Goal: Task Accomplishment & Management: Manage account settings

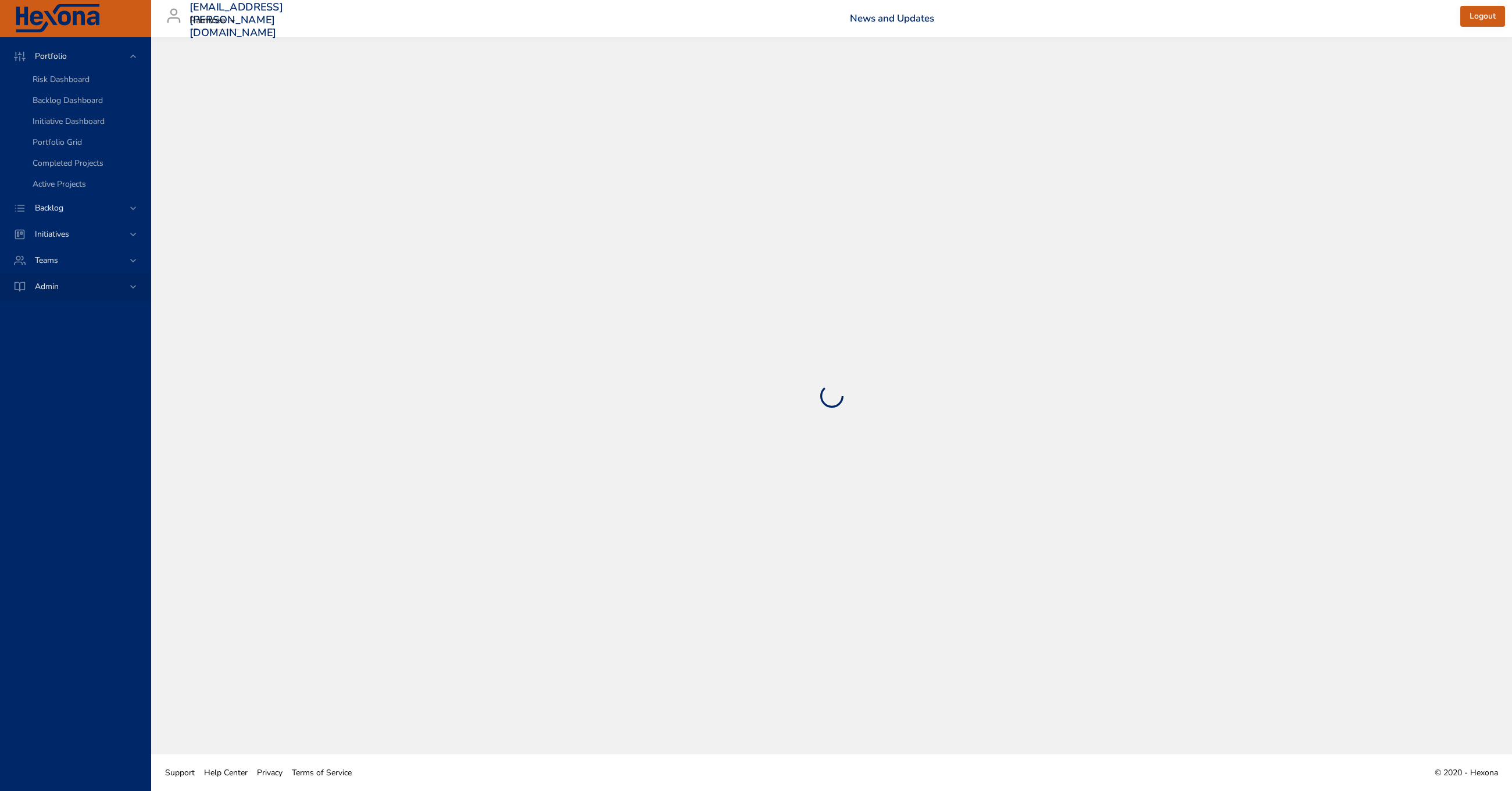
click at [63, 287] on span "Admin" at bounding box center [46, 286] width 42 height 11
click at [63, 161] on span "Admin" at bounding box center [46, 160] width 42 height 11
click at [71, 103] on span "Initiatives" at bounding box center [51, 108] width 53 height 11
click at [71, 91] on div "Backlog" at bounding box center [75, 82] width 151 height 26
click at [71, 87] on div "Backlog" at bounding box center [76, 82] width 102 height 12
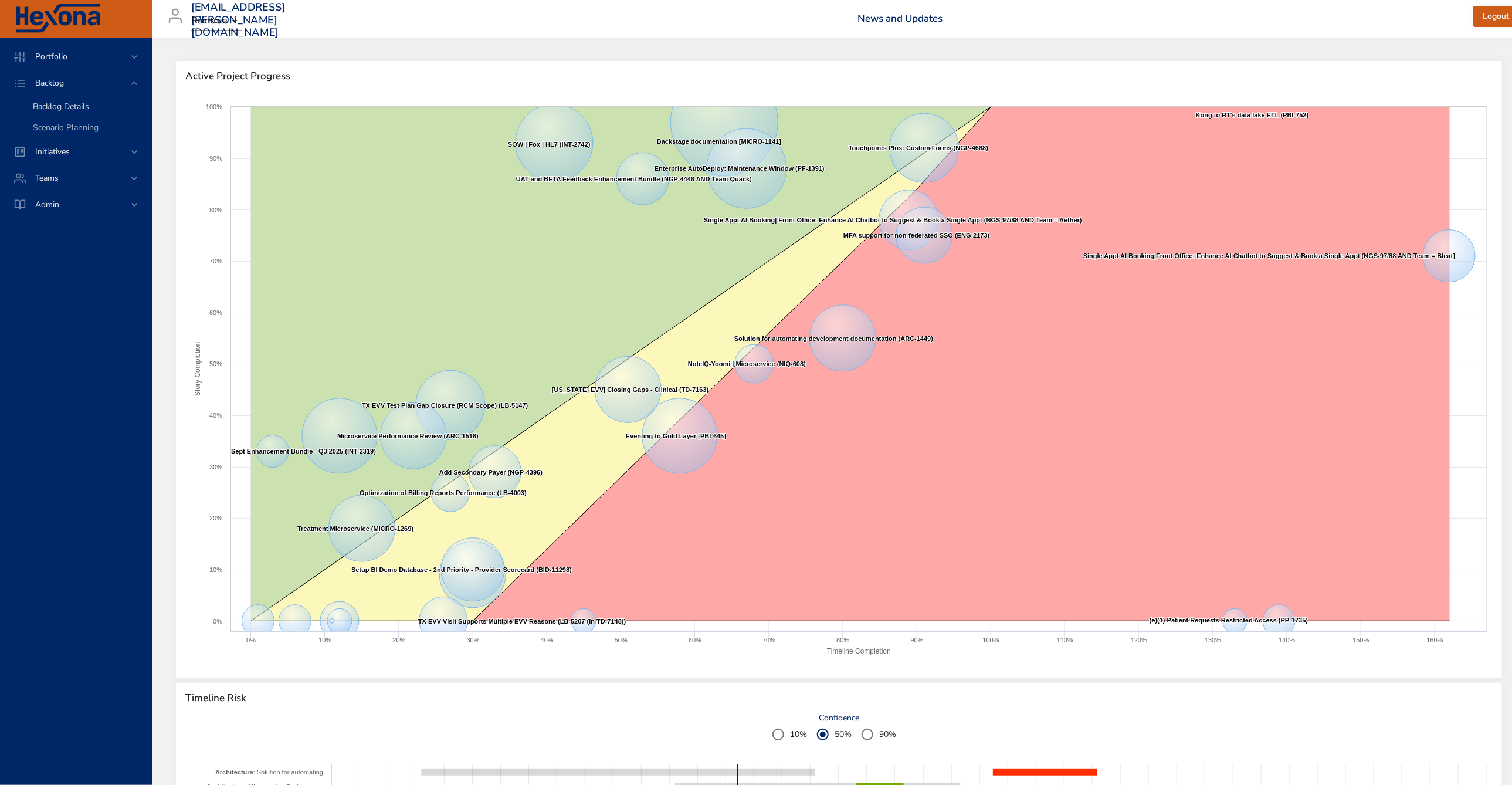
click at [76, 113] on link "Backlog Details" at bounding box center [76, 106] width 152 height 21
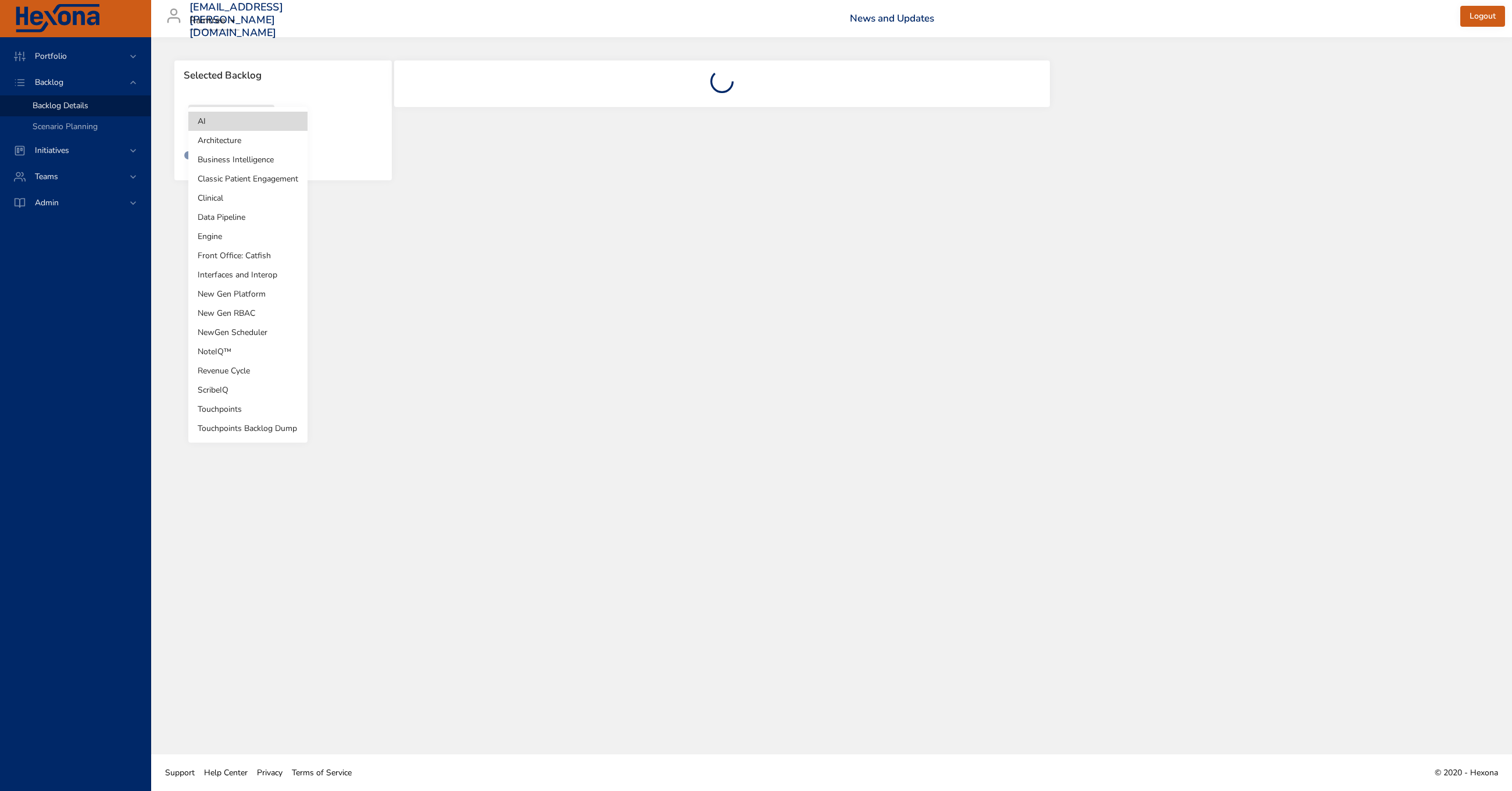
click at [259, 120] on body "Portfolio Backlog Backlog Details Scenario Planning Initiatives Teams Admin [EM…" at bounding box center [756, 395] width 1512 height 791
click at [220, 410] on li "Touchpoints" at bounding box center [248, 409] width 120 height 19
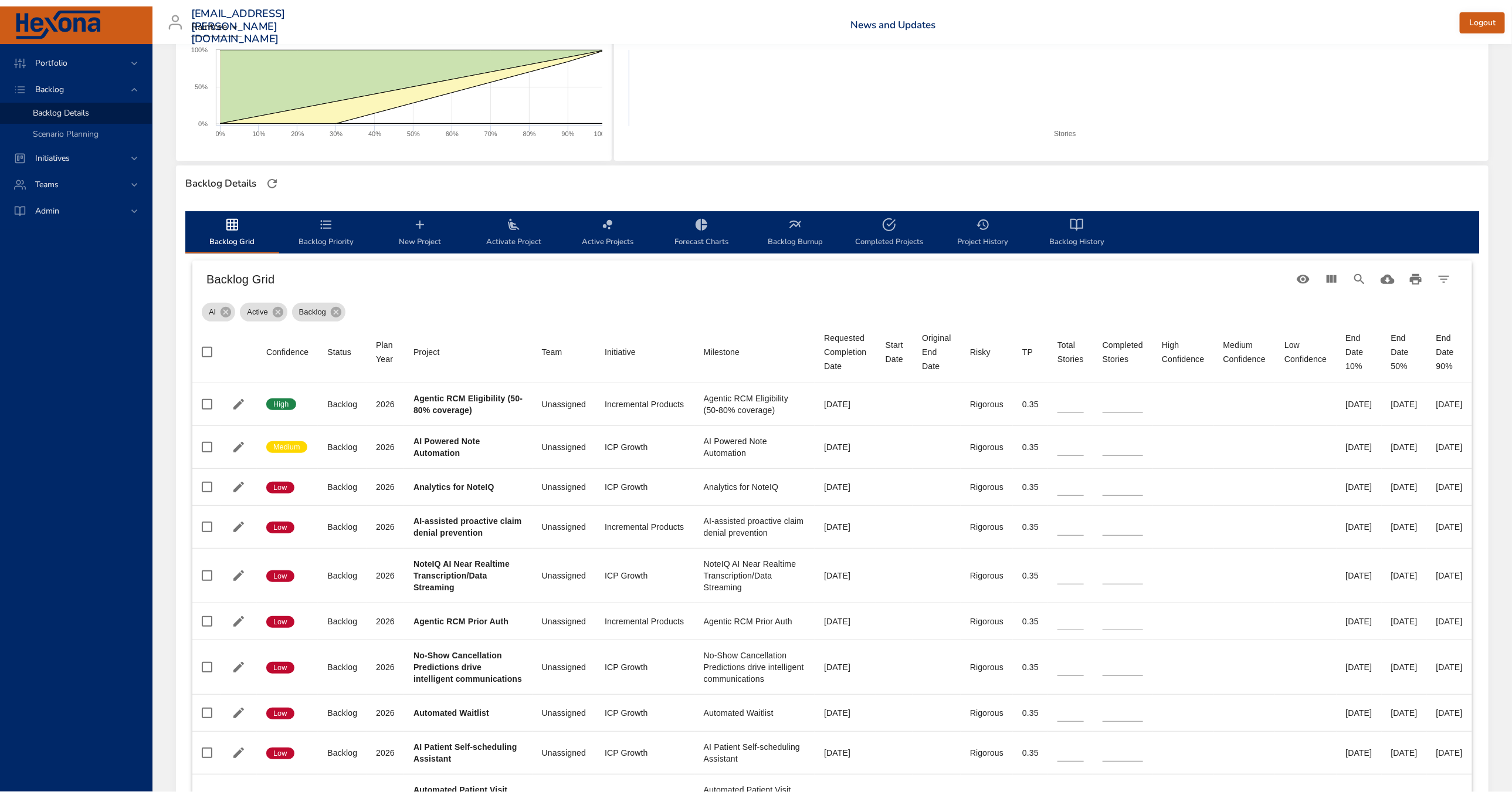
scroll to position [581, 0]
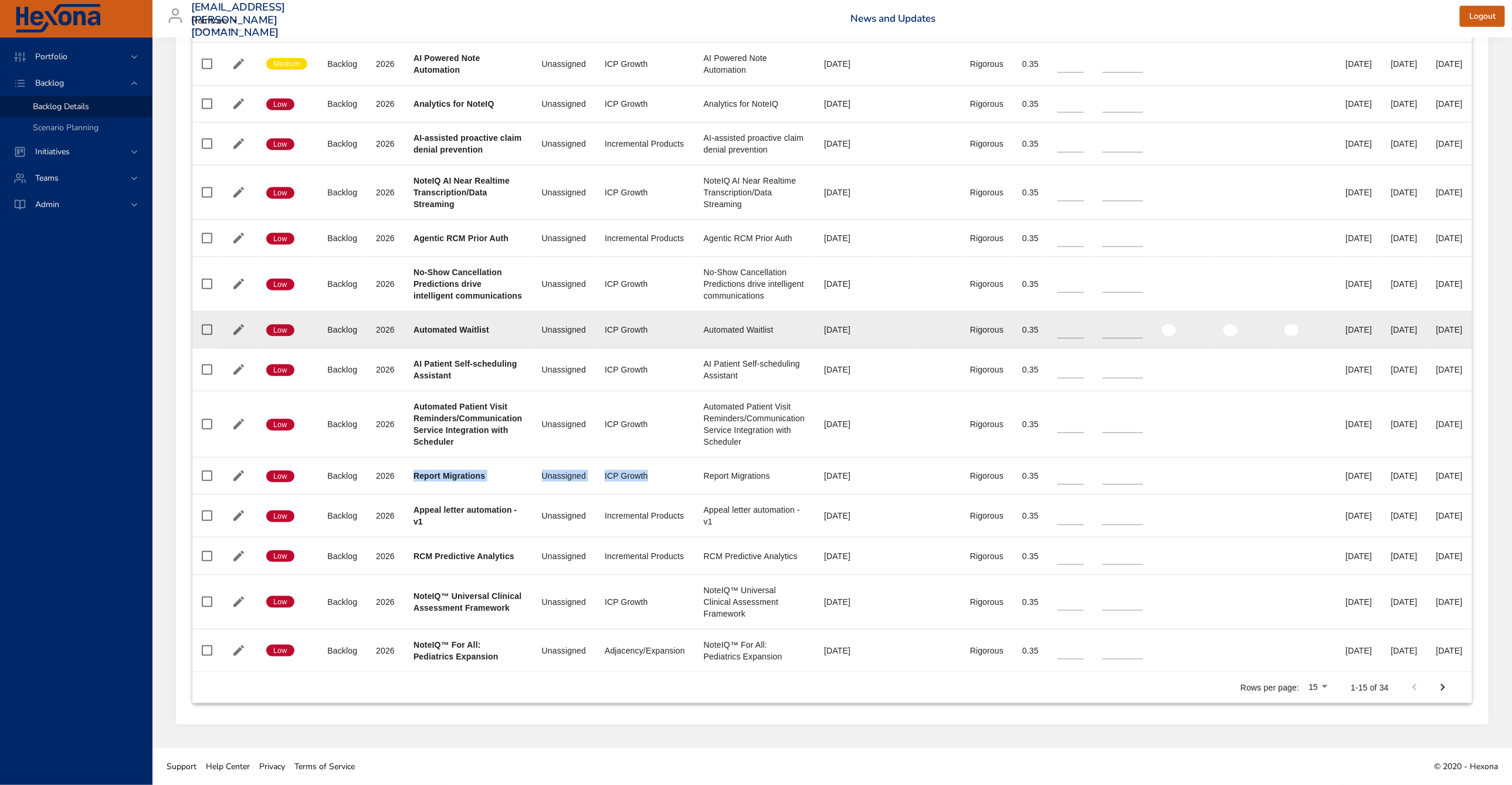
drag, startPoint x: 415, startPoint y: 475, endPoint x: 681, endPoint y: 478, distance: 266.0
click at [681, 478] on tbody "Confidence High Status Backlog Plan Year [DATE] Project Agentic RCM Eligibility…" at bounding box center [832, 336] width 1280 height 672
type input "*"
type input "**"
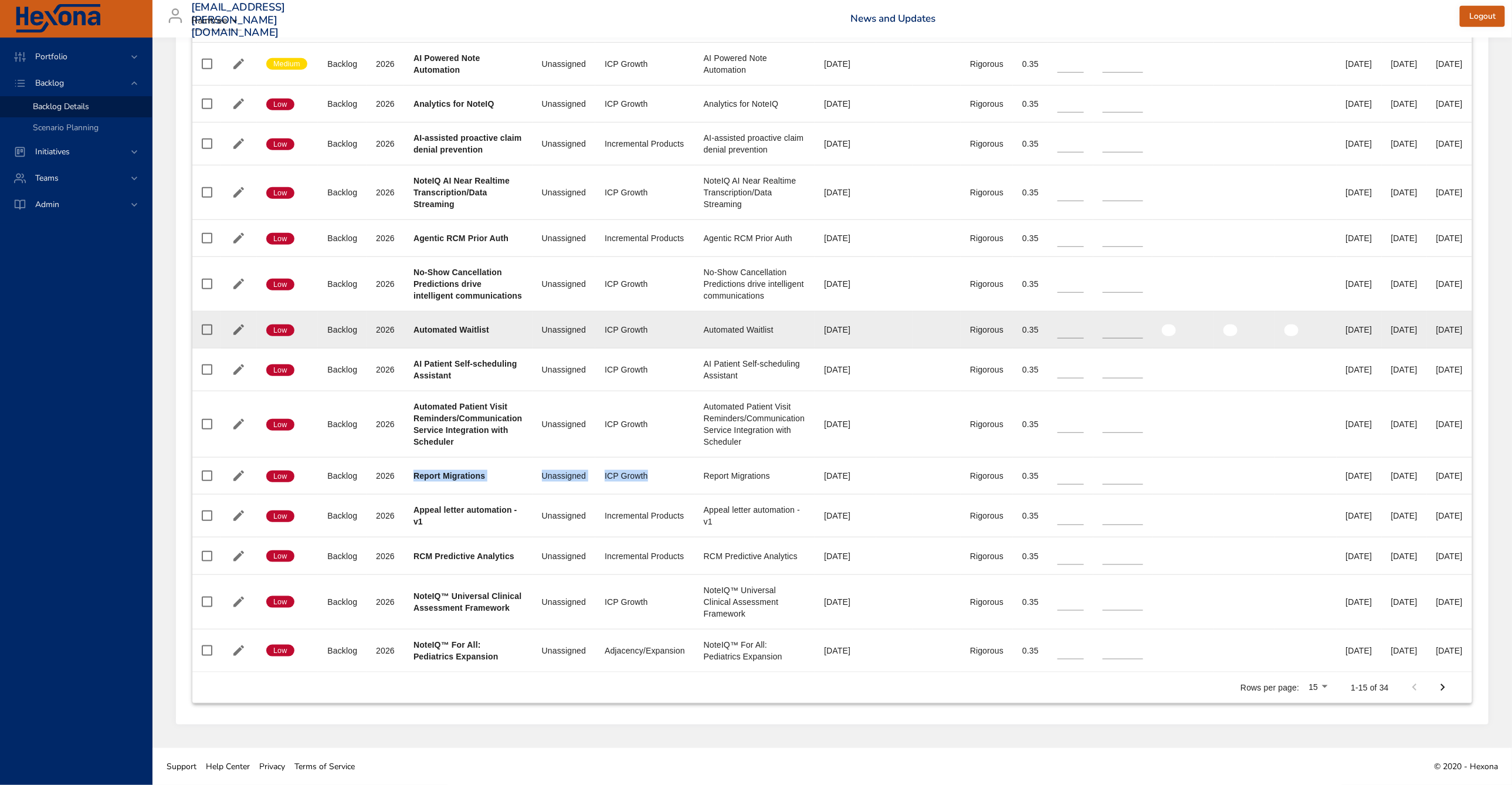
type input "**"
type input "*"
type input "**"
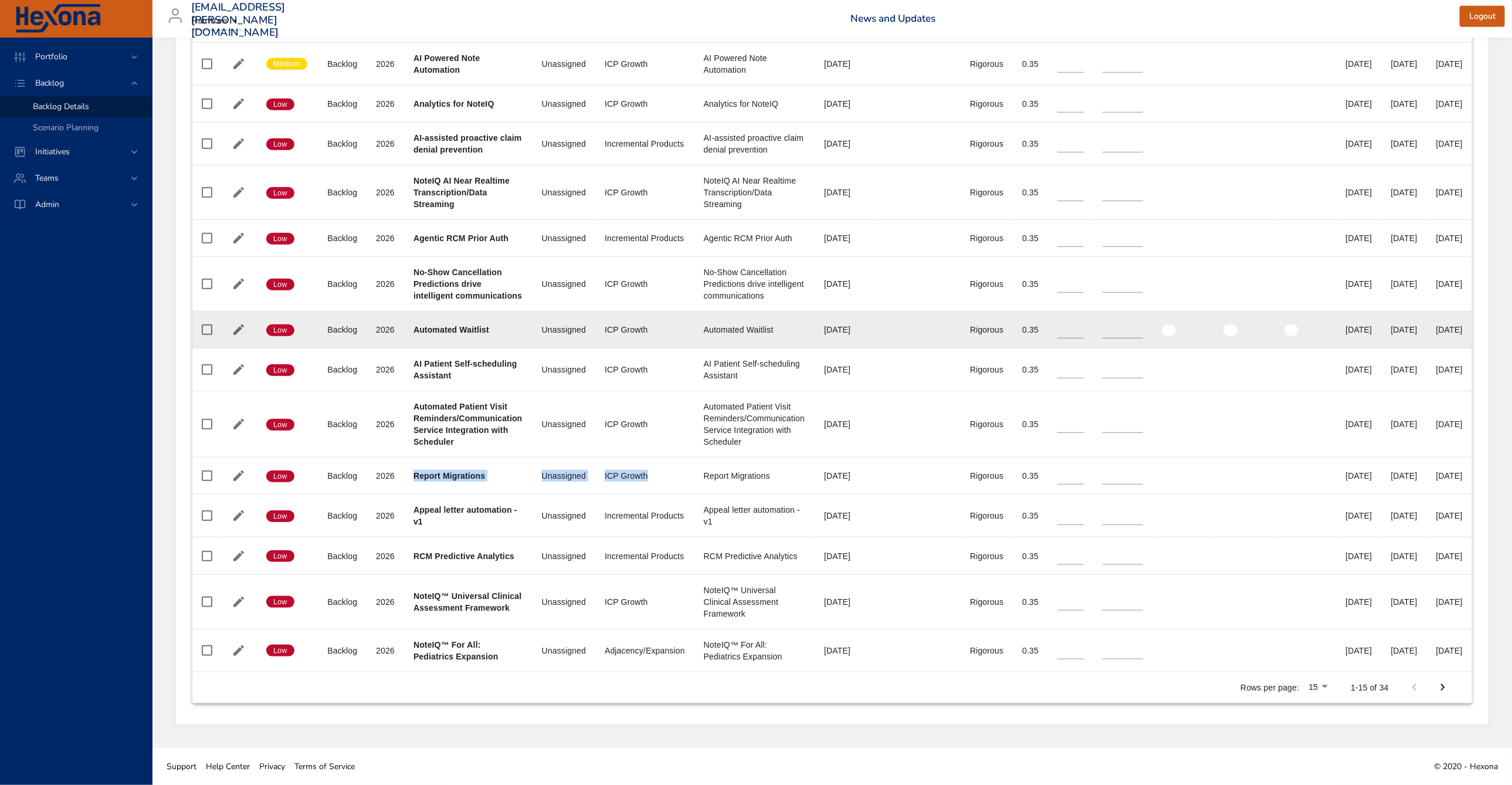
type input "*"
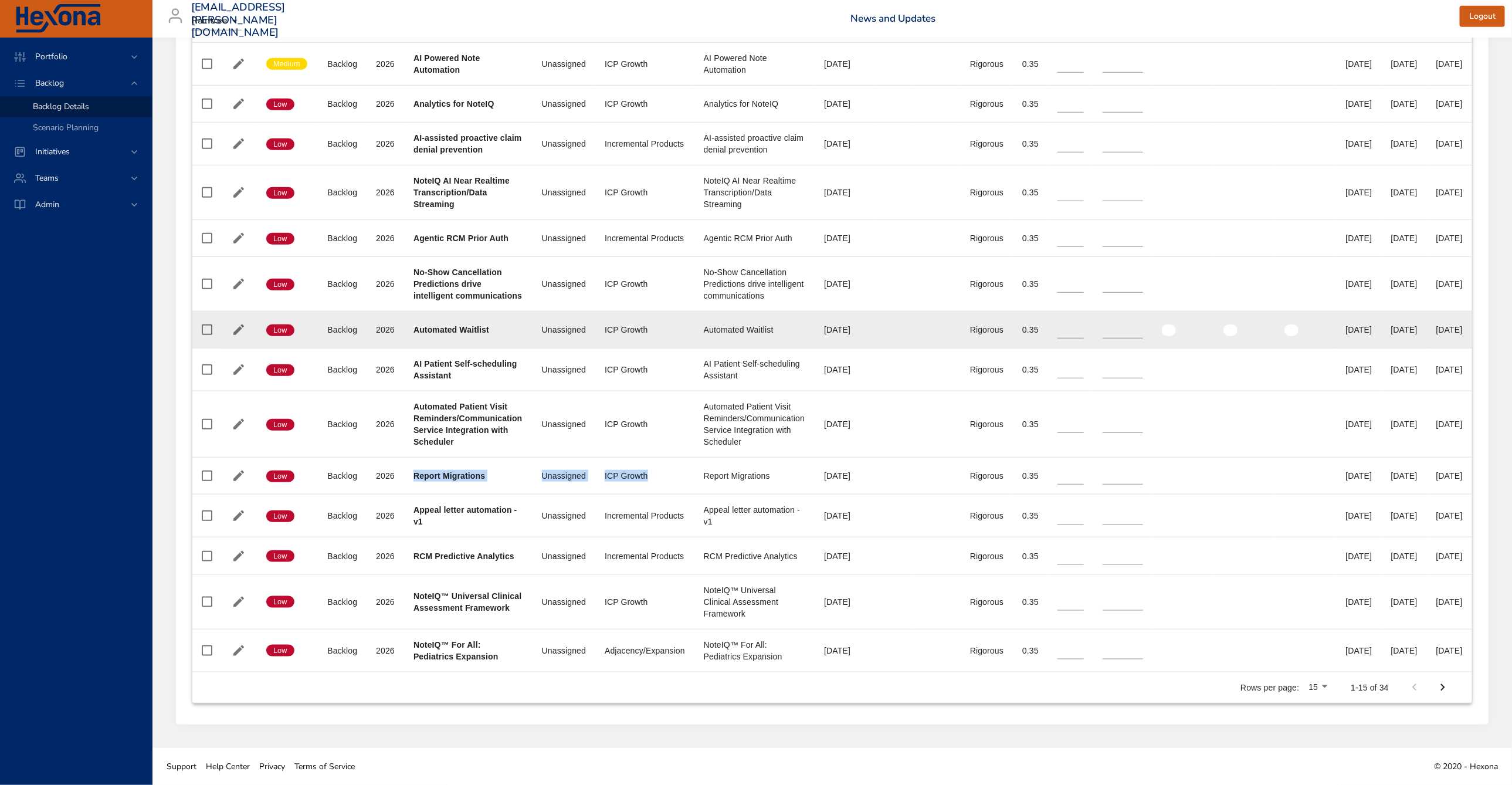
type input "*"
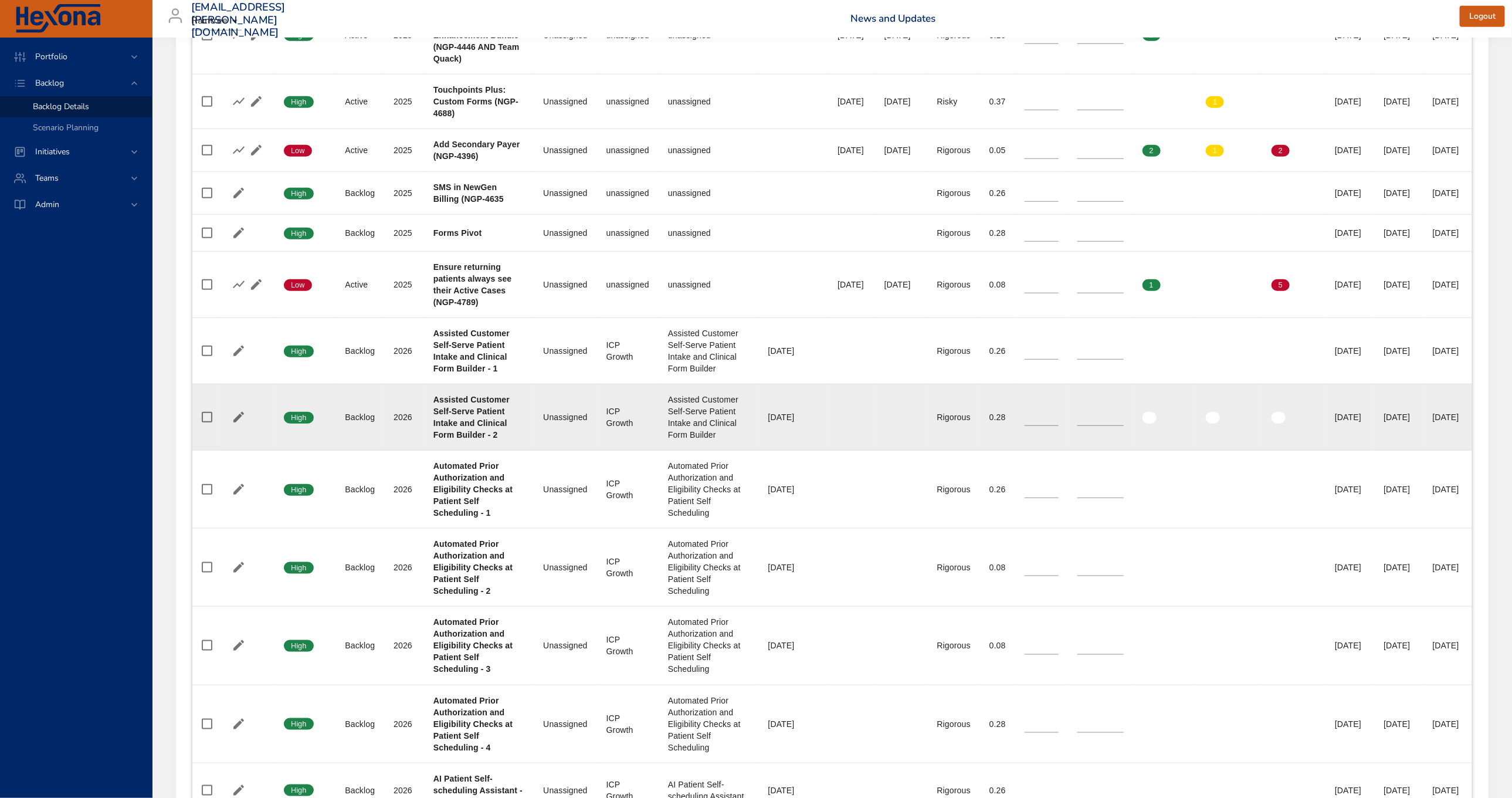
click at [681, 441] on div "Assisted Customer Self-Serve Patient Intake and Clinical Form Builder" at bounding box center [708, 417] width 82 height 47
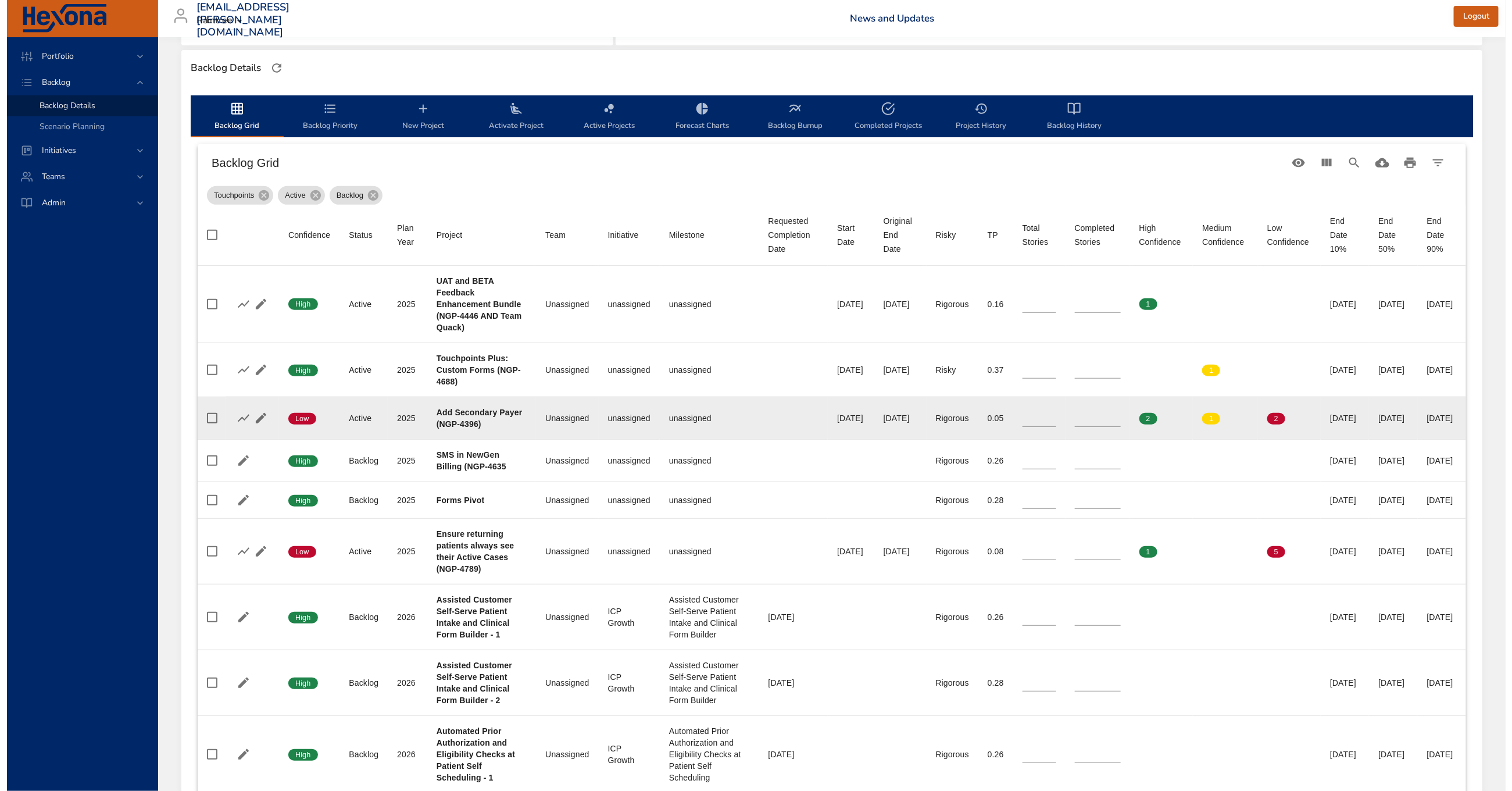
scroll to position [322, 0]
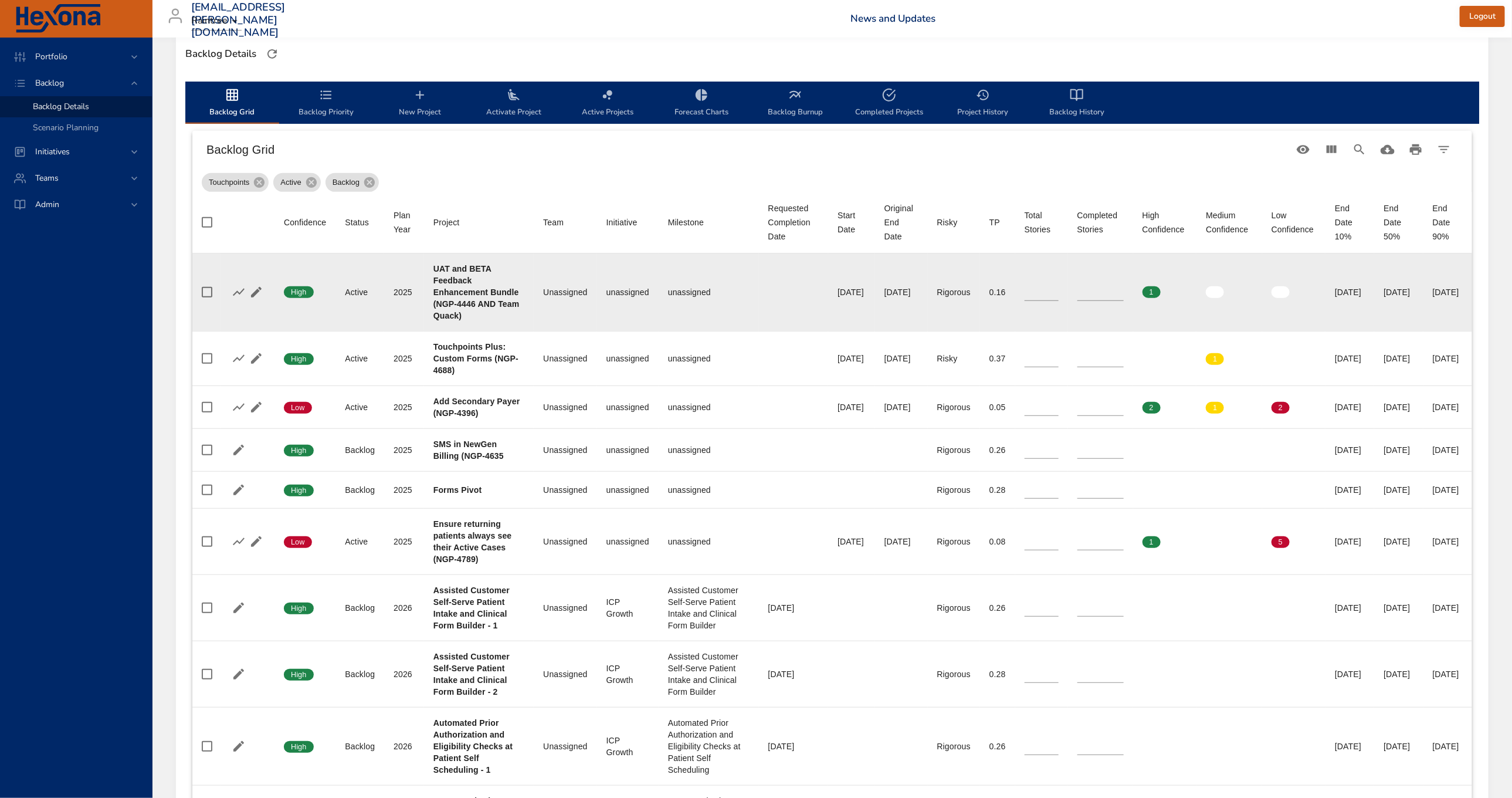
click at [543, 298] on div "Unassigned" at bounding box center [565, 292] width 44 height 12
click at [259, 291] on icon "button" at bounding box center [256, 292] width 14 height 14
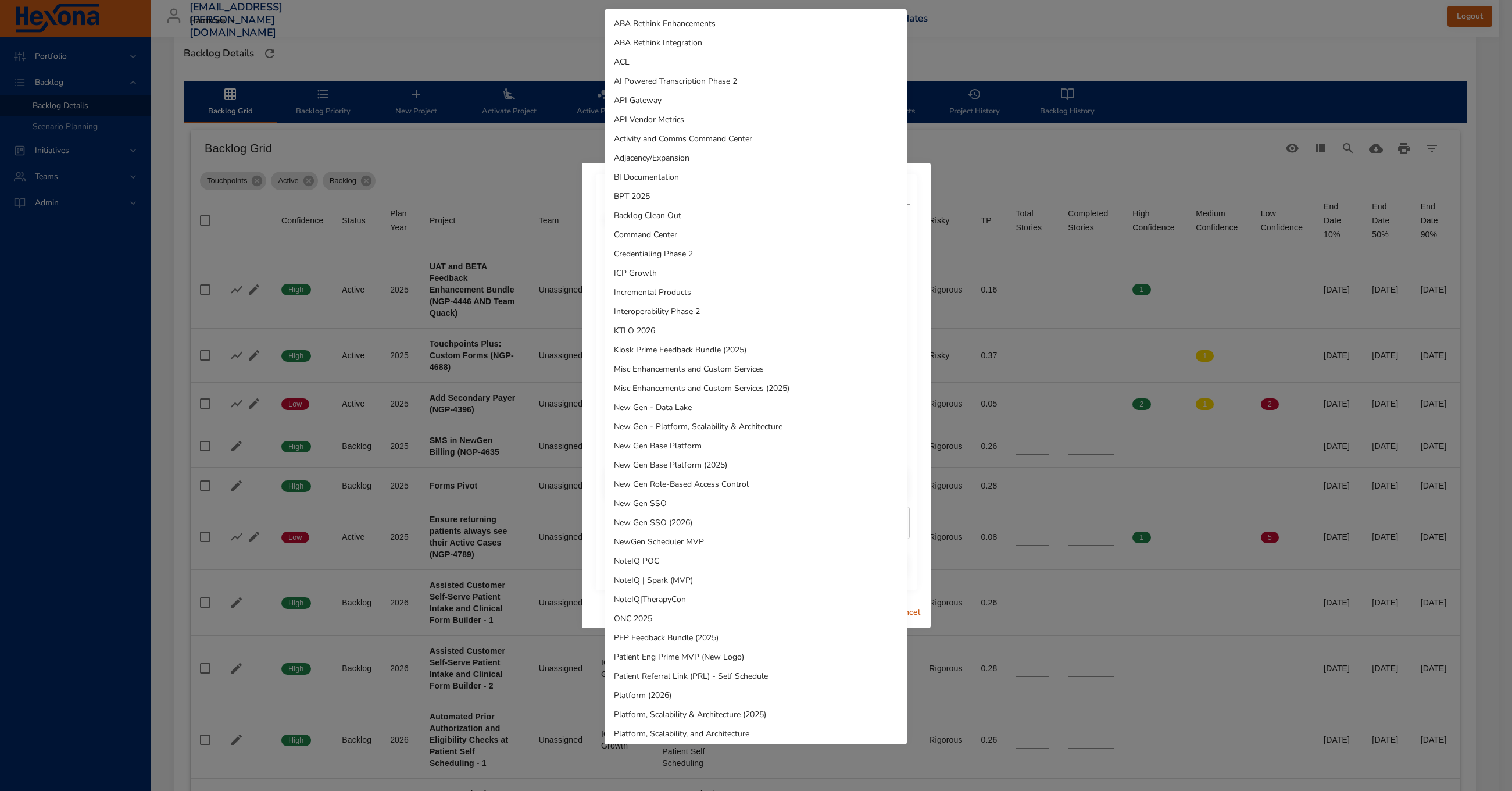
click at [728, 398] on body "Portfolio Backlog Backlog Details Scenario Planning Initiatives Teams Admin [EM…" at bounding box center [756, 74] width 1512 height 791
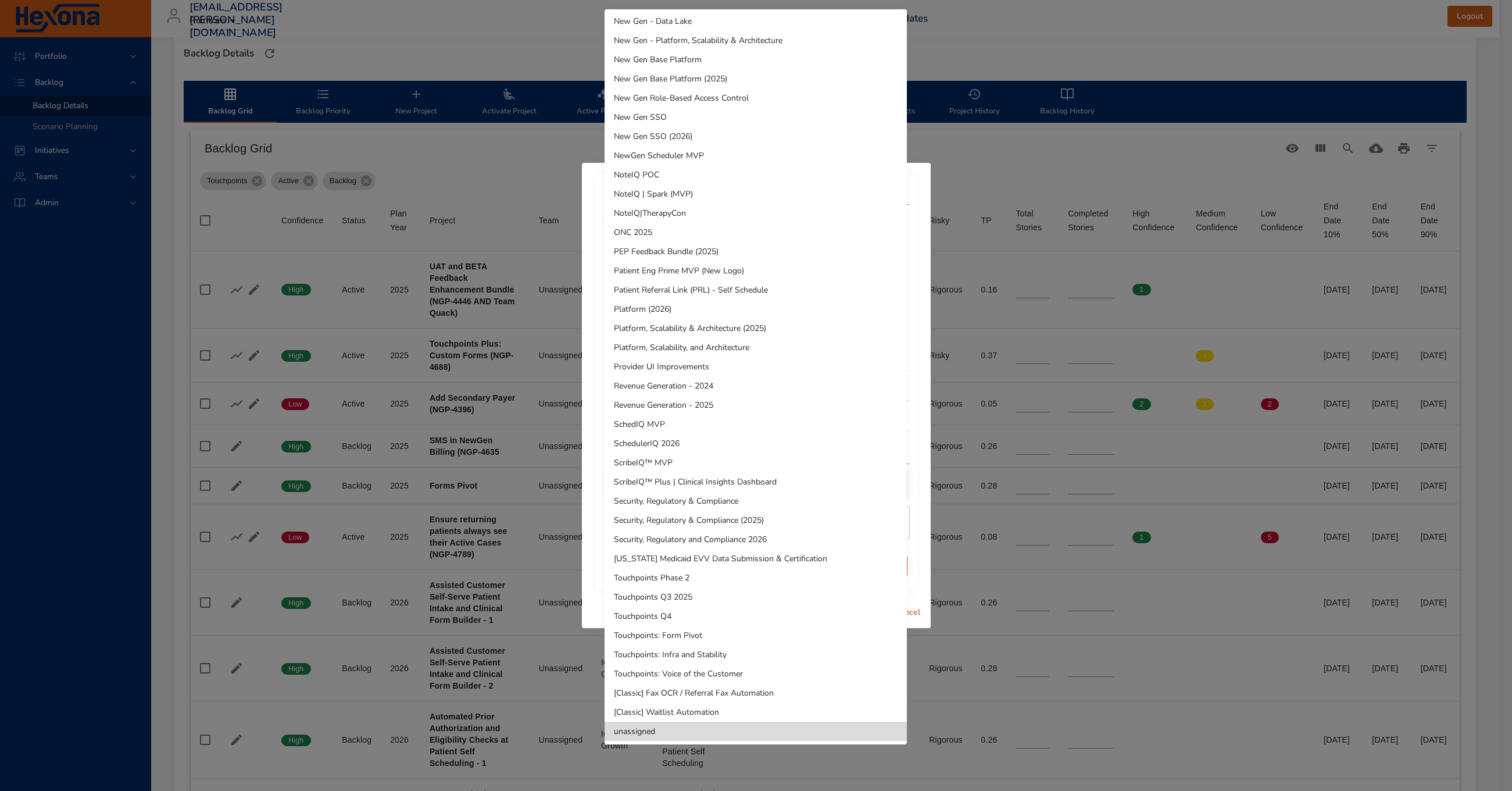
click at [909, 367] on div at bounding box center [756, 395] width 1512 height 791
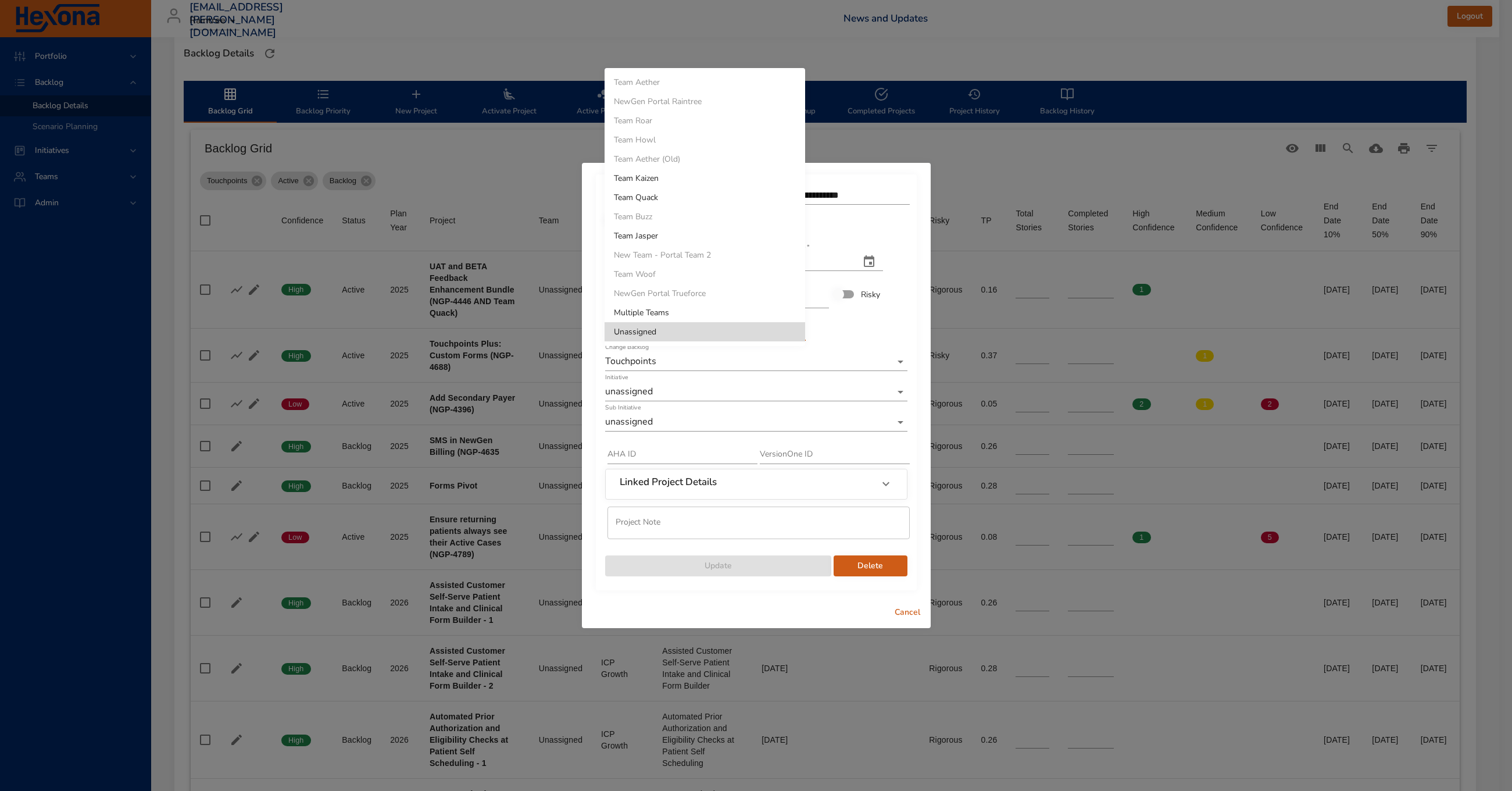
click at [762, 324] on body "Portfolio Backlog Backlog Details Scenario Planning Initiatives Teams Admin [EM…" at bounding box center [756, 74] width 1512 height 791
click at [710, 195] on li "Team Quack" at bounding box center [705, 198] width 200 height 19
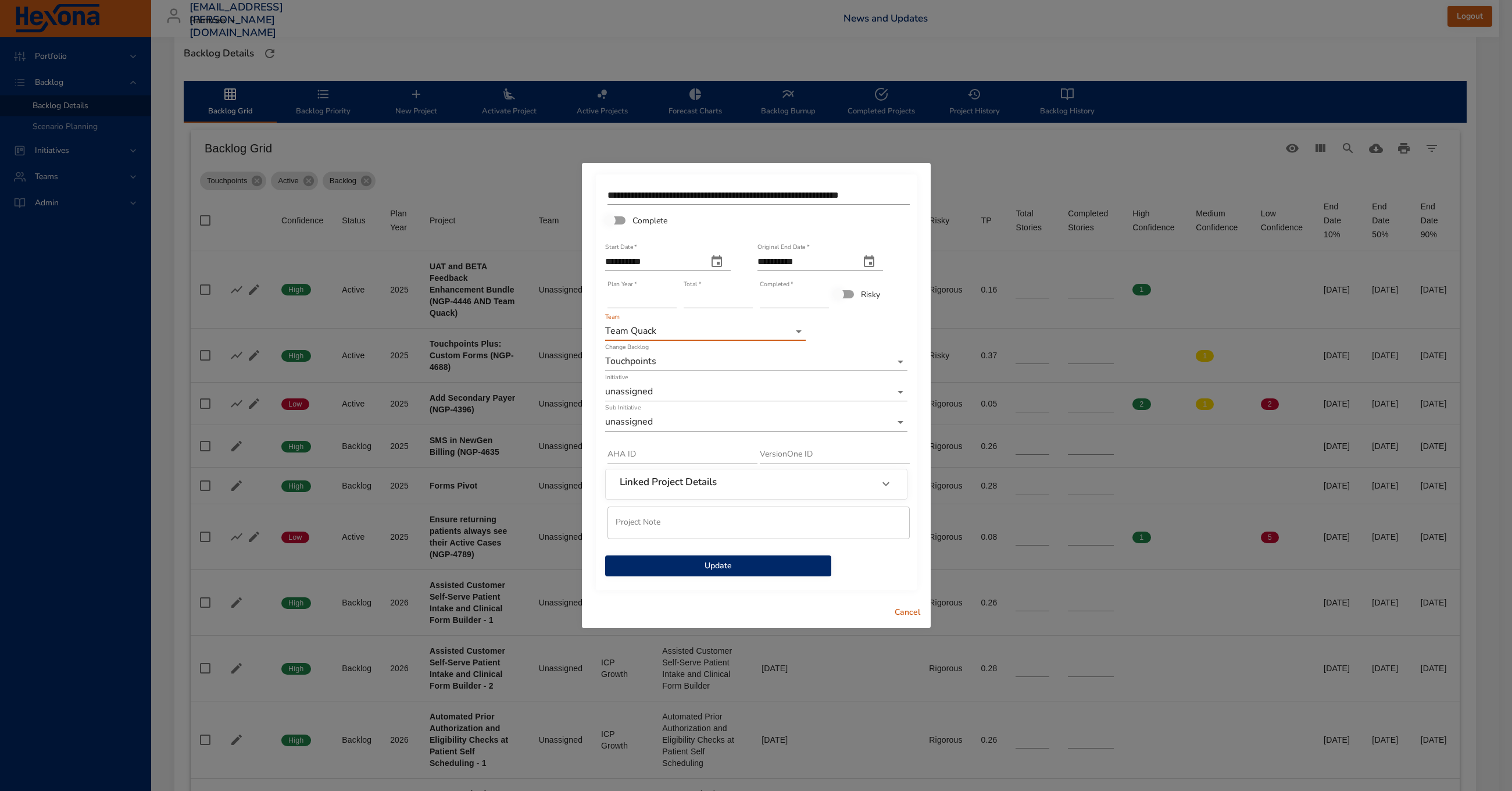
click at [641, 394] on body "Portfolio Backlog Backlog Details Scenario Planning Initiatives Teams Admin [EM…" at bounding box center [756, 74] width 1512 height 791
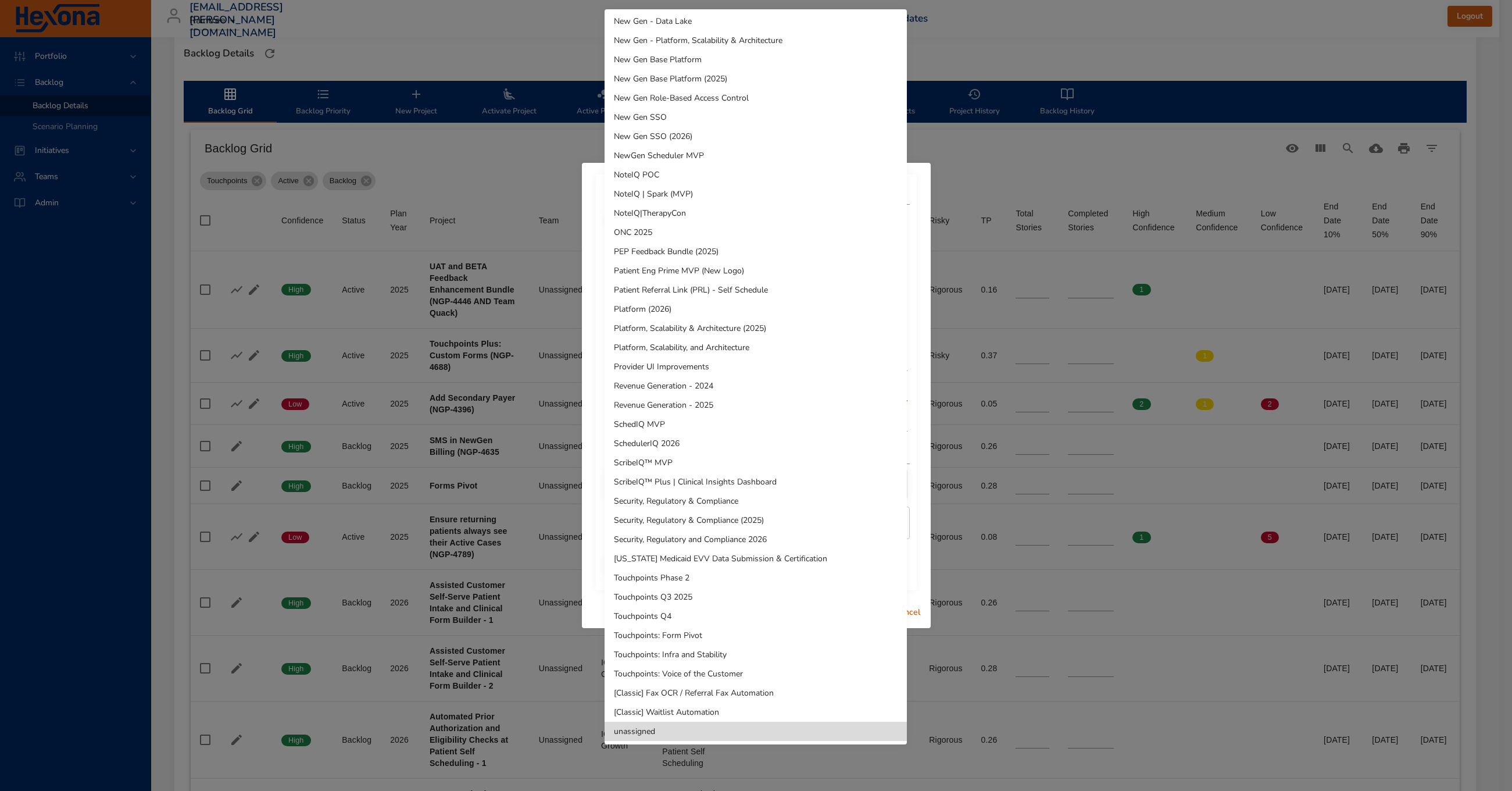
scroll to position [385, 0]
click at [709, 602] on li "Touchpoints Q3 2025" at bounding box center [756, 598] width 302 height 19
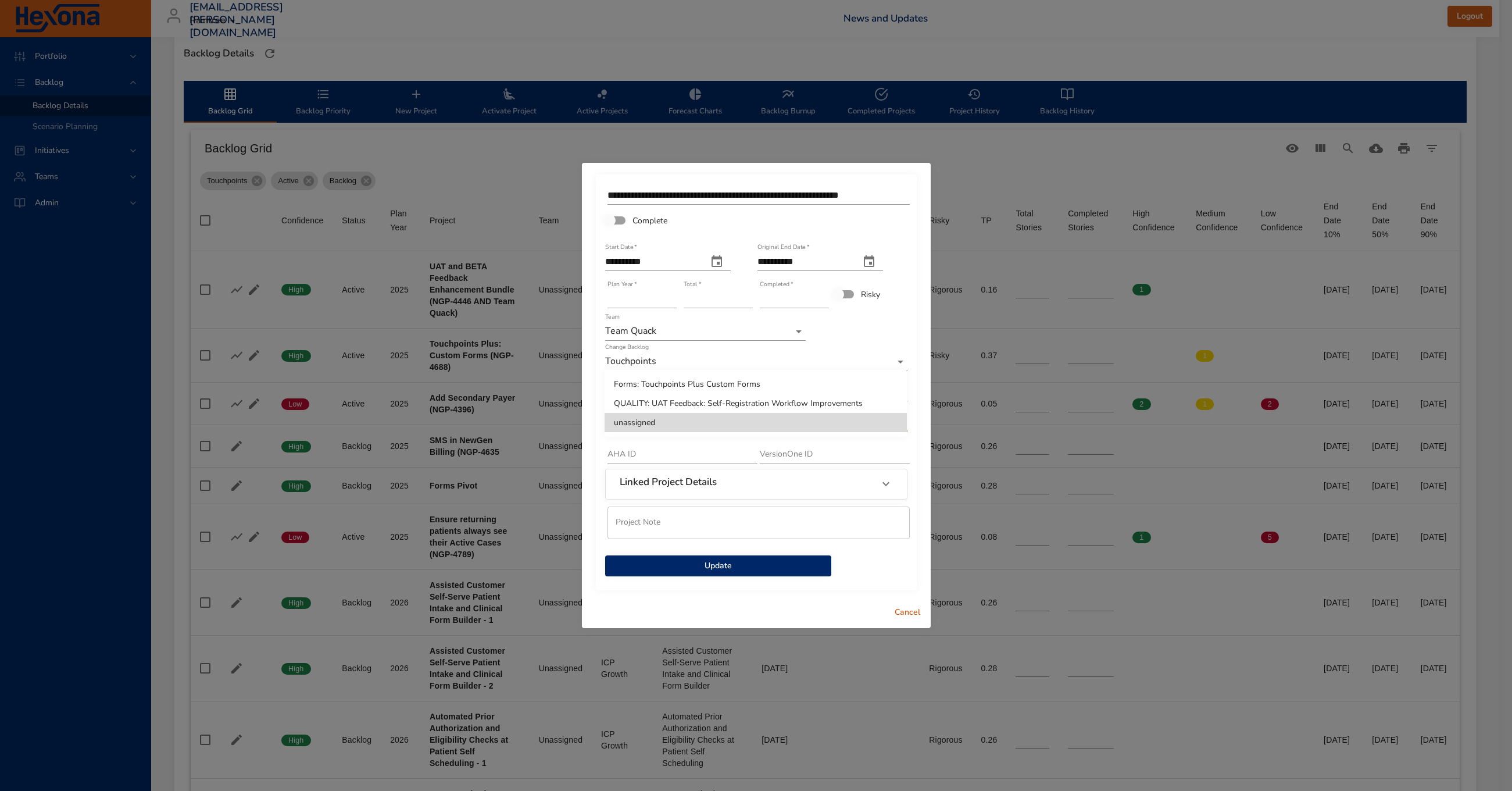
click at [651, 420] on body "Portfolio Backlog Backlog Details Scenario Planning Initiatives Teams Admin [EM…" at bounding box center [756, 74] width 1512 height 791
click at [857, 344] on div at bounding box center [756, 395] width 1512 height 791
click at [733, 400] on body "Portfolio Backlog Backlog Details Scenario Planning Initiatives Teams Admin [EM…" at bounding box center [756, 74] width 1512 height 791
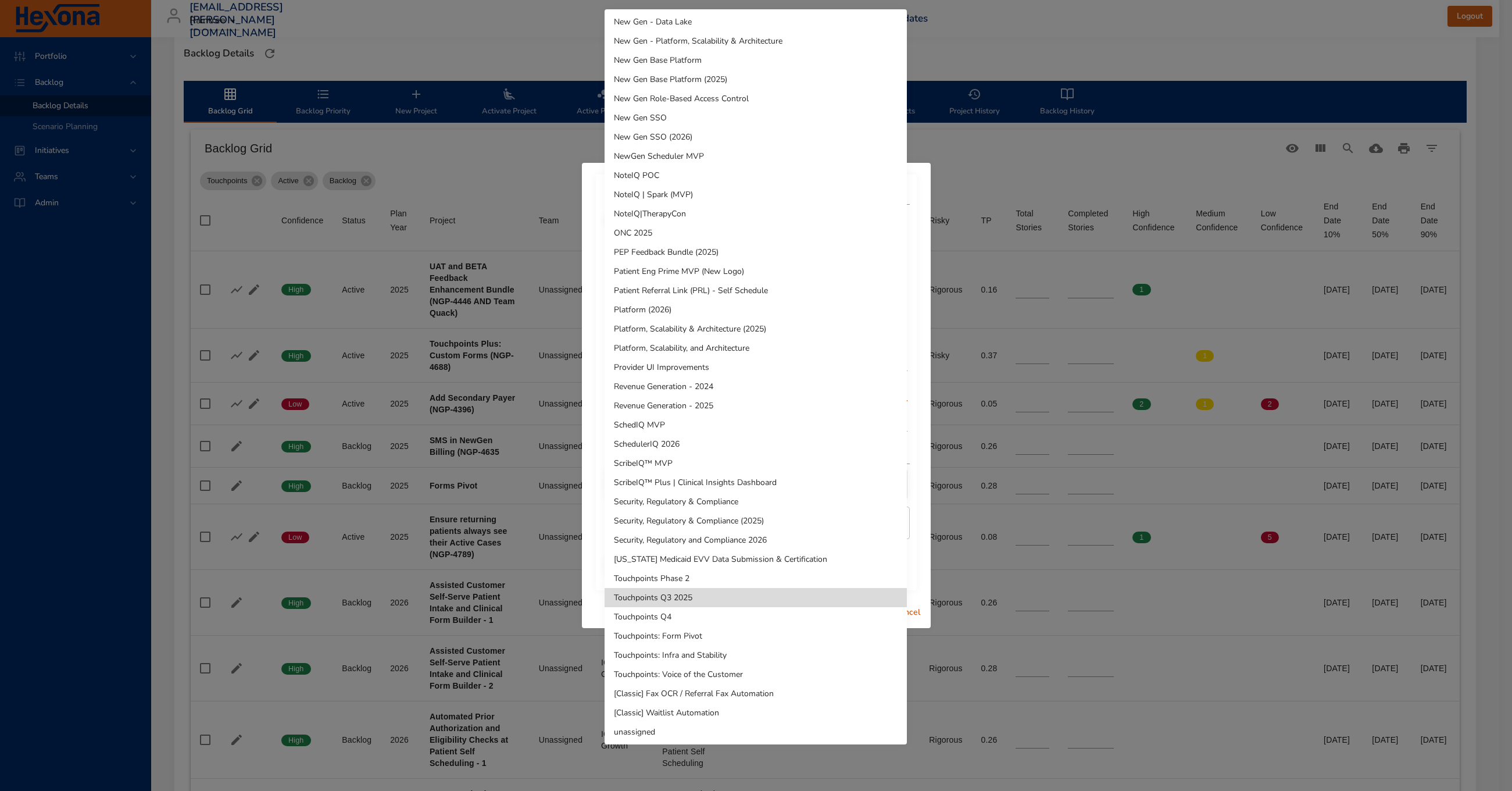
click at [791, 670] on li "Touchpoints: Voice of the Customer" at bounding box center [756, 674] width 302 height 19
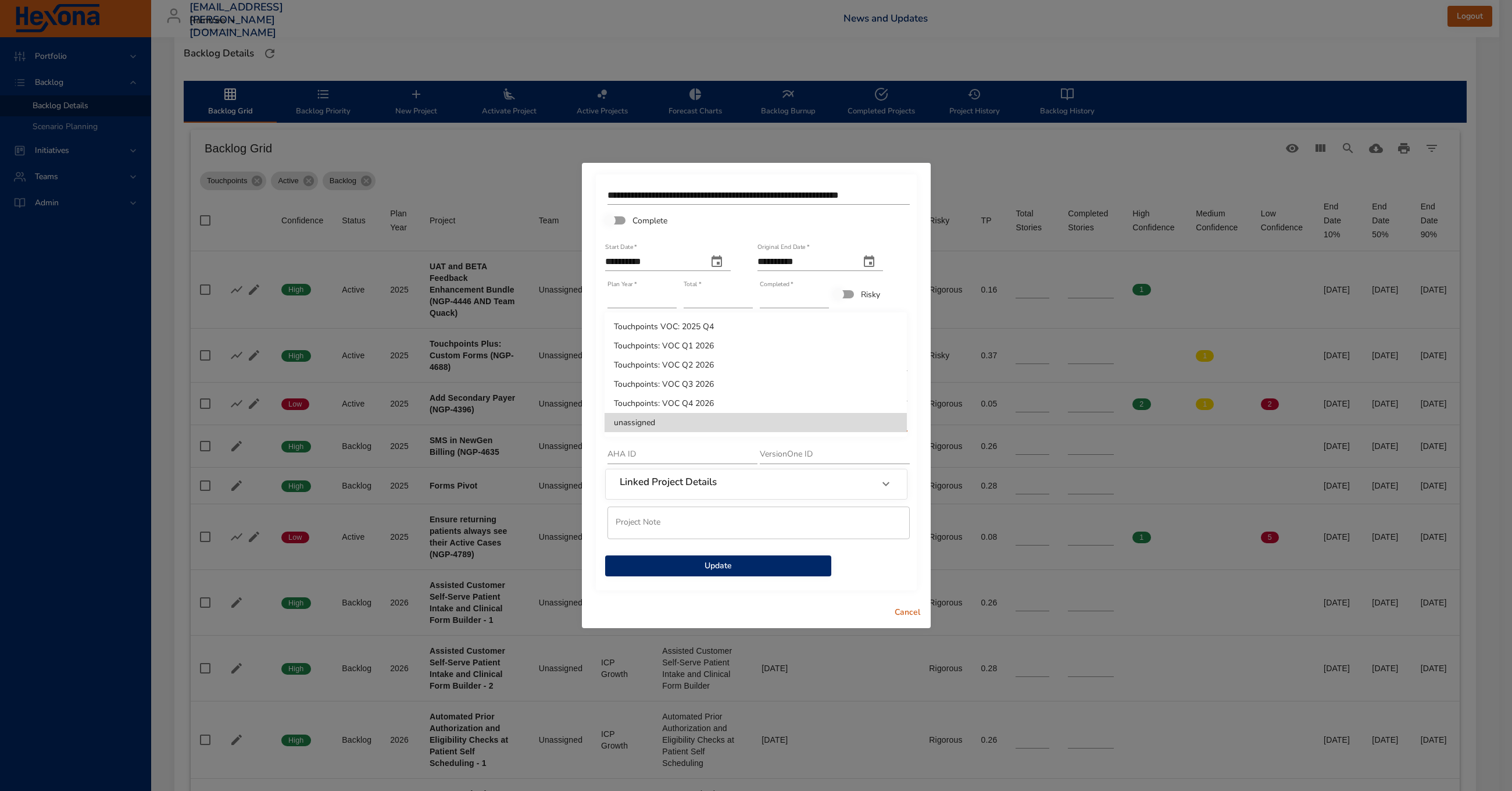
click at [684, 425] on body "Portfolio Backlog Backlog Details Scenario Planning Initiatives Teams Admin [EM…" at bounding box center [756, 74] width 1512 height 791
click at [686, 457] on div at bounding box center [756, 395] width 1512 height 791
click at [720, 415] on body "Portfolio Backlog Backlog Details Scenario Planning Initiatives Teams Admin [EM…" at bounding box center [756, 74] width 1512 height 791
click at [731, 331] on li "Touchpoints VOC: 2025 Q4" at bounding box center [756, 327] width 302 height 19
click at [723, 421] on body "Portfolio Backlog Backlog Details Scenario Planning Initiatives Teams Admin [EM…" at bounding box center [756, 74] width 1512 height 791
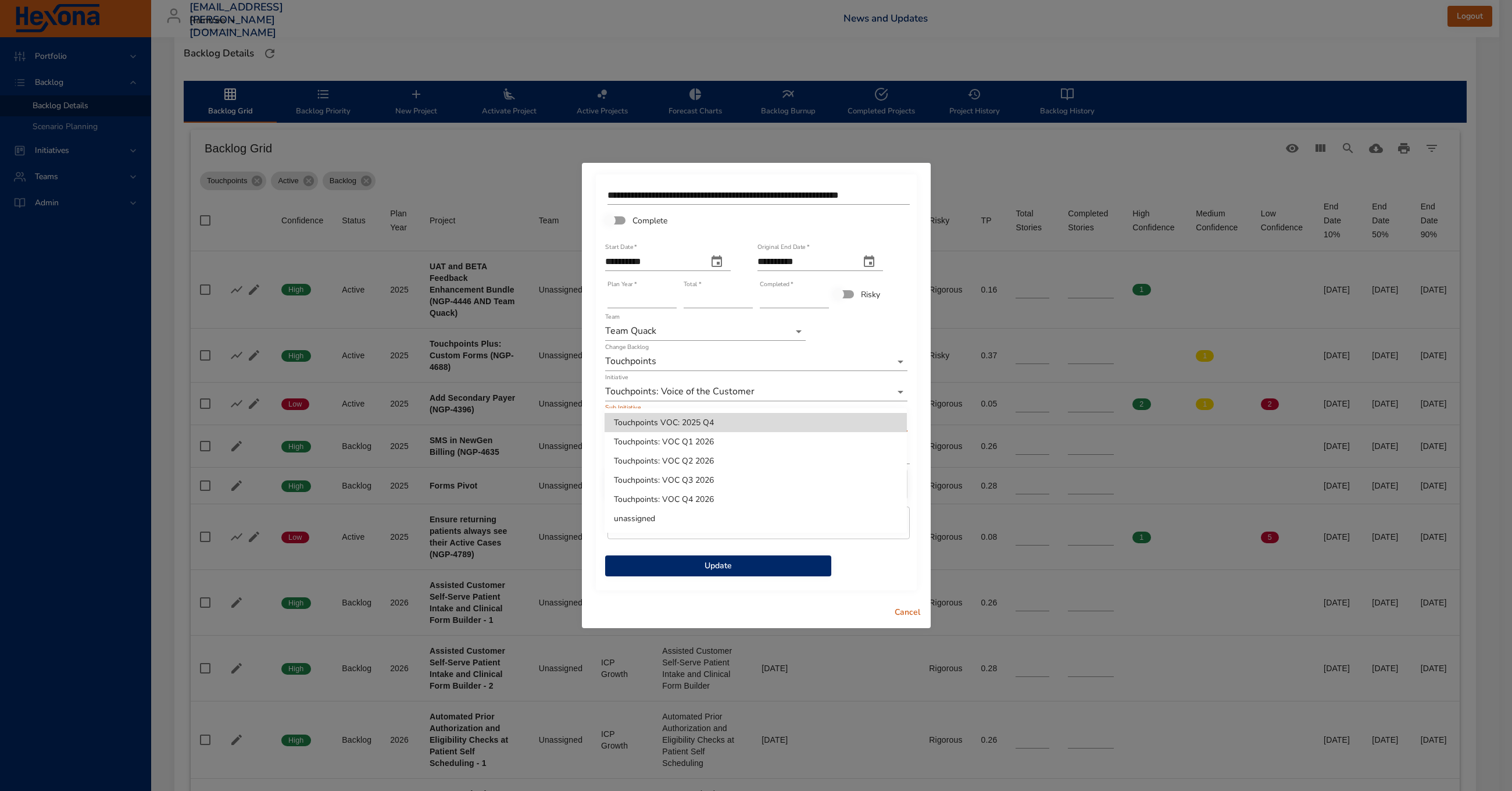
click at [674, 521] on li "unassigned" at bounding box center [756, 518] width 302 height 19
click at [716, 393] on body "Portfolio Backlog Backlog Details Scenario Planning Initiatives Teams Admin [EM…" at bounding box center [756, 74] width 1512 height 791
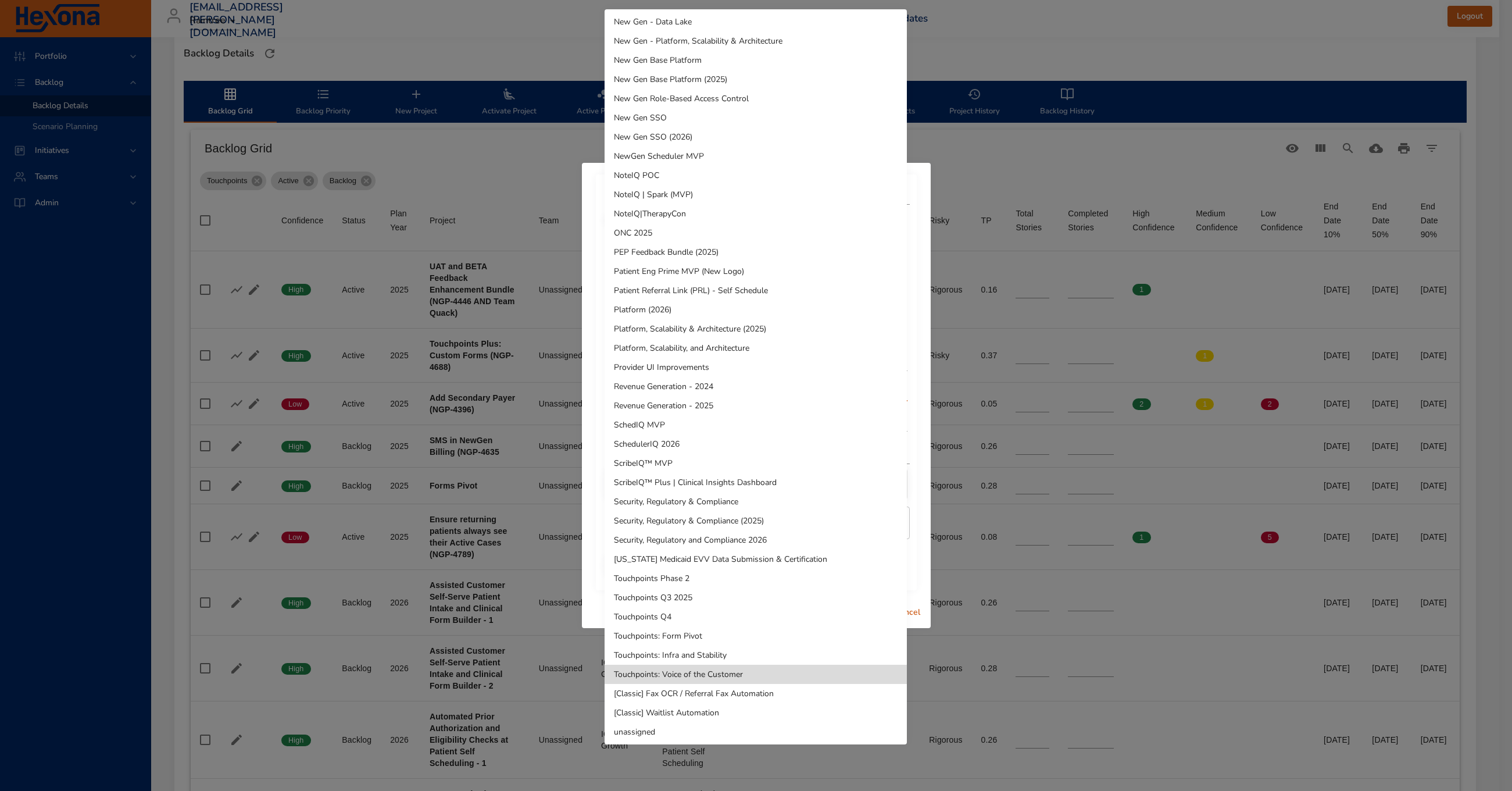
click at [670, 582] on li "Touchpoints Phase 2" at bounding box center [756, 579] width 302 height 19
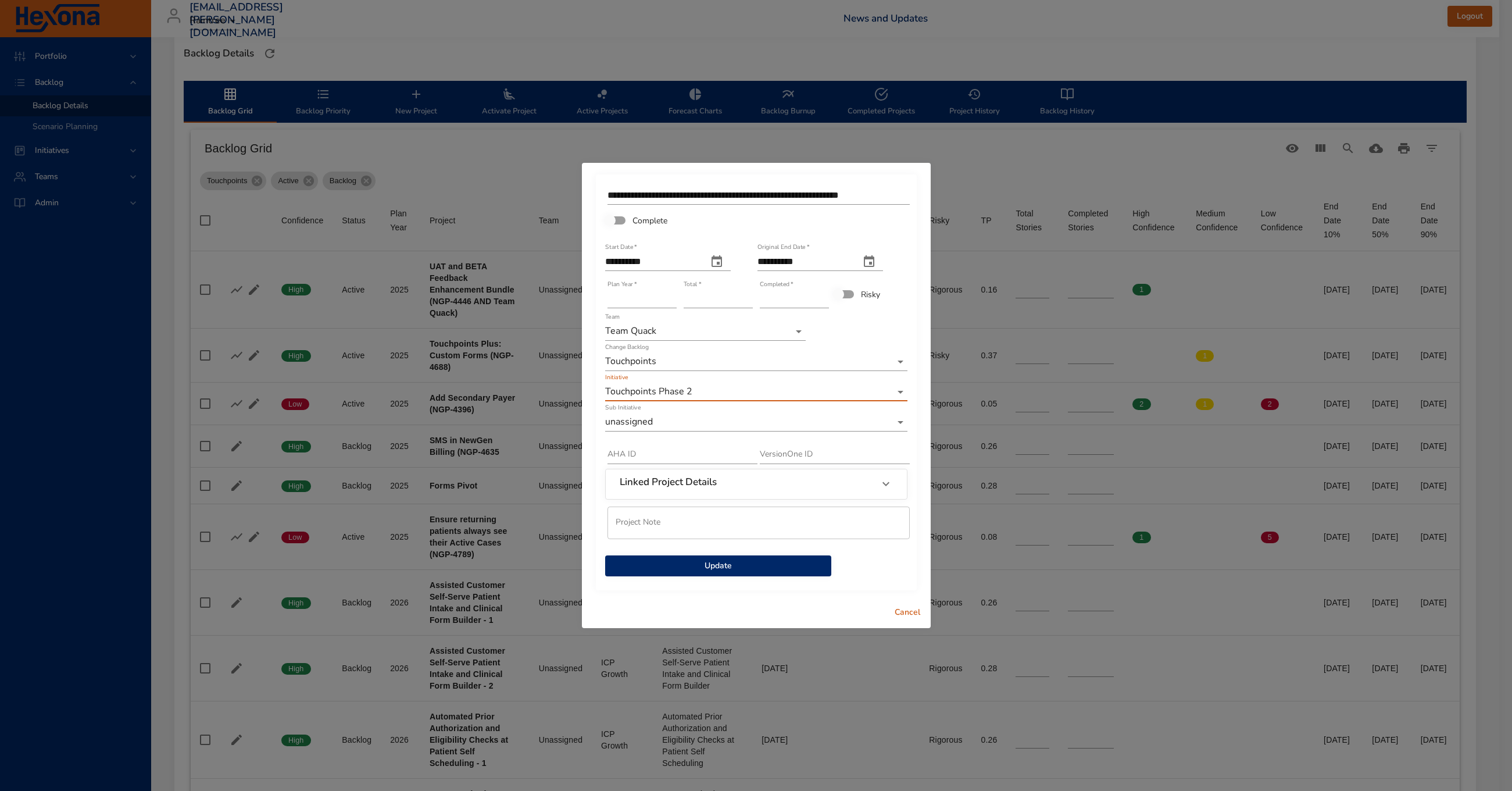
click at [693, 427] on body "Portfolio Backlog Backlog Details Scenario Planning Initiatives Teams Admin [EM…" at bounding box center [756, 74] width 1512 height 791
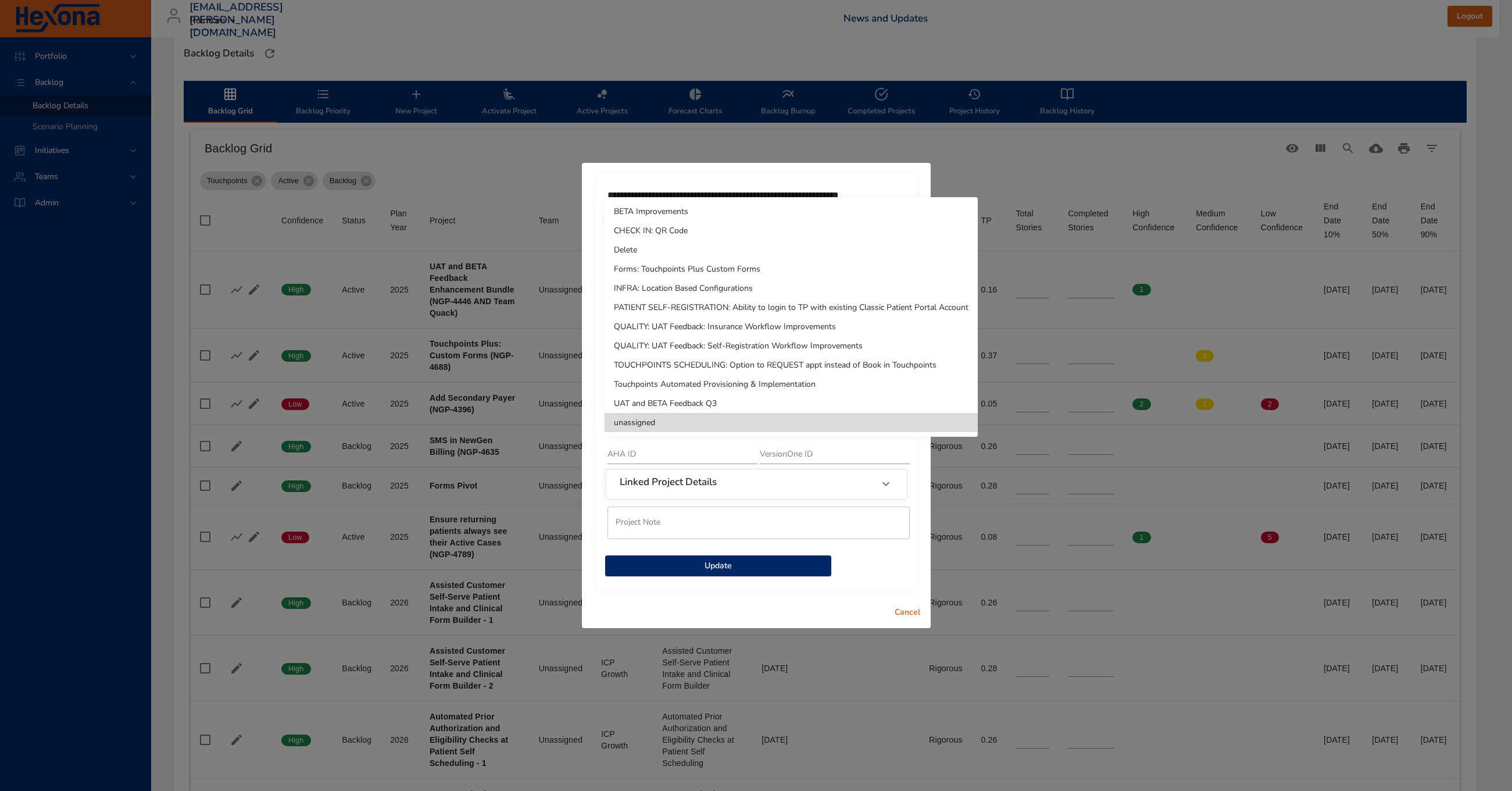
click at [702, 401] on li "UAT and BETA Feedback Q3" at bounding box center [791, 403] width 373 height 19
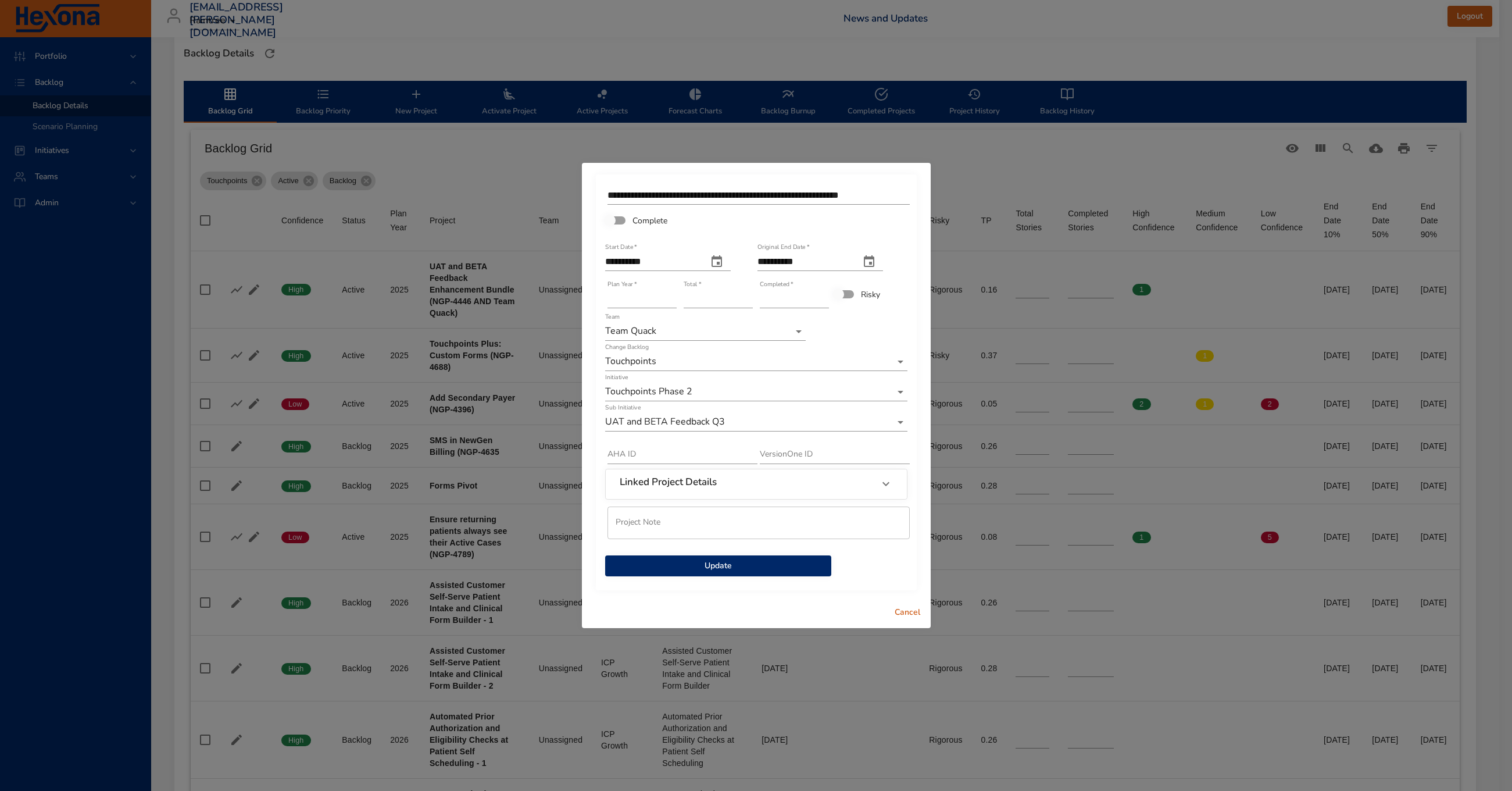
click at [713, 561] on span "Update" at bounding box center [719, 567] width 208 height 15
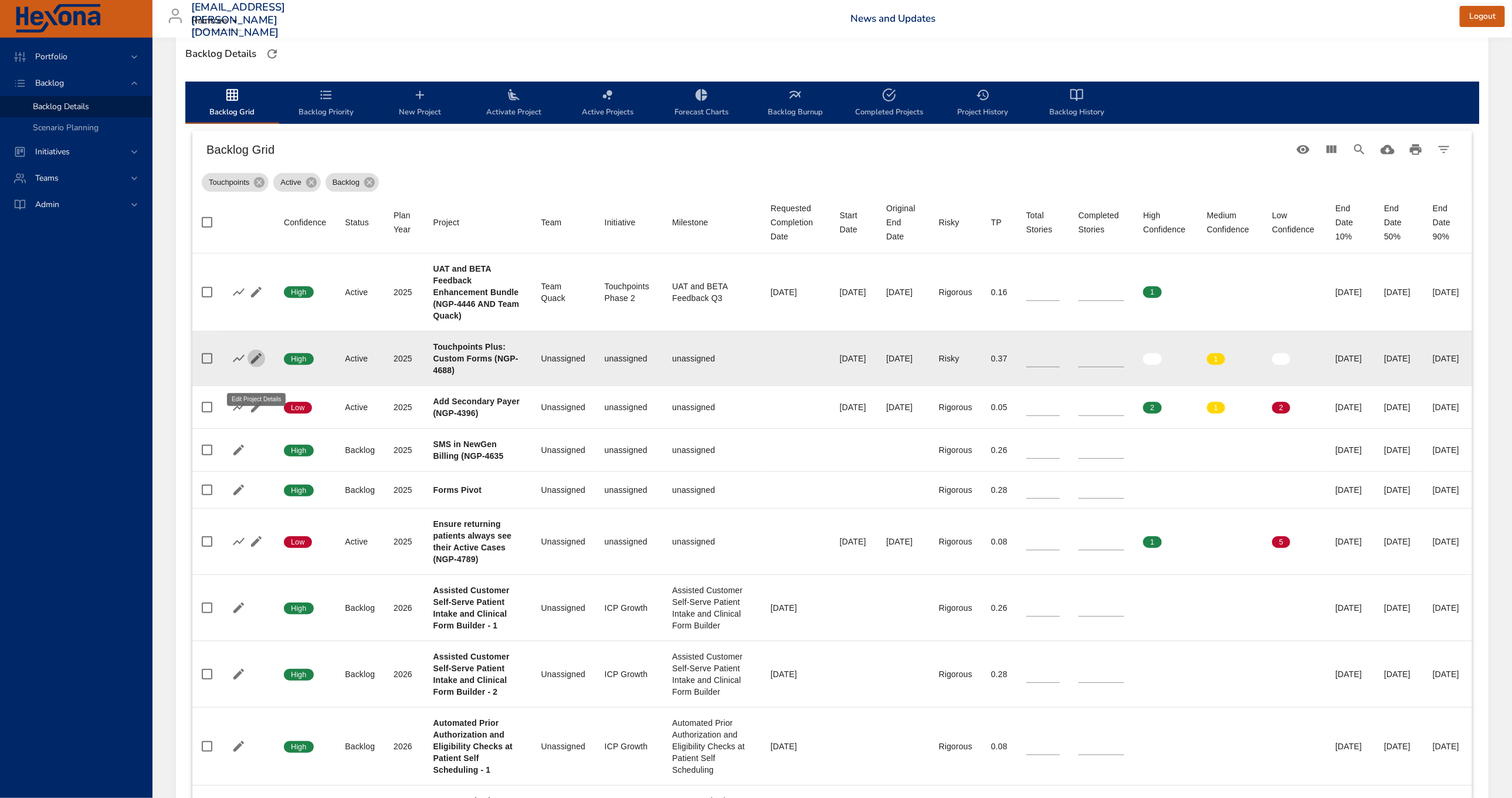
click at [261, 366] on icon "button" at bounding box center [256, 358] width 14 height 14
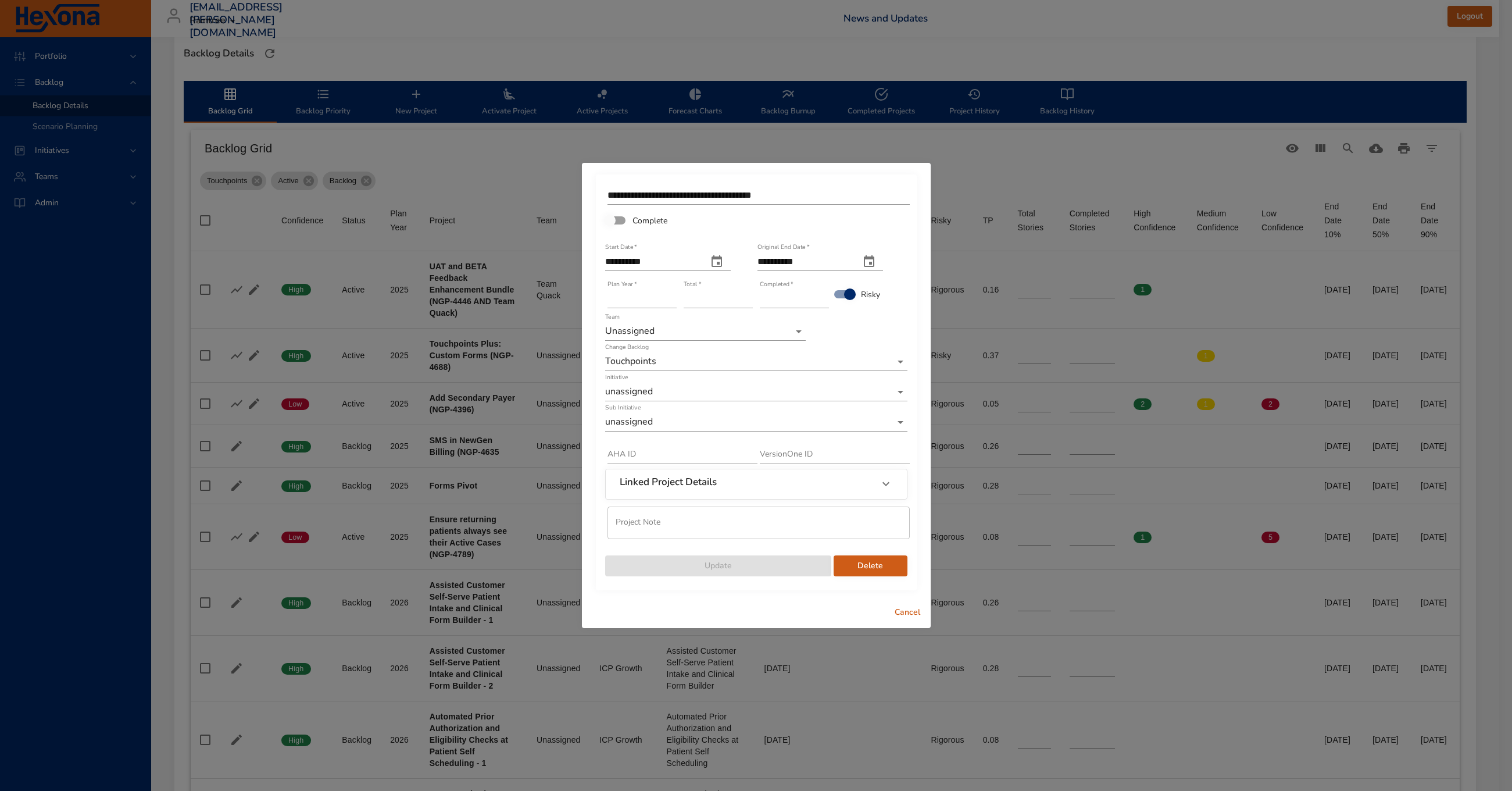
click at [690, 388] on body "Portfolio Backlog Backlog Details Scenario Planning Initiatives Teams Admin [EM…" at bounding box center [756, 74] width 1512 height 791
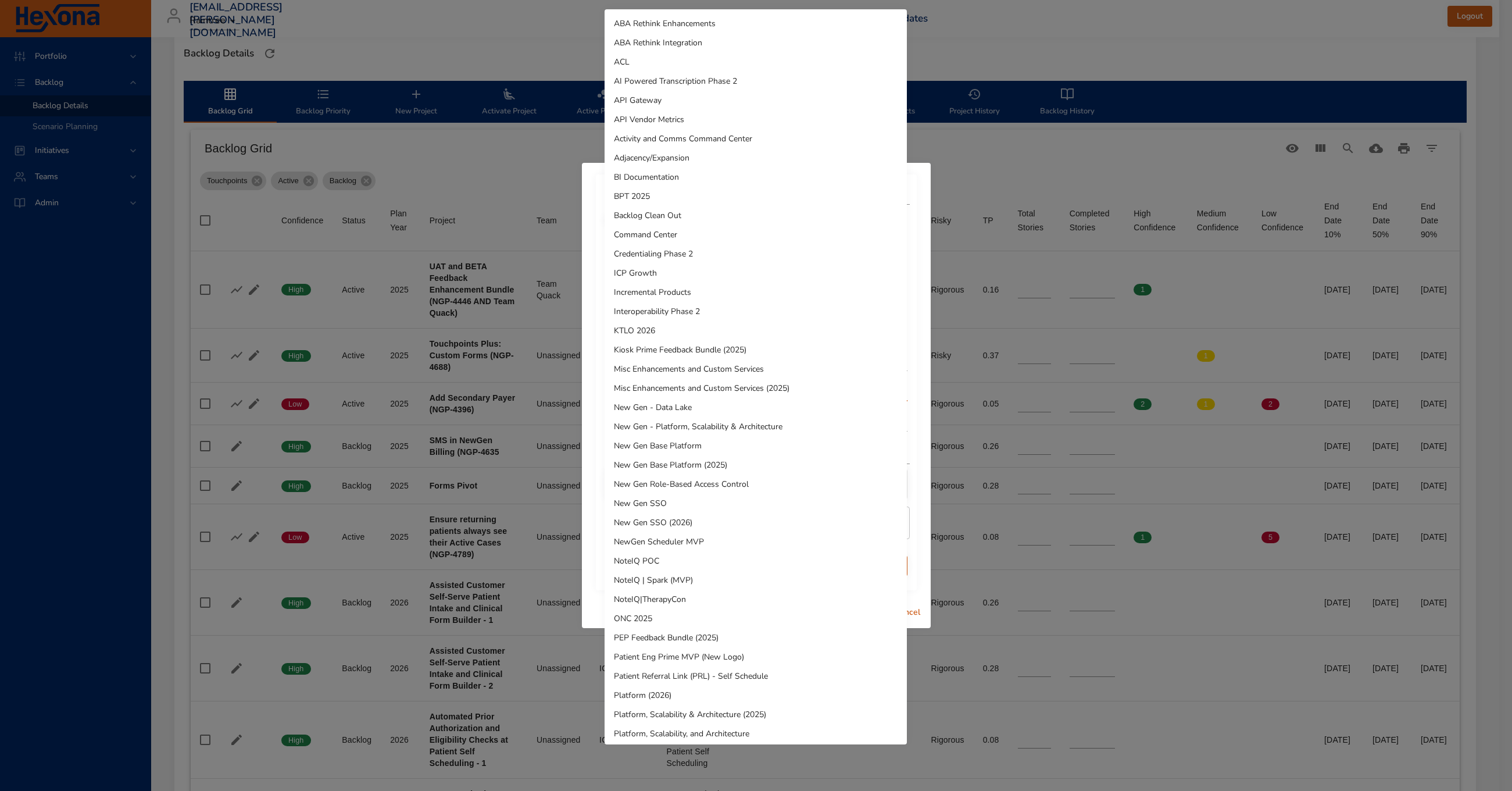
scroll to position [386, 0]
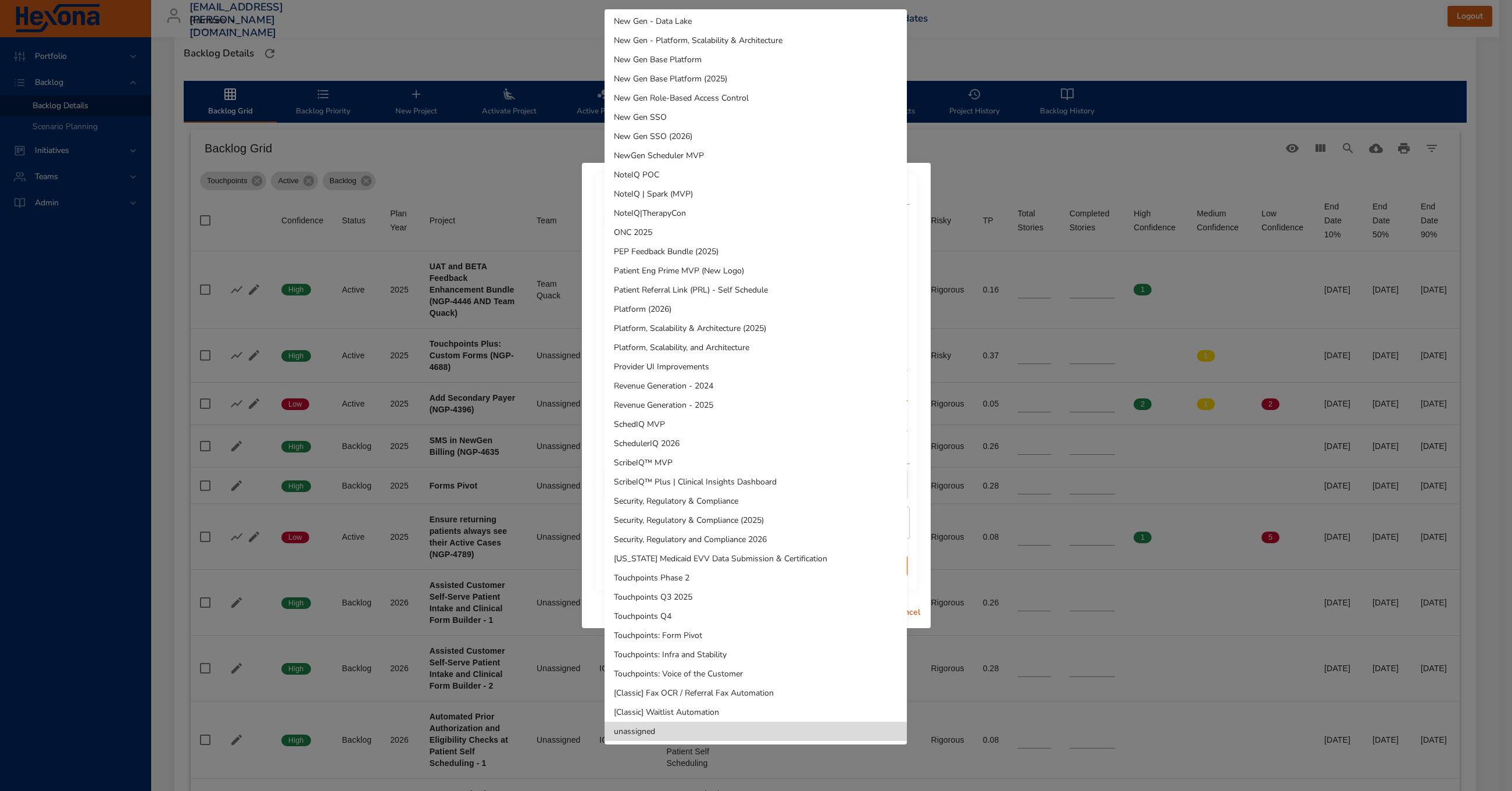
click at [707, 601] on li "Touchpoints Q3 2025" at bounding box center [756, 597] width 302 height 19
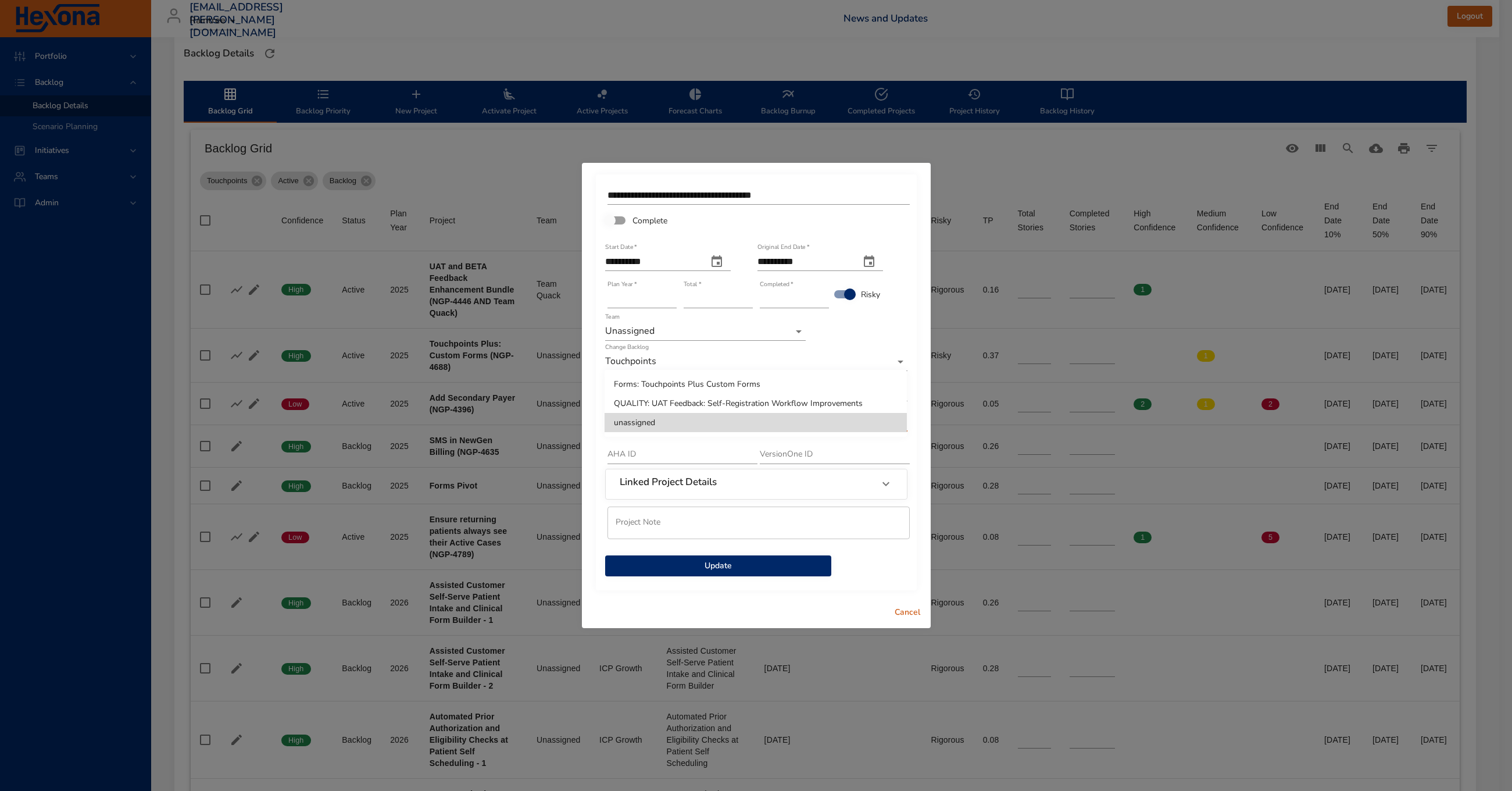
click at [699, 427] on body "Portfolio Backlog Backlog Details Scenario Planning Initiatives Teams Admin [EM…" at bounding box center [756, 74] width 1512 height 791
click at [727, 385] on li "Forms: Touchpoints Plus Custom Forms" at bounding box center [756, 384] width 302 height 19
click at [735, 570] on span "Update" at bounding box center [719, 567] width 208 height 15
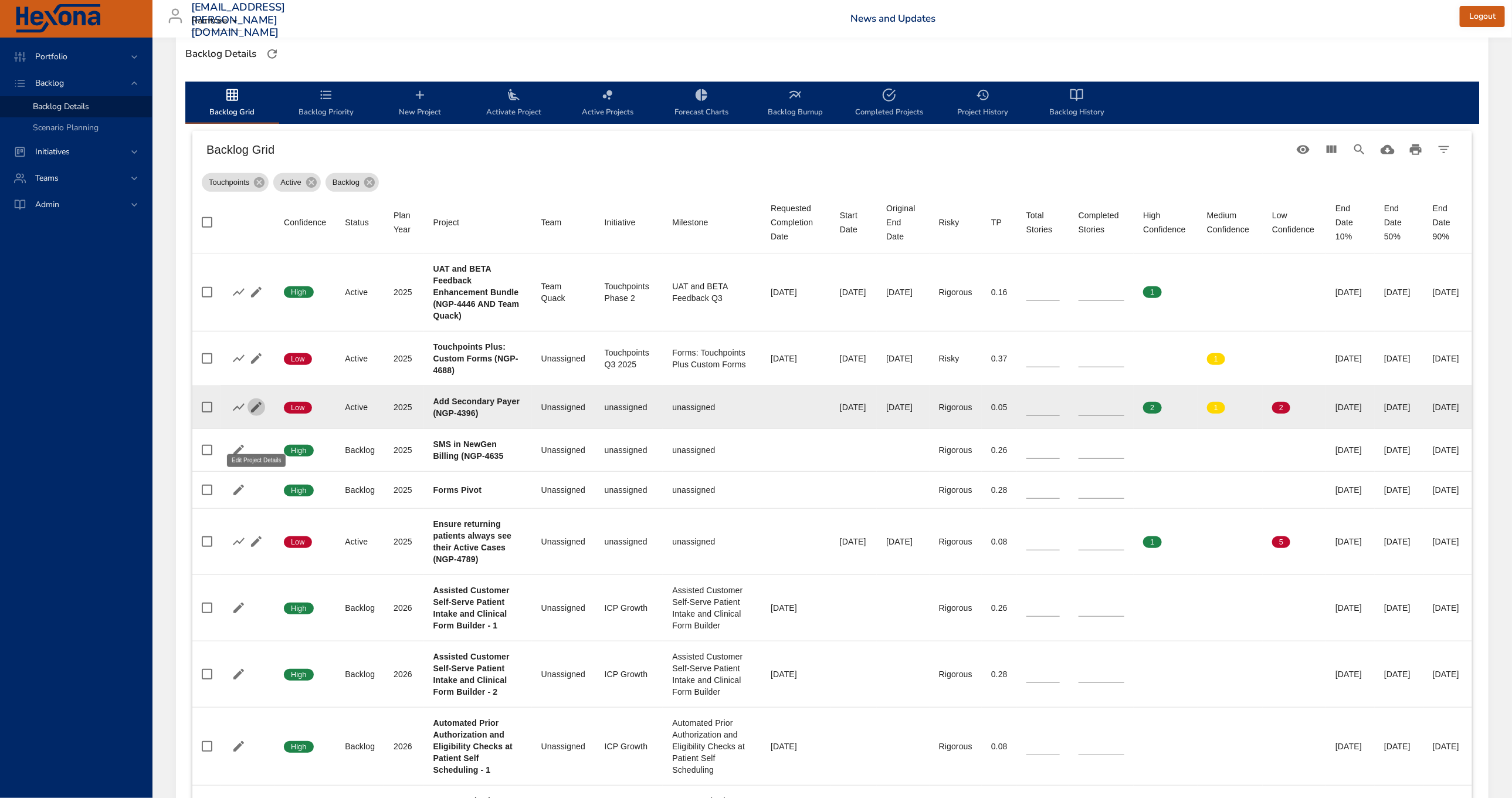
click at [260, 414] on icon "button" at bounding box center [256, 407] width 14 height 14
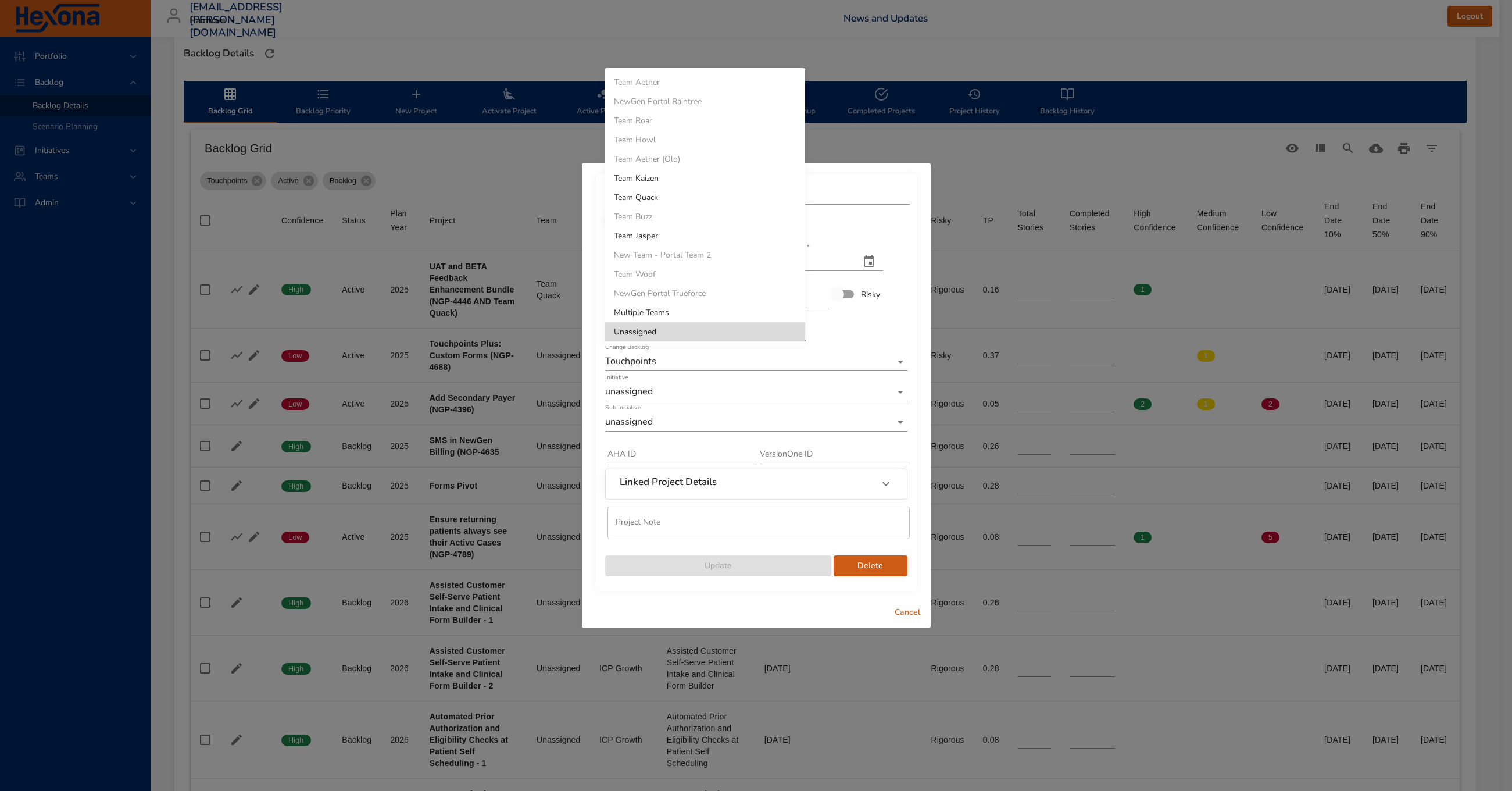
click at [696, 327] on body "Portfolio Backlog Backlog Details Scenario Planning Initiatives Teams Admin [EM…" at bounding box center [756, 74] width 1512 height 791
click at [684, 198] on li "Team Quack" at bounding box center [705, 198] width 200 height 19
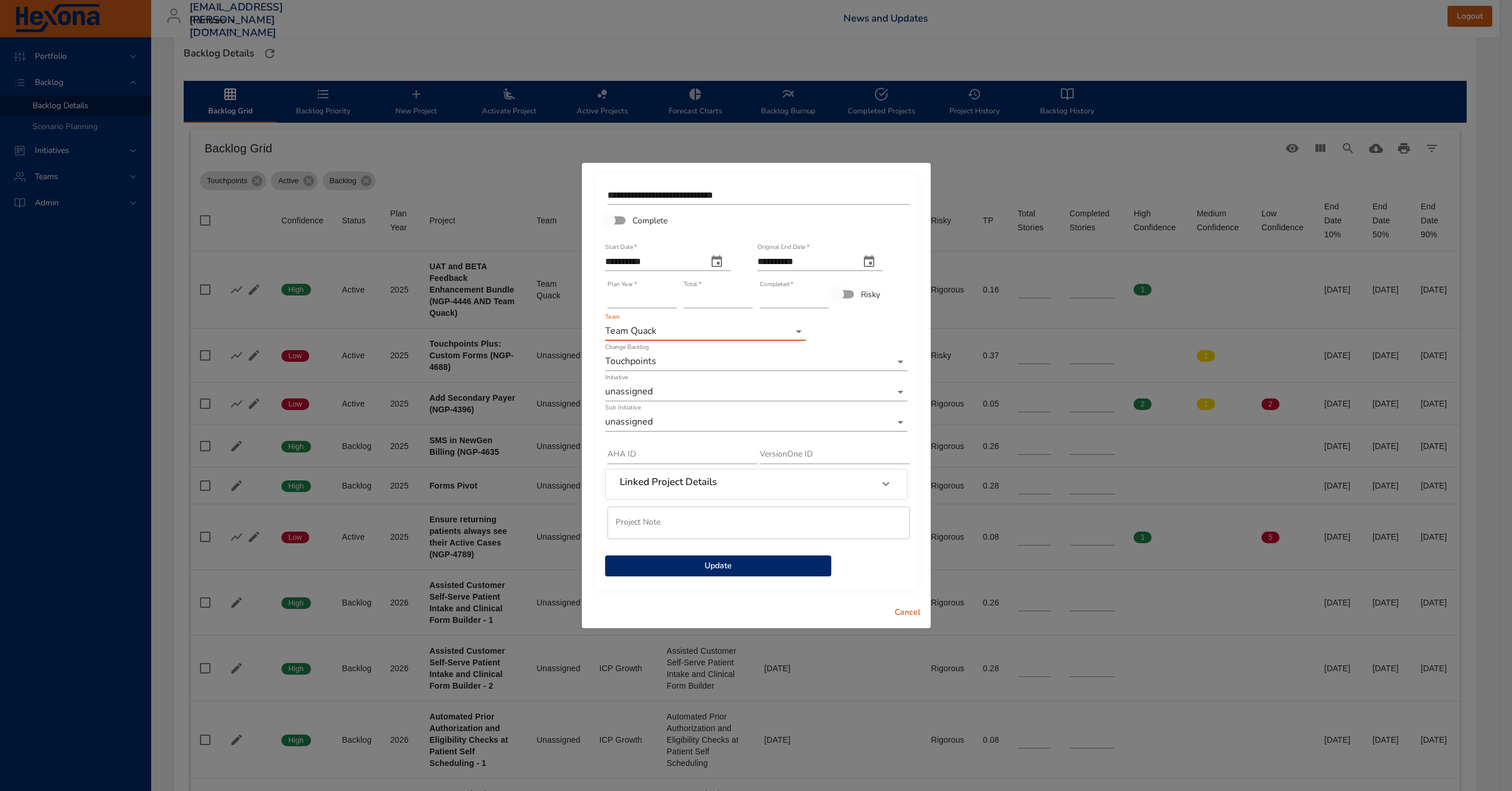
click at [682, 394] on body "Portfolio Backlog Backlog Details Scenario Planning Initiatives Teams Admin [EM…" at bounding box center [756, 74] width 1512 height 791
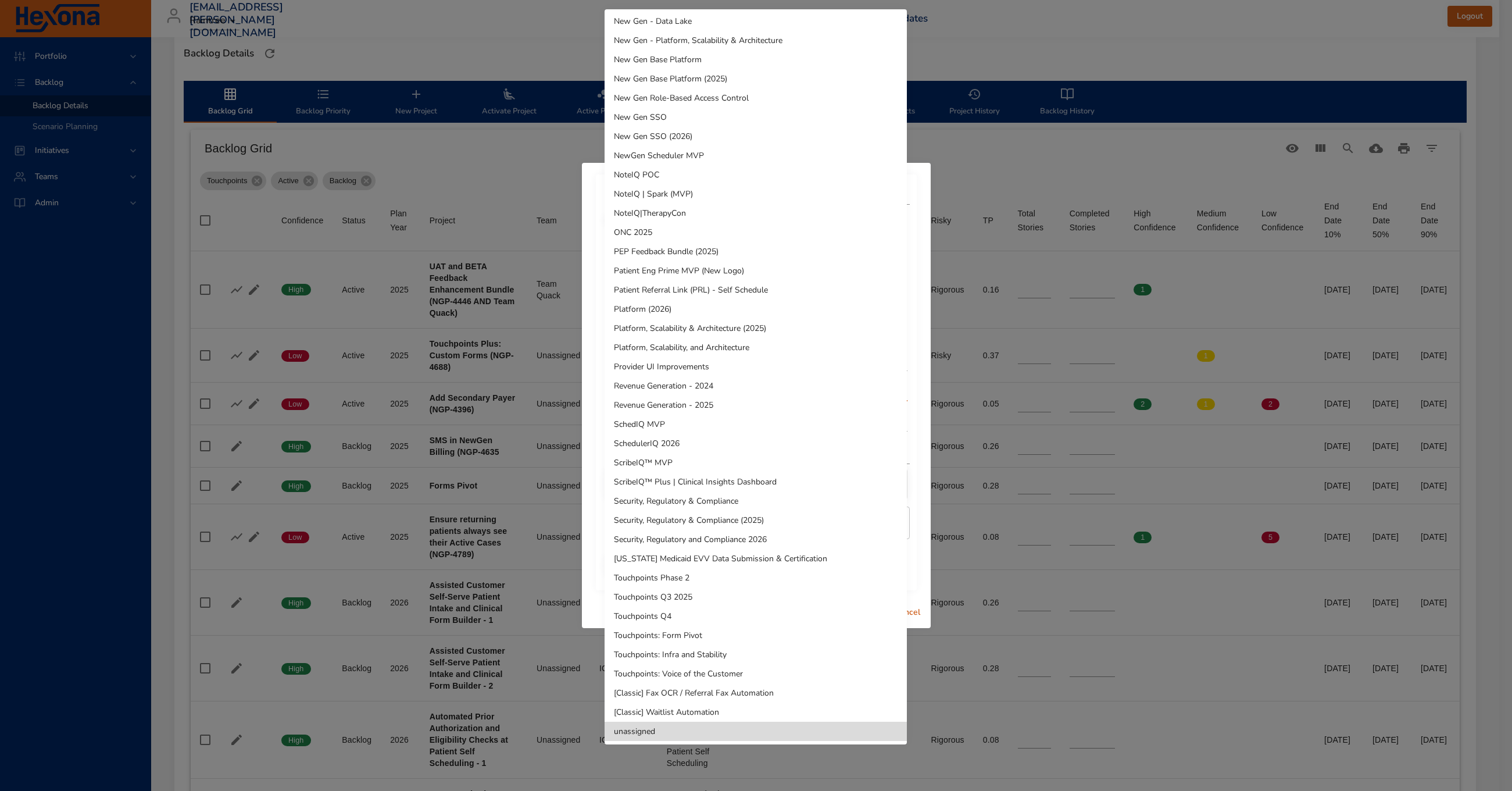
click at [761, 668] on li "Touchpoints: Voice of the Customer" at bounding box center [756, 674] width 302 height 19
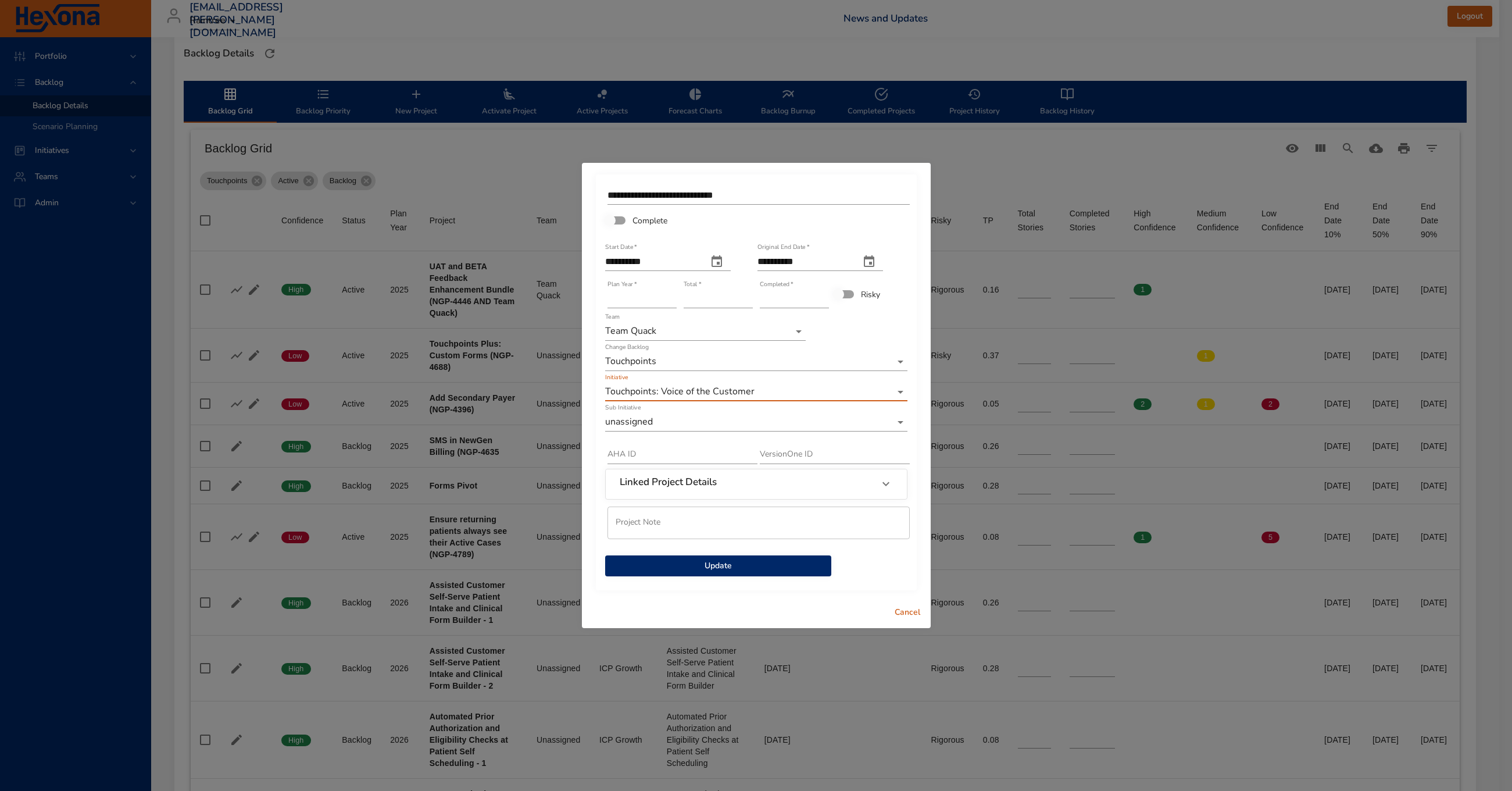
click at [667, 423] on body "Portfolio Backlog Backlog Details Scenario Planning Initiatives Teams Admin [EM…" at bounding box center [756, 74] width 1512 height 791
click at [718, 330] on li "Touchpoints VOC: 2025 Q4" at bounding box center [756, 327] width 302 height 19
click at [758, 567] on span "Update" at bounding box center [719, 567] width 208 height 15
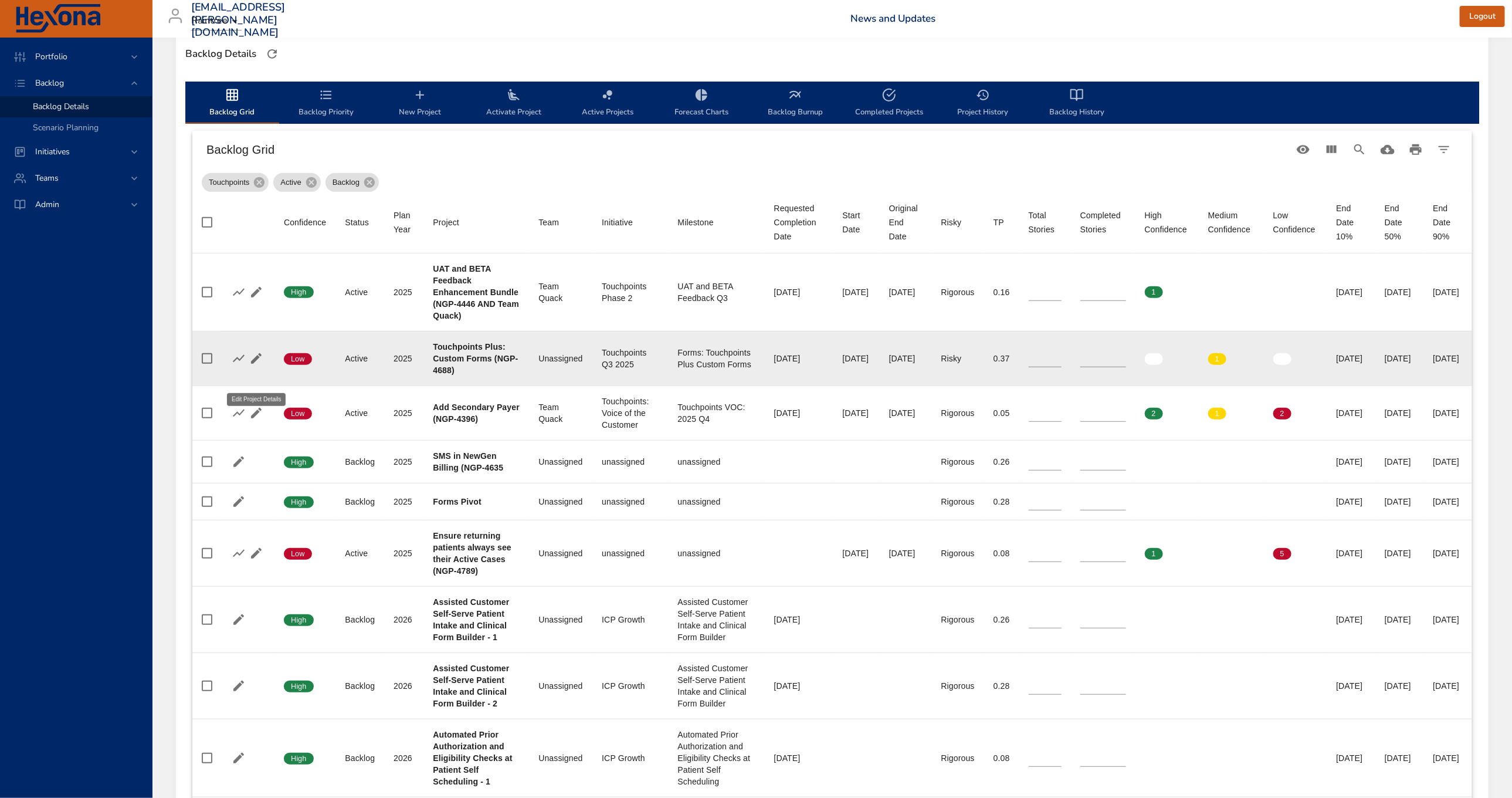
click at [261, 366] on icon "button" at bounding box center [256, 358] width 14 height 14
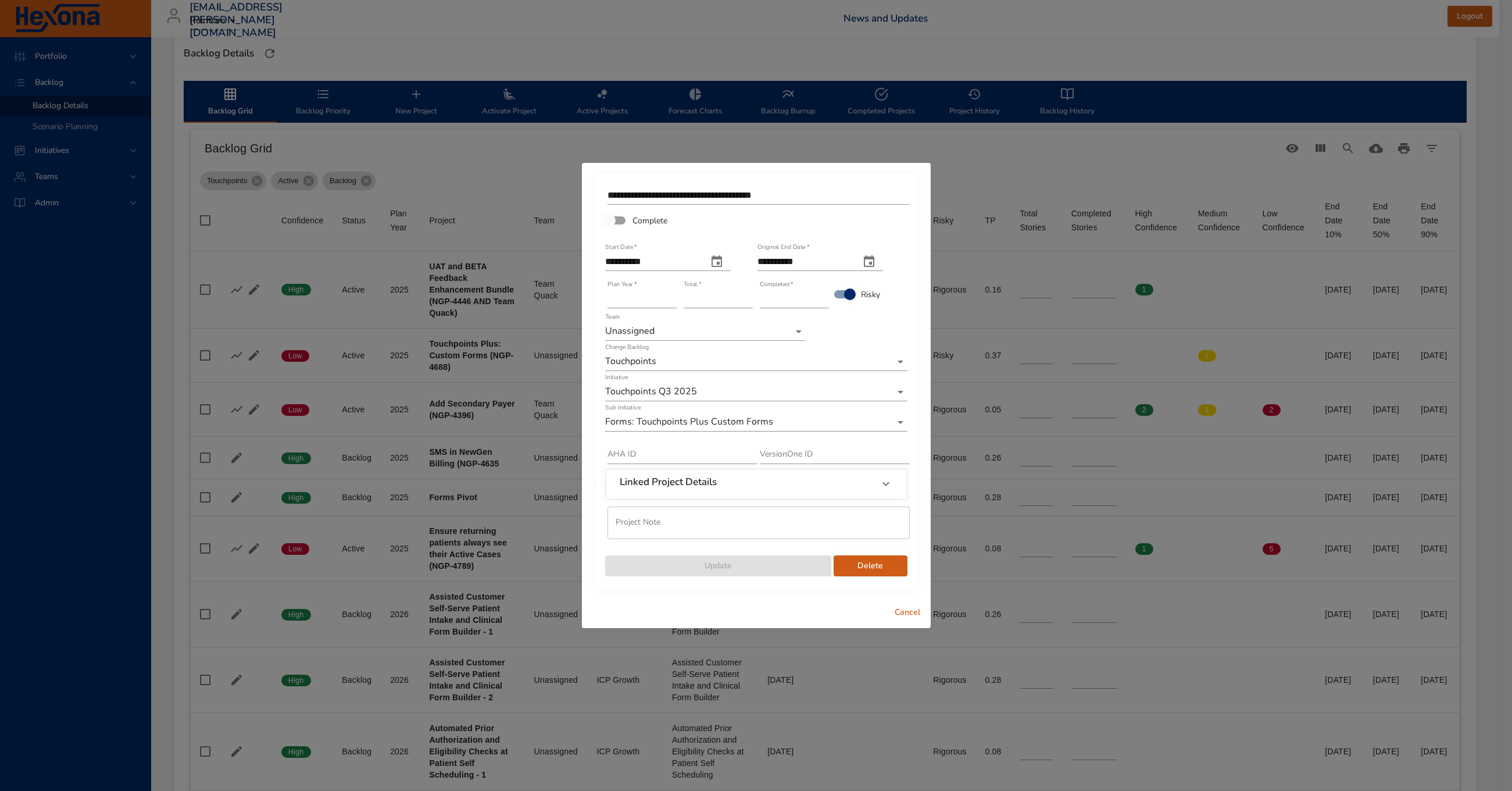
click at [649, 337] on body "Portfolio Backlog Backlog Details Scenario Planning Initiatives Teams Admin [EM…" at bounding box center [756, 74] width 1512 height 791
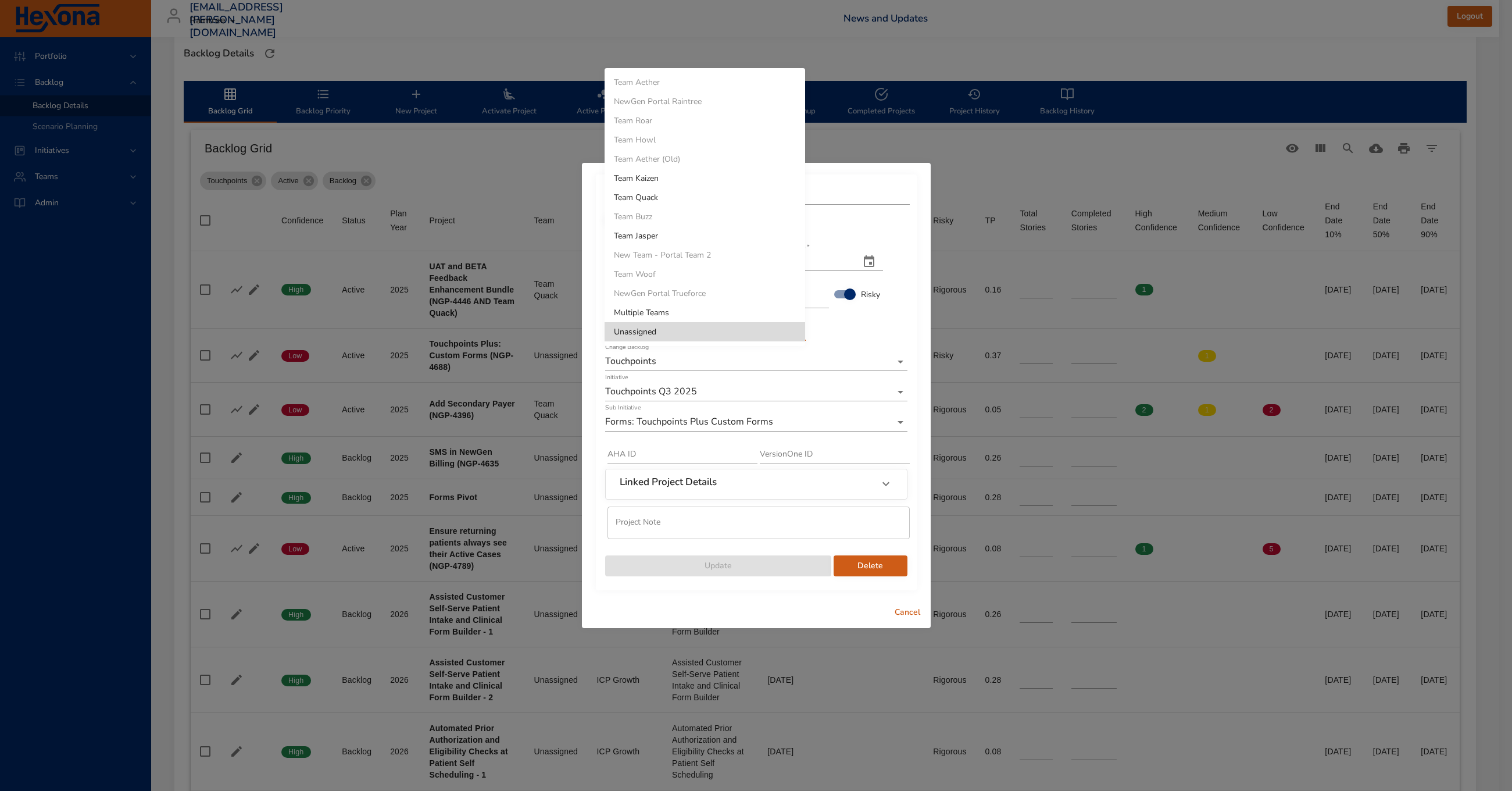
click at [678, 238] on li "Team Jasper" at bounding box center [705, 236] width 200 height 19
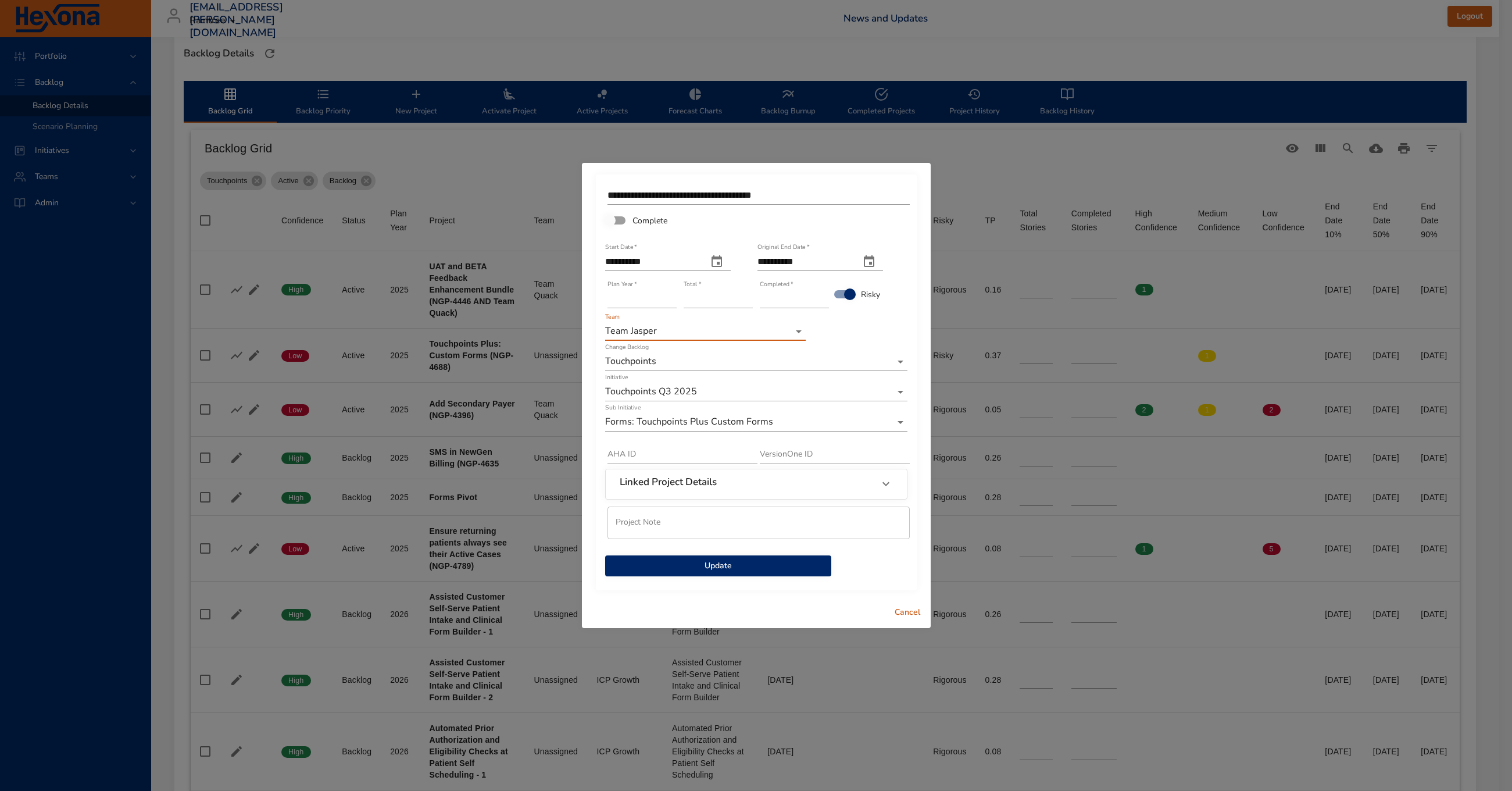
click at [698, 570] on span "Update" at bounding box center [719, 567] width 208 height 15
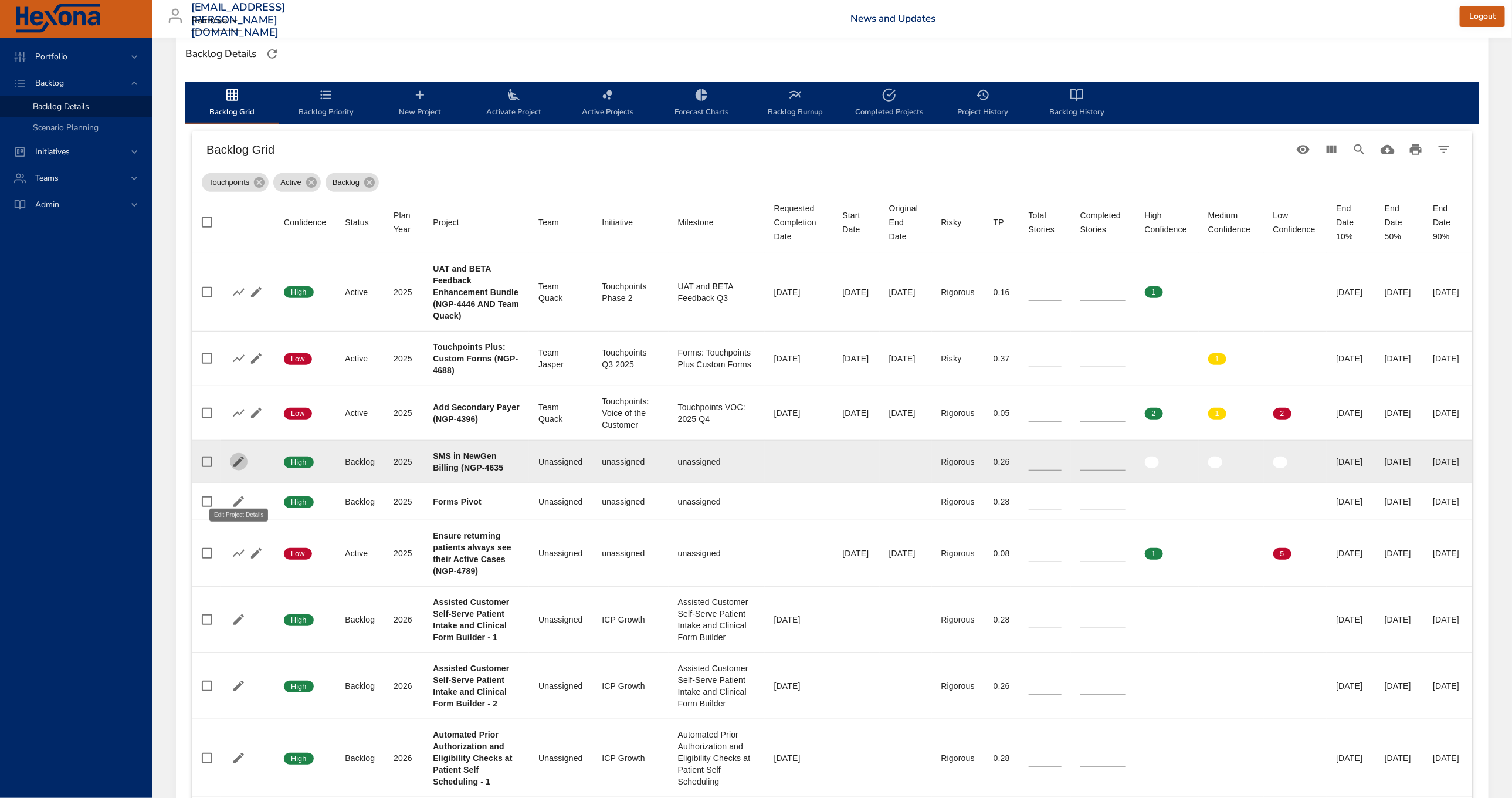
click at [237, 468] on icon "button" at bounding box center [239, 462] width 10 height 10
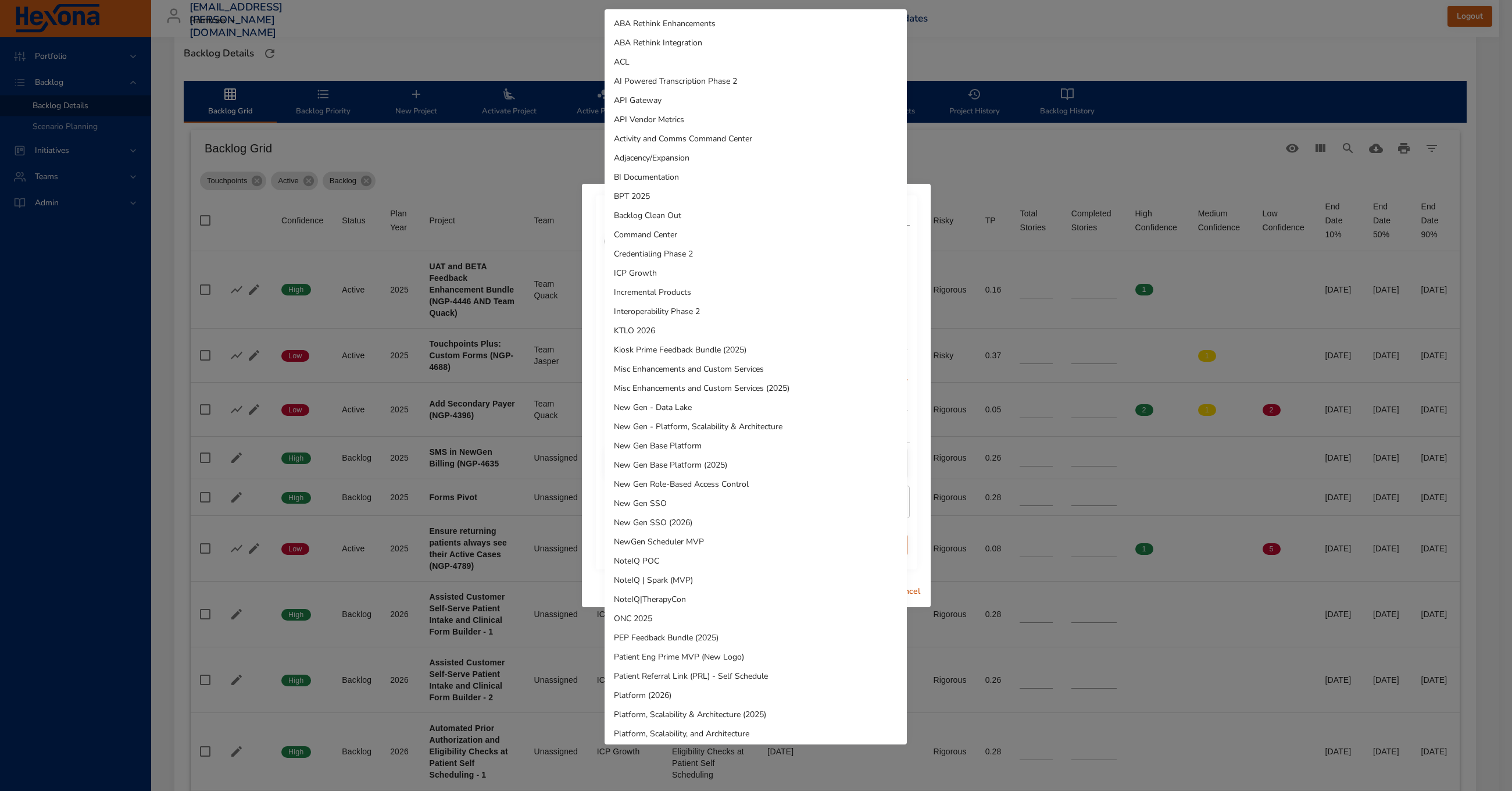
click at [682, 366] on body "Portfolio Backlog Backlog Details Scenario Planning Initiatives Teams Admin [EM…" at bounding box center [756, 74] width 1512 height 791
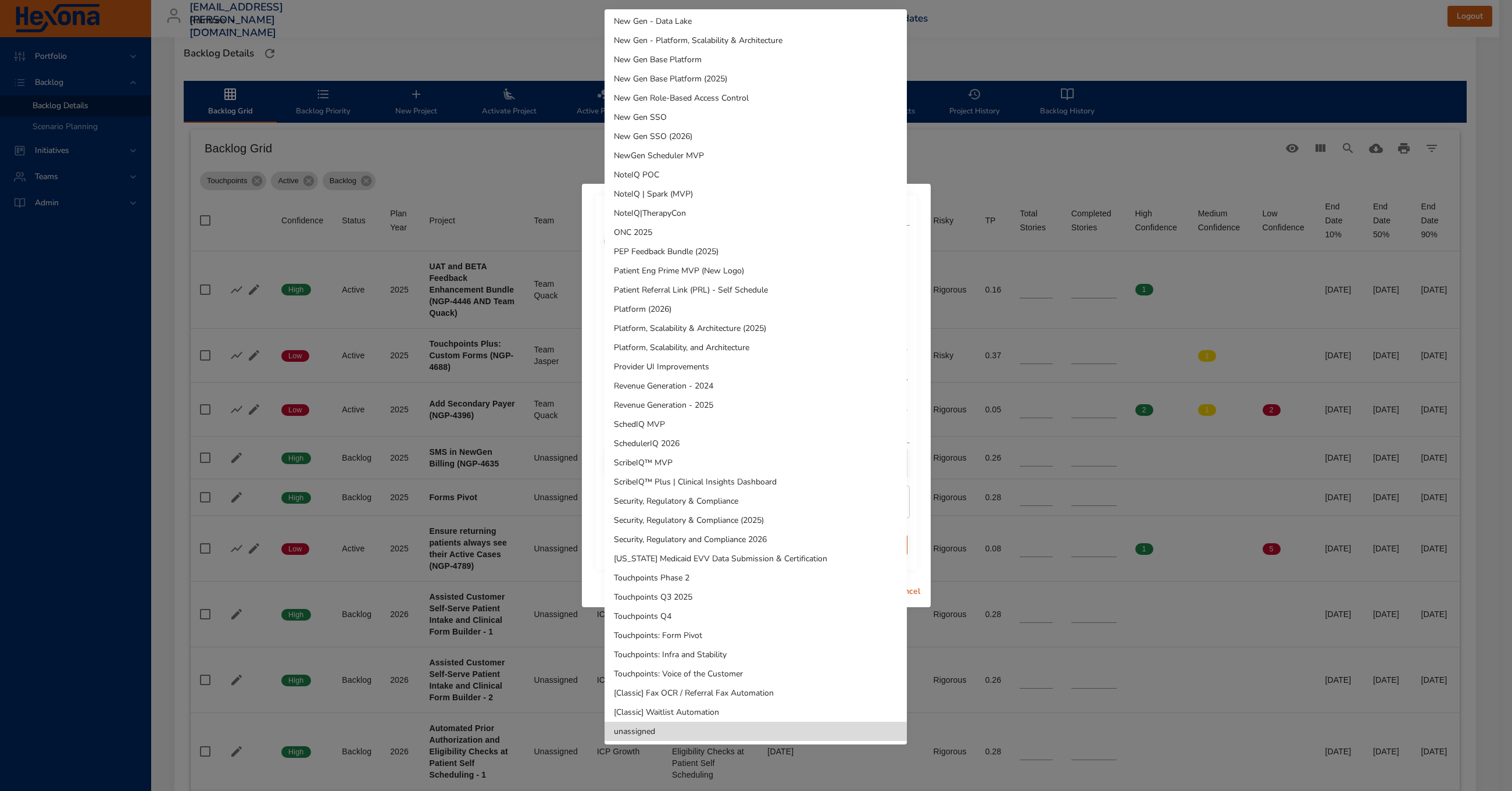
click at [589, 351] on div at bounding box center [756, 395] width 1512 height 791
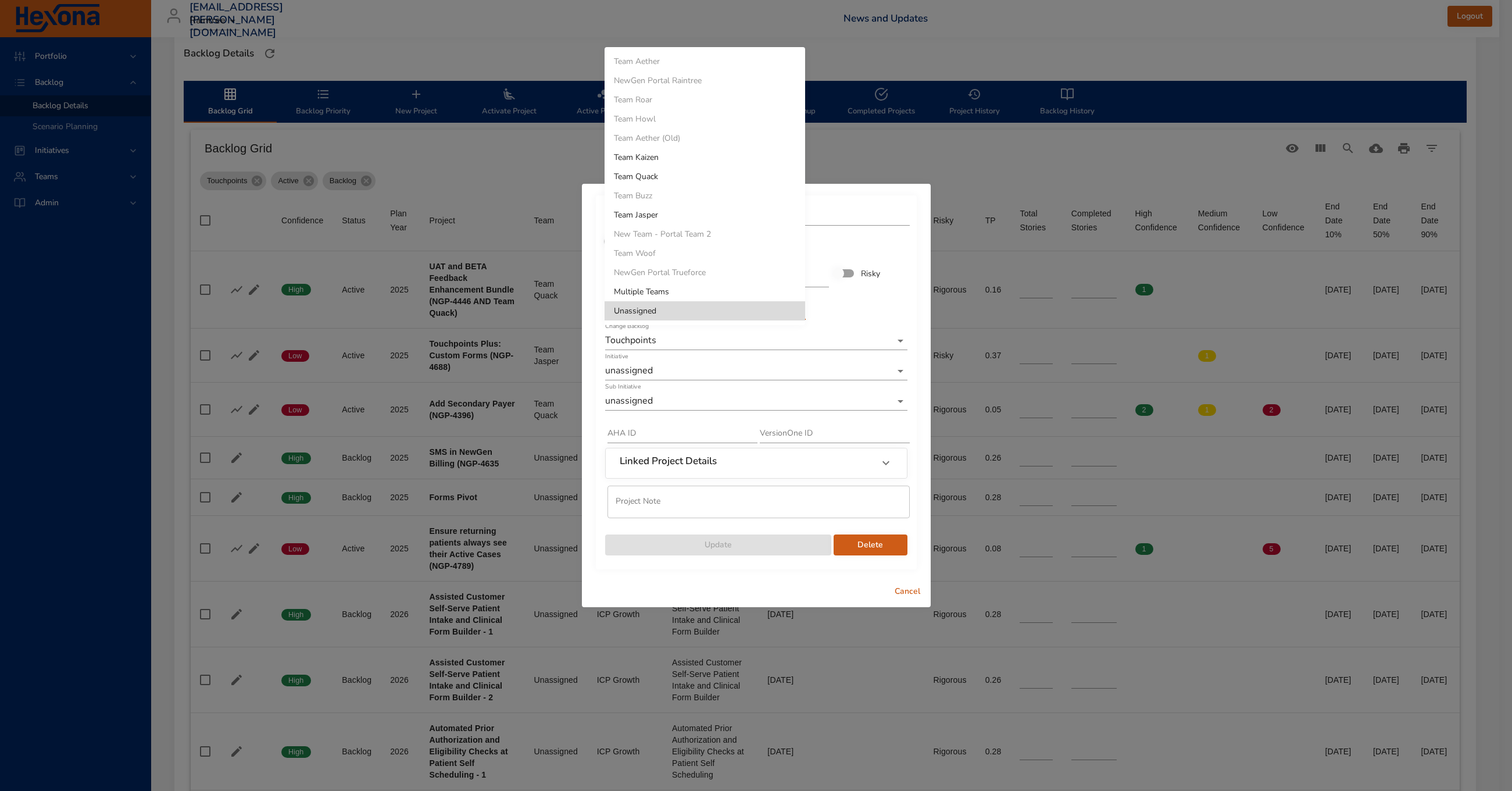
click at [710, 313] on body "Portfolio Backlog Backlog Details Scenario Planning Initiatives Teams Admin [EM…" at bounding box center [756, 74] width 1512 height 791
click at [662, 180] on li "Team Quack" at bounding box center [705, 177] width 200 height 19
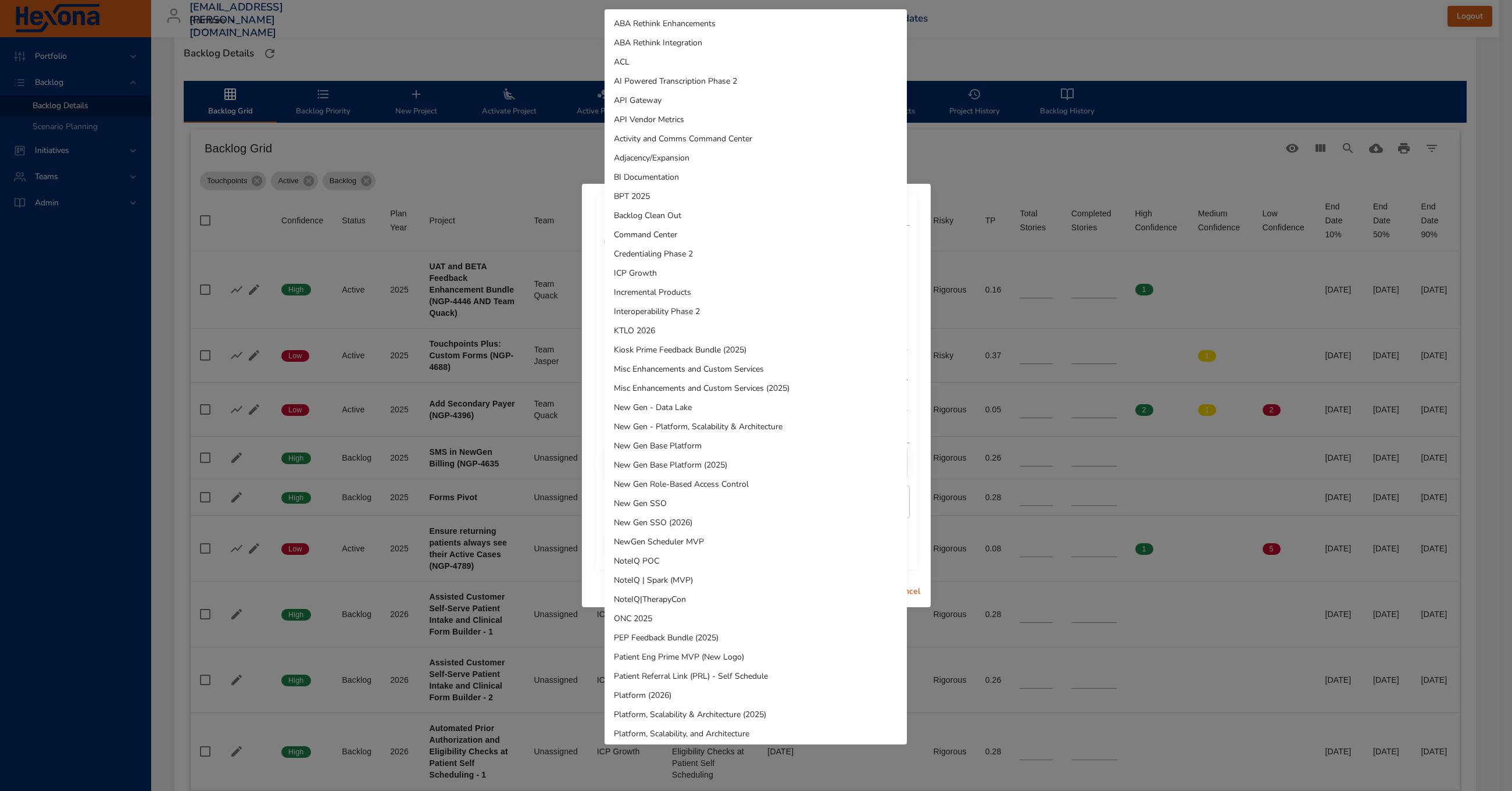
click at [681, 368] on body "Portfolio Backlog Backlog Details Scenario Planning Initiatives Teams Admin [EM…" at bounding box center [756, 74] width 1512 height 791
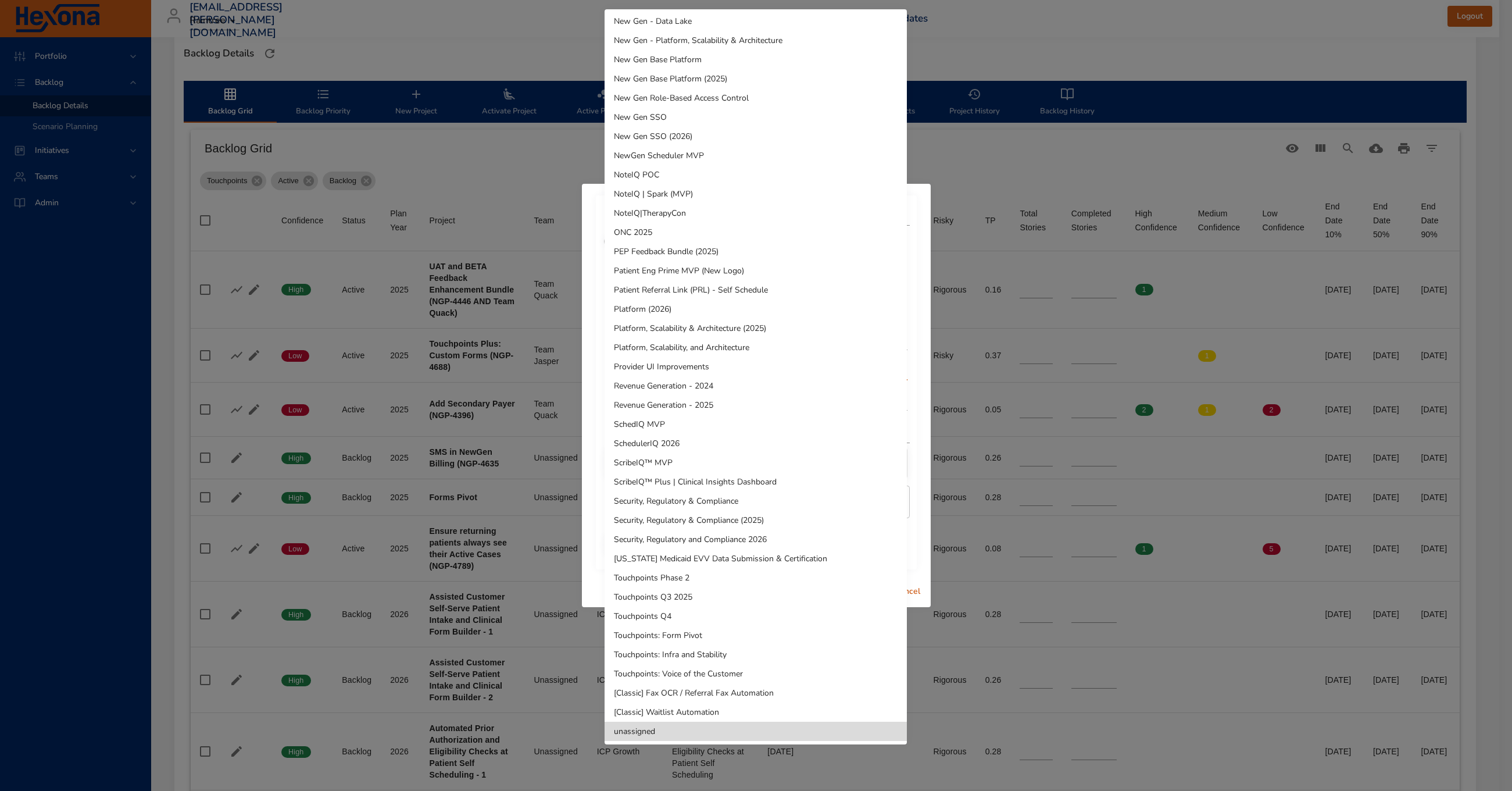
click at [740, 652] on li "Touchpoints: Infra and Stability" at bounding box center [756, 655] width 302 height 19
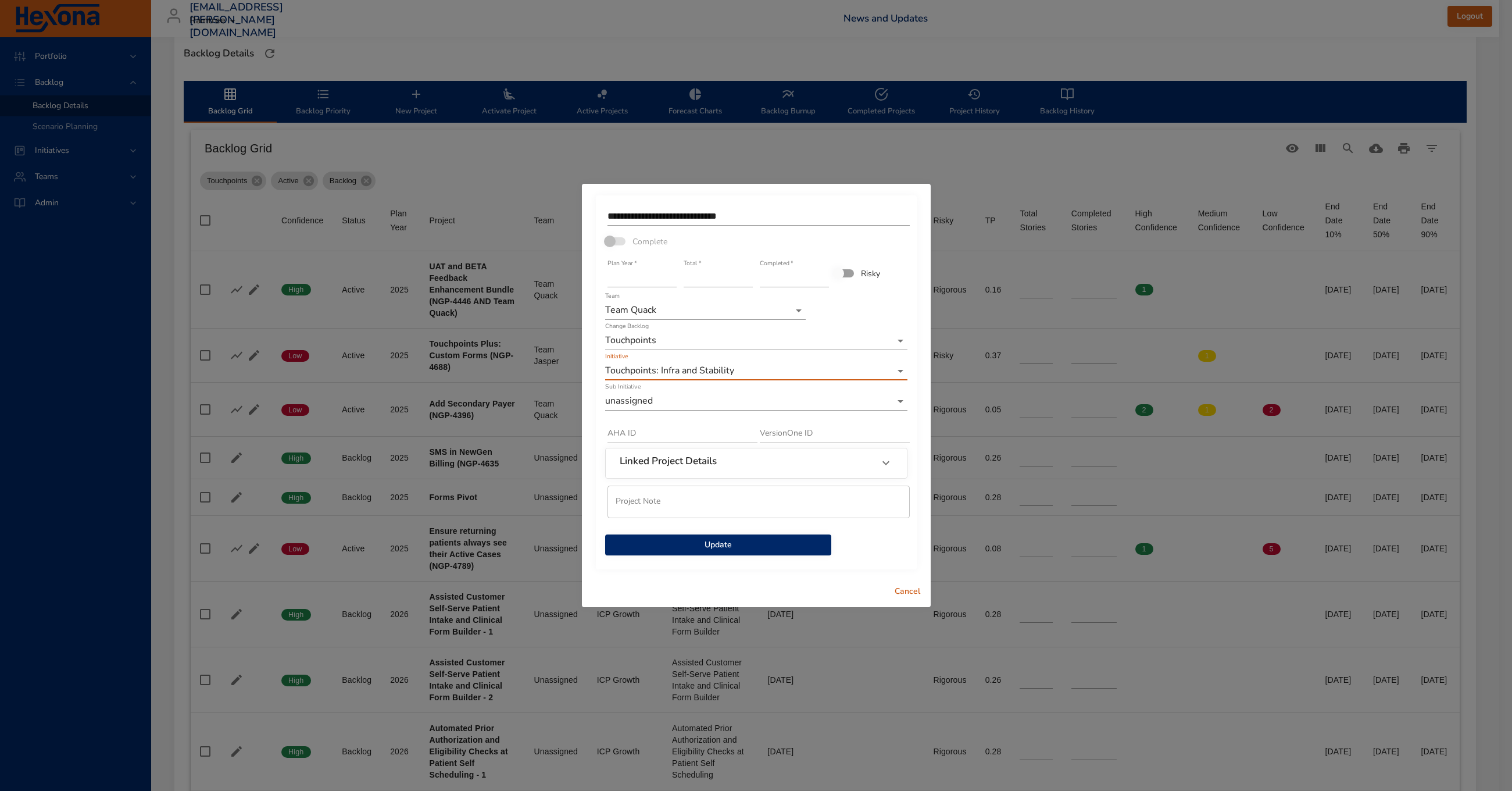
click at [636, 396] on body "Portfolio Backlog Backlog Details Scenario Planning Initiatives Teams Admin [EM…" at bounding box center [756, 74] width 1512 height 791
click at [769, 369] on div at bounding box center [756, 395] width 1512 height 791
click at [680, 547] on span "Update" at bounding box center [719, 546] width 208 height 15
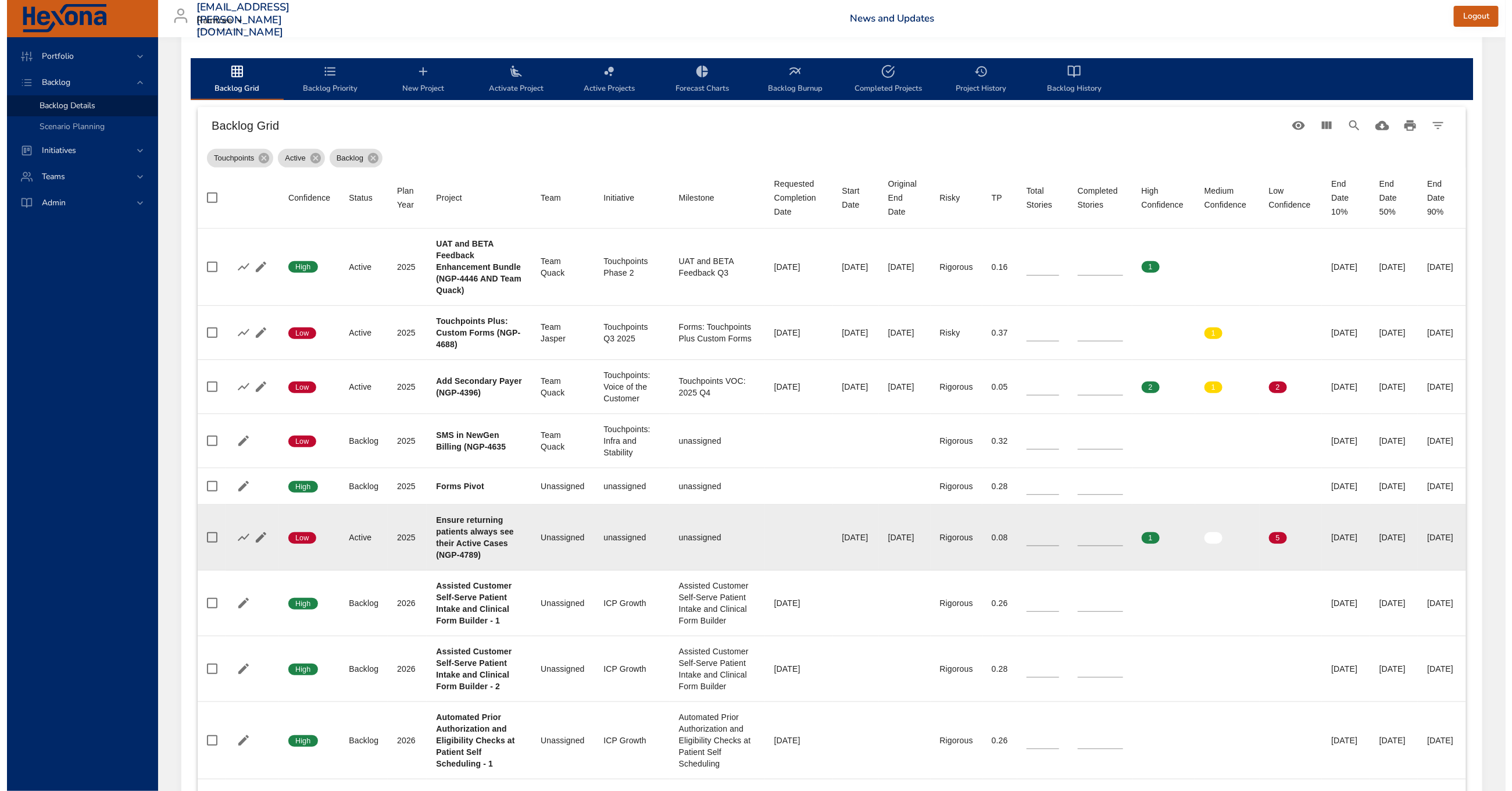
scroll to position [348, 0]
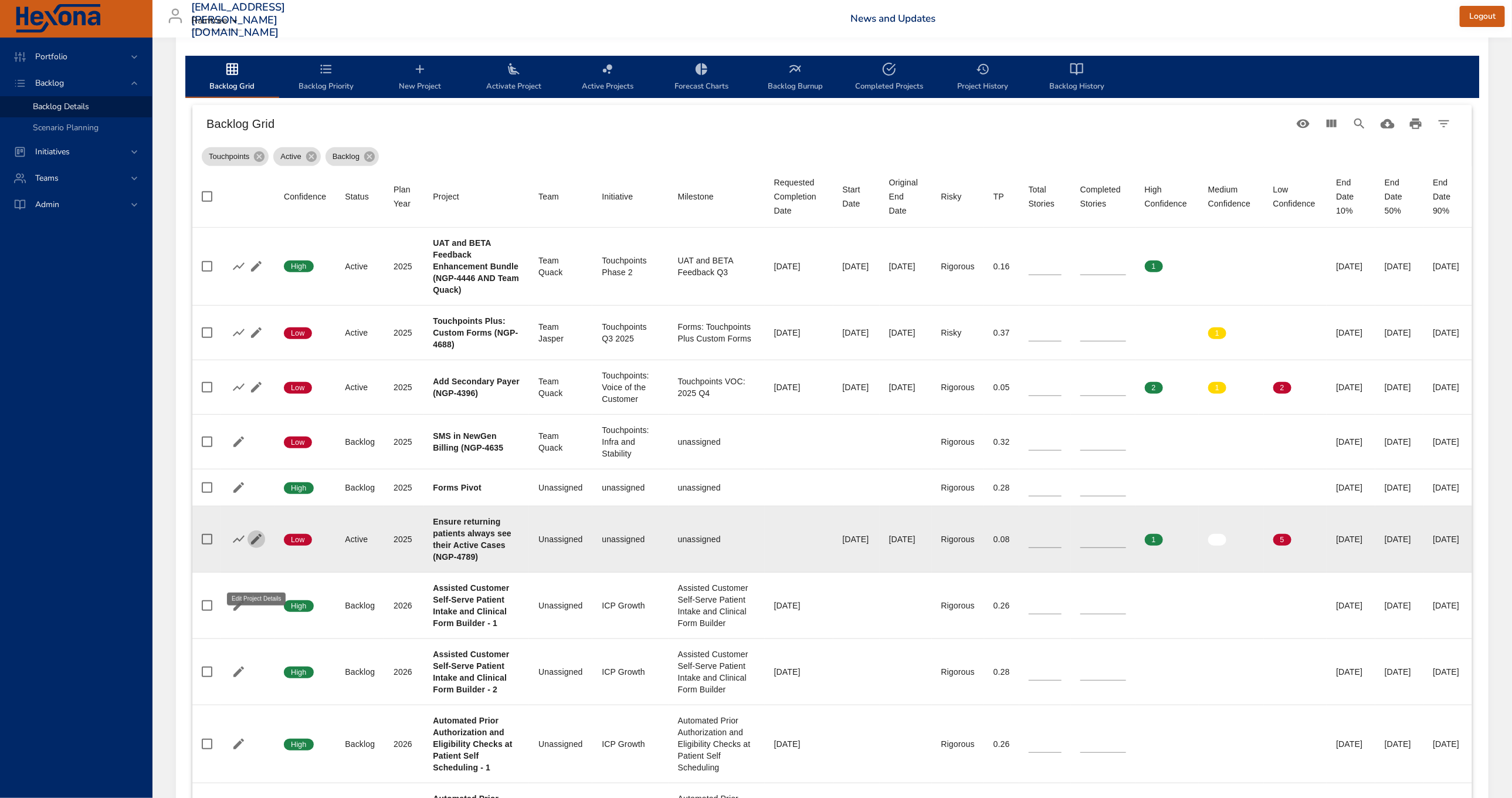
click at [256, 545] on icon "button" at bounding box center [256, 539] width 10 height 10
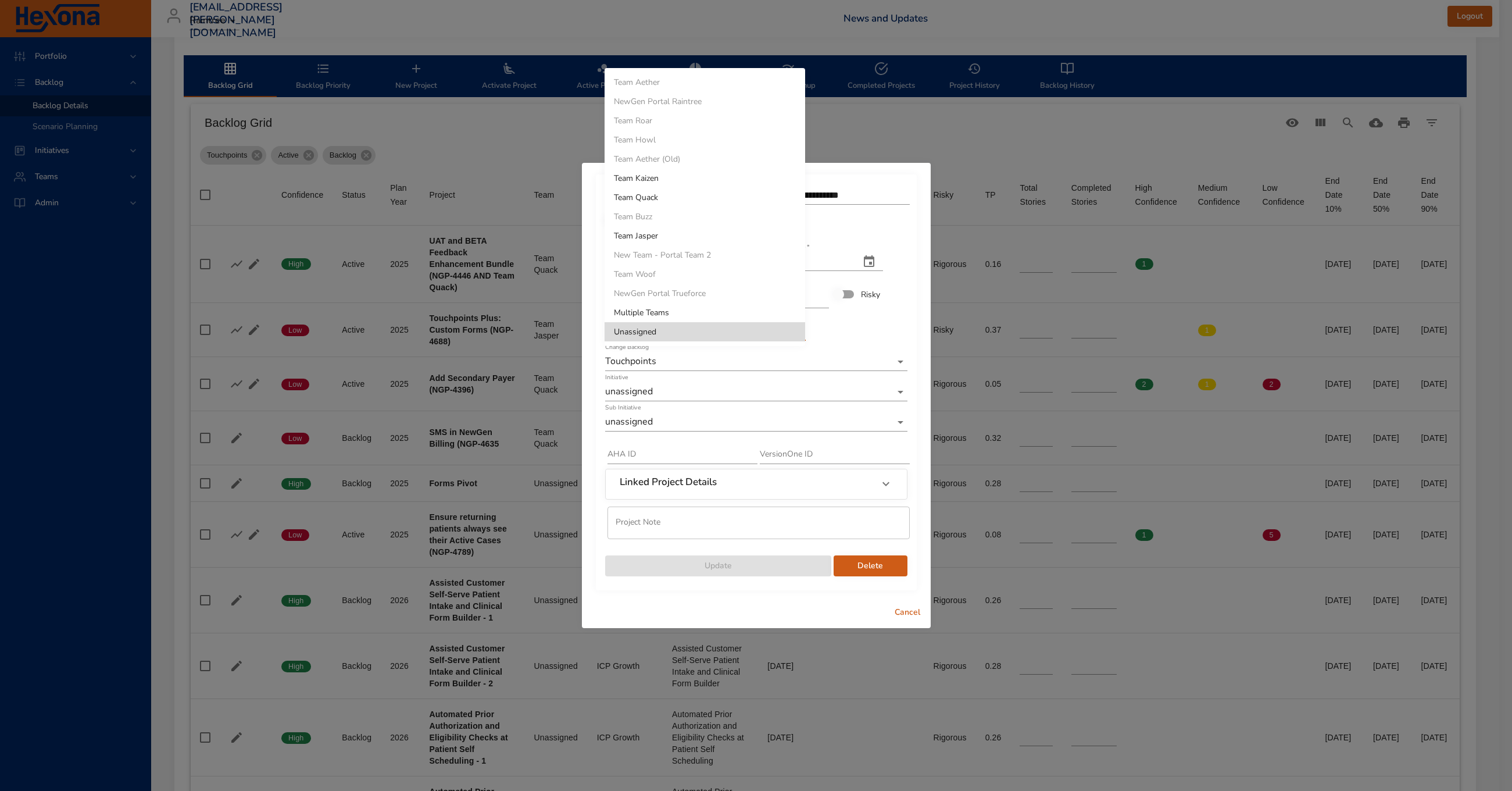
click at [662, 333] on body "Portfolio Backlog Backlog Details Scenario Planning Initiatives Teams Admin [EM…" at bounding box center [756, 48] width 1512 height 791
click at [675, 183] on li "Team Kaizen" at bounding box center [705, 178] width 200 height 19
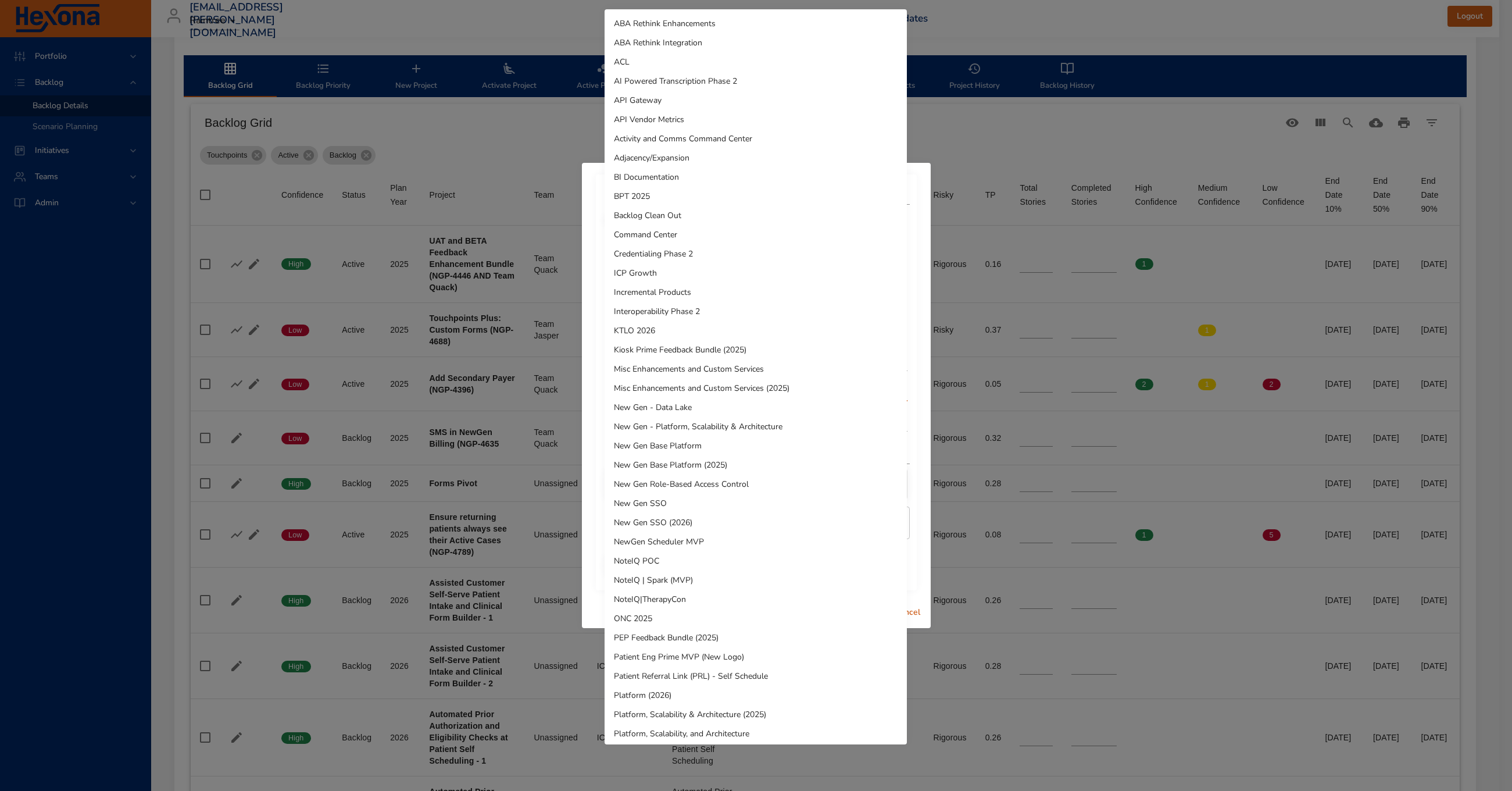
click at [690, 399] on body "Portfolio Backlog Backlog Details Scenario Planning Initiatives Teams Admin [EM…" at bounding box center [756, 48] width 1512 height 791
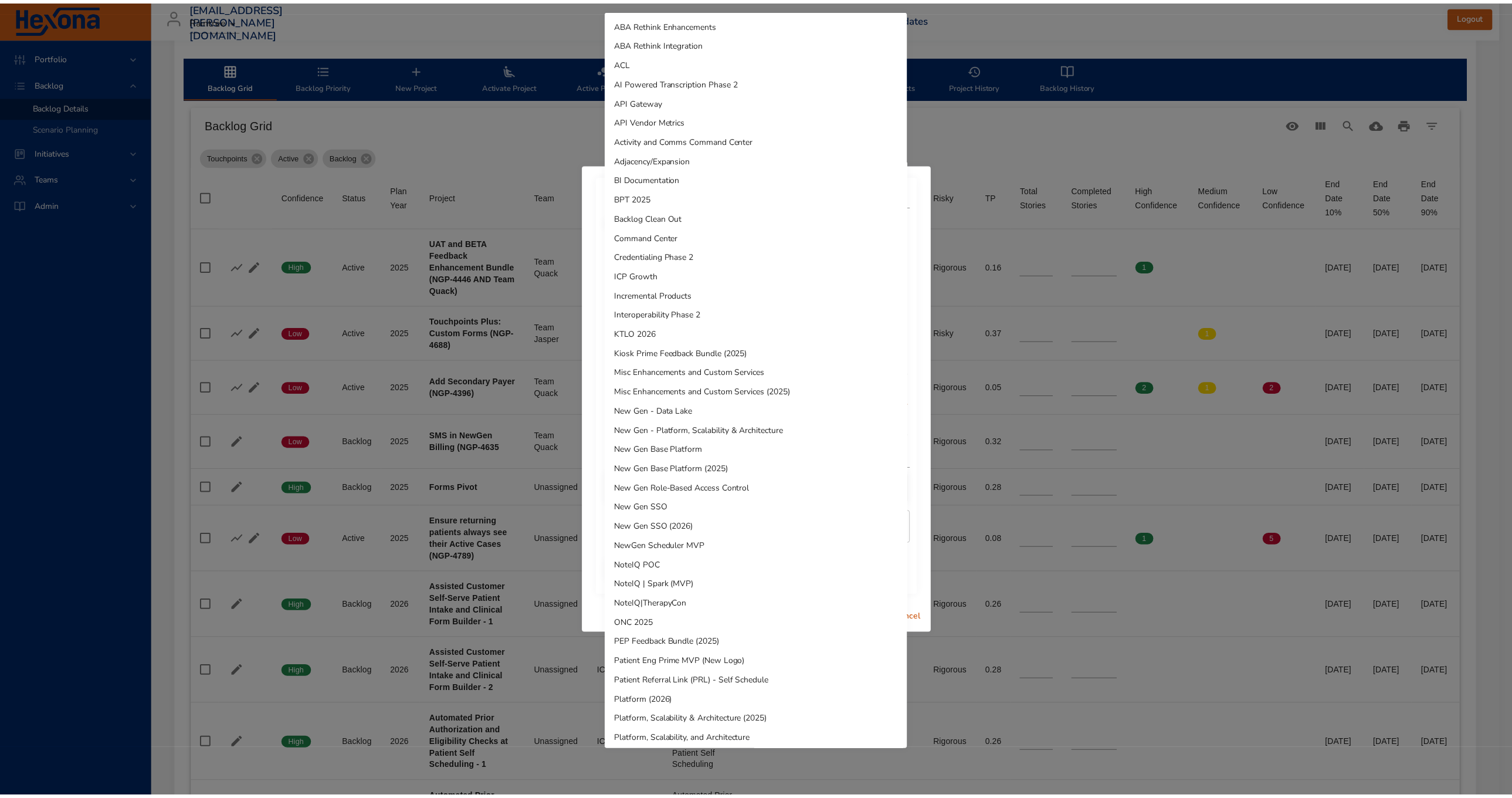
scroll to position [390, 0]
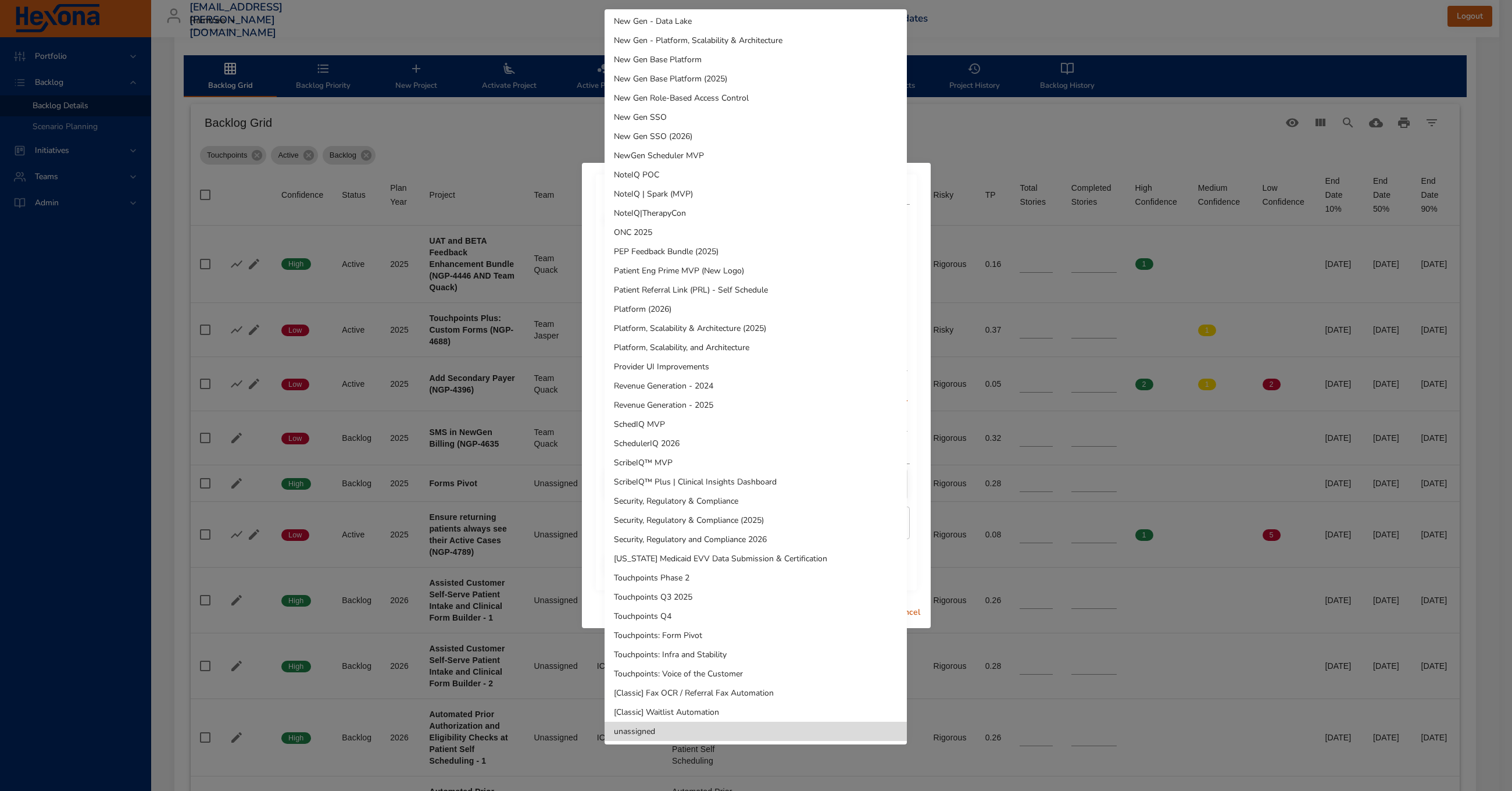
click at [661, 598] on li "Touchpoints Q3 2025" at bounding box center [756, 597] width 302 height 19
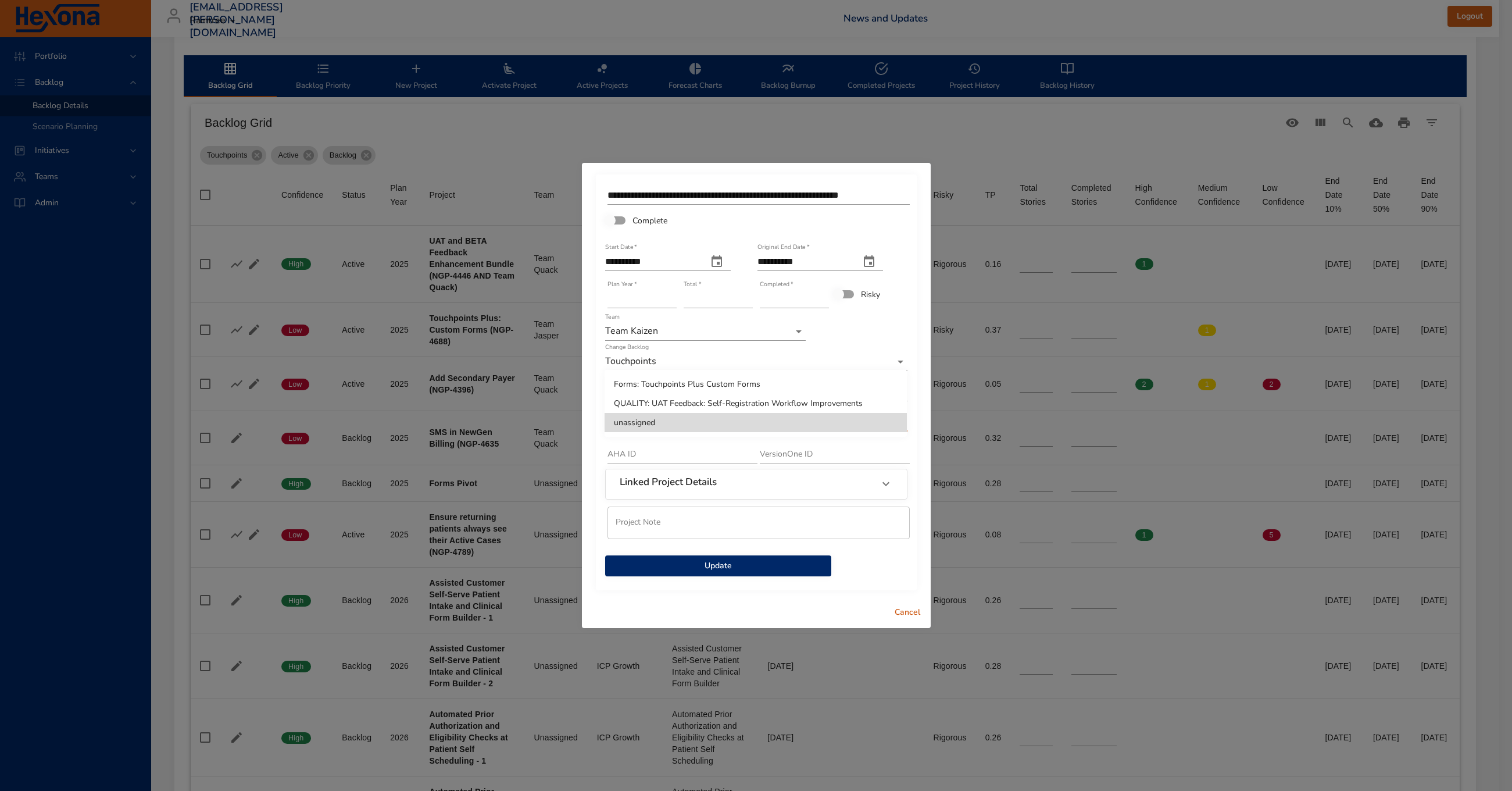
click at [651, 430] on body "Portfolio Backlog Backlog Details Scenario Planning Initiatives Teams Admin [EM…" at bounding box center [756, 48] width 1512 height 791
click at [695, 408] on li "QUALITY: UAT Feedback: Self-Registration Workflow Improvements" at bounding box center [756, 403] width 302 height 19
click at [732, 565] on span "Update" at bounding box center [719, 567] width 208 height 15
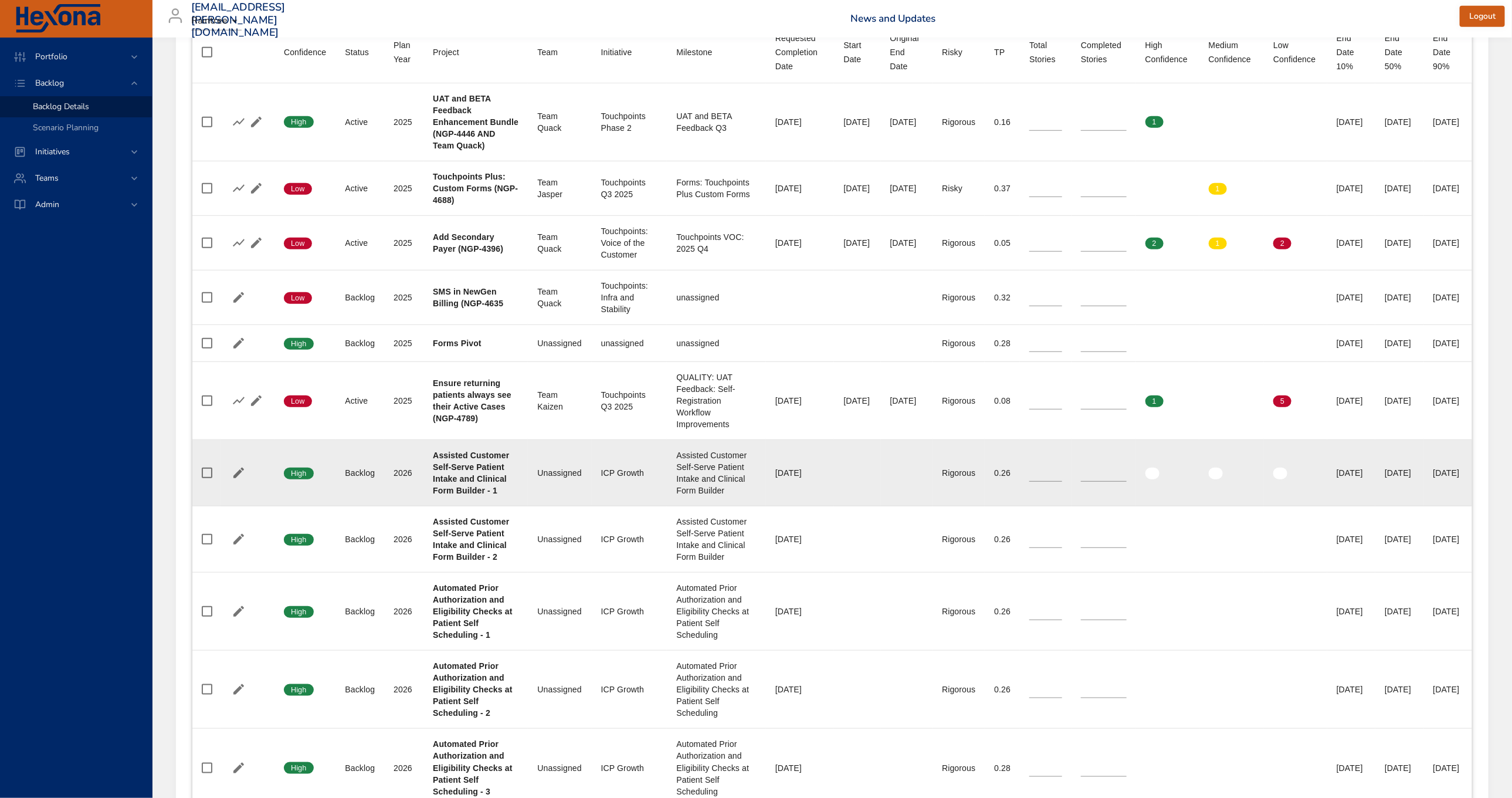
scroll to position [525, 0]
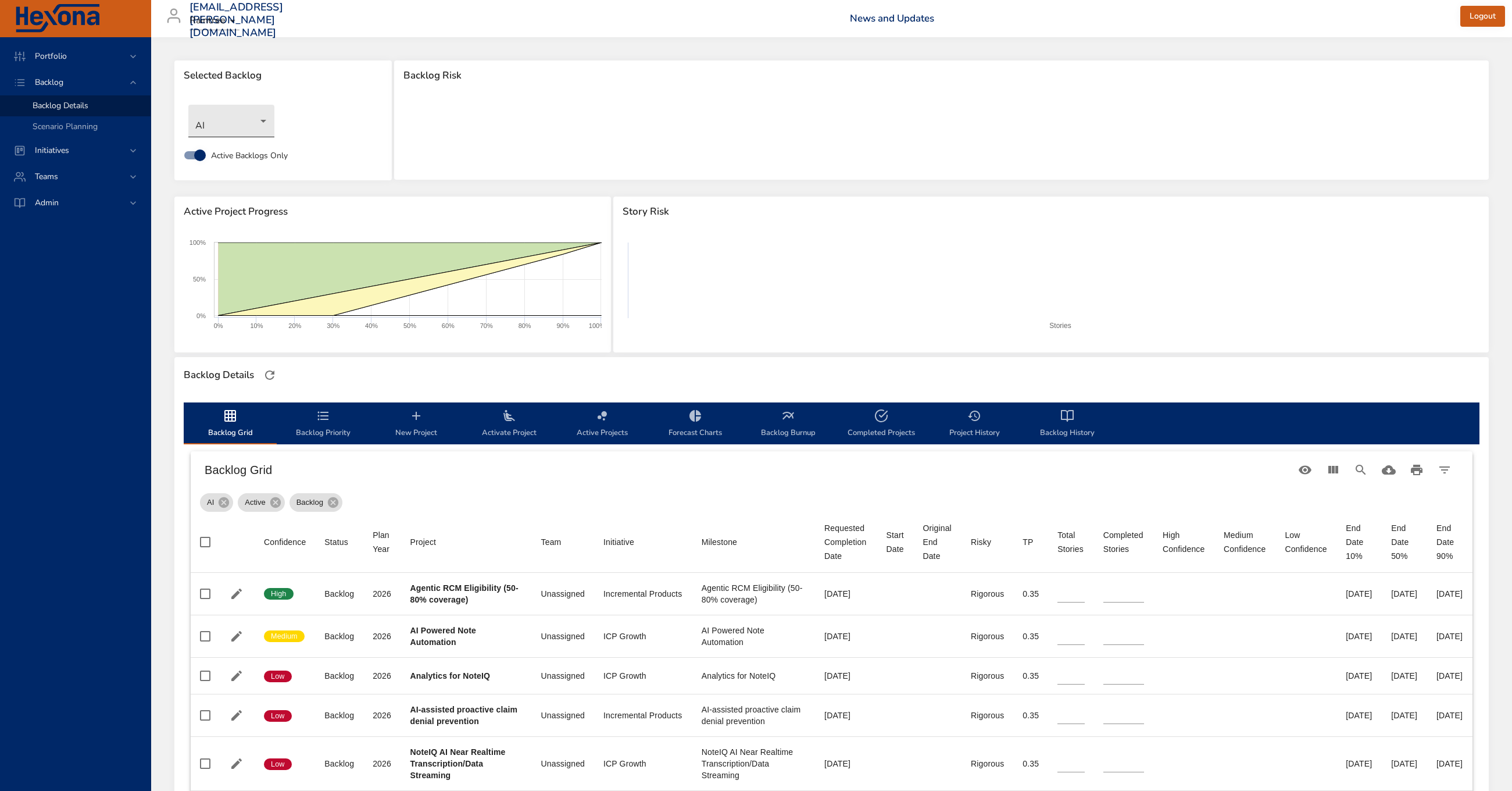
click at [238, 120] on body "Portfolio Backlog Backlog Details Scenario Planning Initiatives Teams Admin [EM…" at bounding box center [756, 395] width 1512 height 791
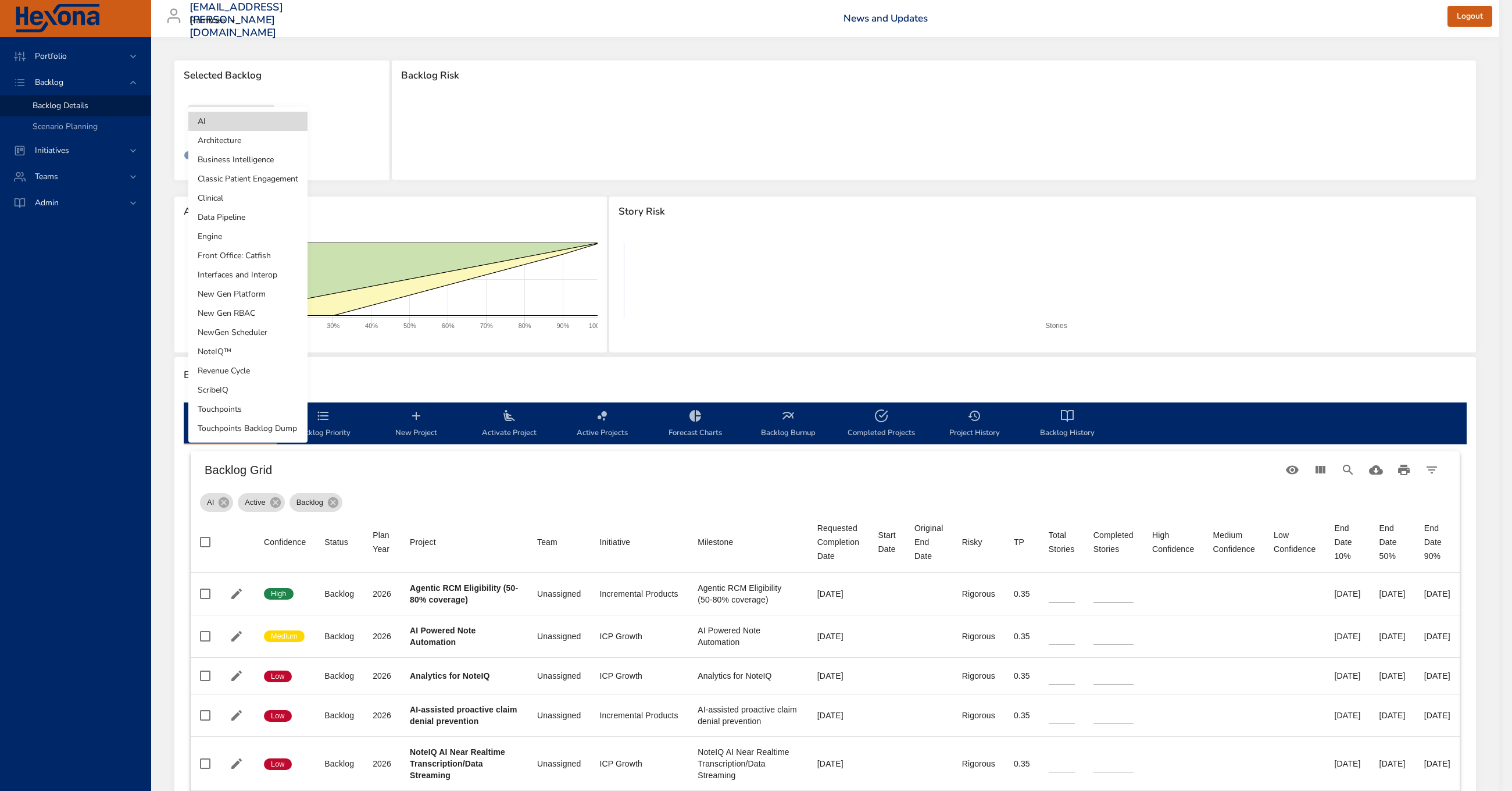
click at [264, 409] on li "Touchpoints" at bounding box center [248, 409] width 120 height 19
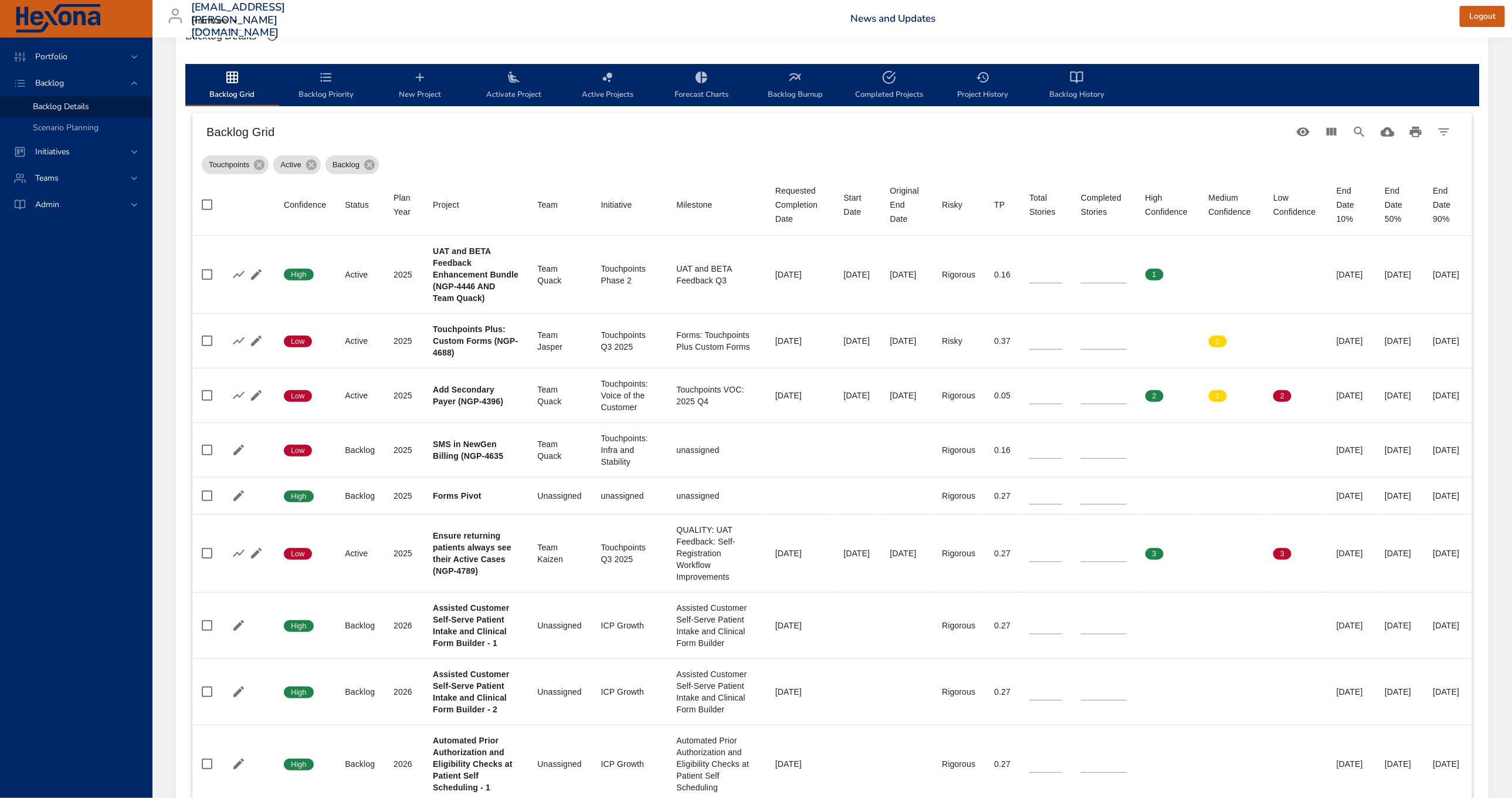
scroll to position [351, 0]
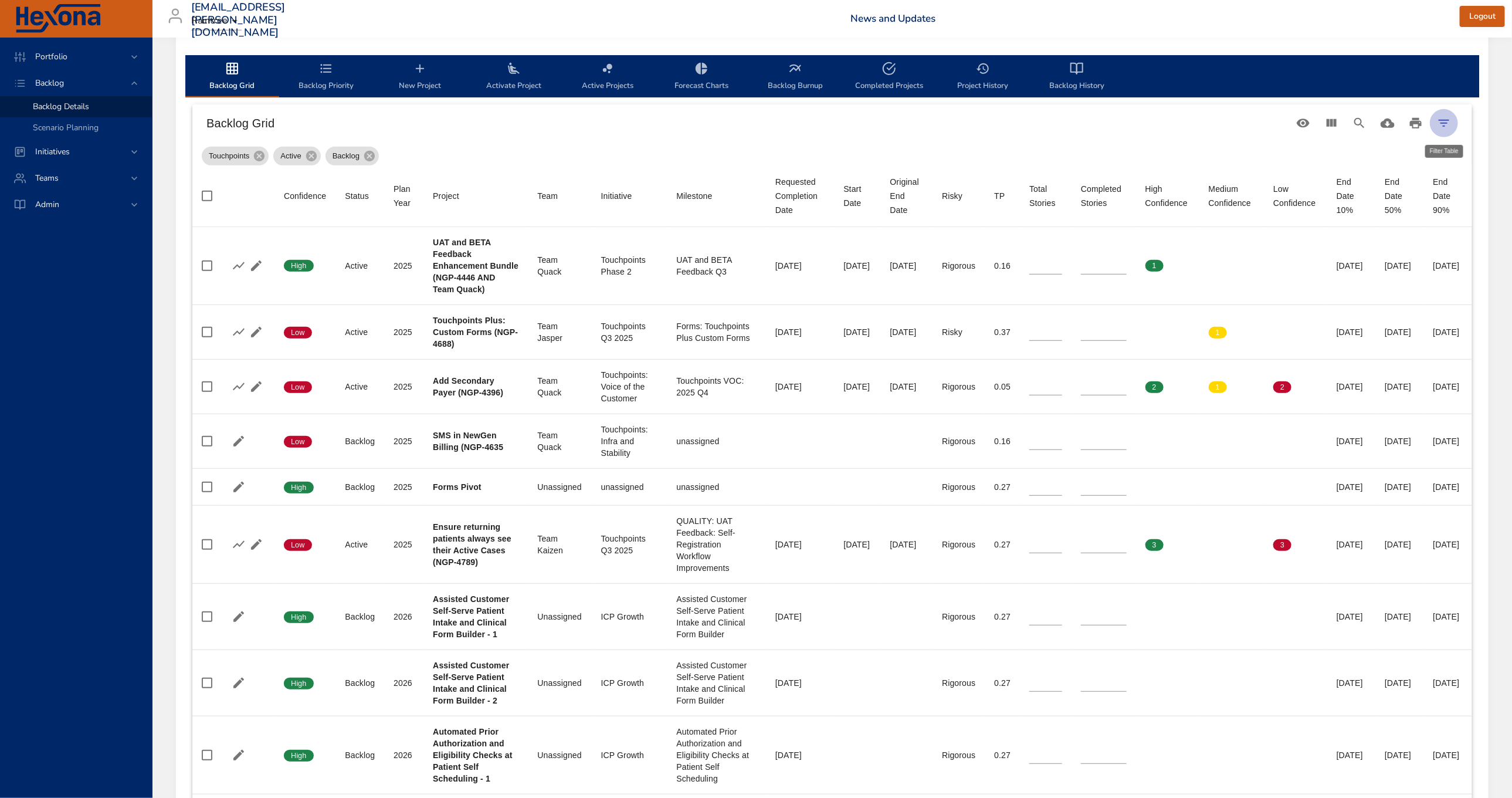
click at [1443, 122] on icon "Filter Table" at bounding box center [1444, 123] width 10 height 7
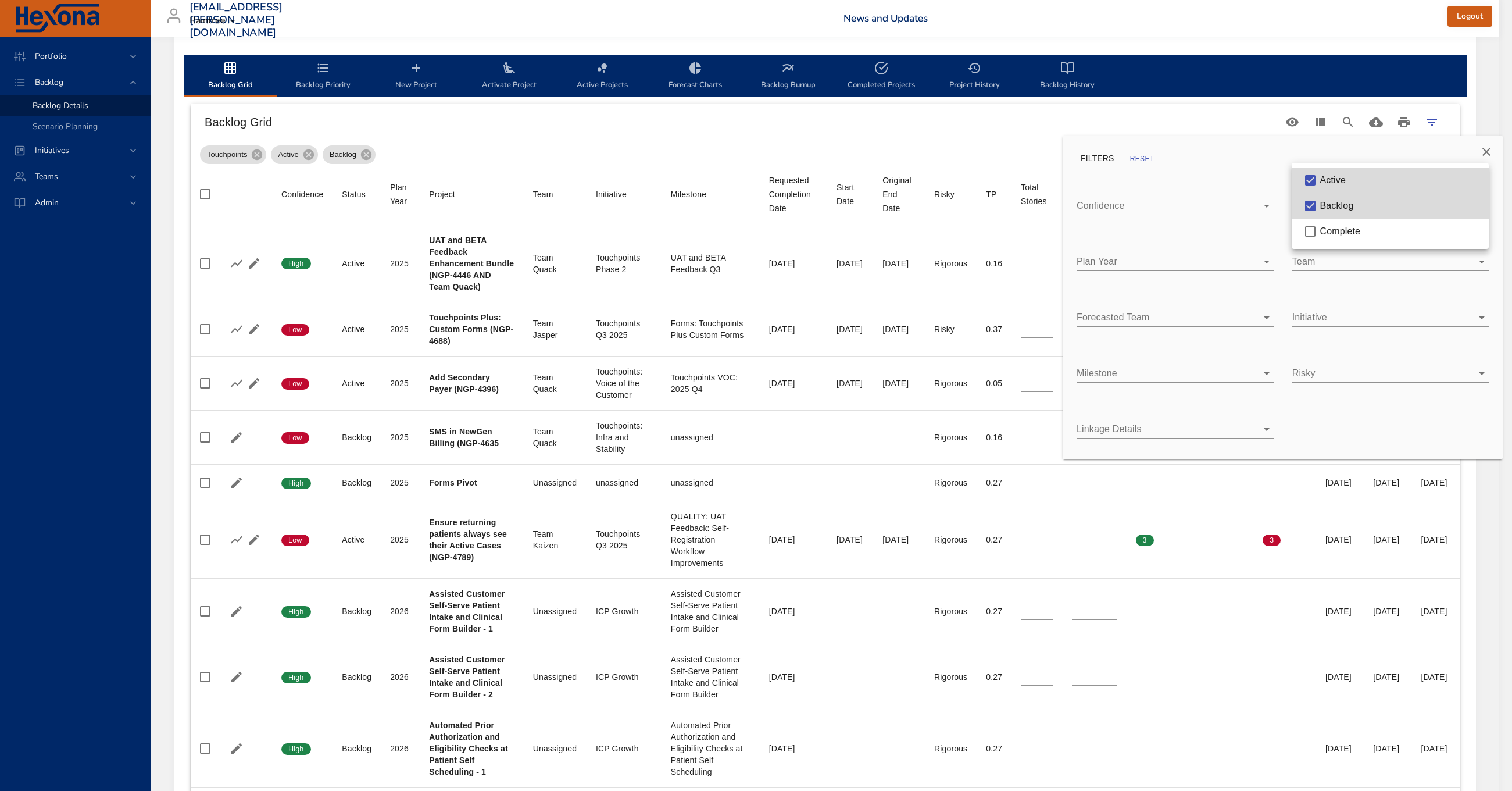
click at [1367, 201] on body "Portfolio Backlog Backlog Details Scenario Planning Initiatives Teams Admin [EM…" at bounding box center [756, 48] width 1512 height 791
click at [1350, 230] on span "Complete" at bounding box center [1340, 231] width 41 height 10
type input "*"
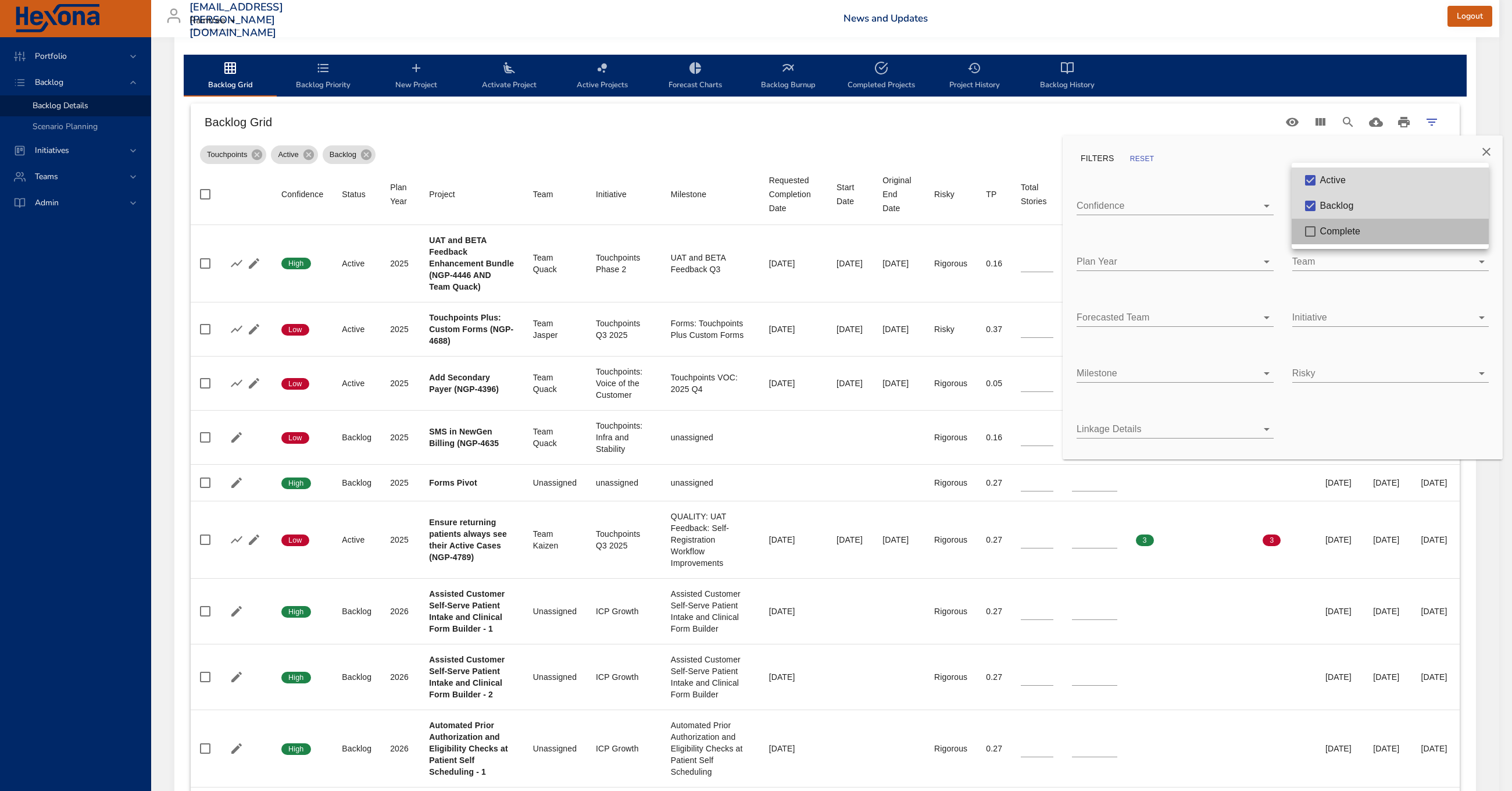
type input "*"
type input "**"
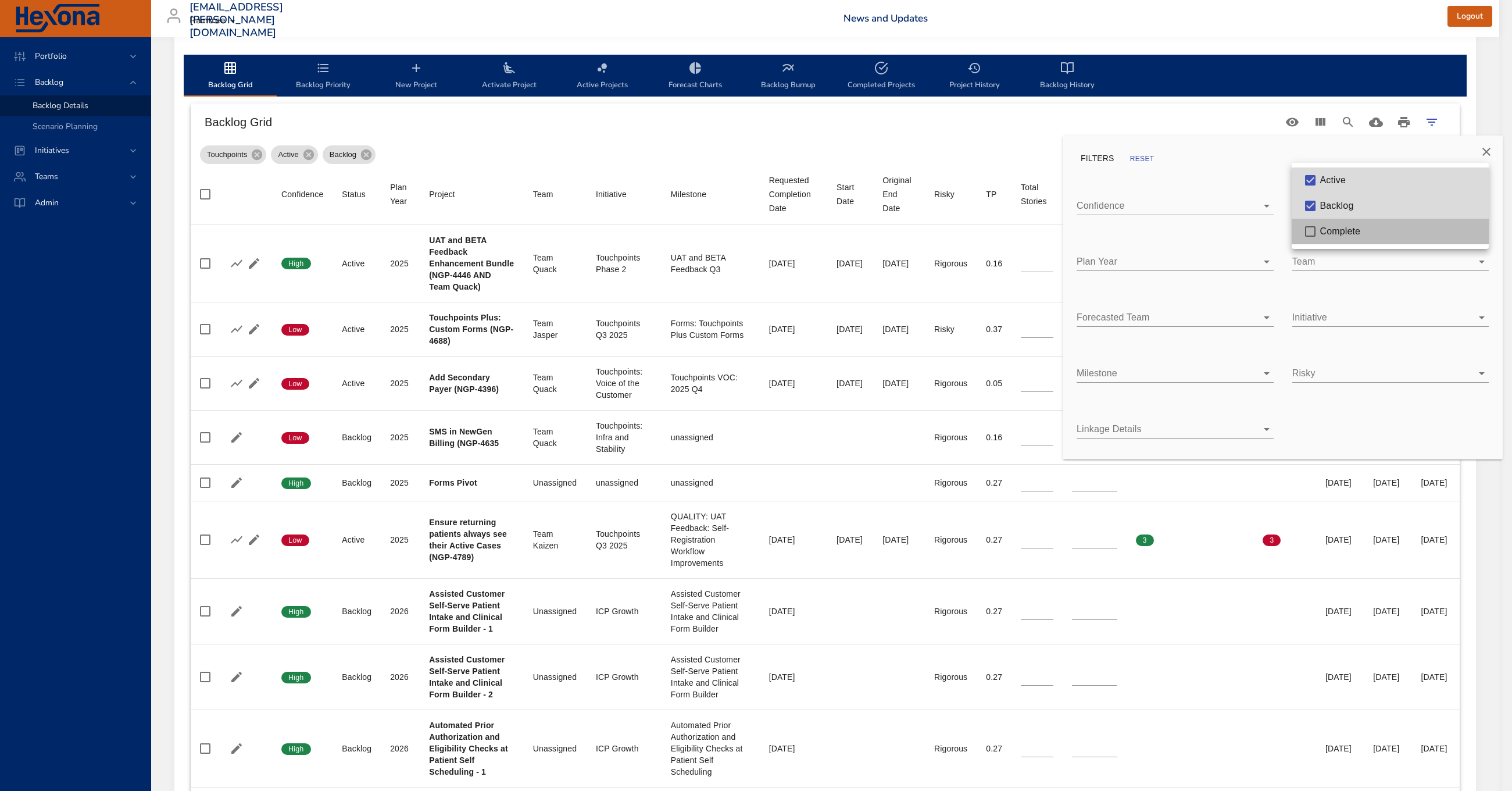
type input "**"
type input "*"
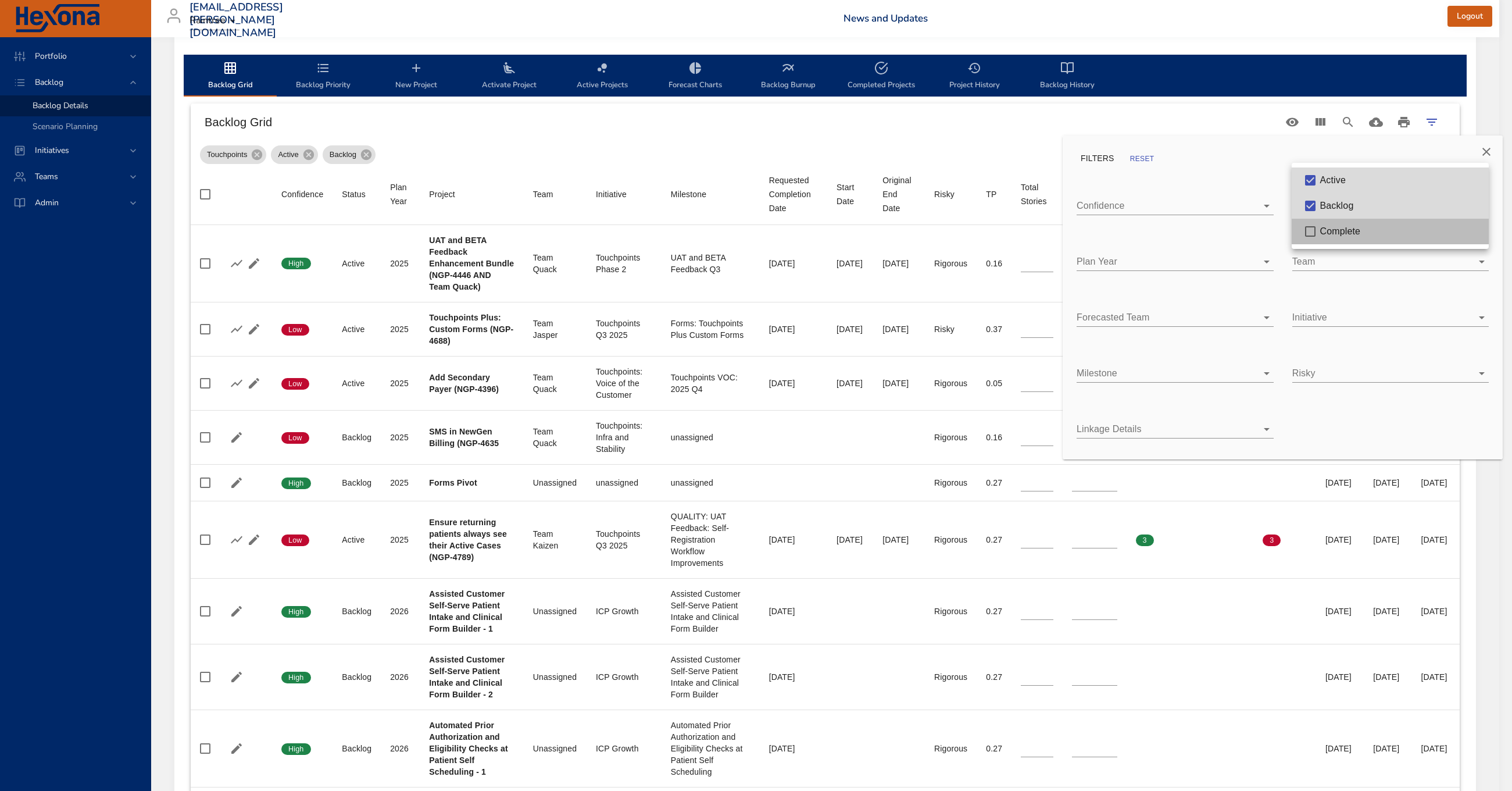
type input "*"
type input "**"
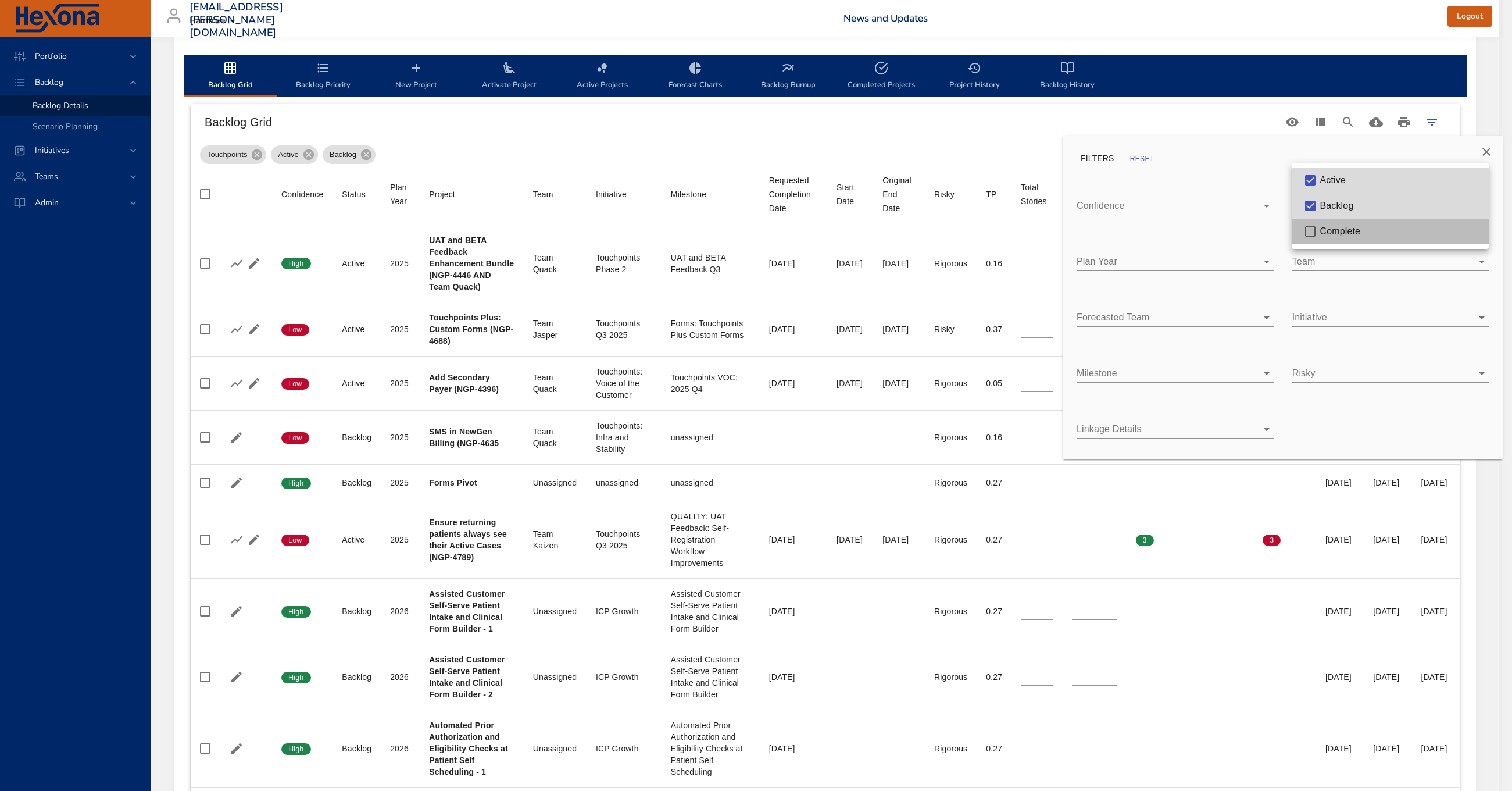
type input "**"
type input "*"
type input "**"
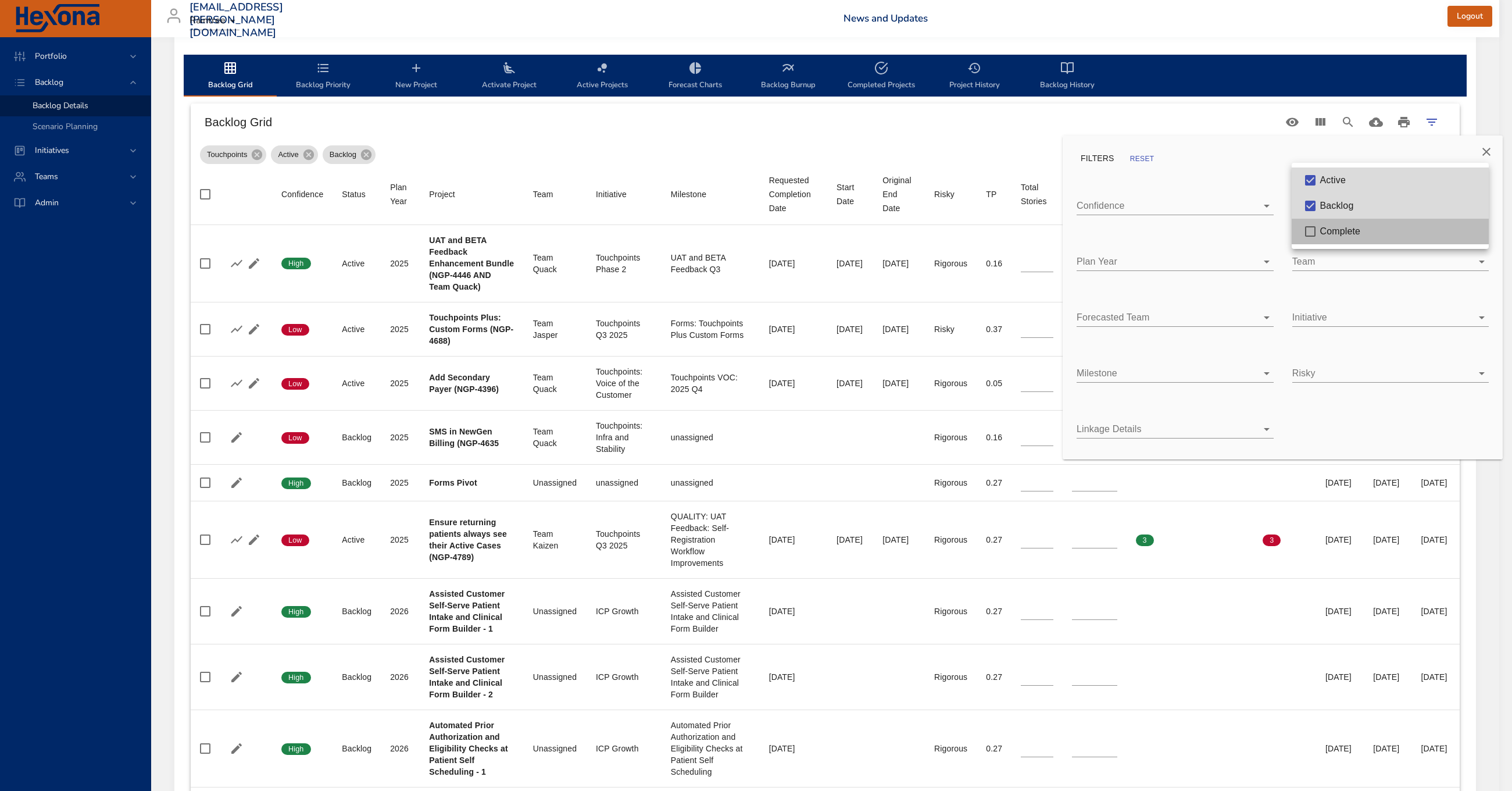
type input "*"
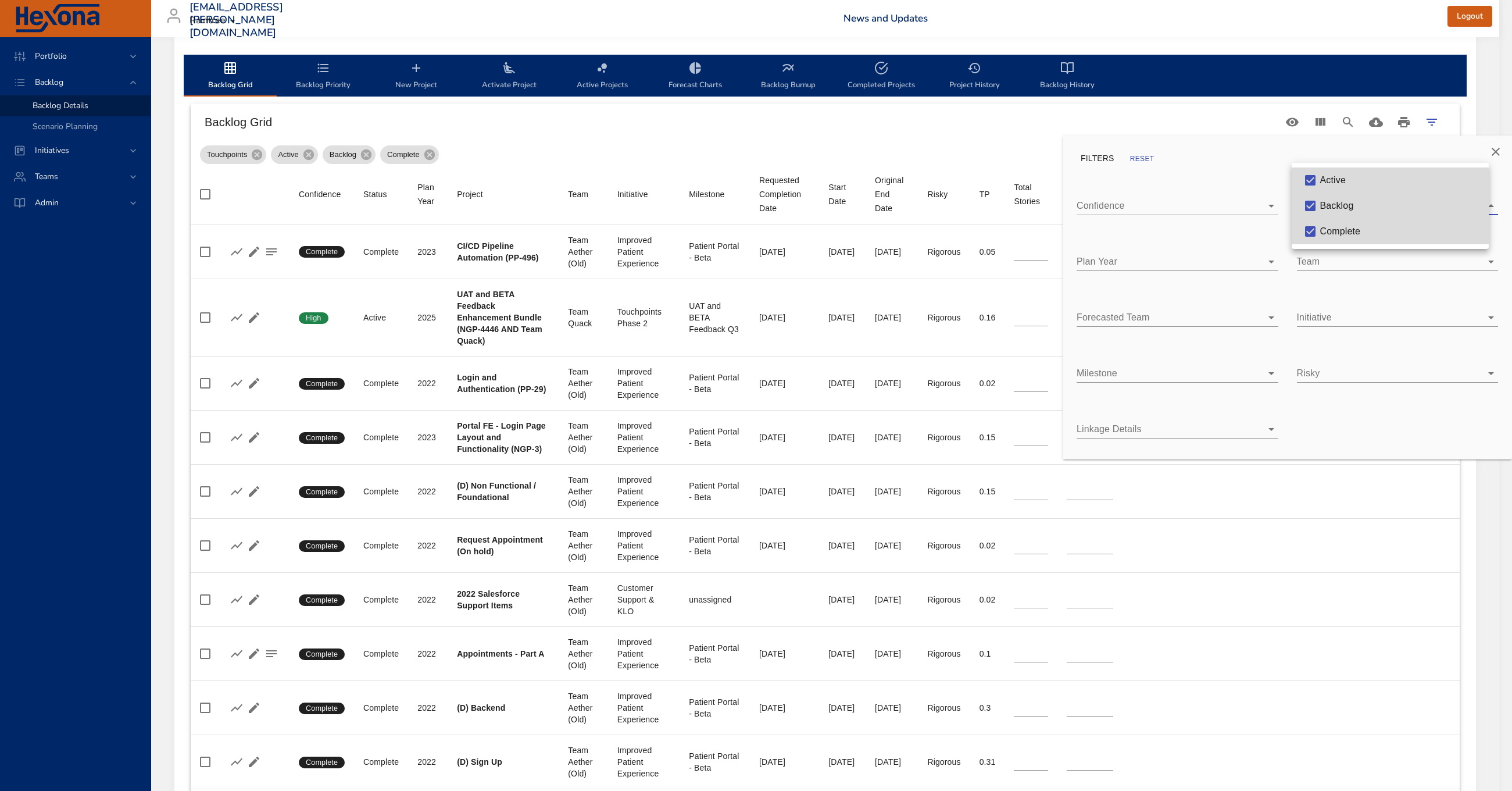
click at [1190, 176] on div at bounding box center [756, 395] width 1512 height 791
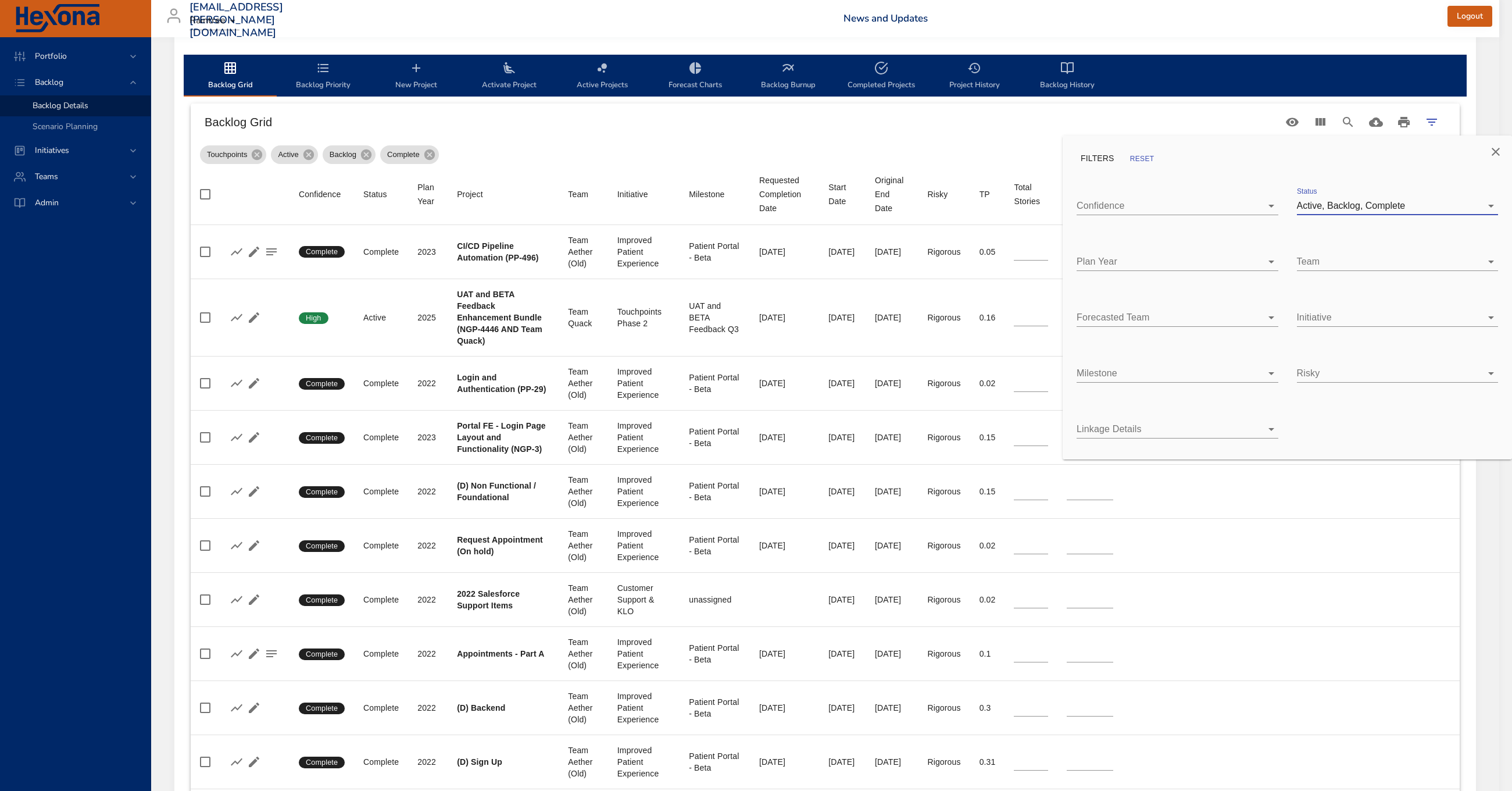
click at [1335, 255] on body "Portfolio Backlog Backlog Details Scenario Planning Initiatives Teams Admin [EM…" at bounding box center [756, 48] width 1512 height 791
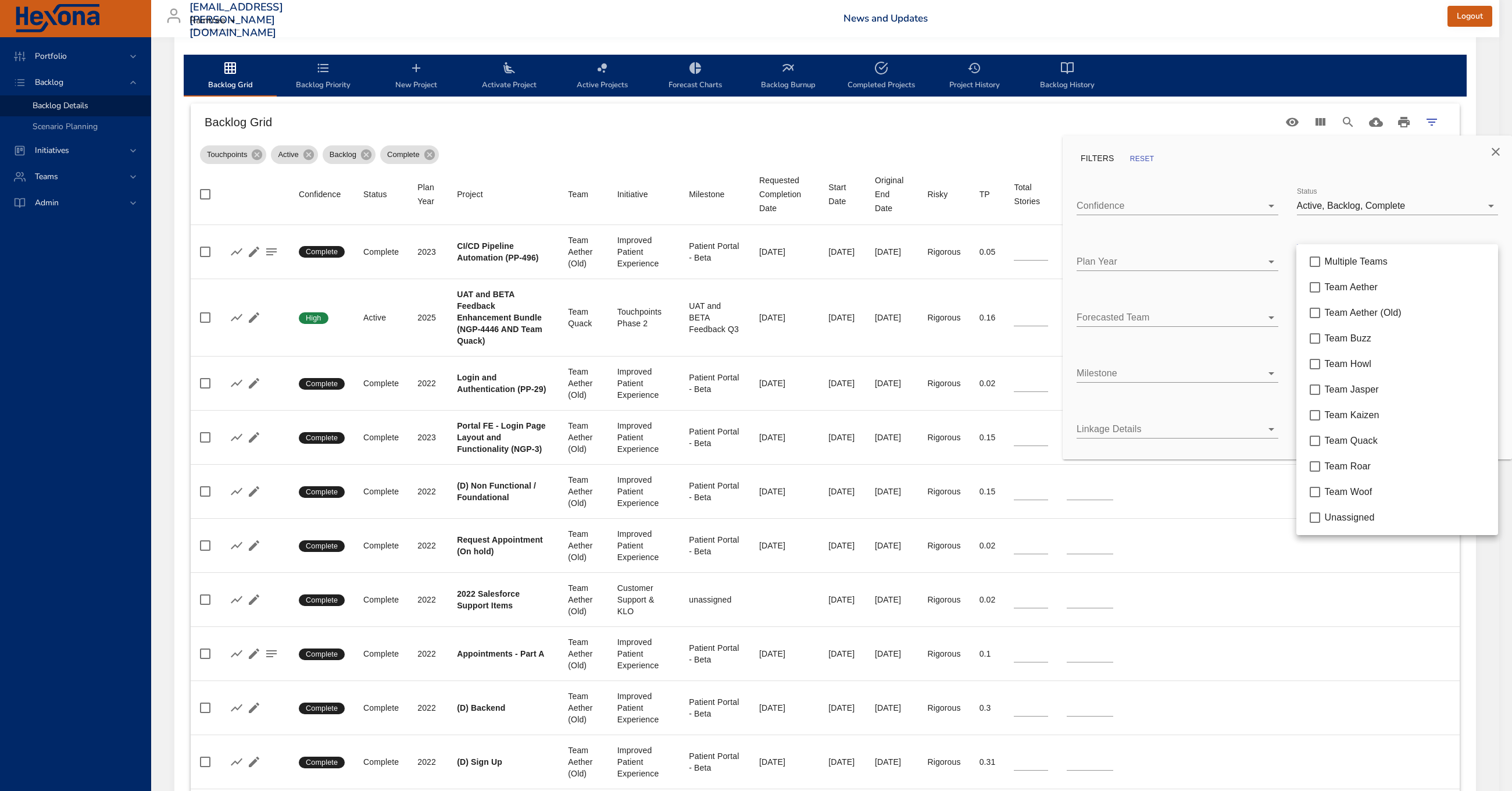
click at [1202, 224] on div at bounding box center [756, 395] width 1512 height 791
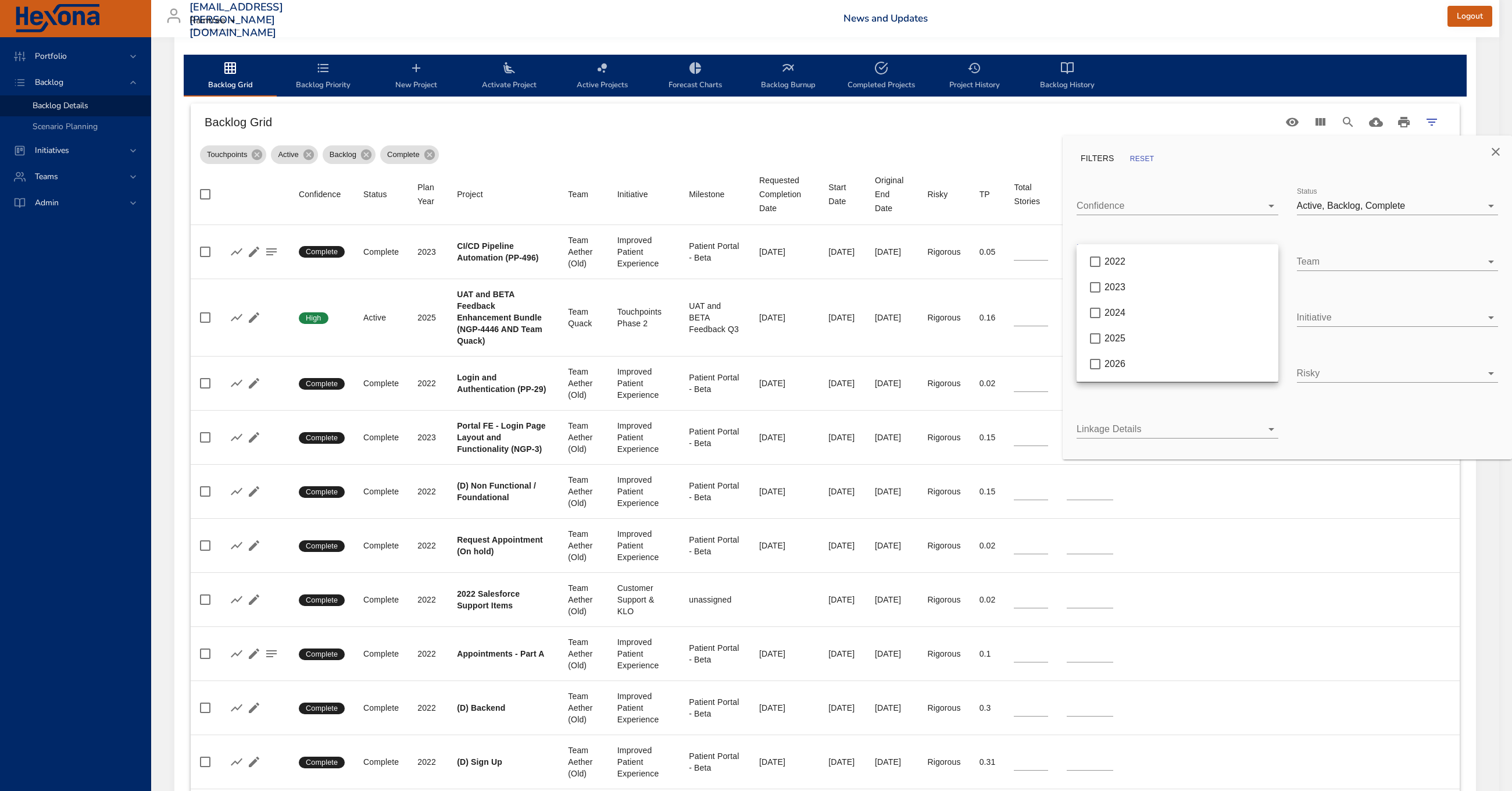
click at [1149, 258] on body "Portfolio Backlog Backlog Details Scenario Planning Initiatives Teams Admin [EM…" at bounding box center [756, 48] width 1512 height 791
click at [1130, 339] on div "2025" at bounding box center [1187, 338] width 165 height 14
type input "*"
type input "**"
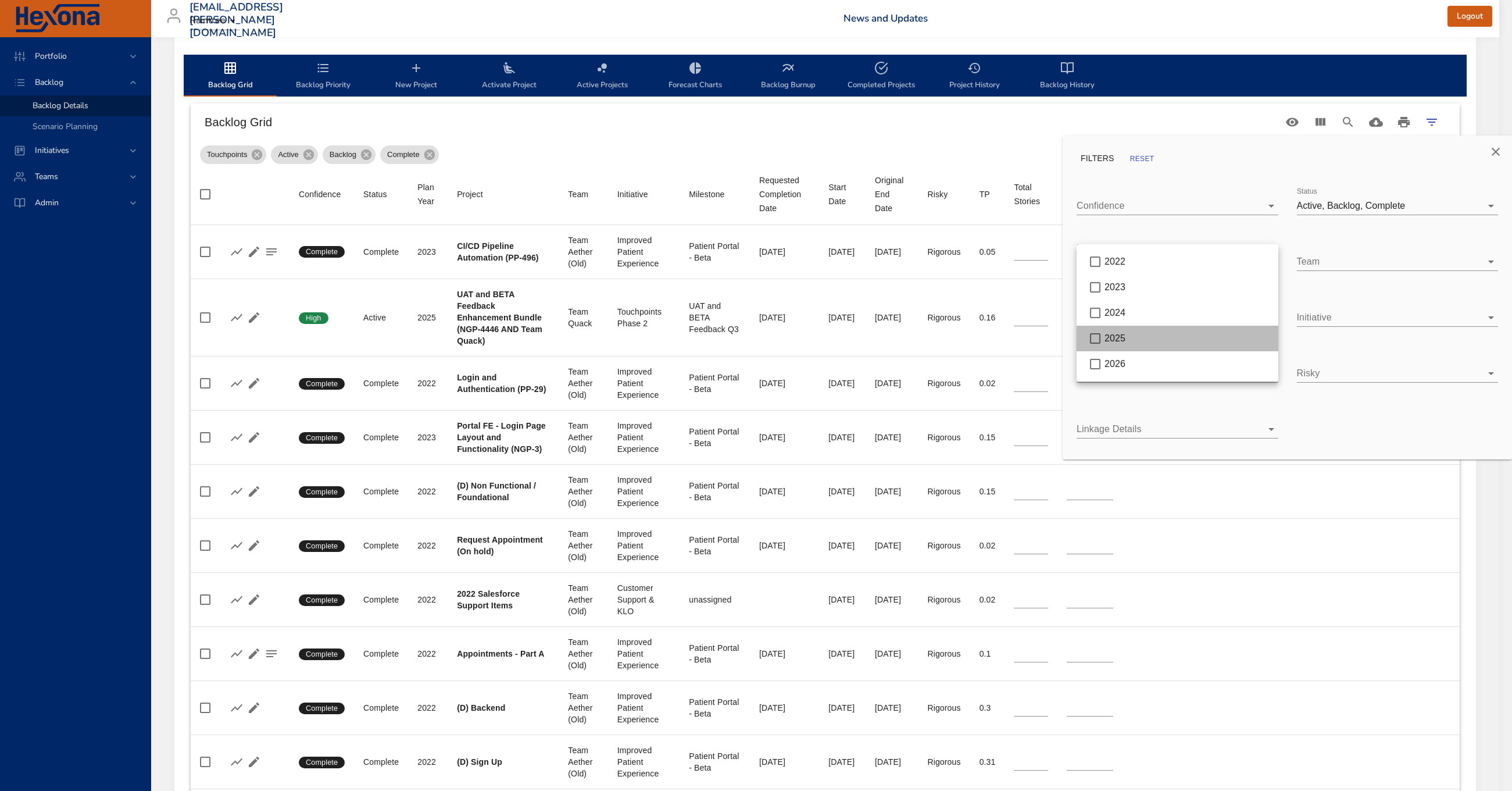
type input "**"
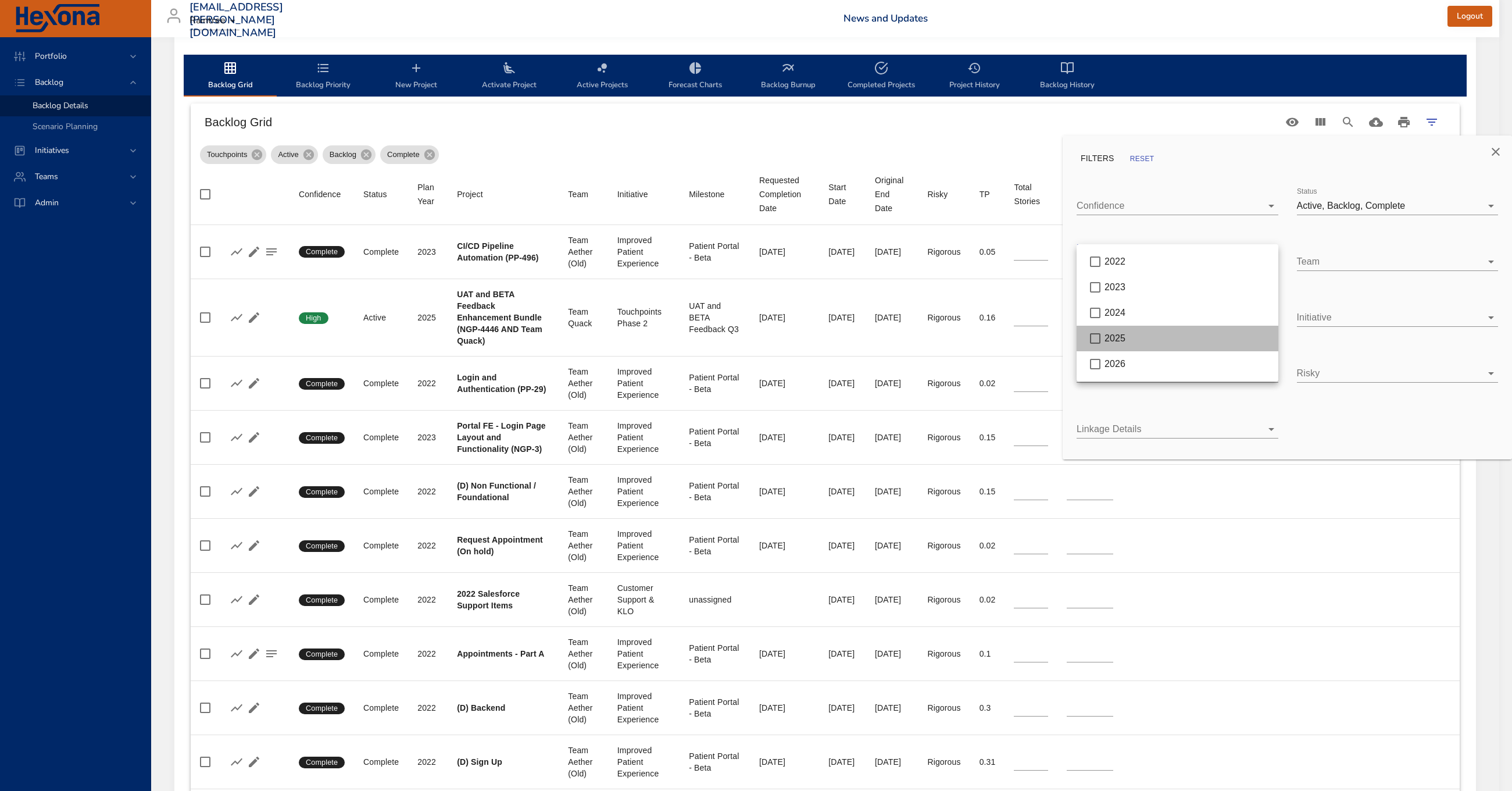
type input "*"
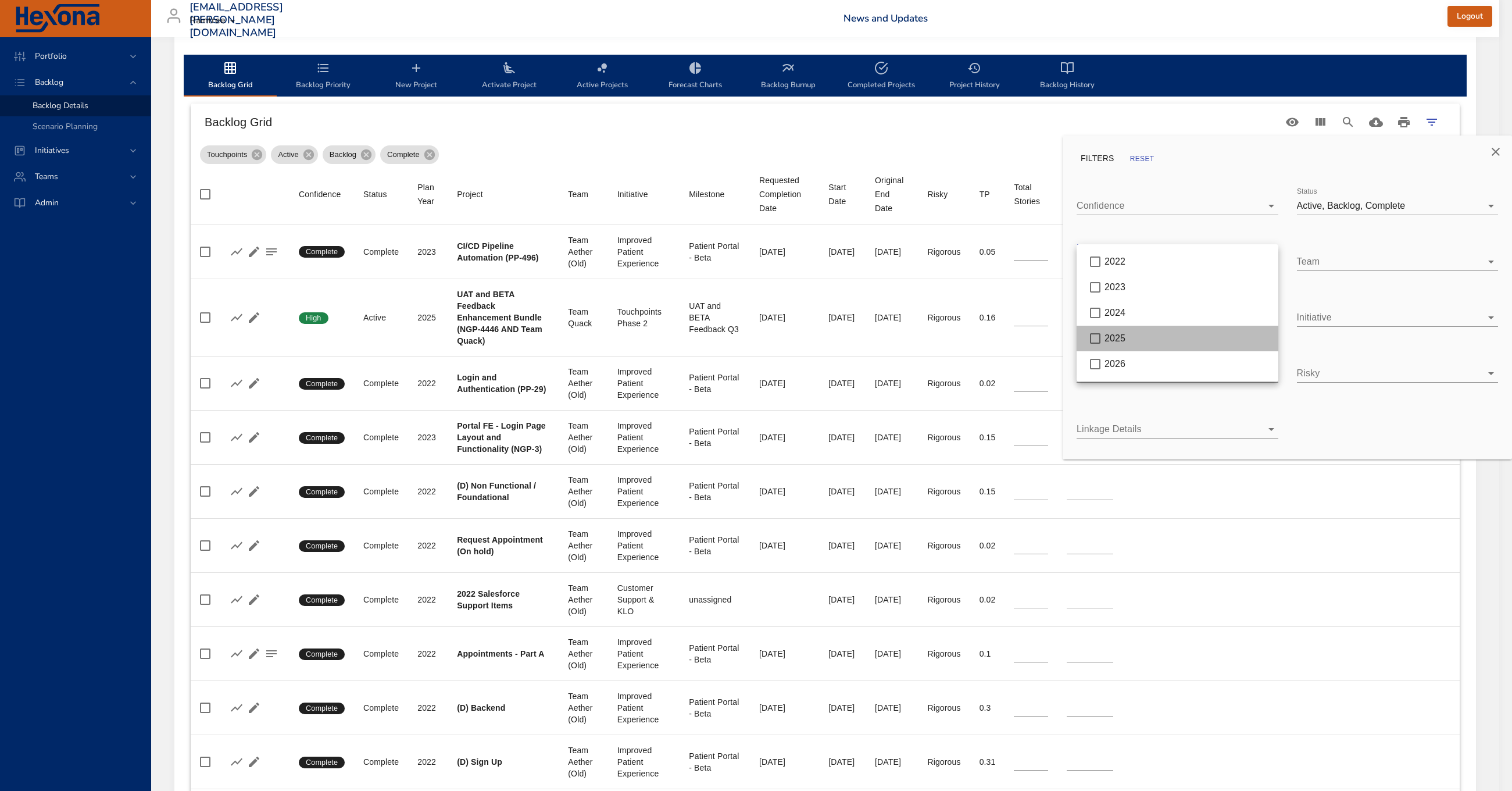
type input "*"
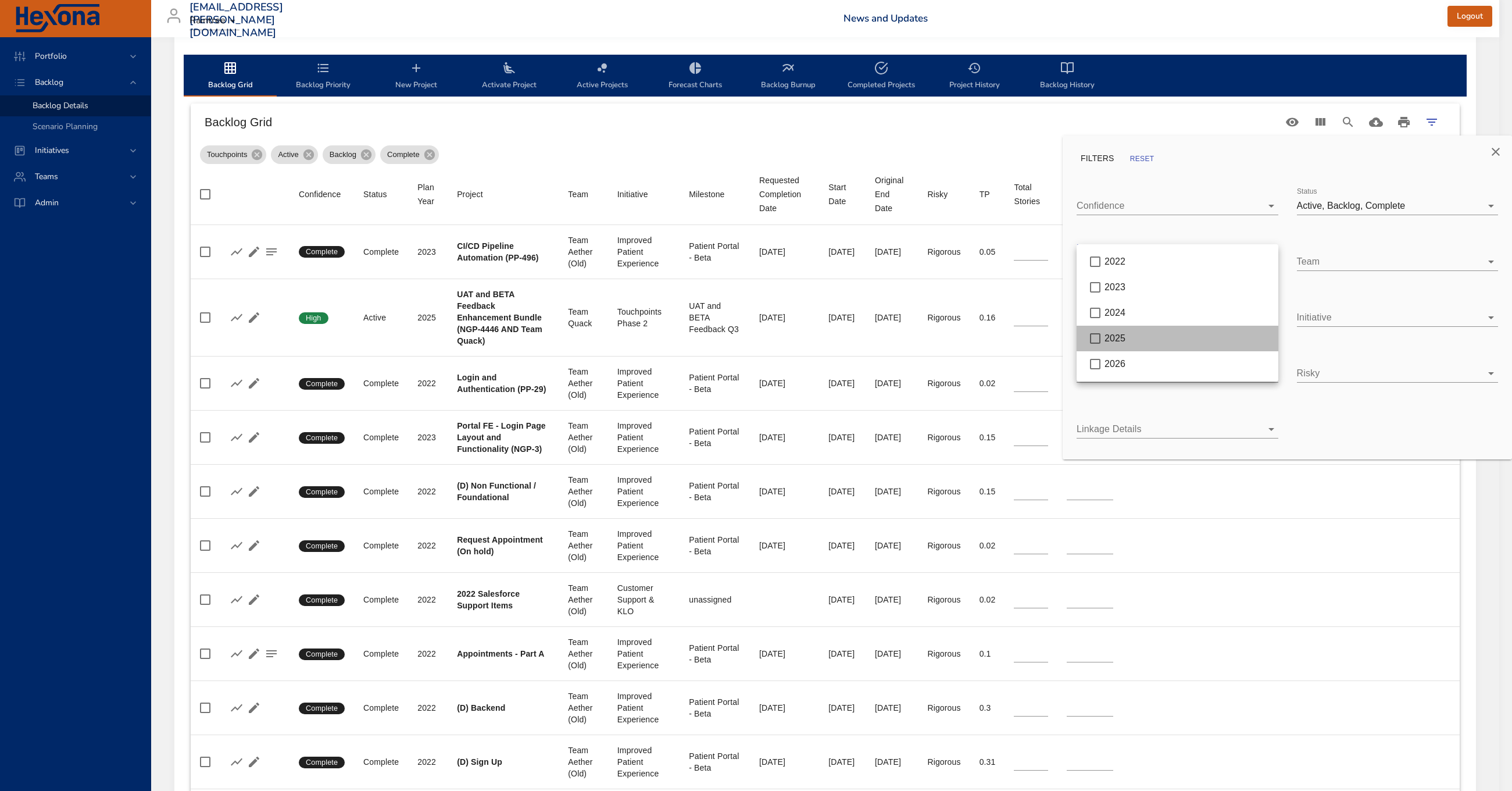
type input "**"
type input "*"
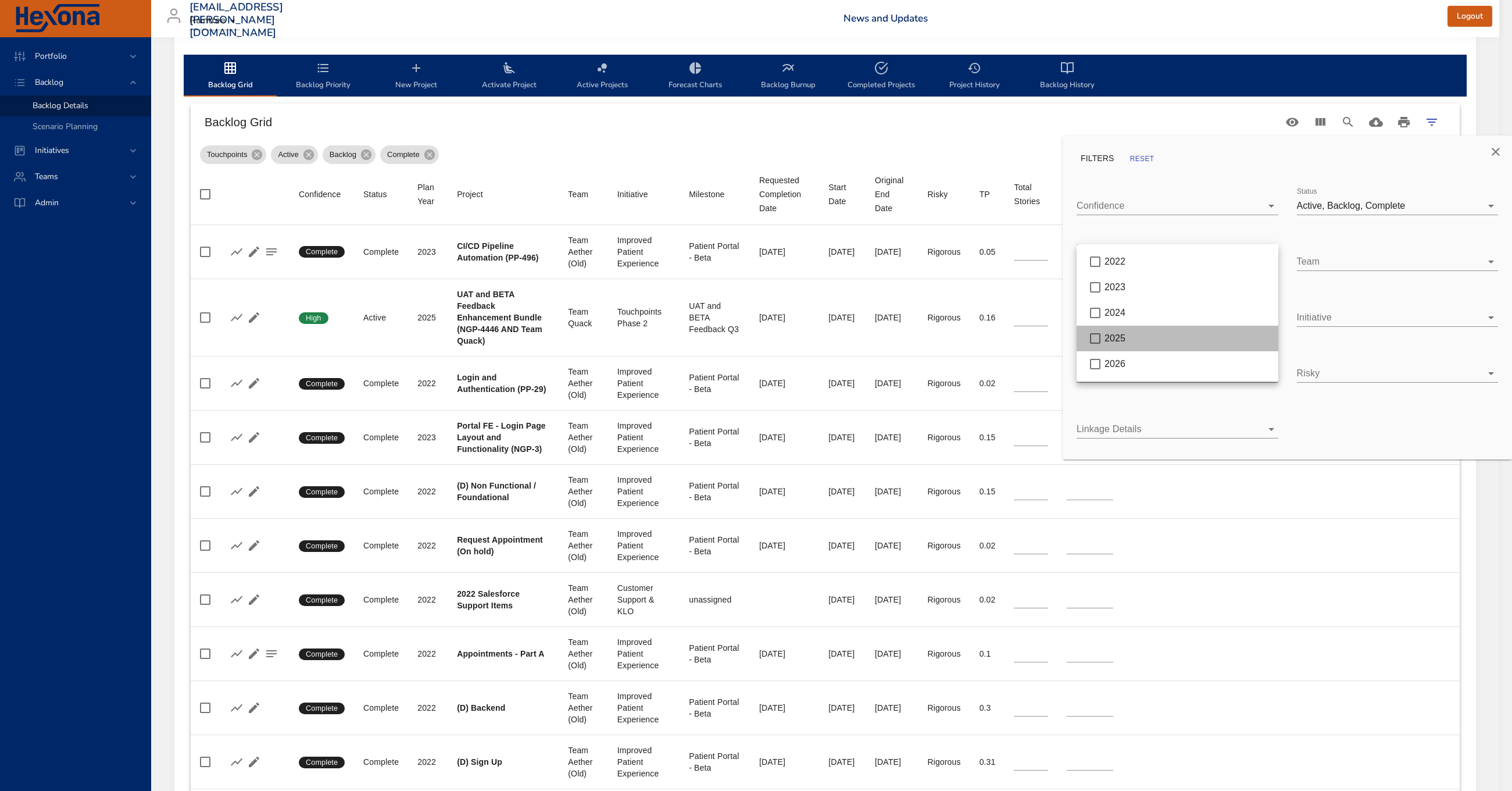
type input "*"
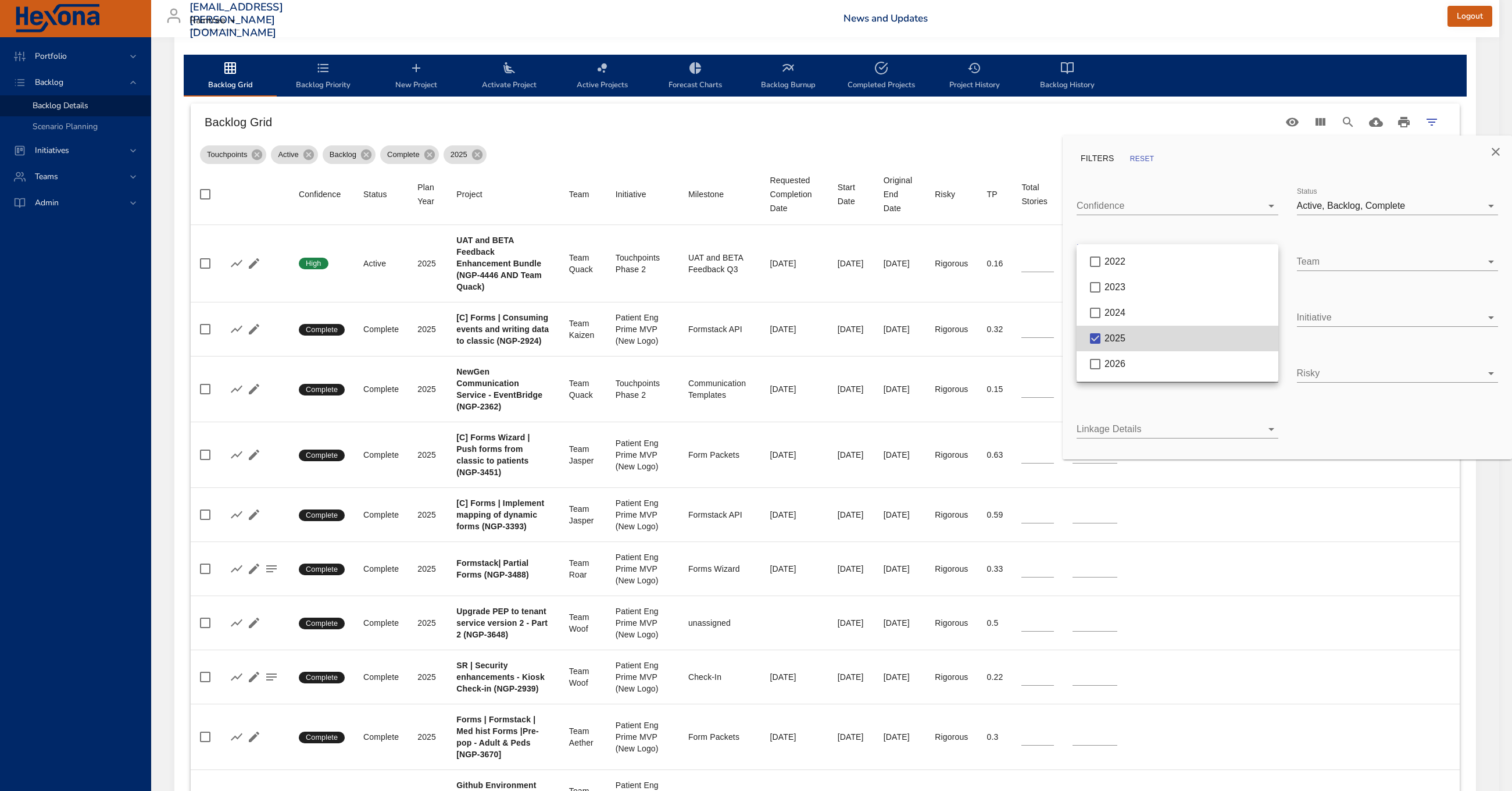
click at [1217, 149] on div at bounding box center [756, 395] width 1512 height 791
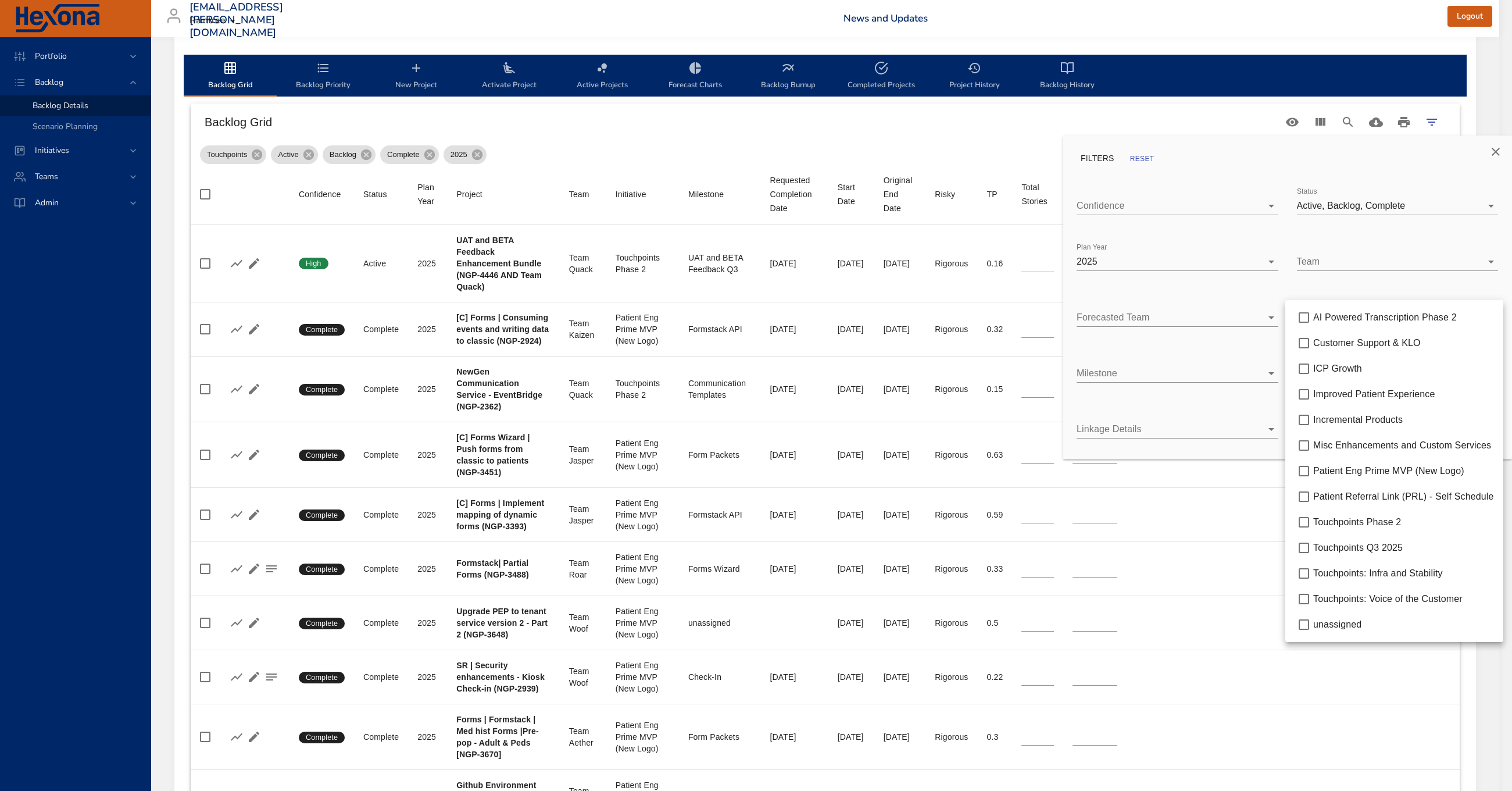
click at [1410, 322] on body "Portfolio Backlog Backlog Details Scenario Planning Initiatives Teams Admin [EM…" at bounding box center [756, 48] width 1512 height 791
click at [1245, 165] on div at bounding box center [756, 395] width 1512 height 791
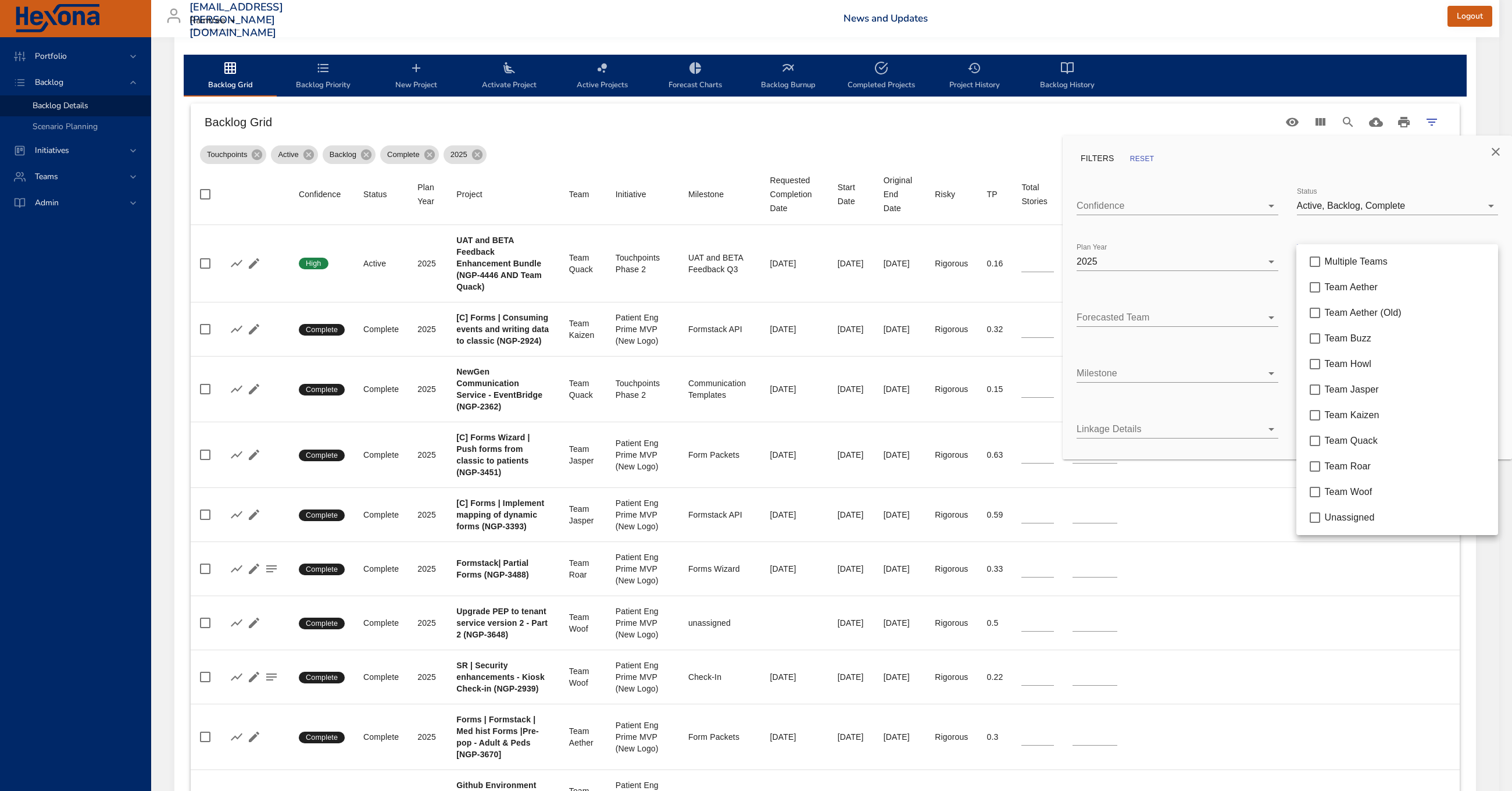
click at [1329, 267] on body "Portfolio Backlog Backlog Details Scenario Planning Initiatives Teams Admin [EM…" at bounding box center [756, 48] width 1512 height 791
click at [1361, 437] on span "Team Quack" at bounding box center [1350, 440] width 53 height 10
type input "*"
type input "**"
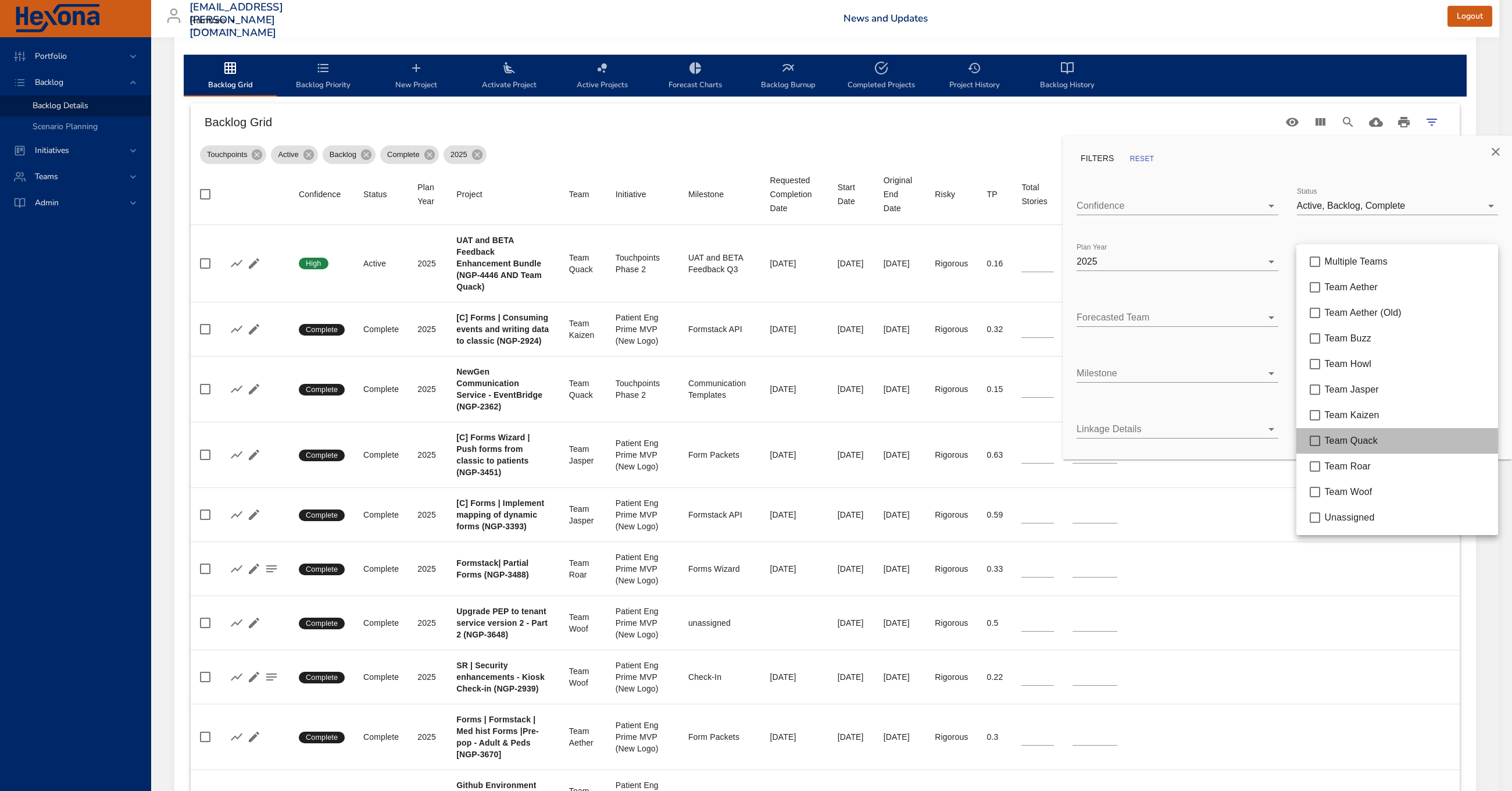
type input "**"
type input "*"
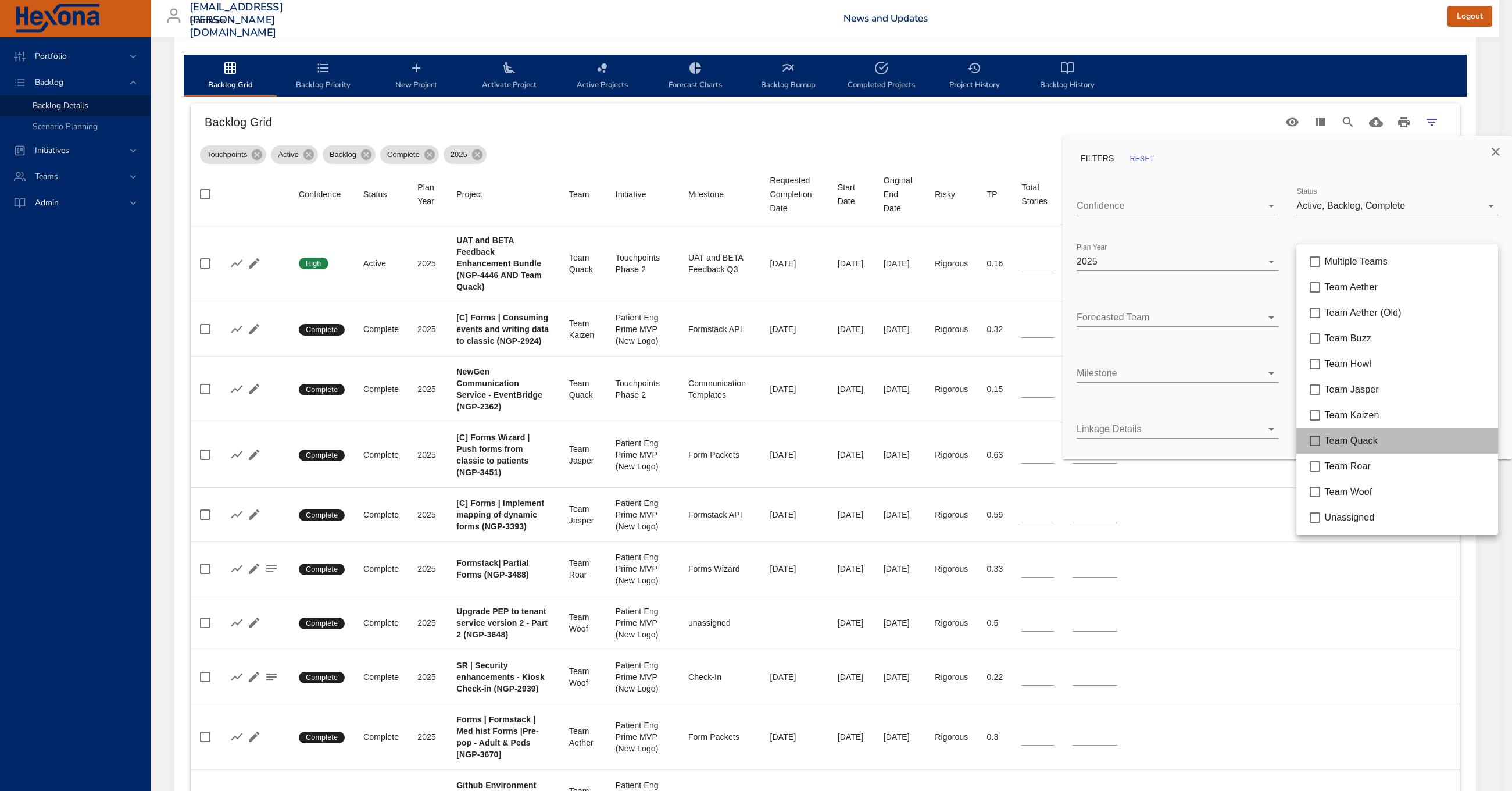
type input "*"
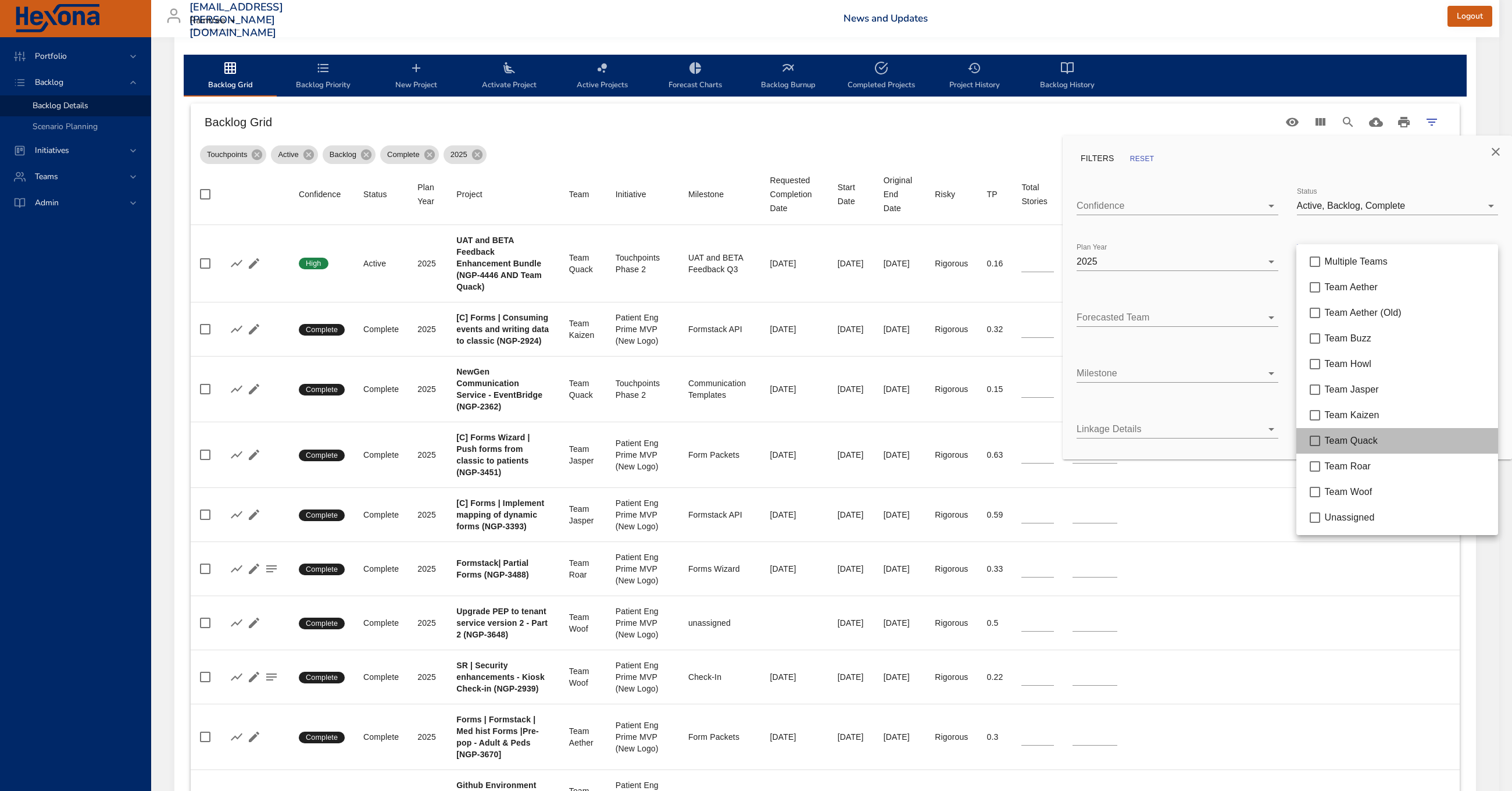
type input "*"
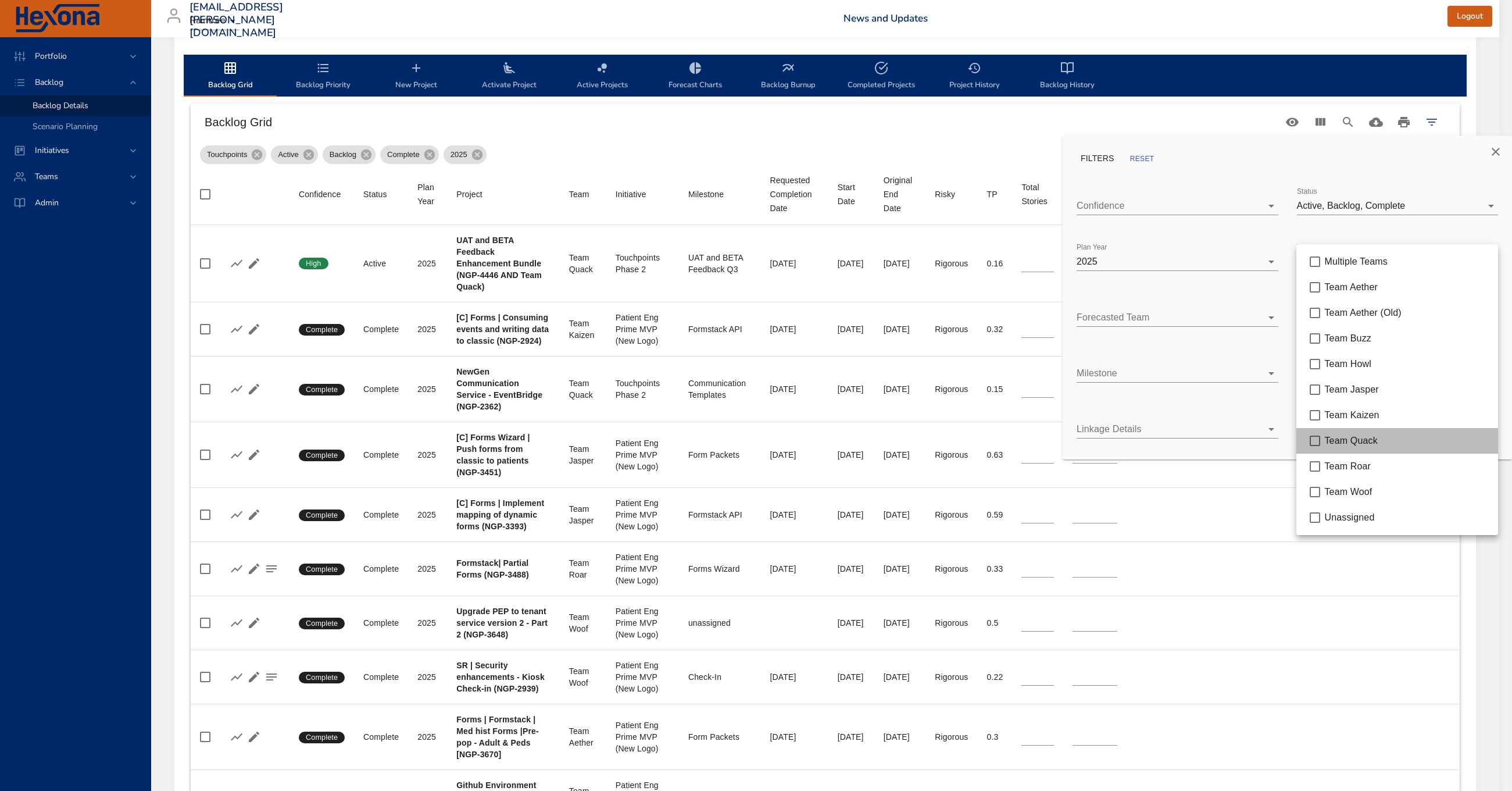
type input "**"
type input "*"
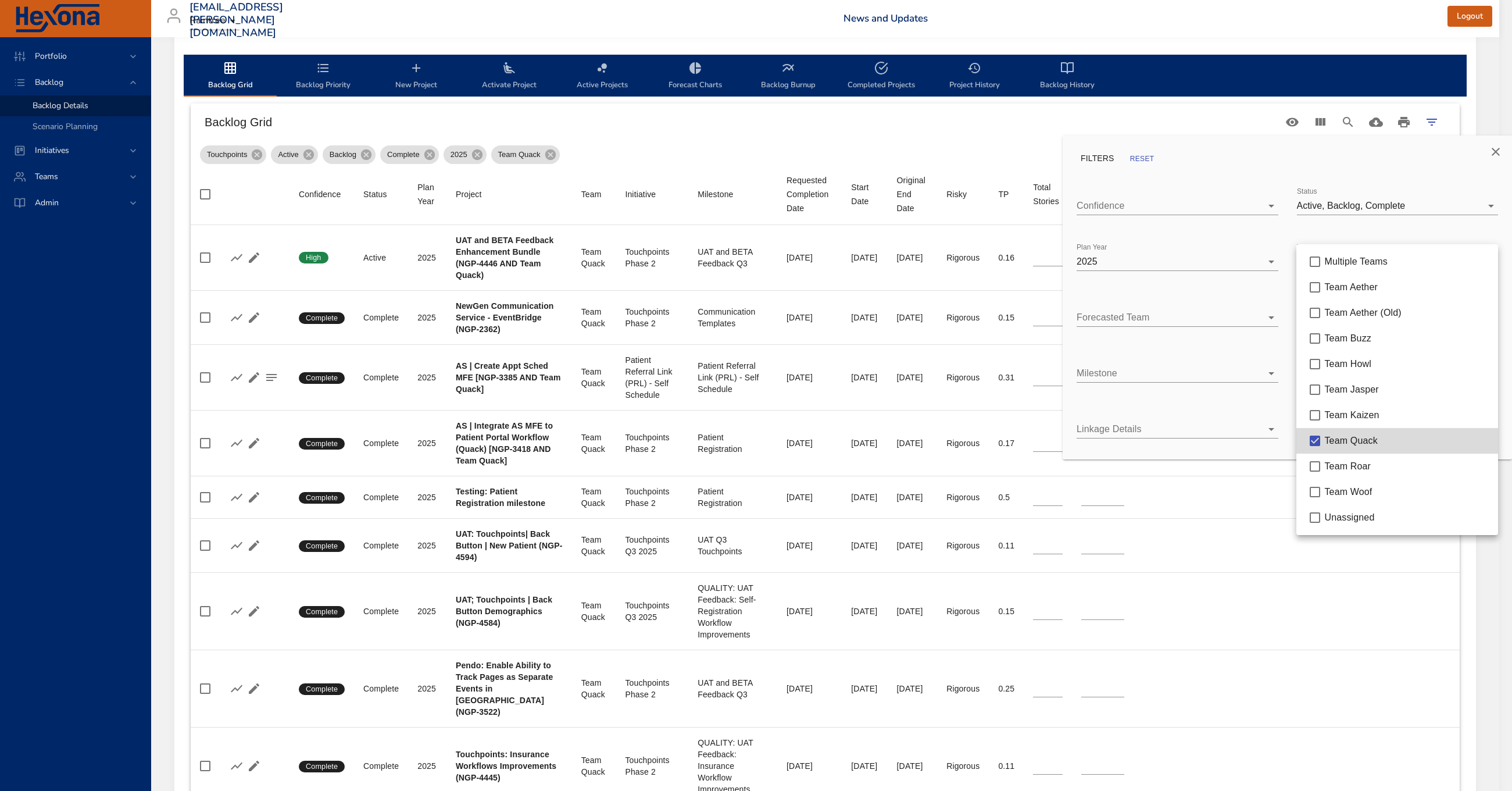
click at [1344, 420] on span "Team Kaizen" at bounding box center [1352, 414] width 55 height 10
type input "**"
type input "*"
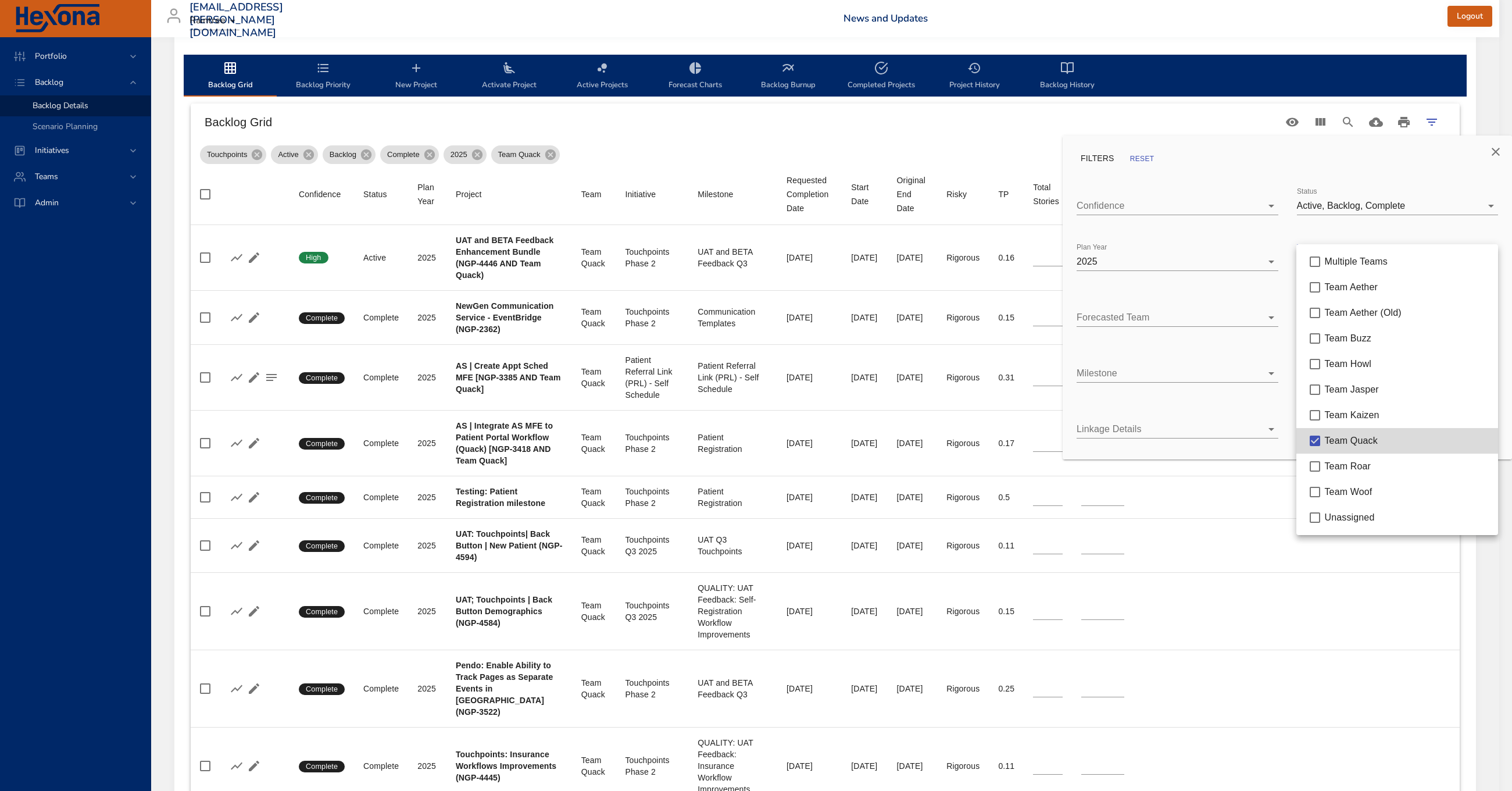
type input "**"
type input "*"
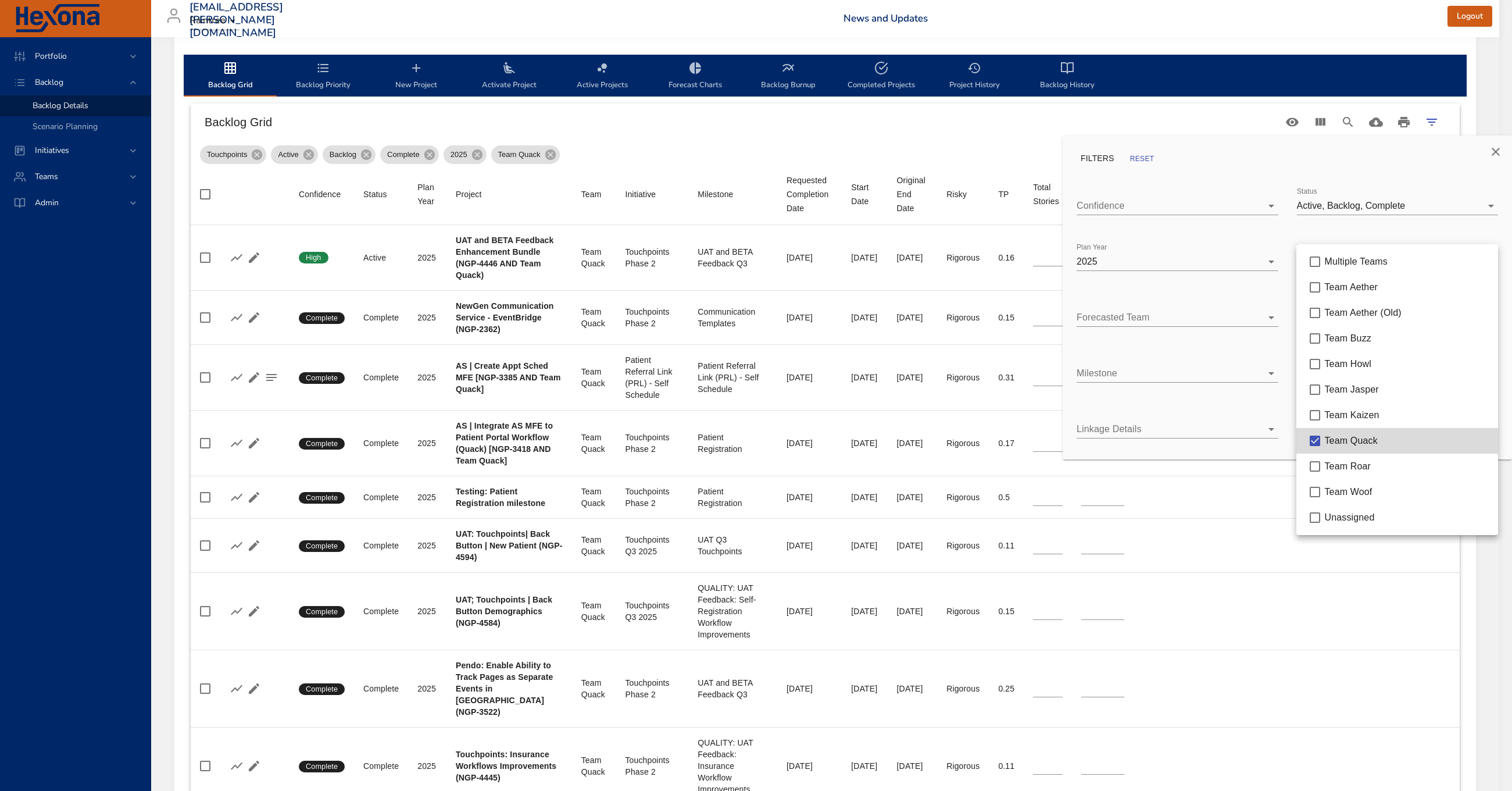
type input "*"
type input "**"
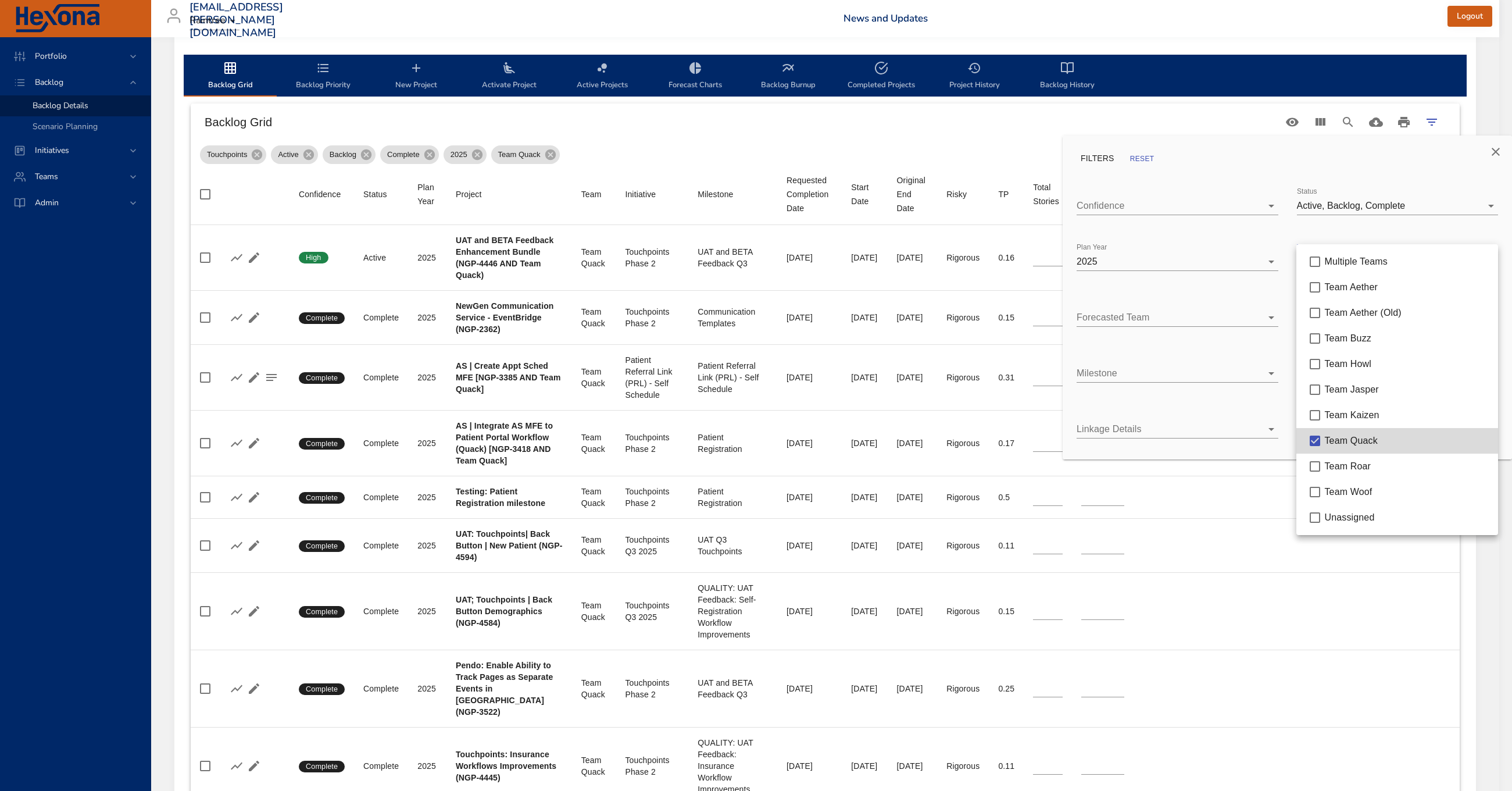
type input "*"
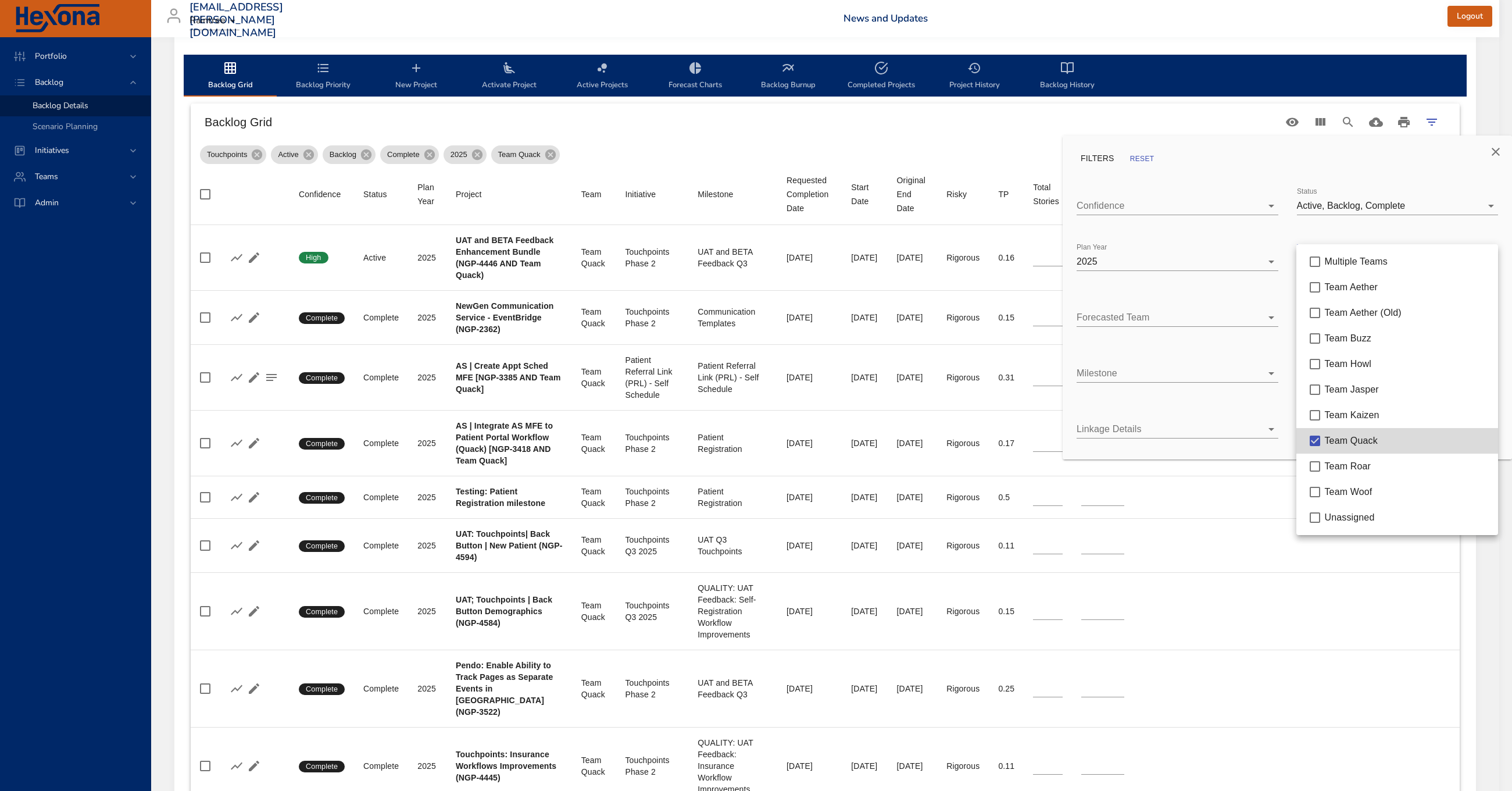
type input "*"
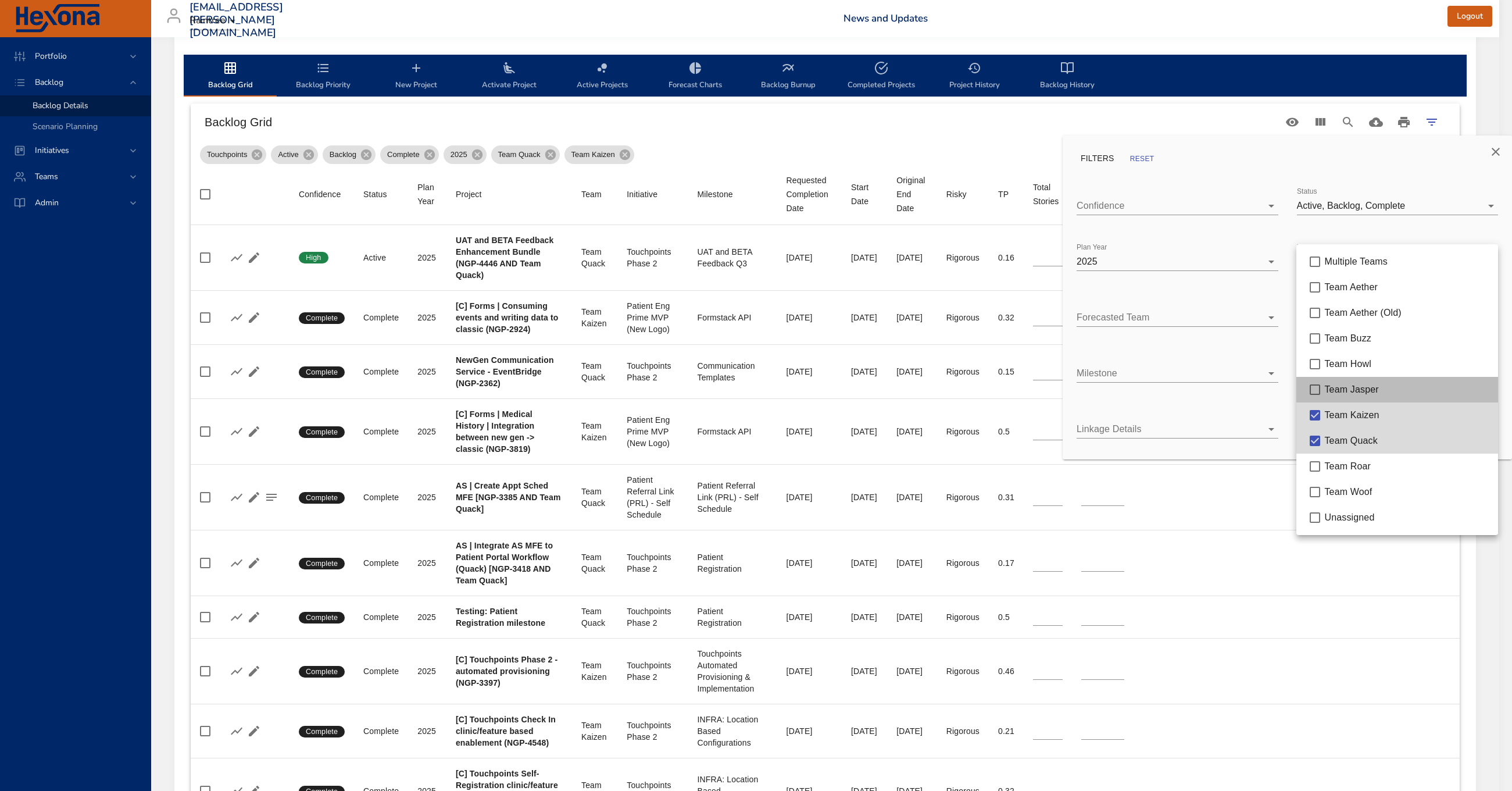
click at [1343, 394] on span "Team Jasper" at bounding box center [1351, 389] width 54 height 10
type input "**"
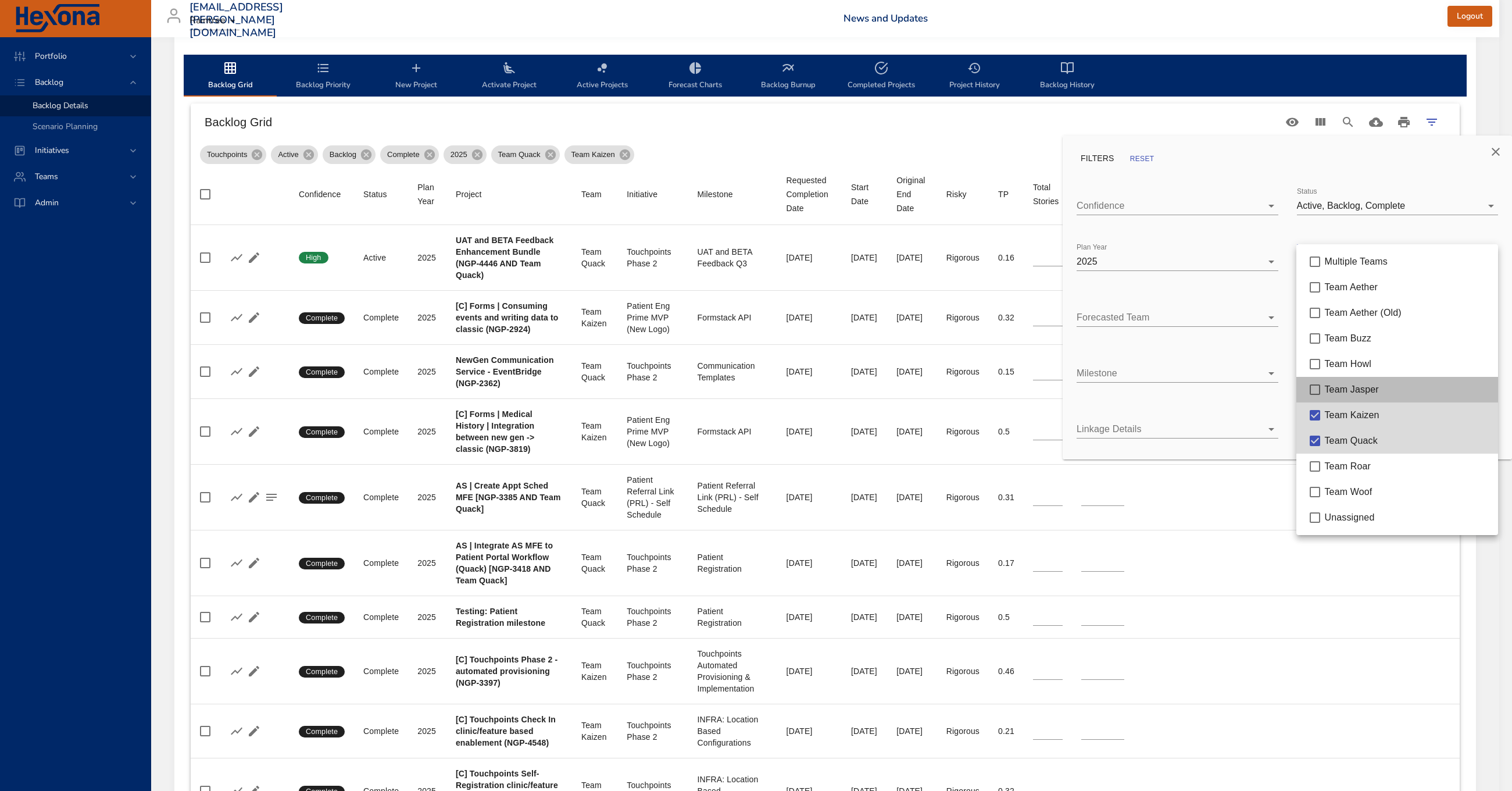
type input "*"
type input "**"
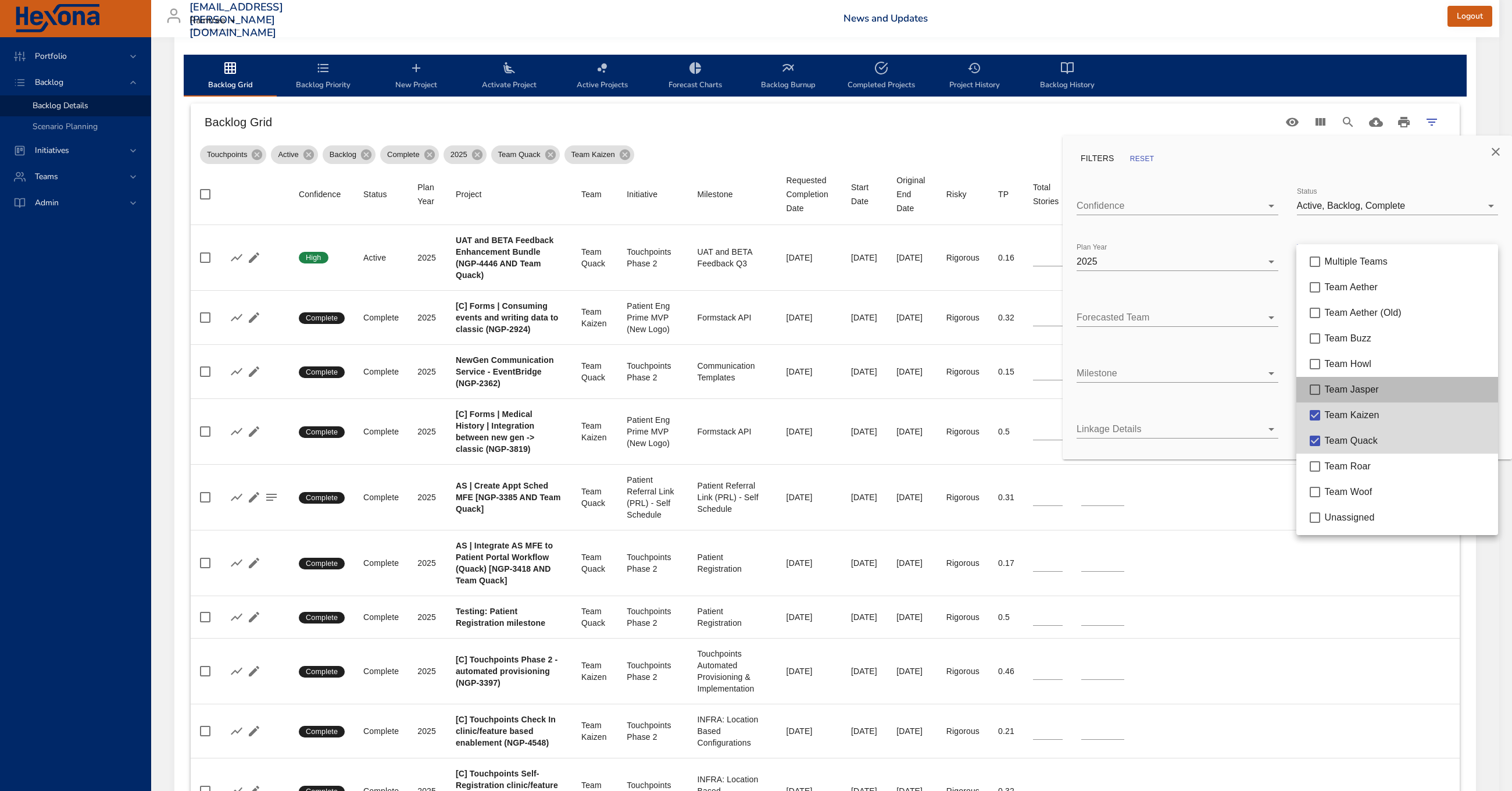
type input "**"
type input "*"
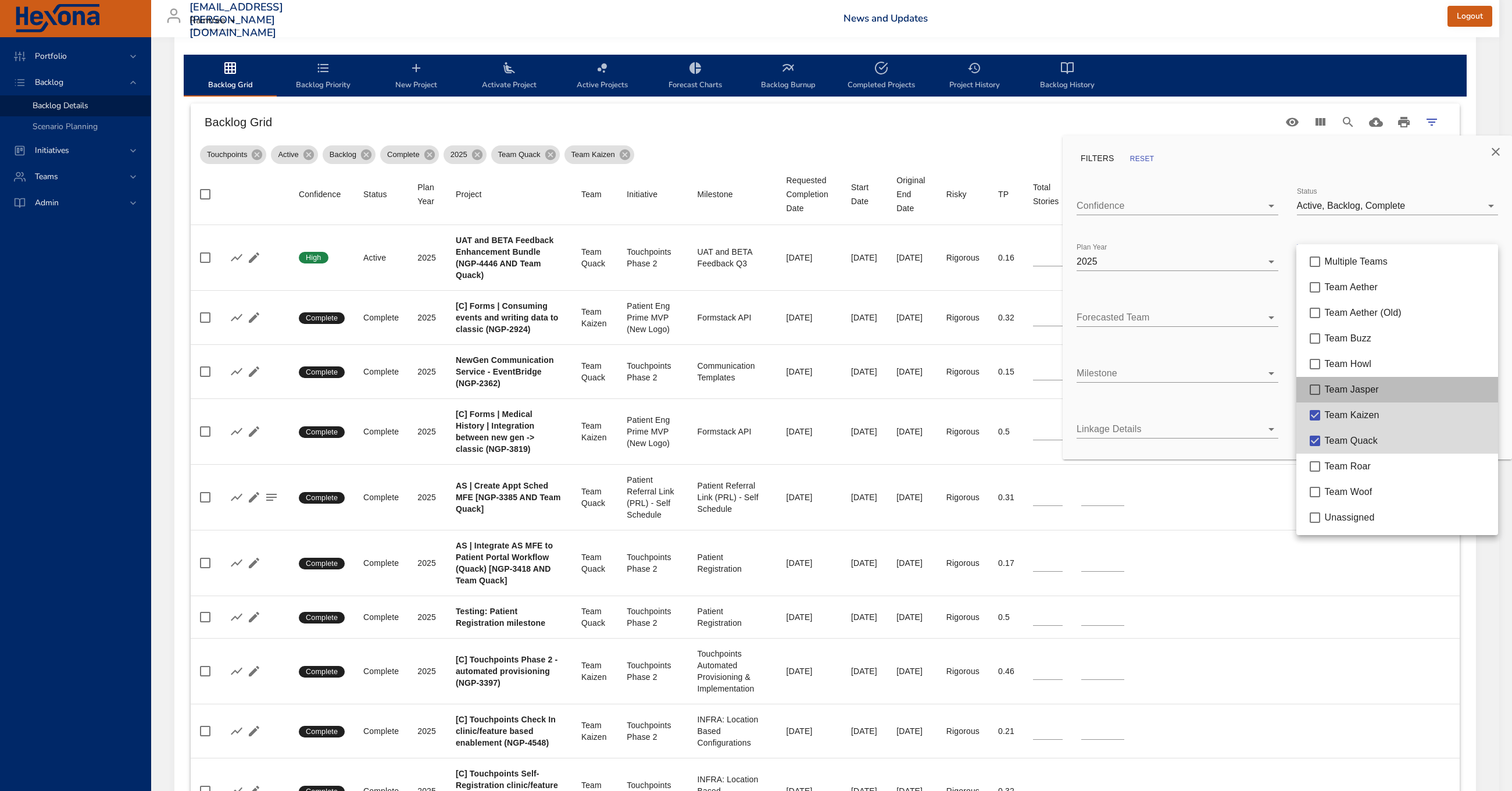
type input "*"
type input "**"
type input "*"
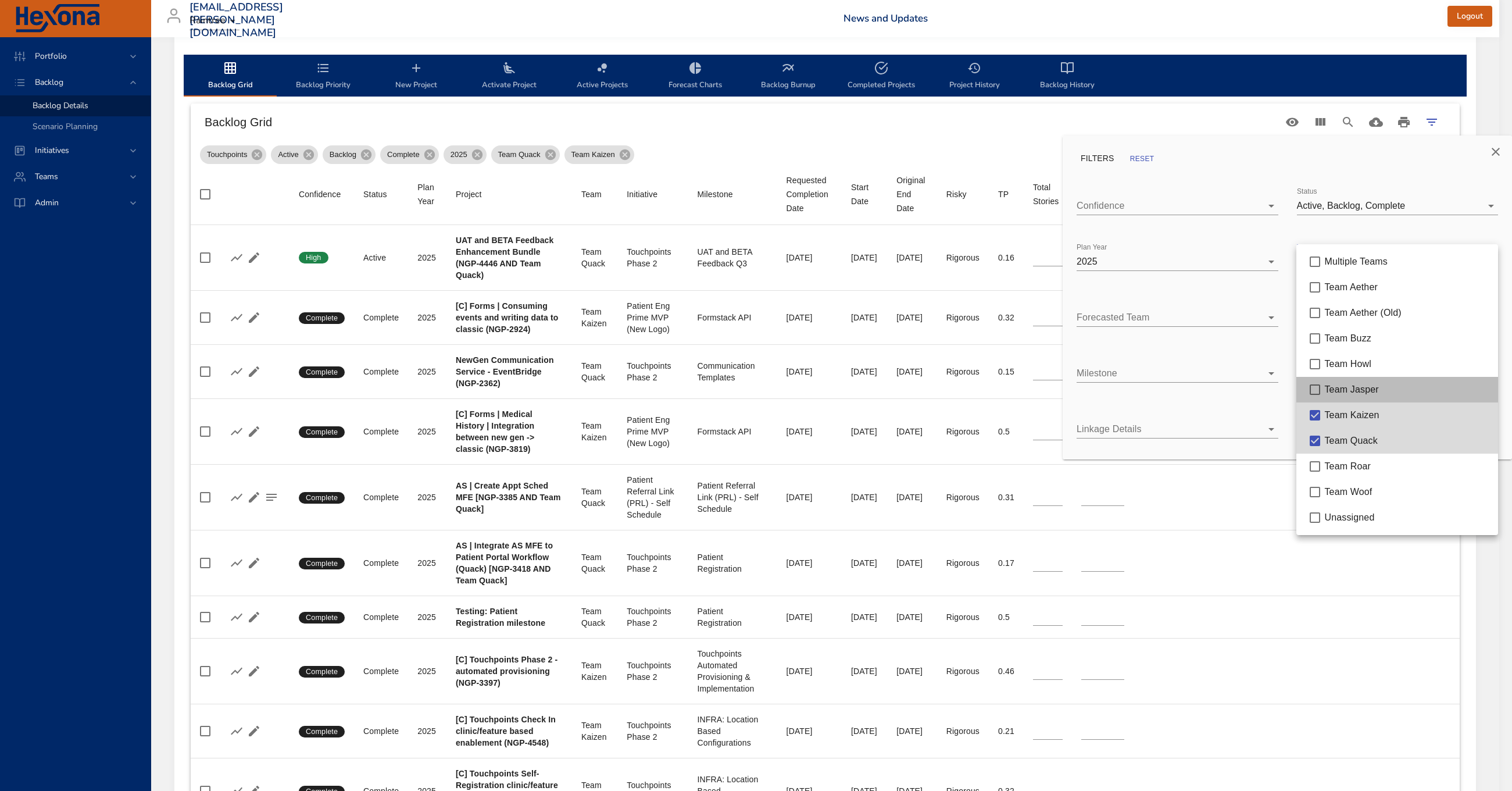
type input "*"
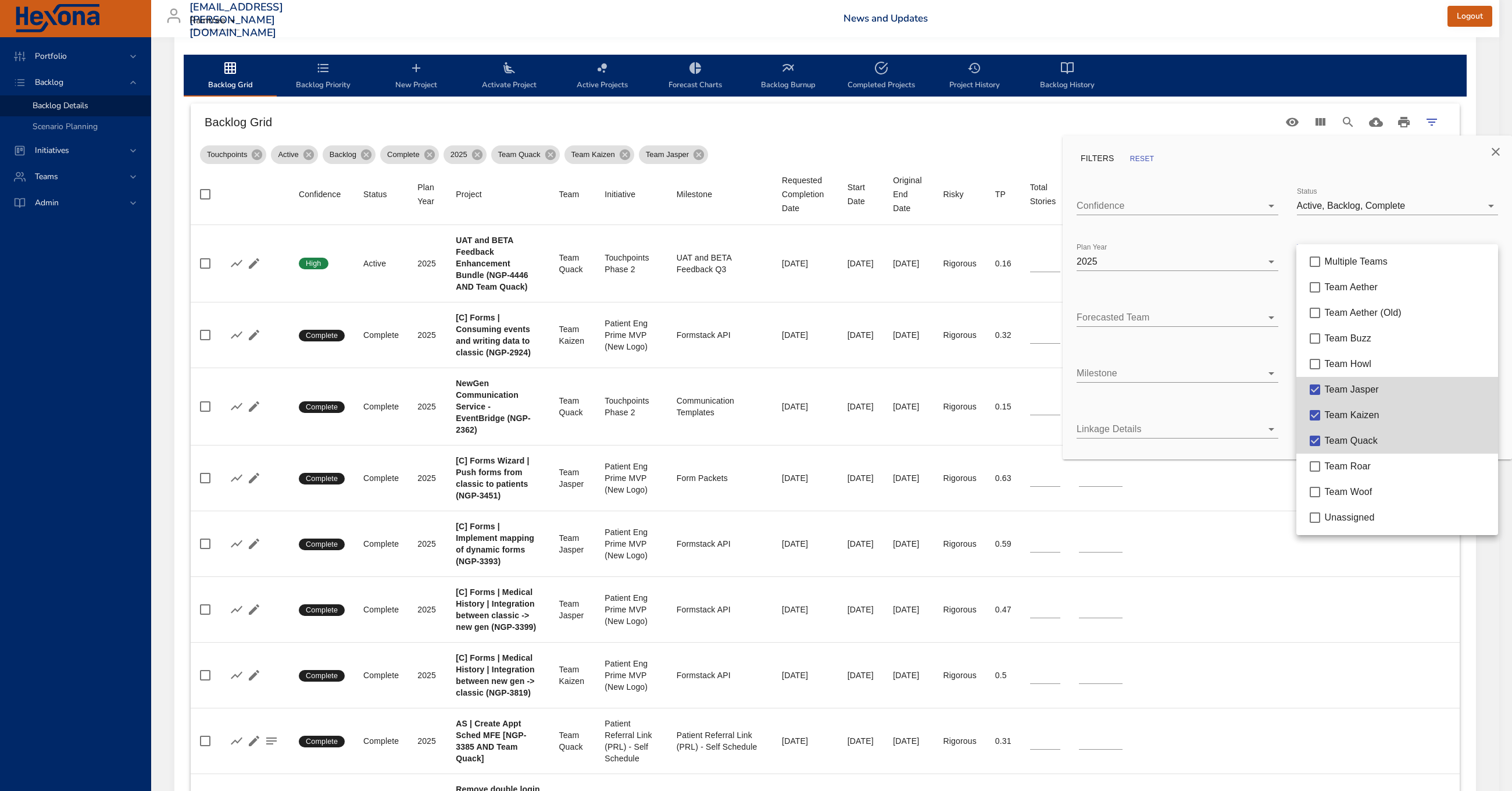
click at [1337, 206] on div at bounding box center [756, 395] width 1512 height 791
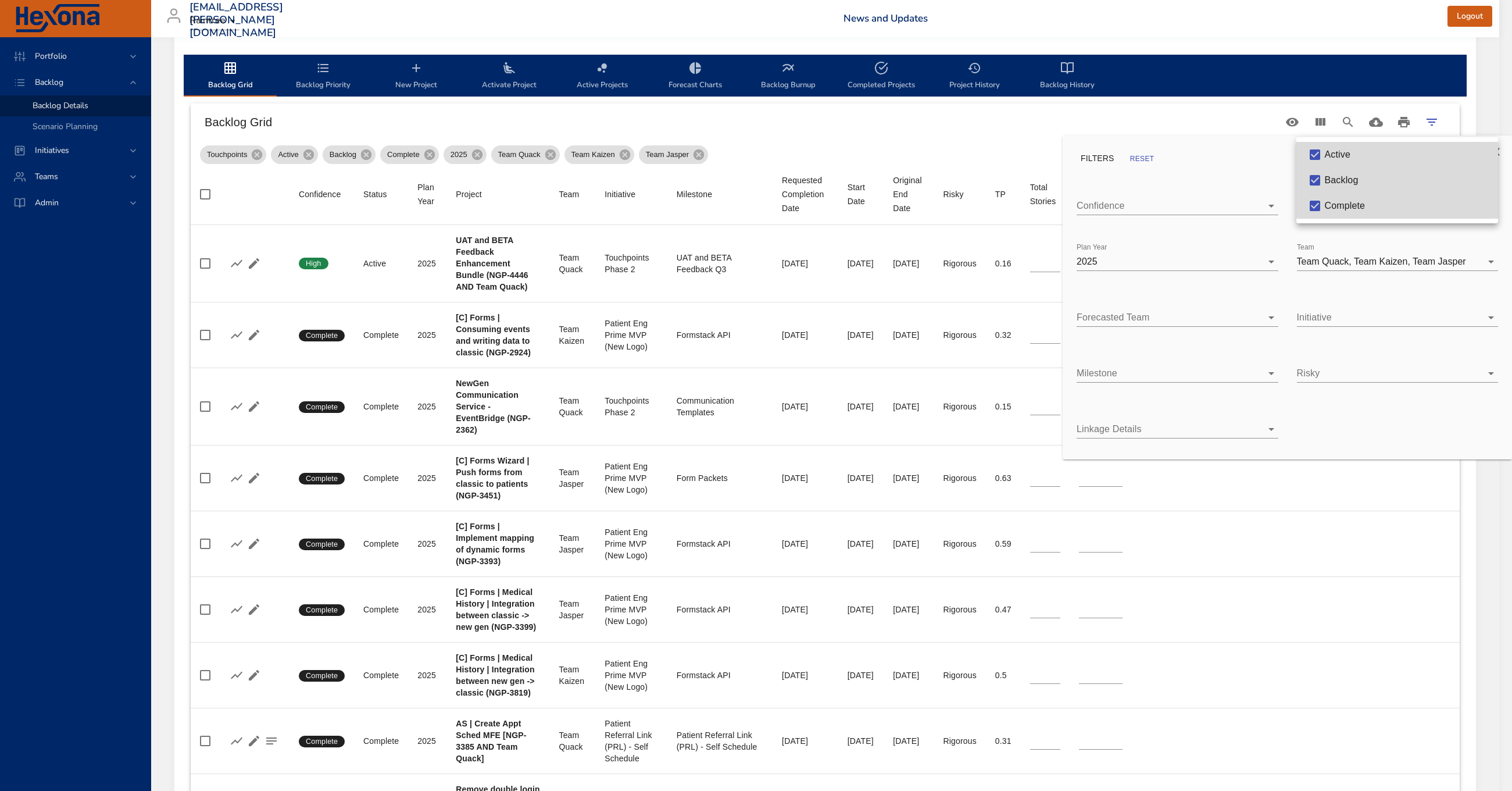
click at [1383, 204] on body "Portfolio Backlog Backlog Details Scenario Planning Initiatives Teams Admin [EM…" at bounding box center [756, 48] width 1512 height 791
type input "**"
type input "*"
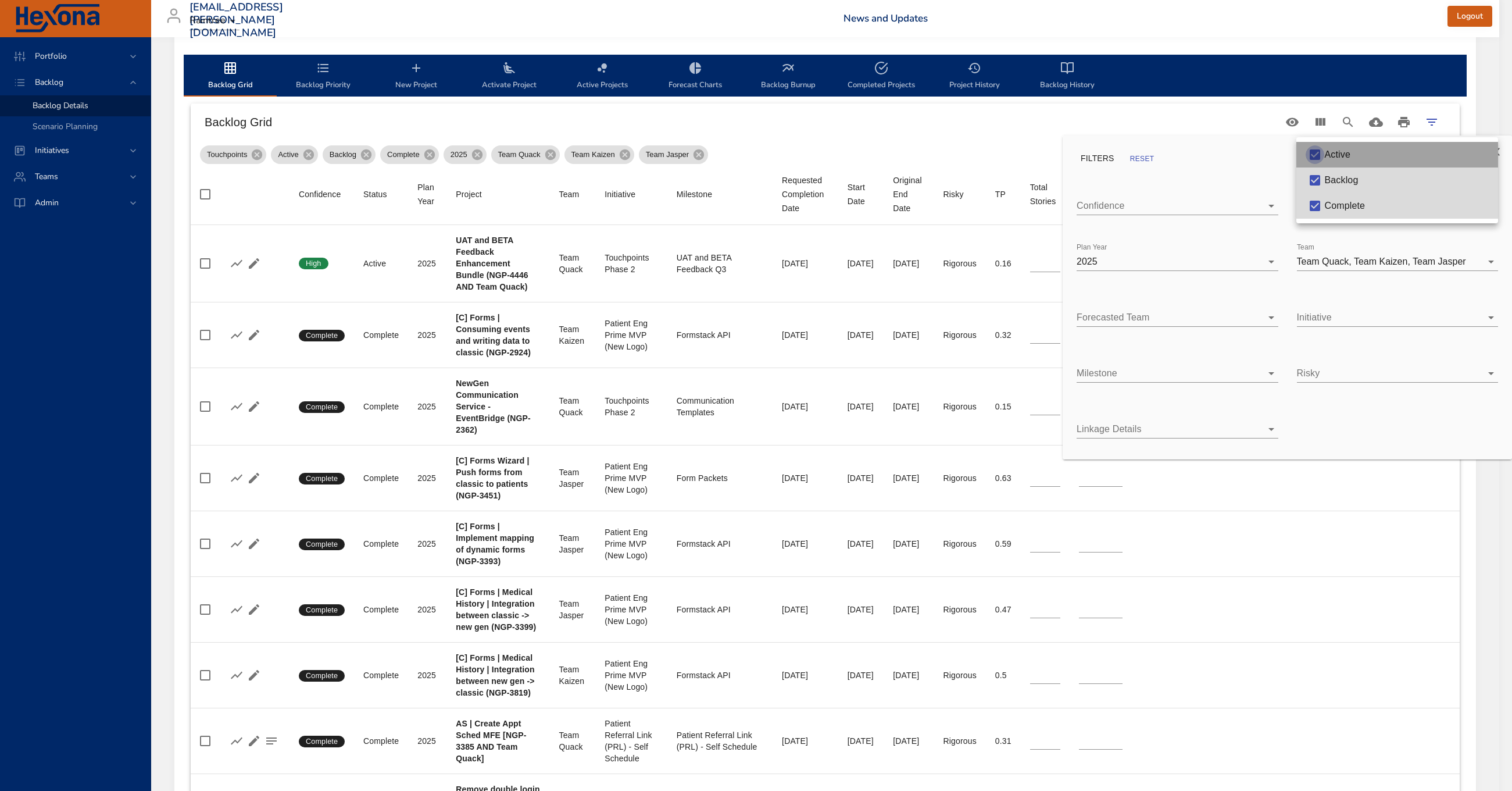
type input "**"
type input "*"
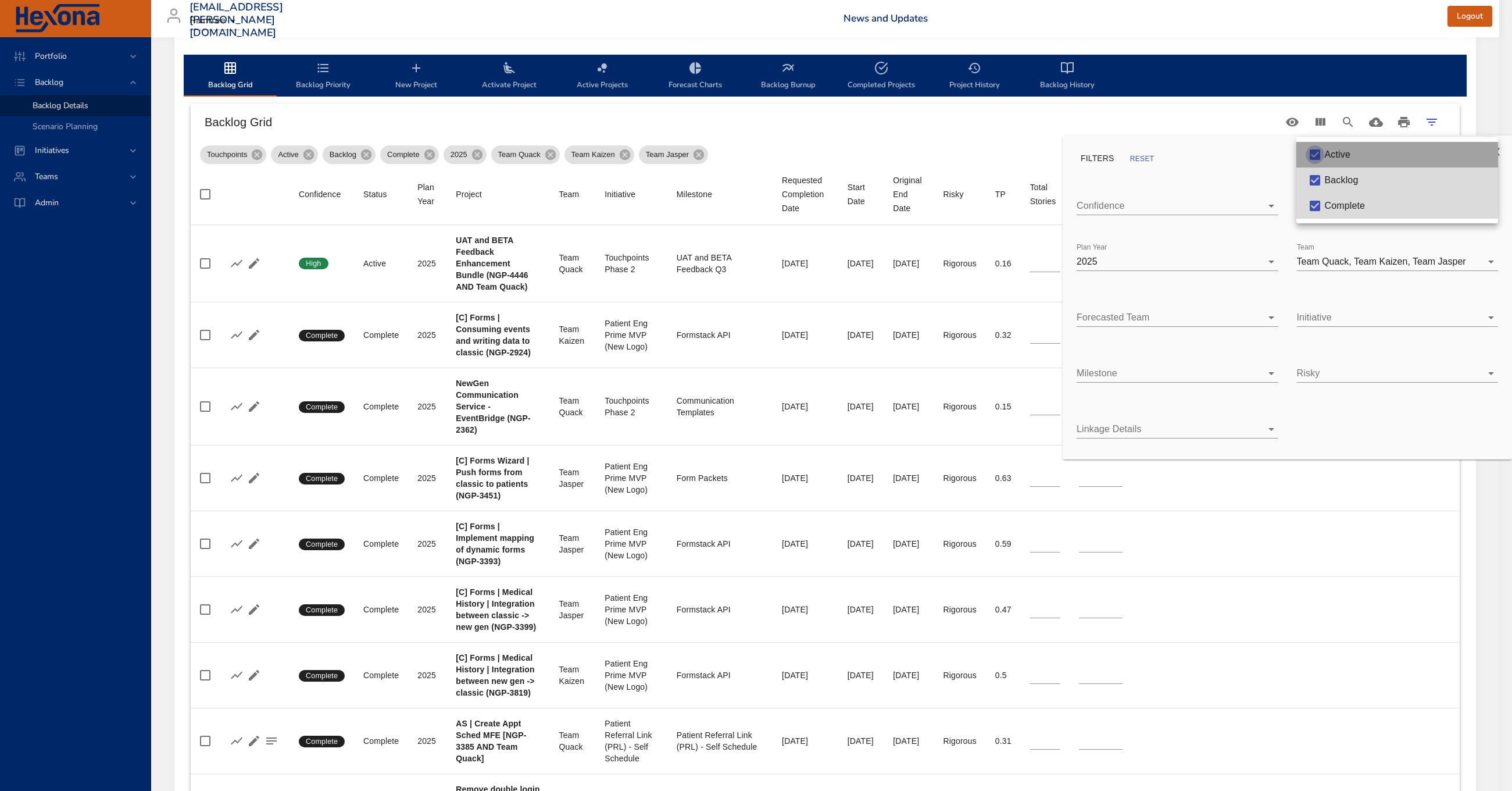
type input "*"
type input "**"
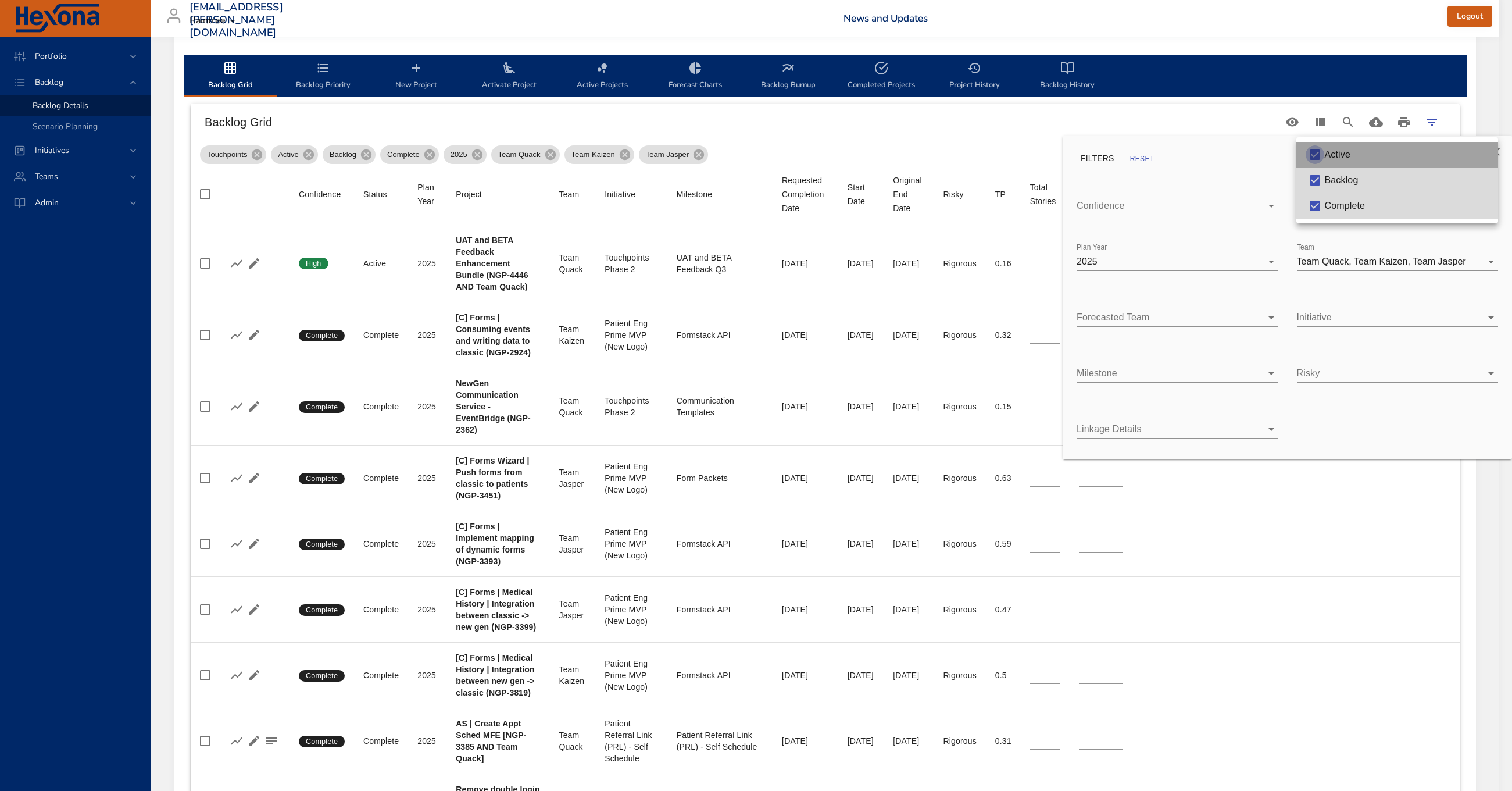
type input "**"
type input "*"
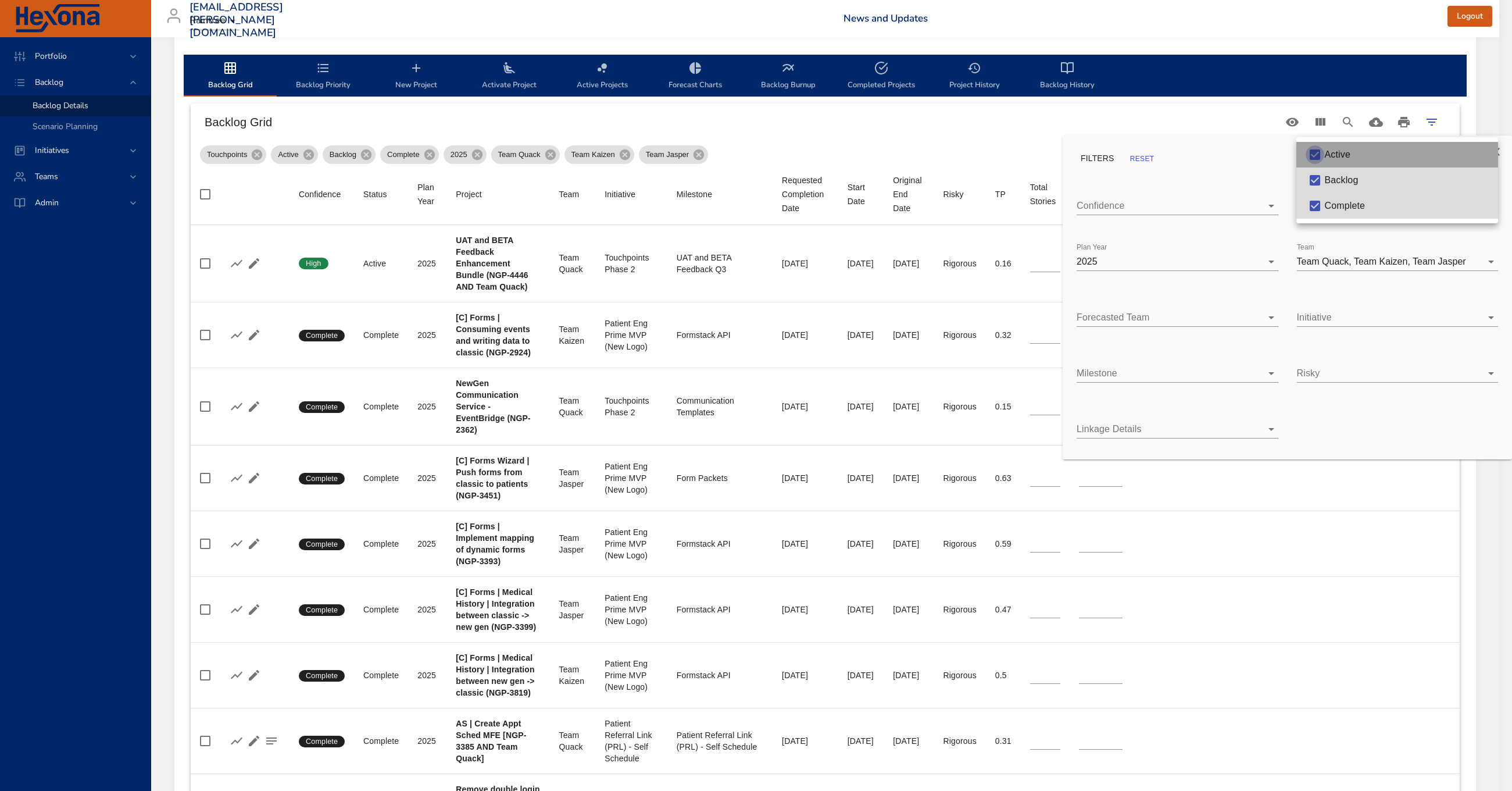
type input "*"
type input "**"
type input "*"
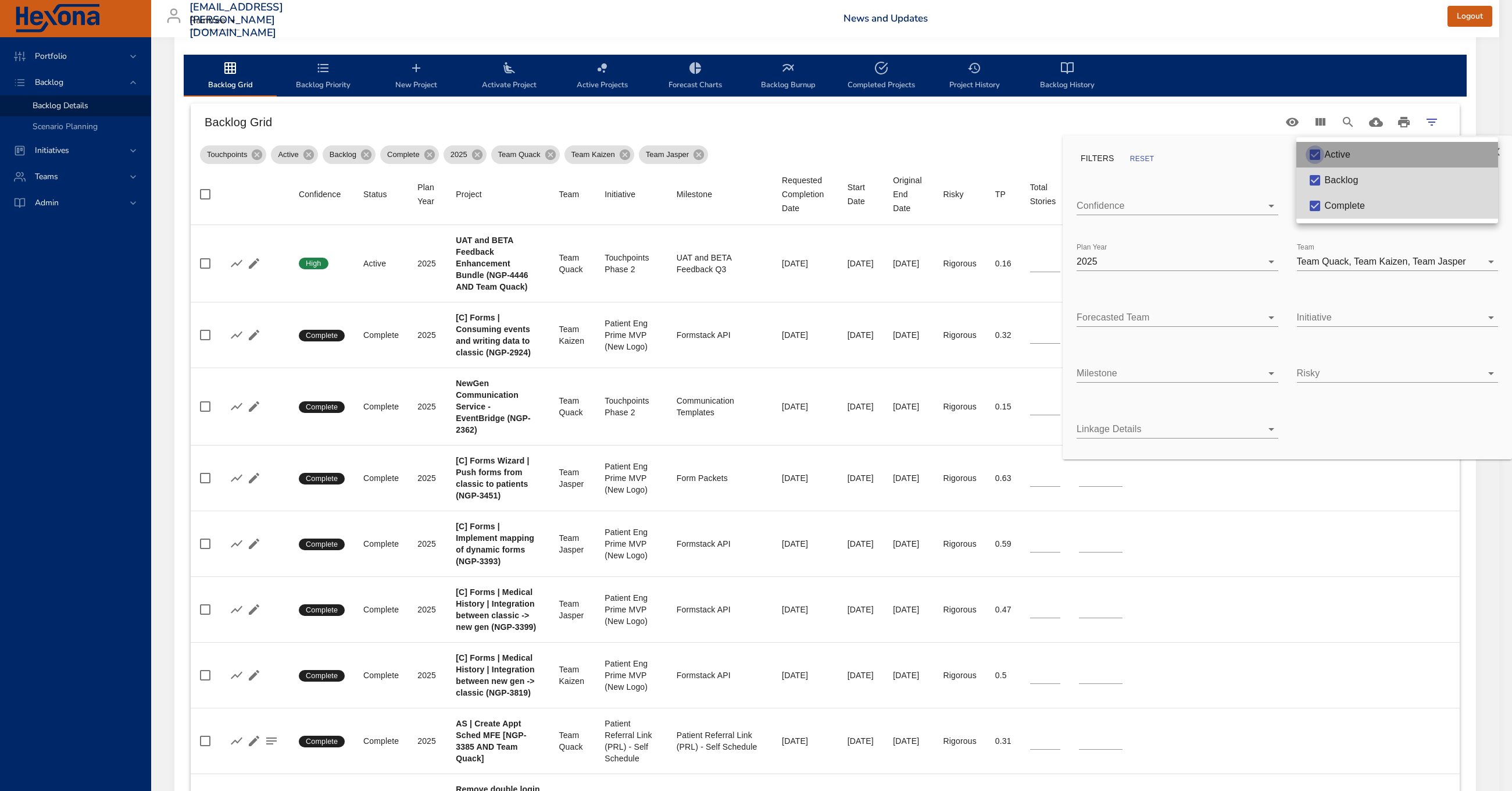
type input "*"
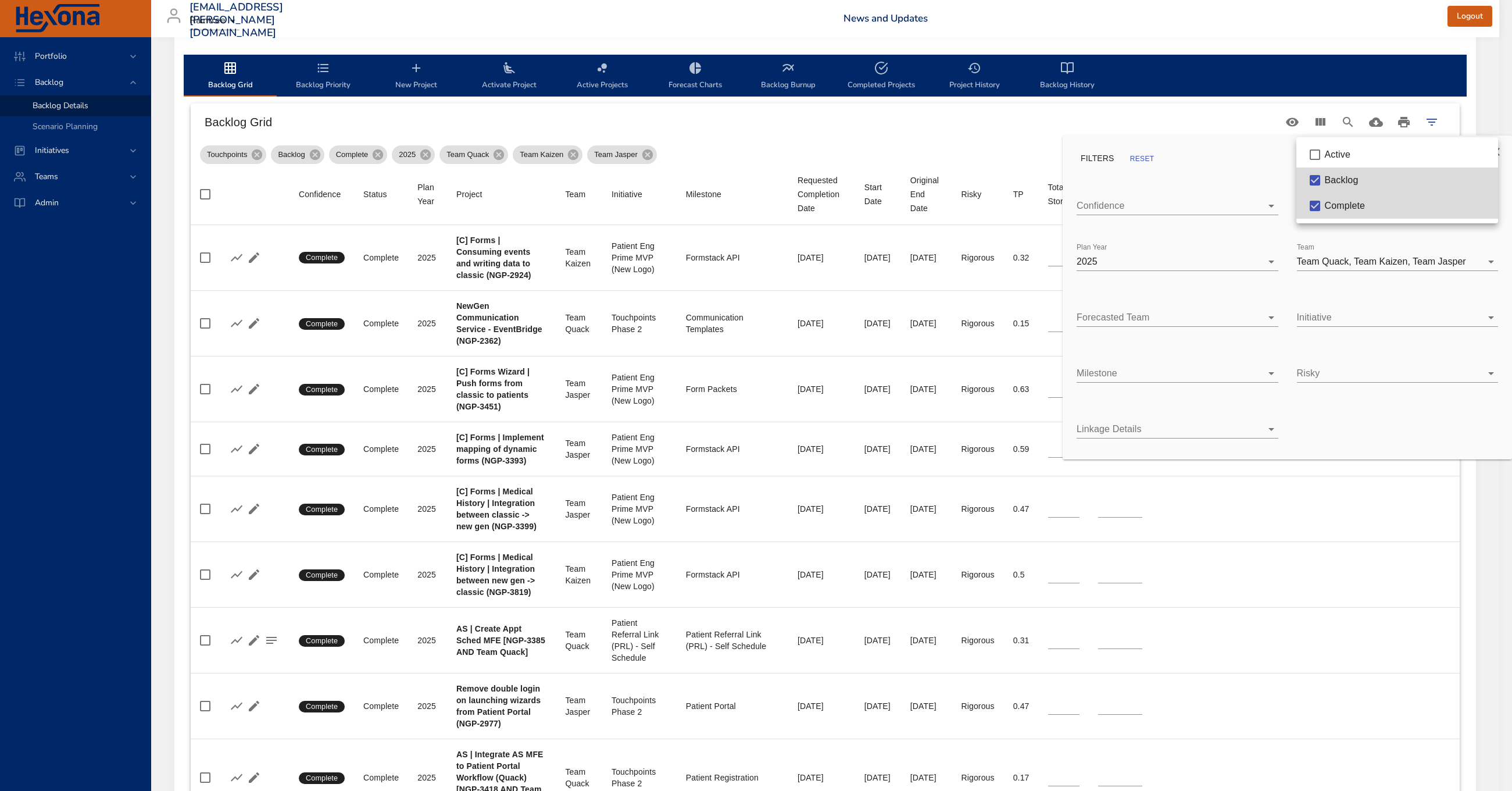
click at [1212, 179] on div at bounding box center [756, 395] width 1512 height 791
click at [1181, 105] on div at bounding box center [756, 395] width 1512 height 791
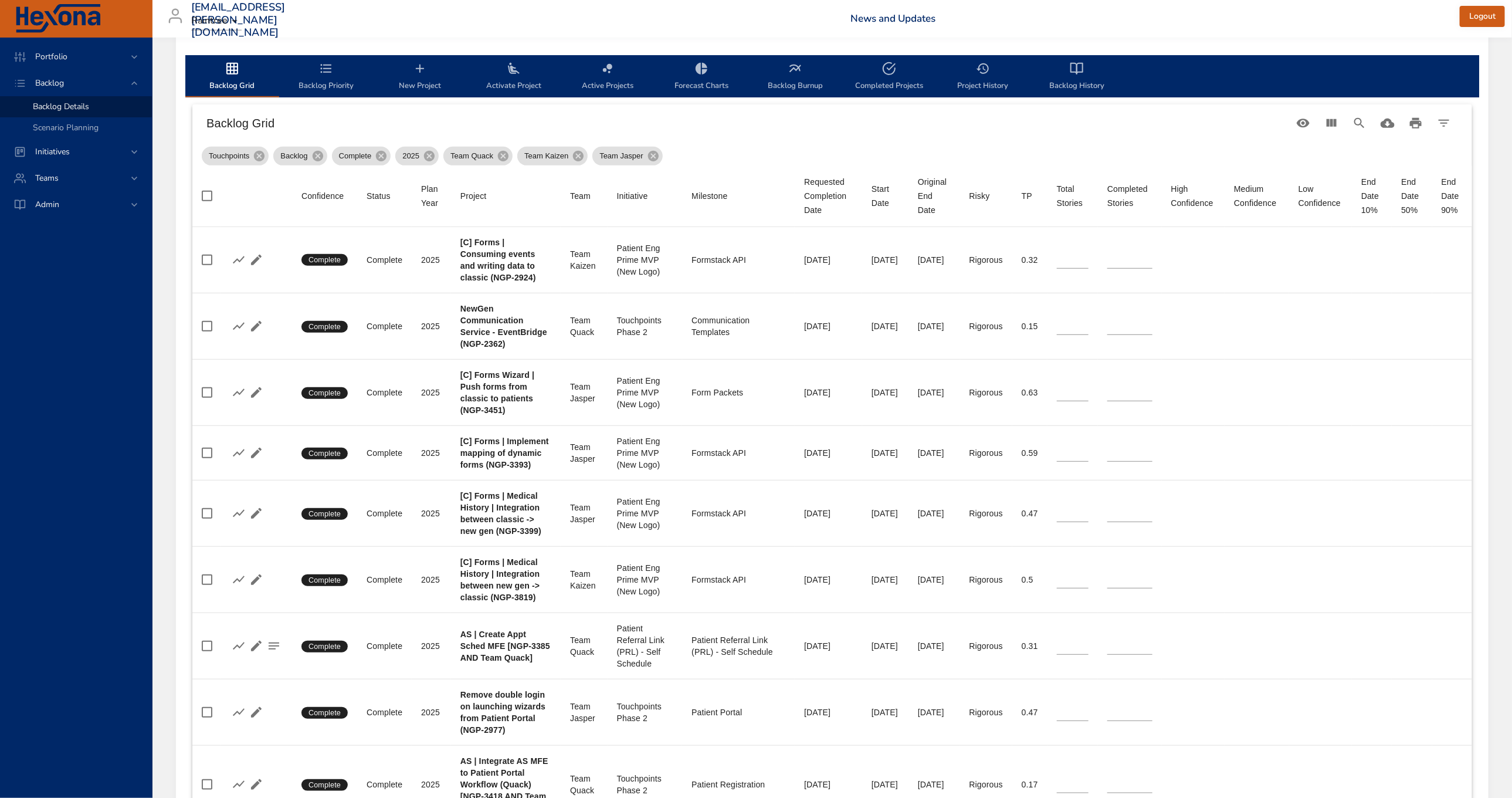
click at [804, 188] on div "Requested Completion Date" at bounding box center [828, 196] width 49 height 42
type input "**"
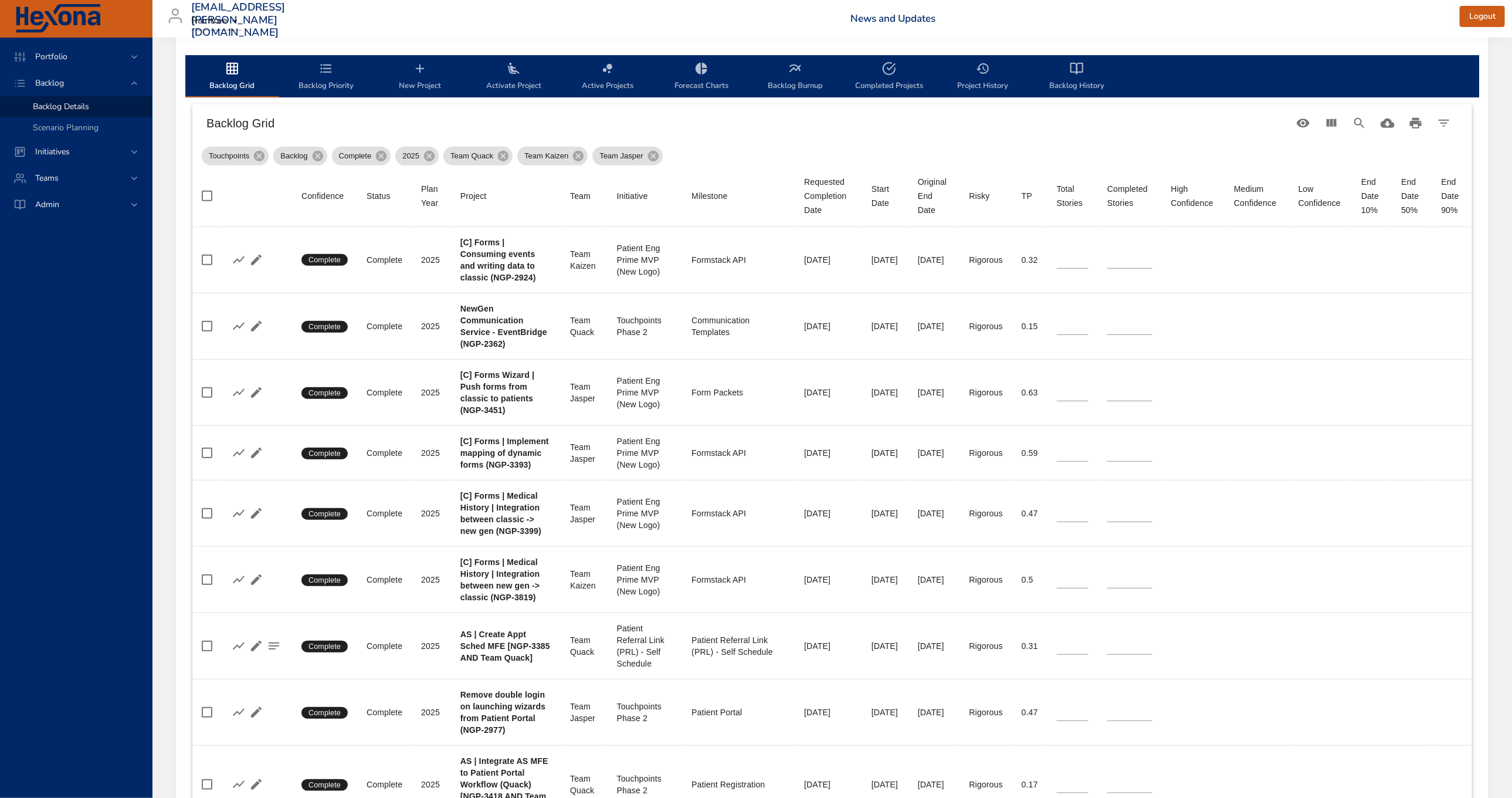
type input "*"
type input "**"
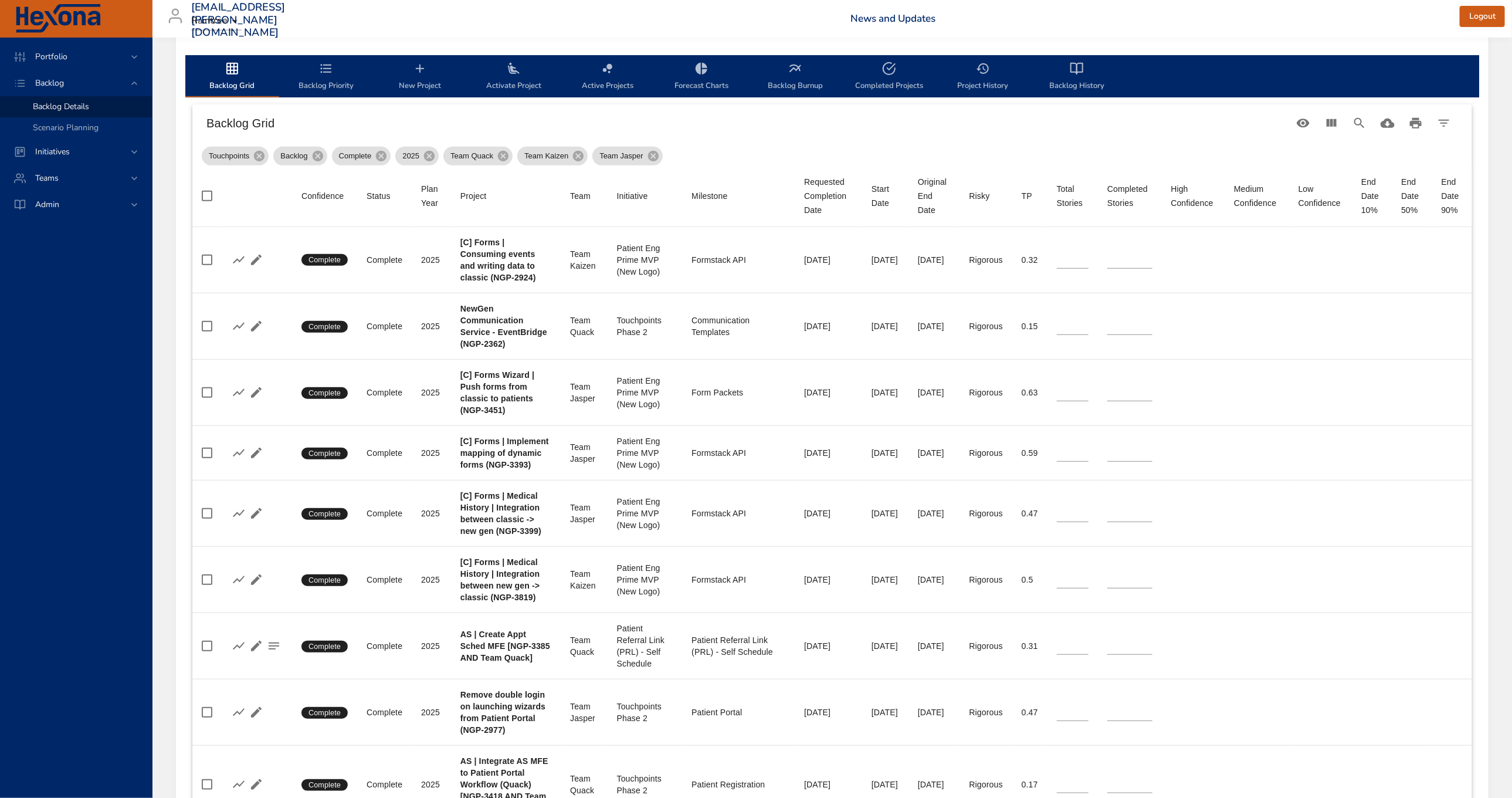
type input "**"
type input "*"
type input "**"
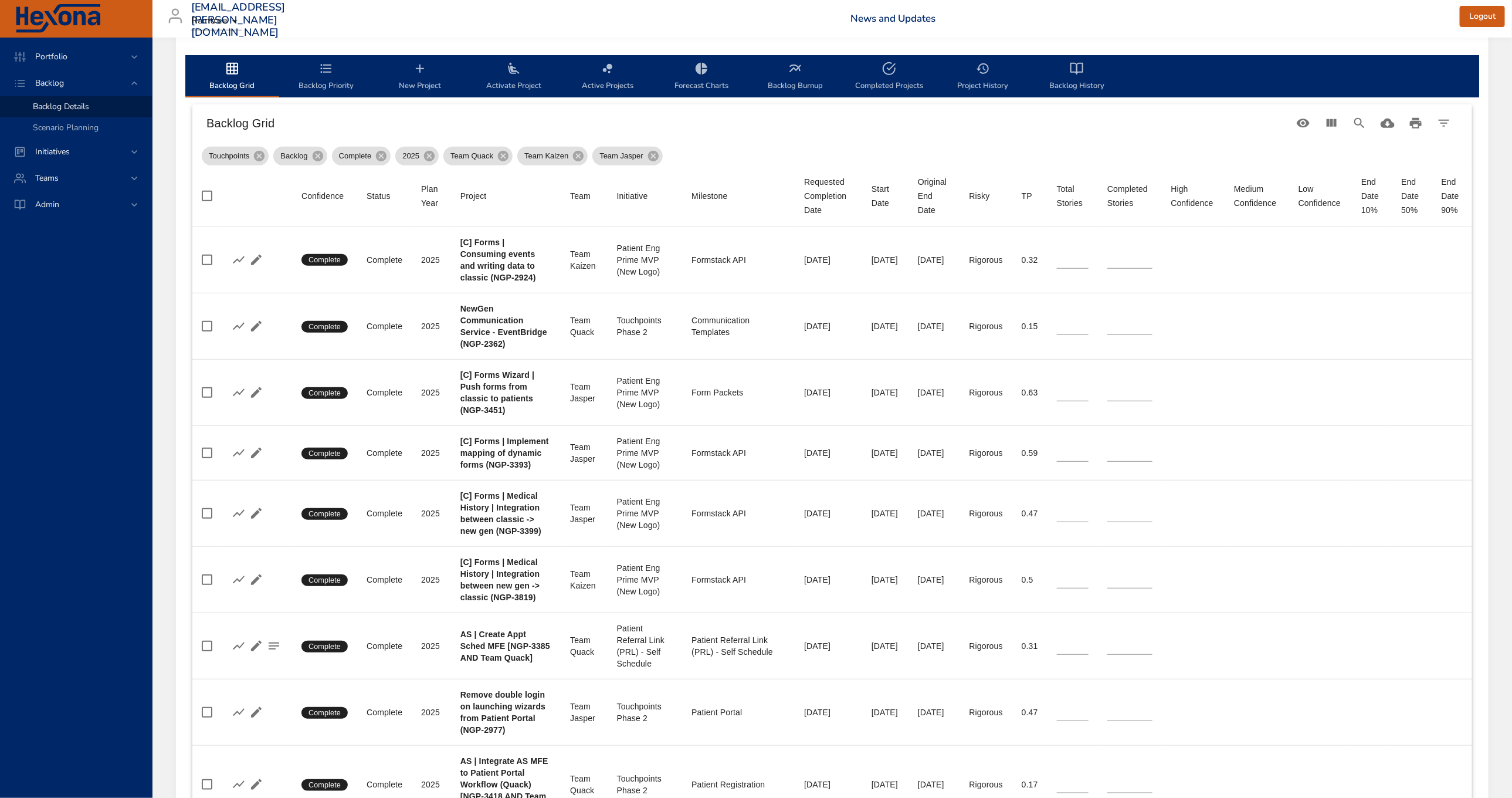
type input "*"
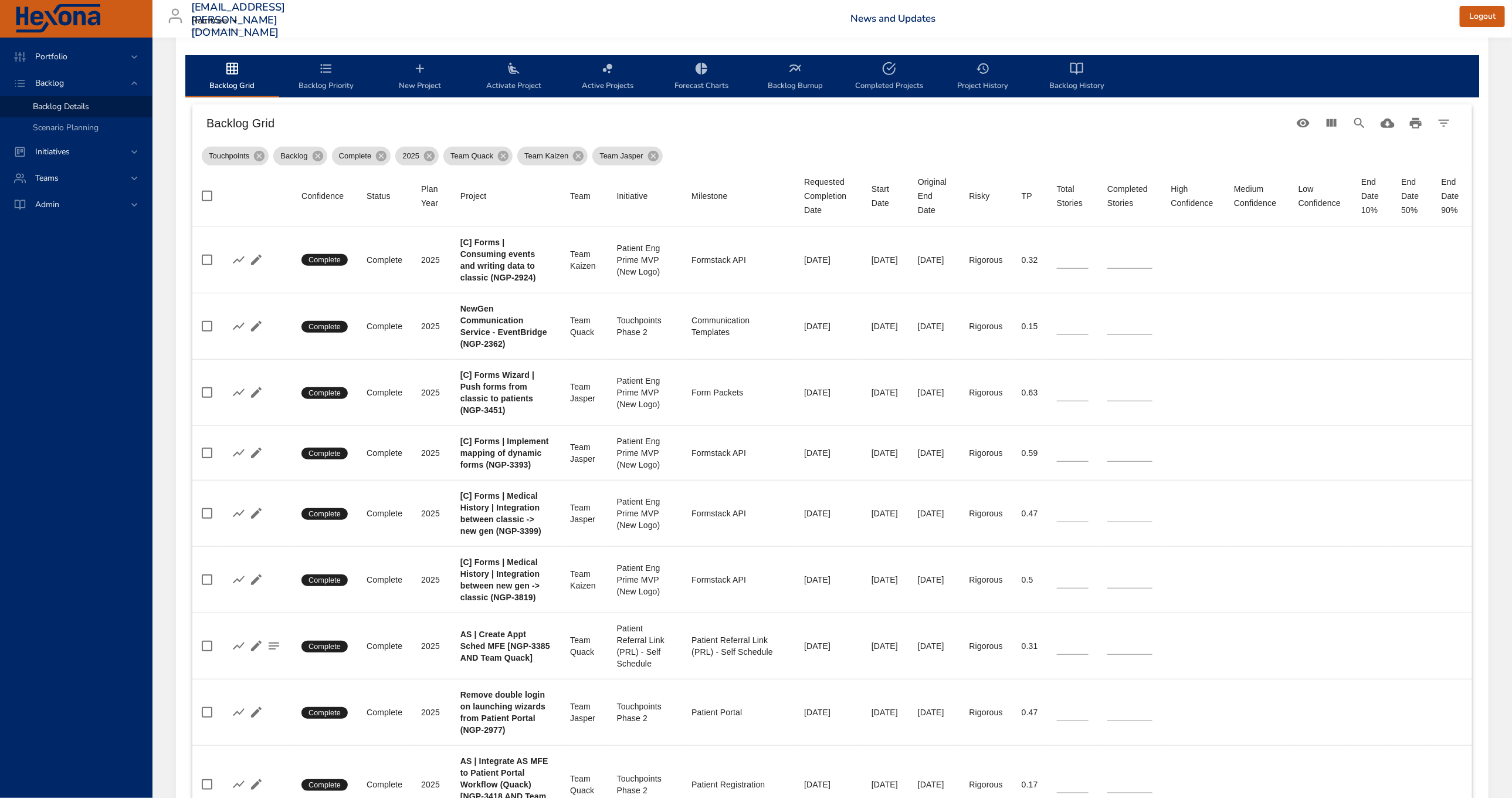
type input "*"
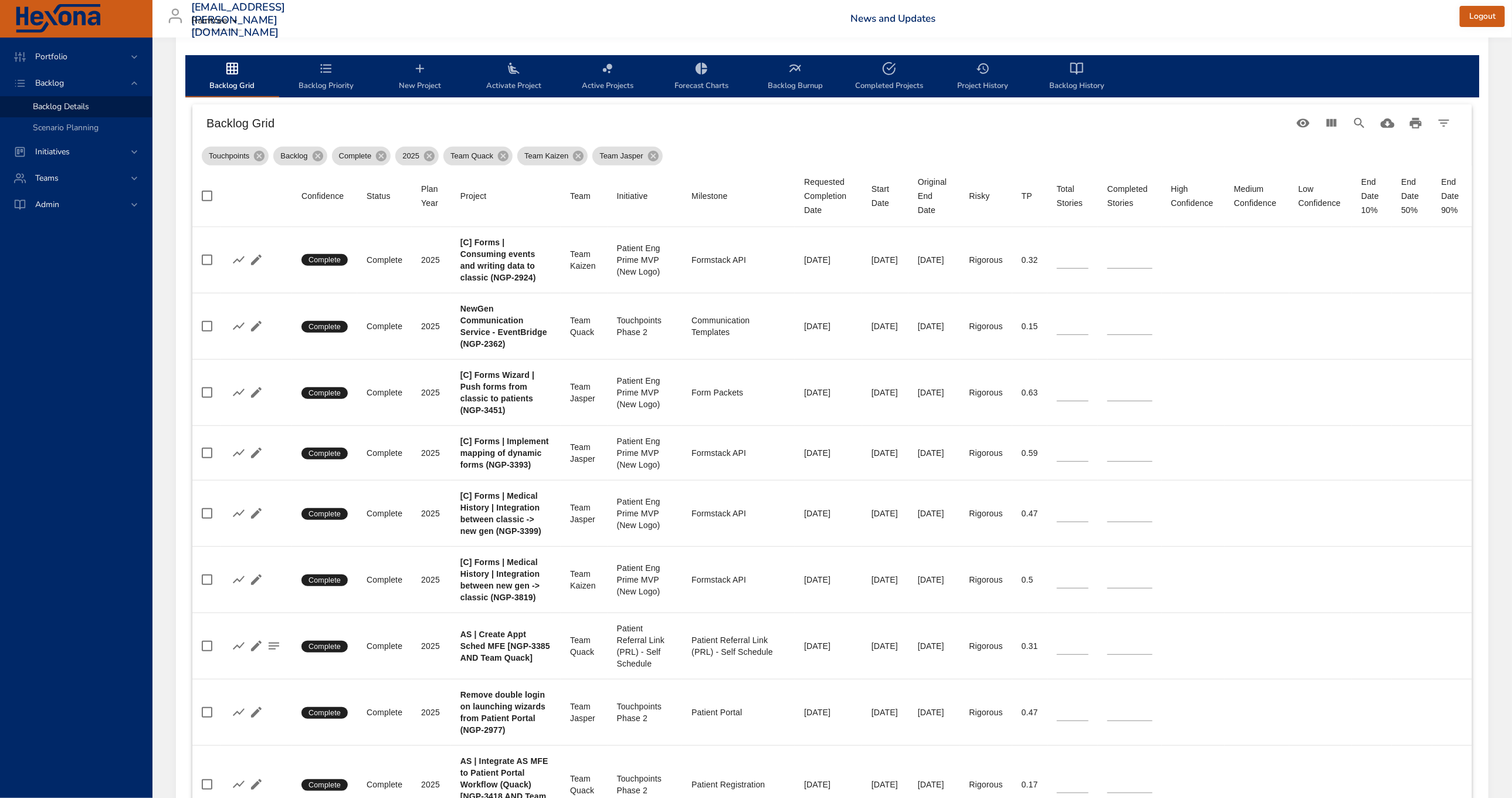
type input "*"
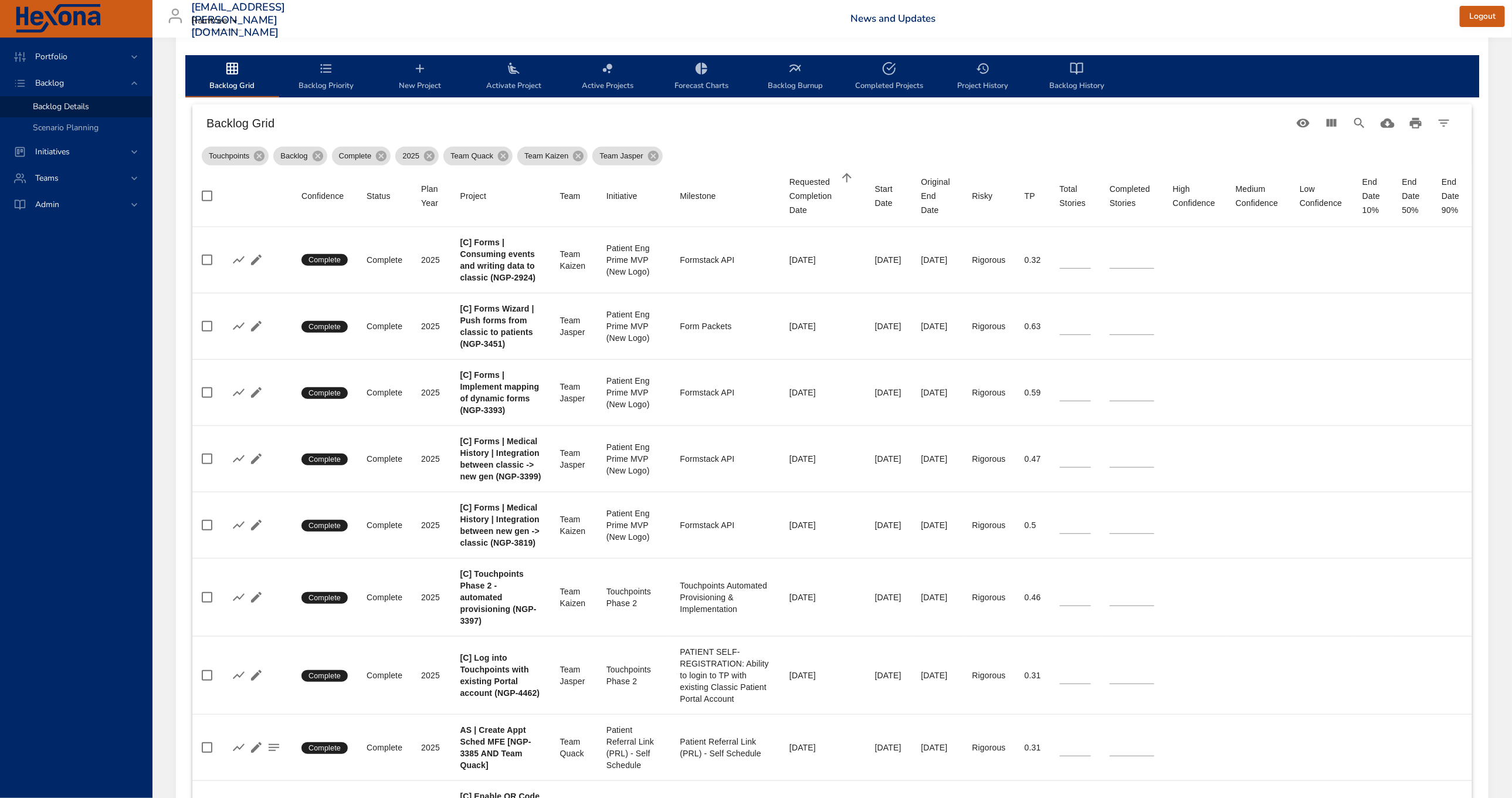
click at [798, 188] on div "Requested Completion Date" at bounding box center [813, 196] width 48 height 42
type input "*"
type input "**"
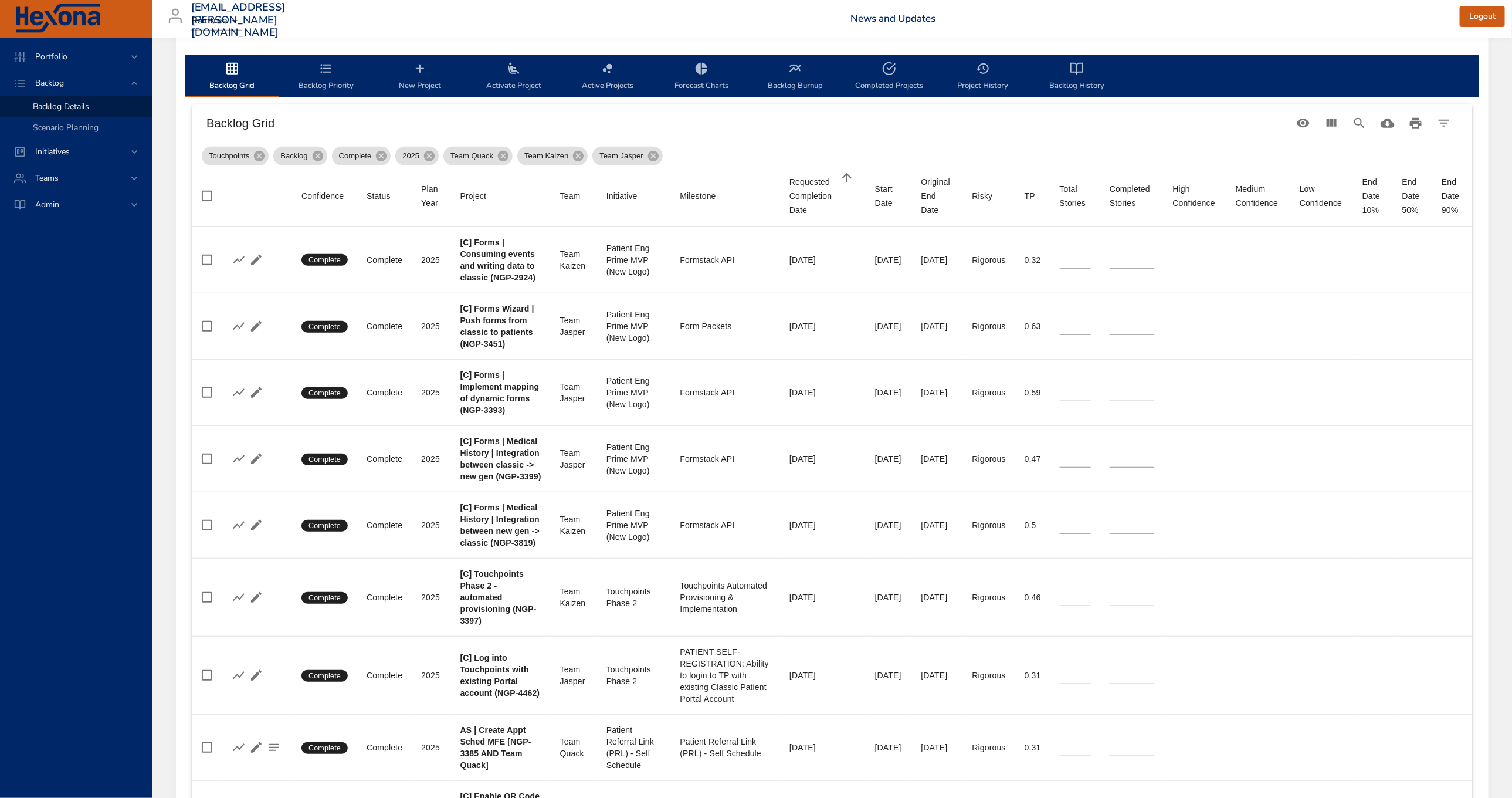
type input "*"
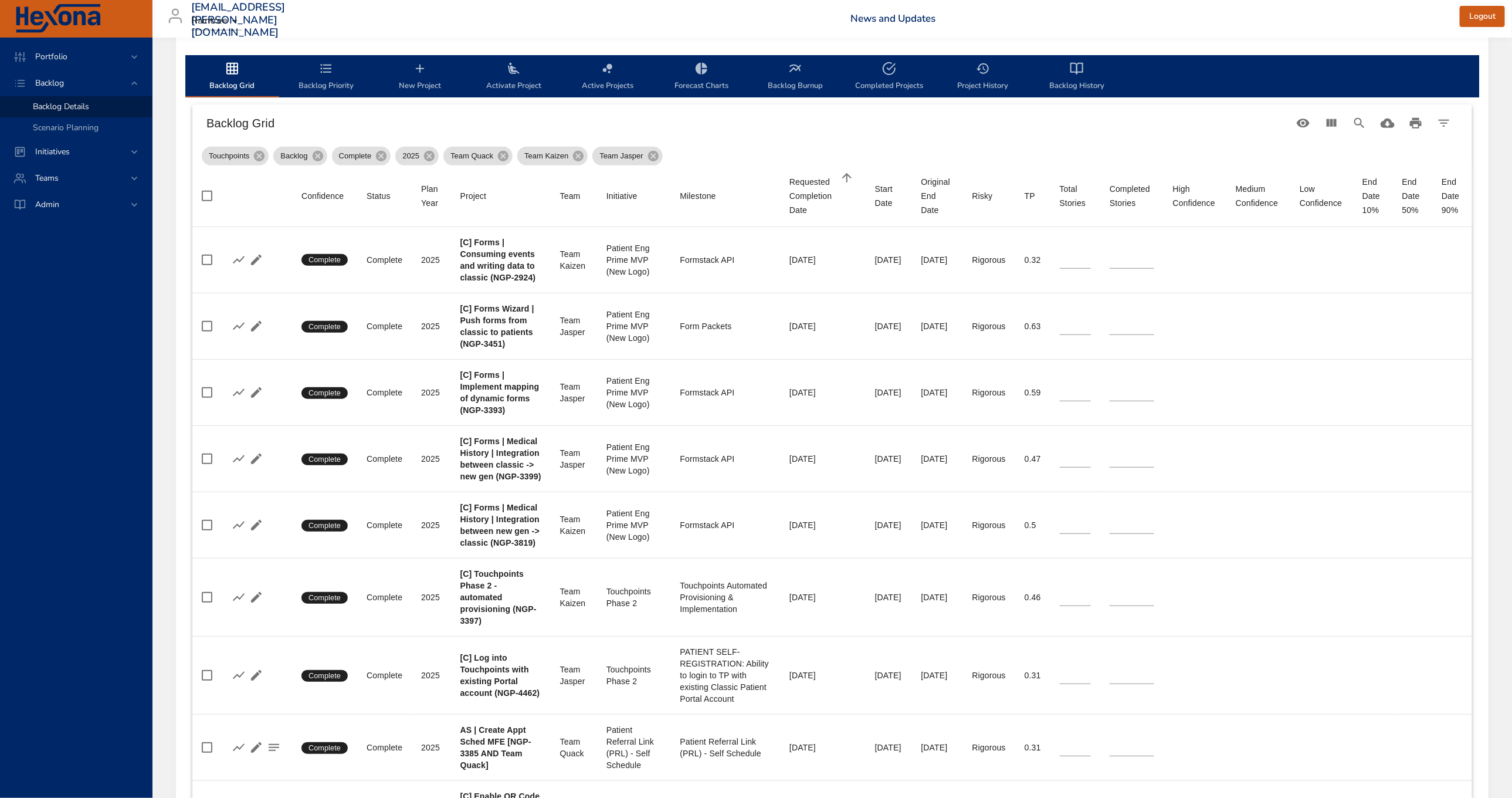
type input "*"
type input "**"
type input "*"
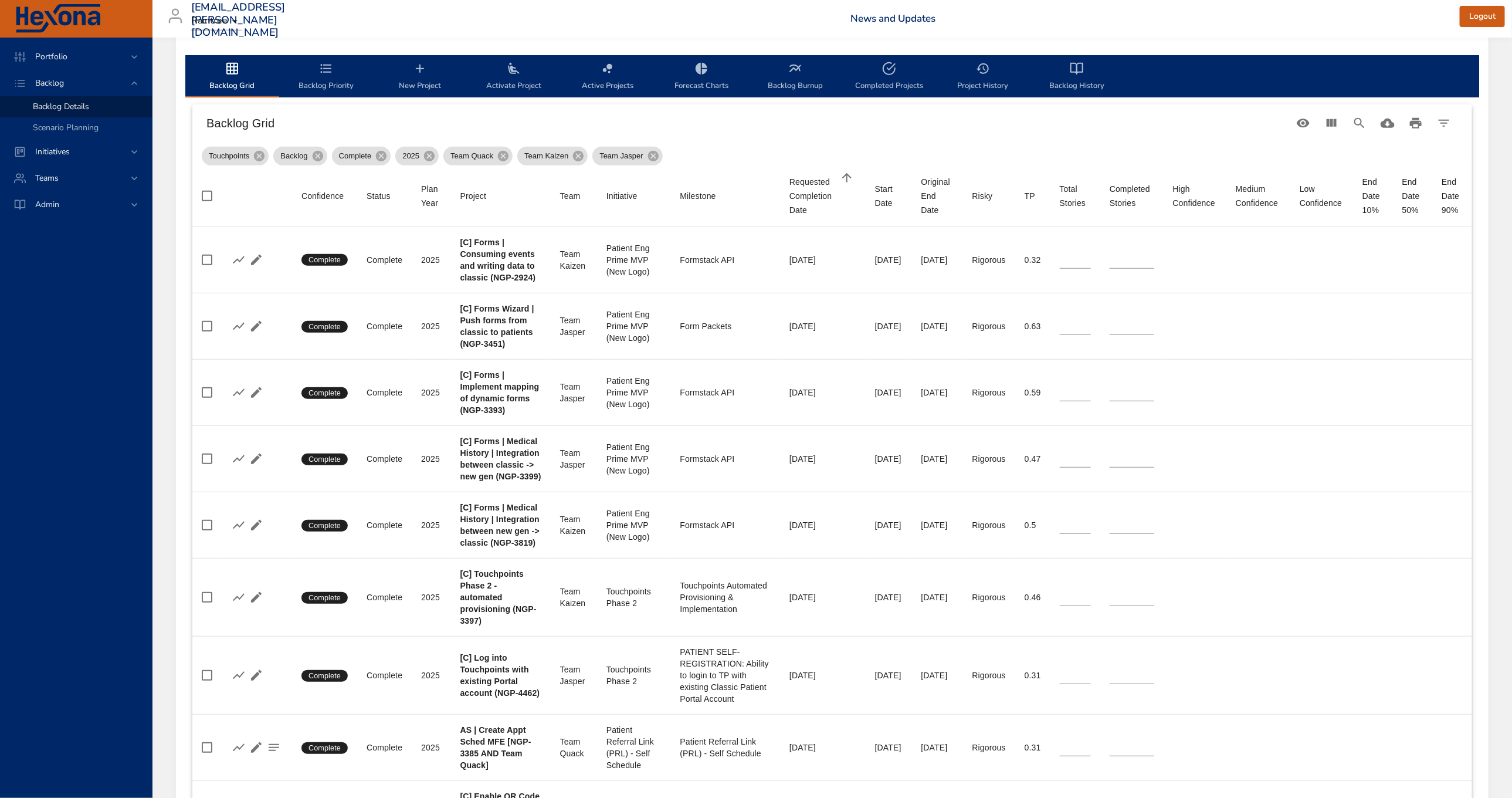
type input "*"
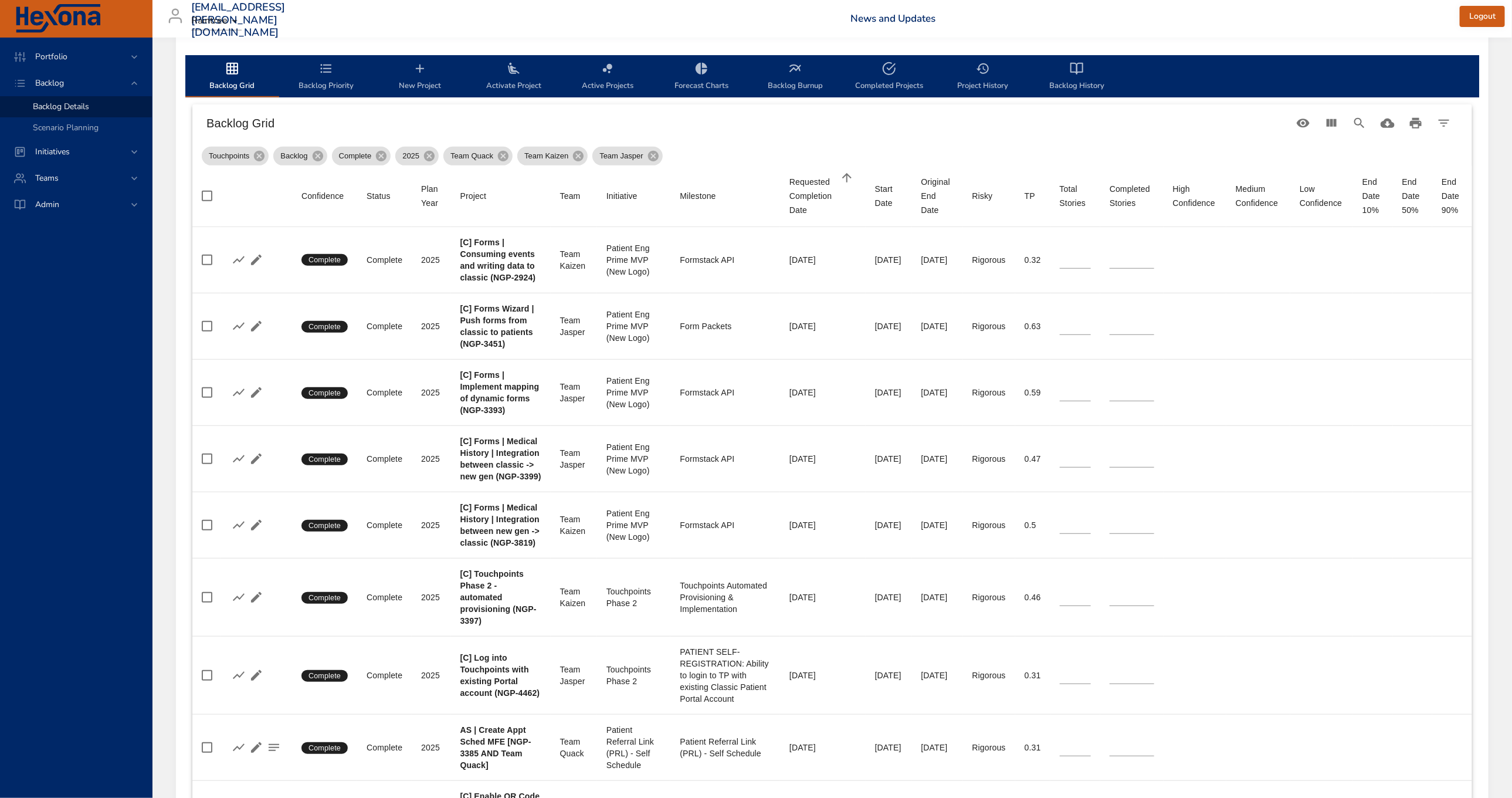
type input "*"
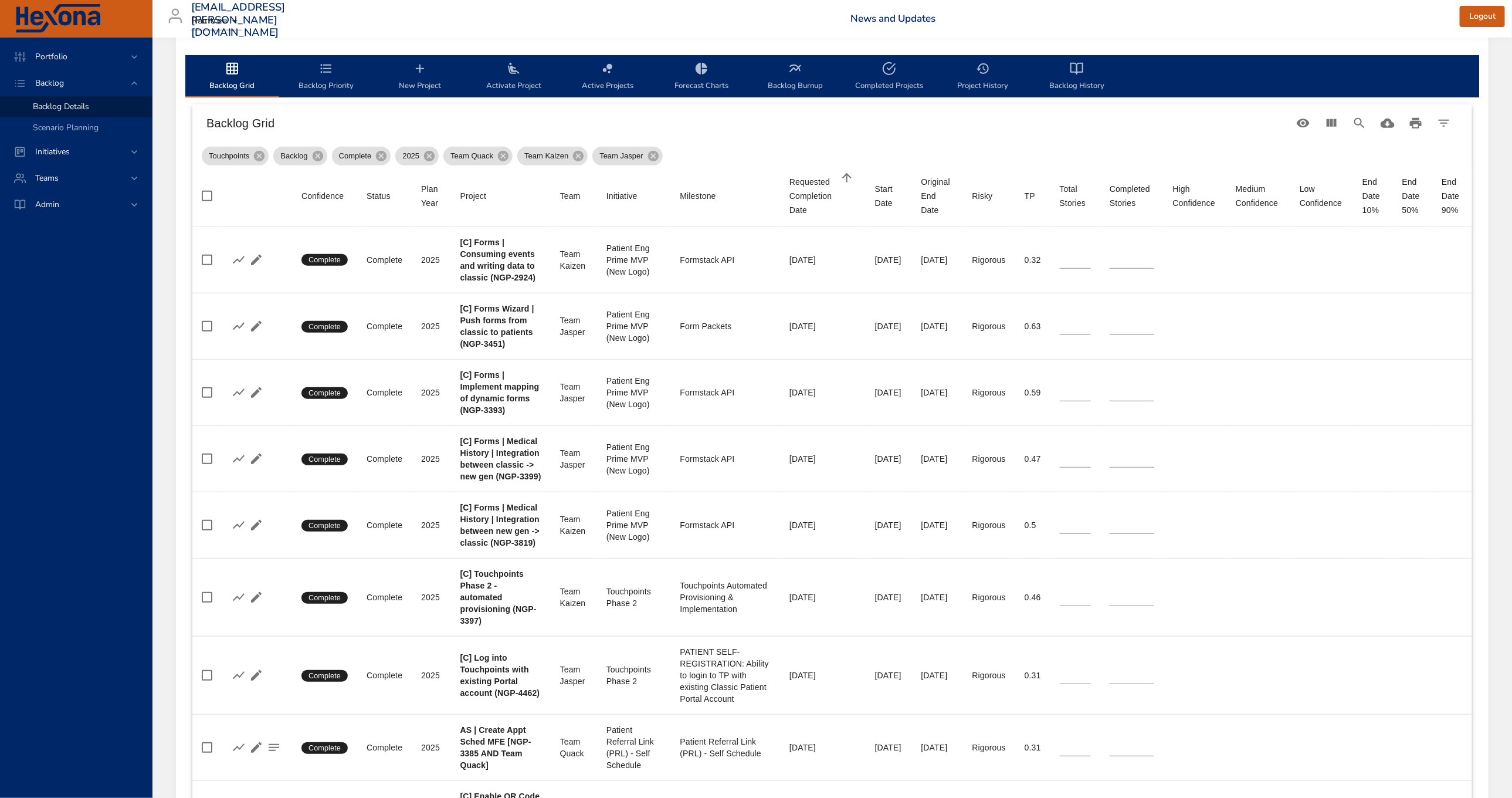
type input "*"
type input "**"
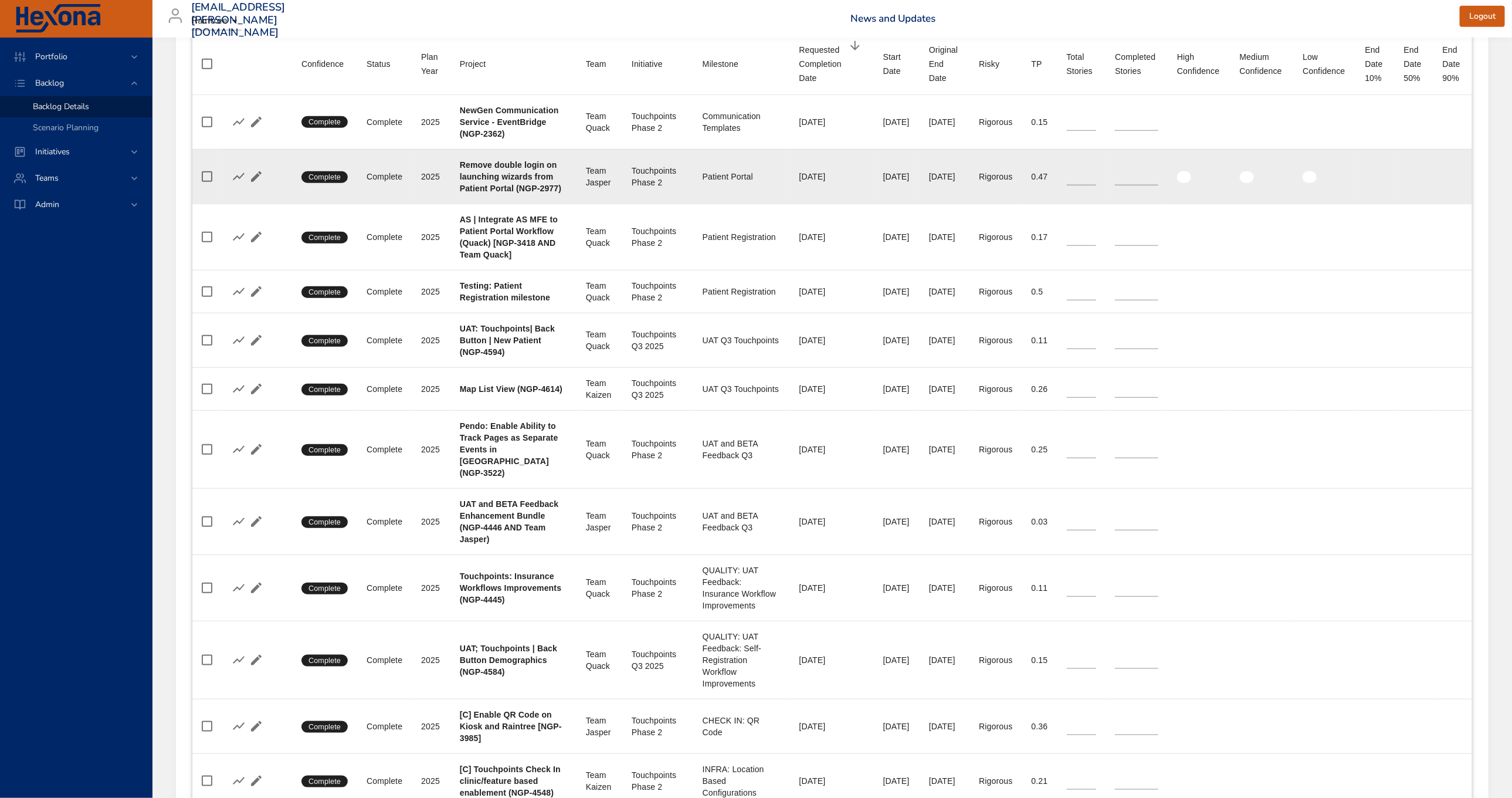
scroll to position [486, 0]
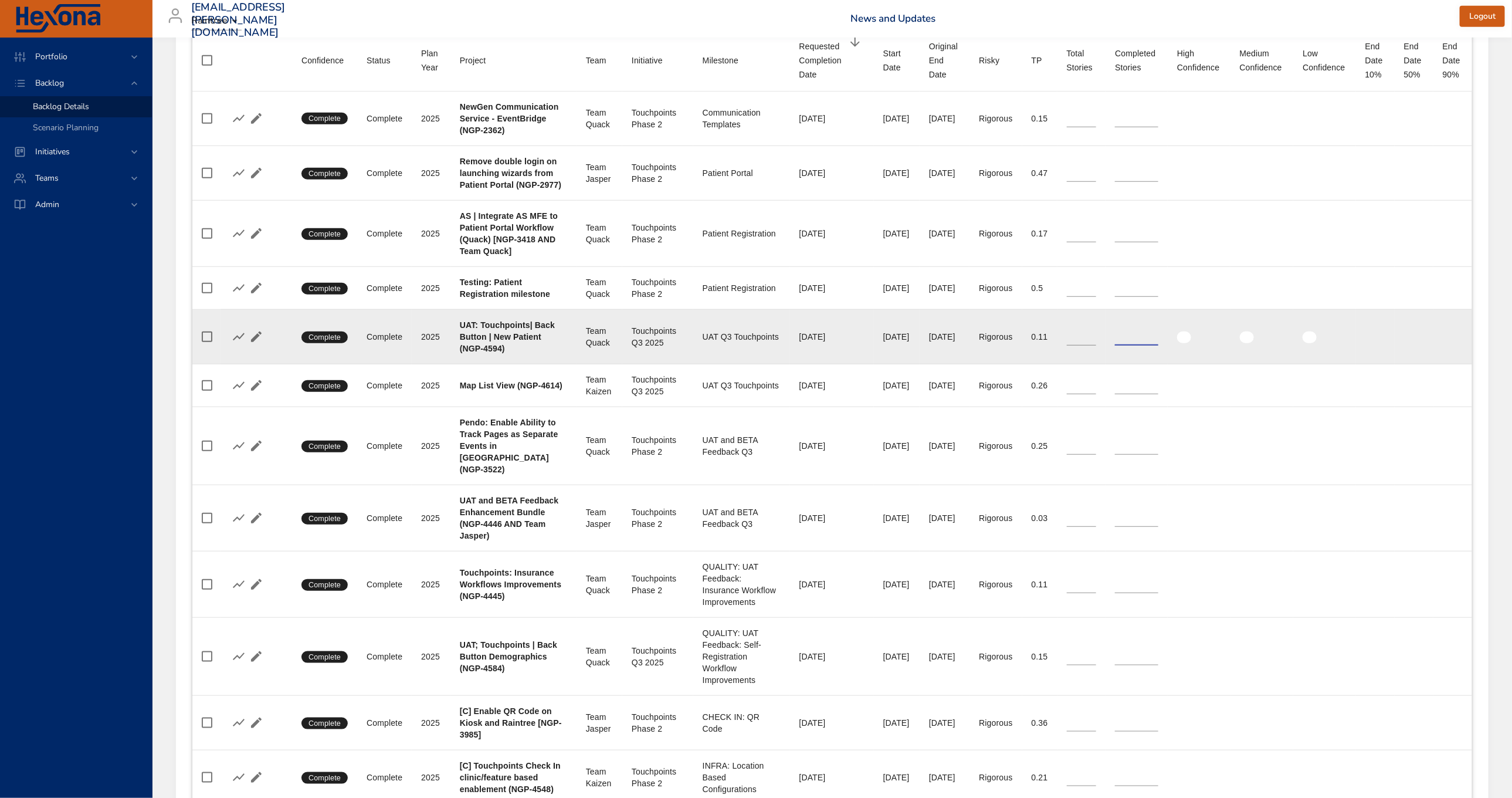
drag, startPoint x: 1127, startPoint y: 411, endPoint x: 1111, endPoint y: 411, distance: 16.0
click at [1111, 364] on td "Completed Stories *" at bounding box center [1137, 336] width 62 height 55
click at [693, 364] on td "Milestone UAT Q3 Touchpoints" at bounding box center [741, 336] width 97 height 55
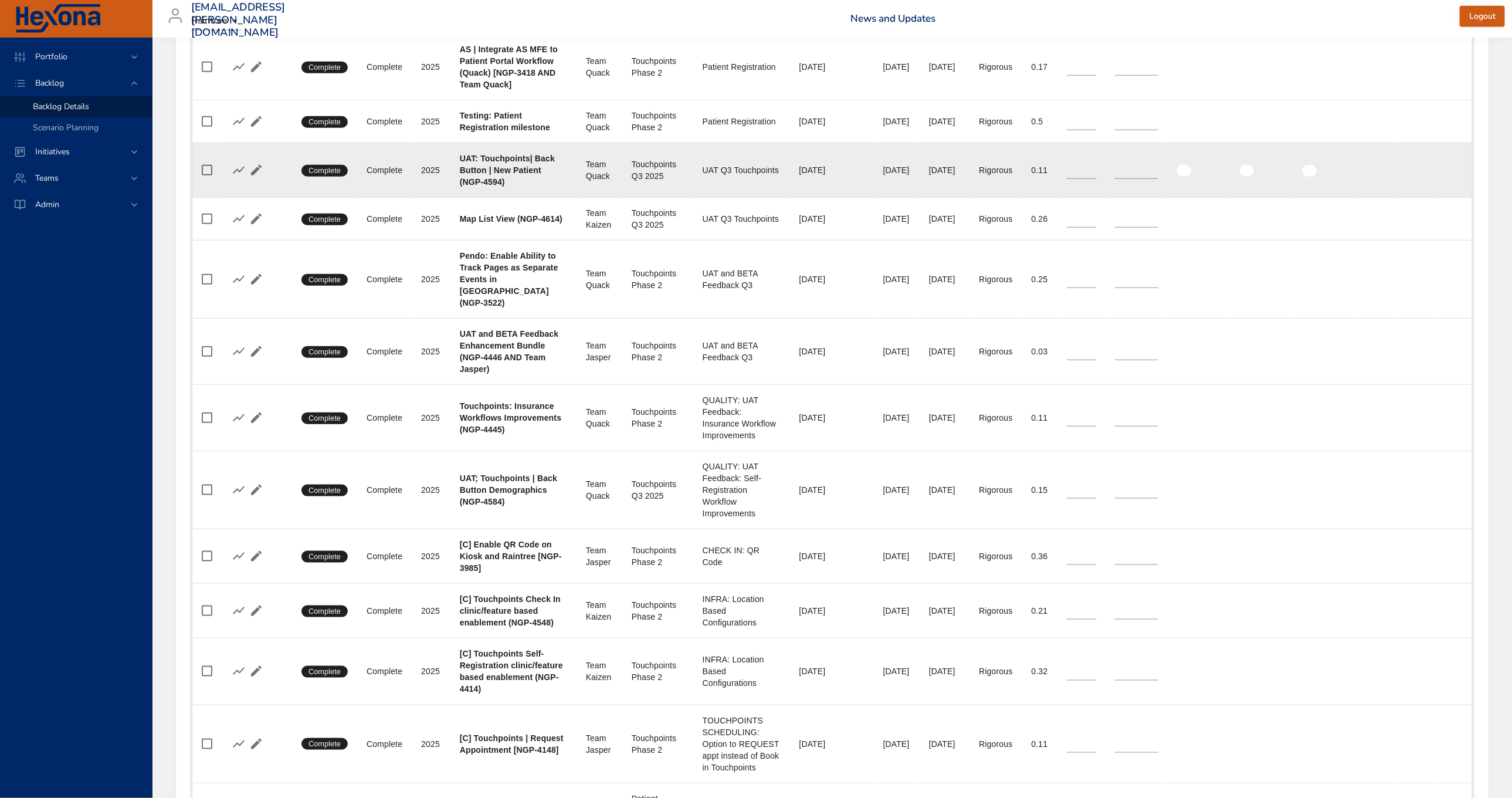
scroll to position [652, 0]
click at [258, 177] on icon "button" at bounding box center [256, 172] width 10 height 10
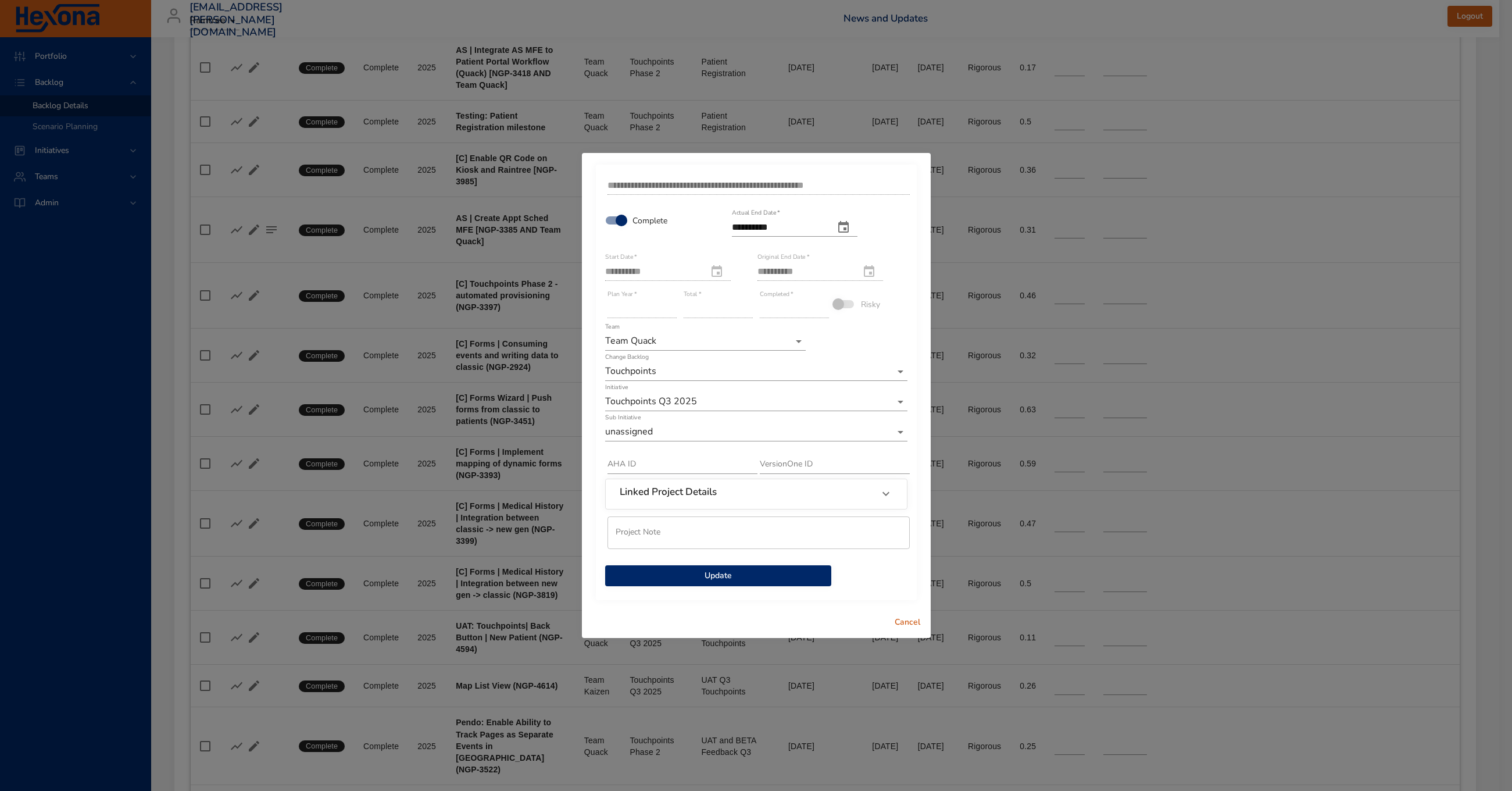
click at [762, 328] on div "Team Team Quack" at bounding box center [705, 337] width 200 height 28
drag, startPoint x: 915, startPoint y: 630, endPoint x: 935, endPoint y: 624, distance: 20.9
click at [915, 630] on span "Cancel" at bounding box center [908, 623] width 28 height 15
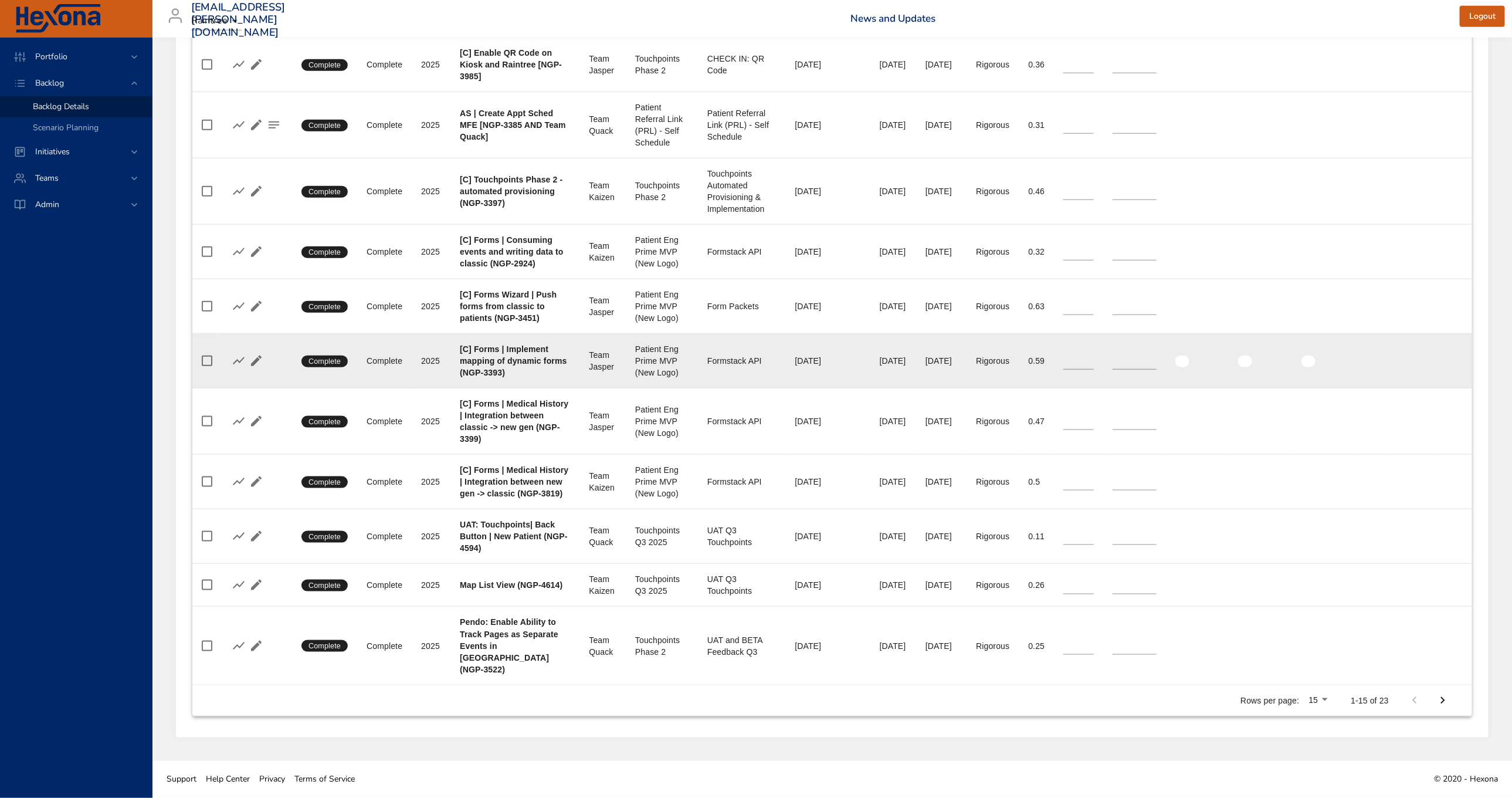
scroll to position [868, 0]
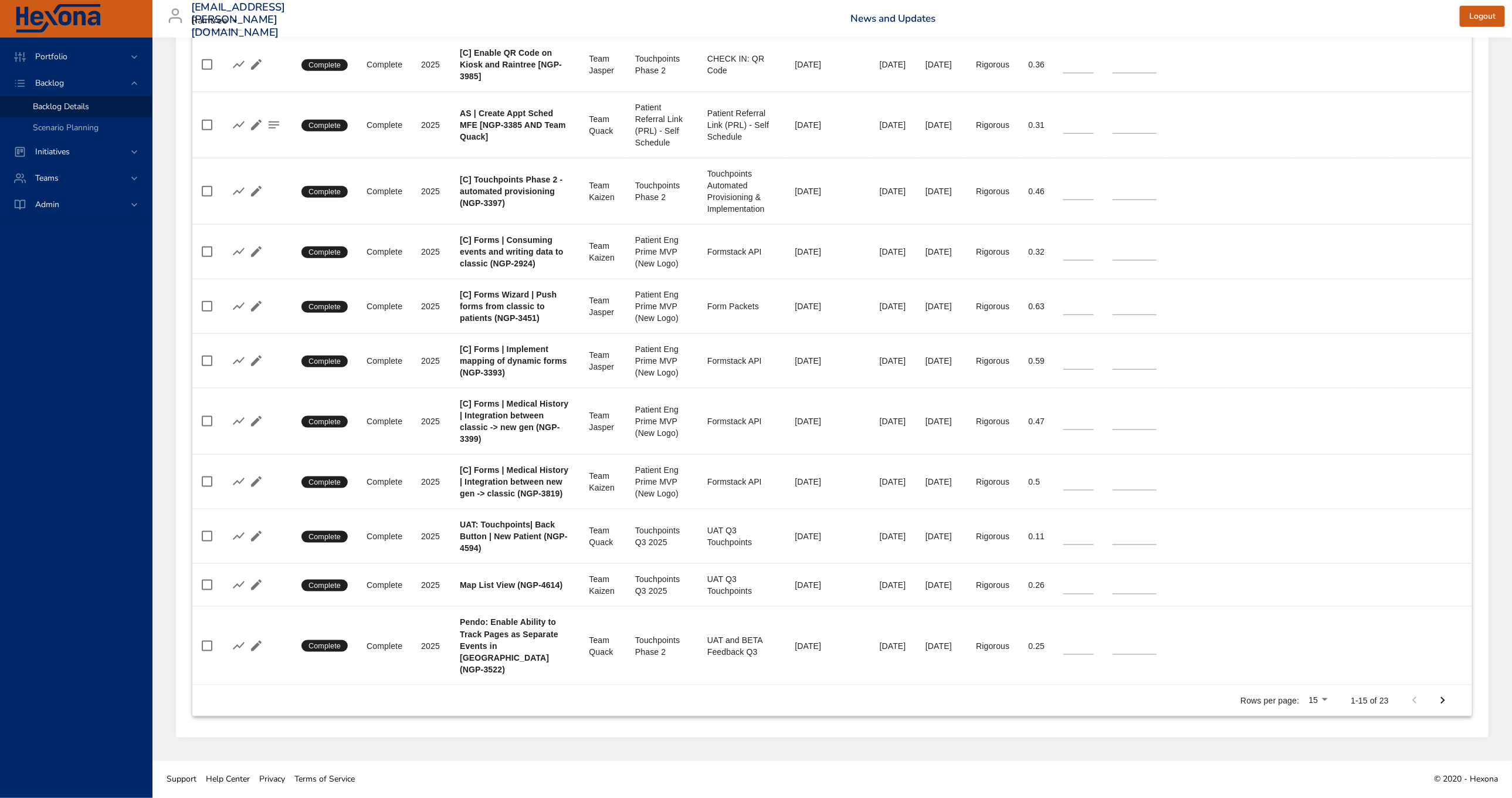
click at [1455, 700] on button "Next Page" at bounding box center [1443, 701] width 28 height 28
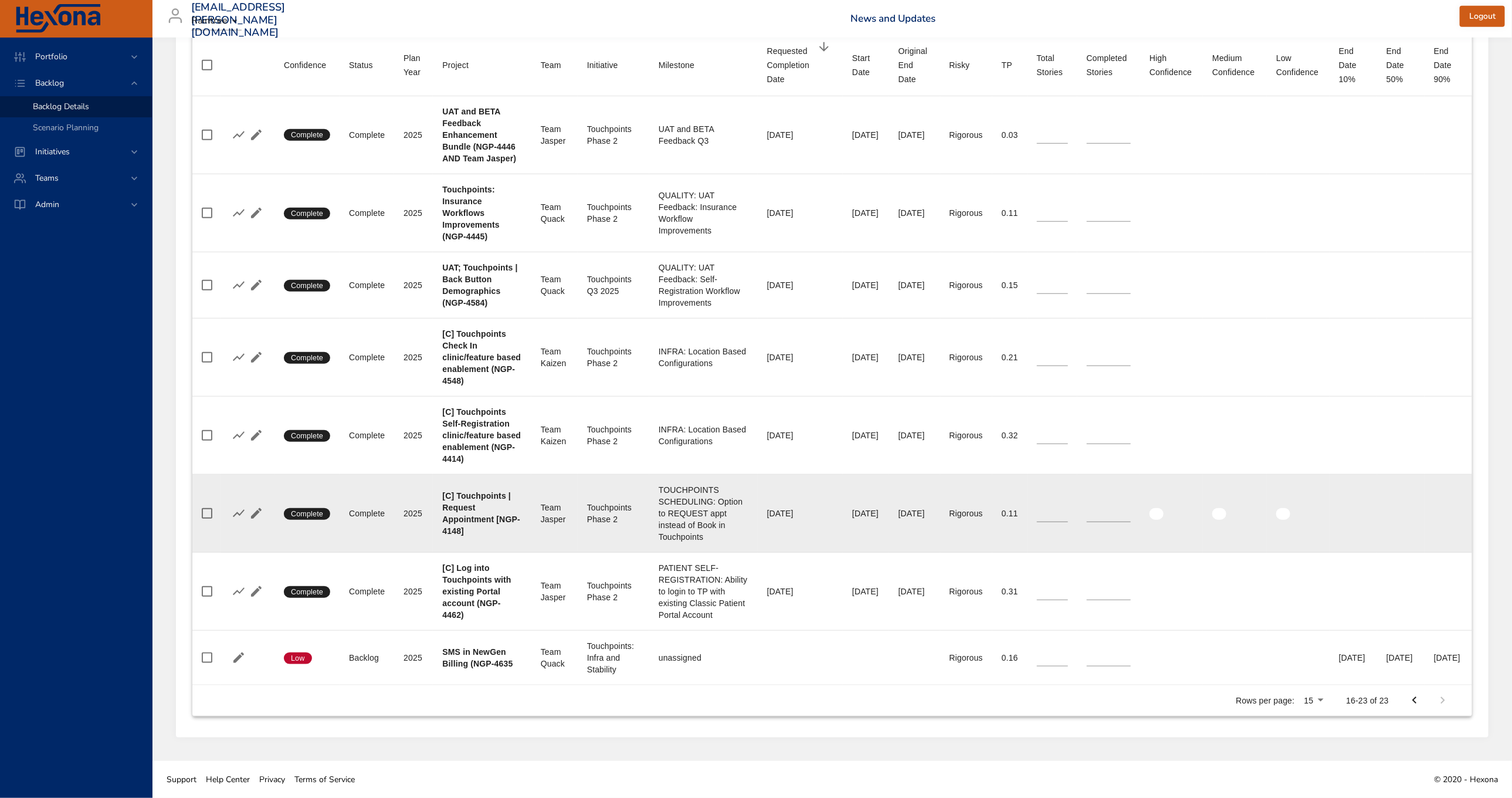
scroll to position [597, 0]
click at [258, 507] on icon "button" at bounding box center [256, 513] width 14 height 14
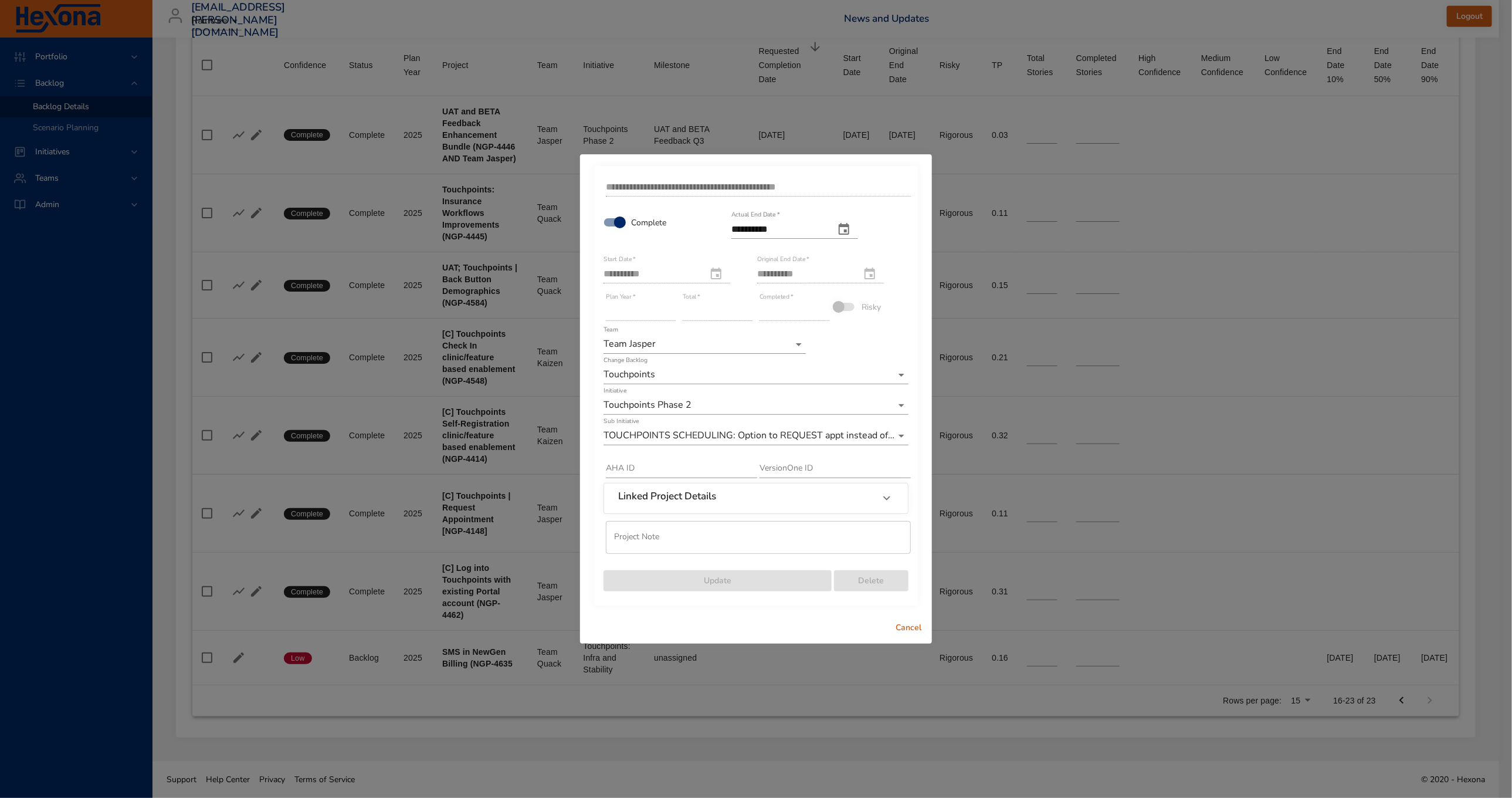
scroll to position [566, 0]
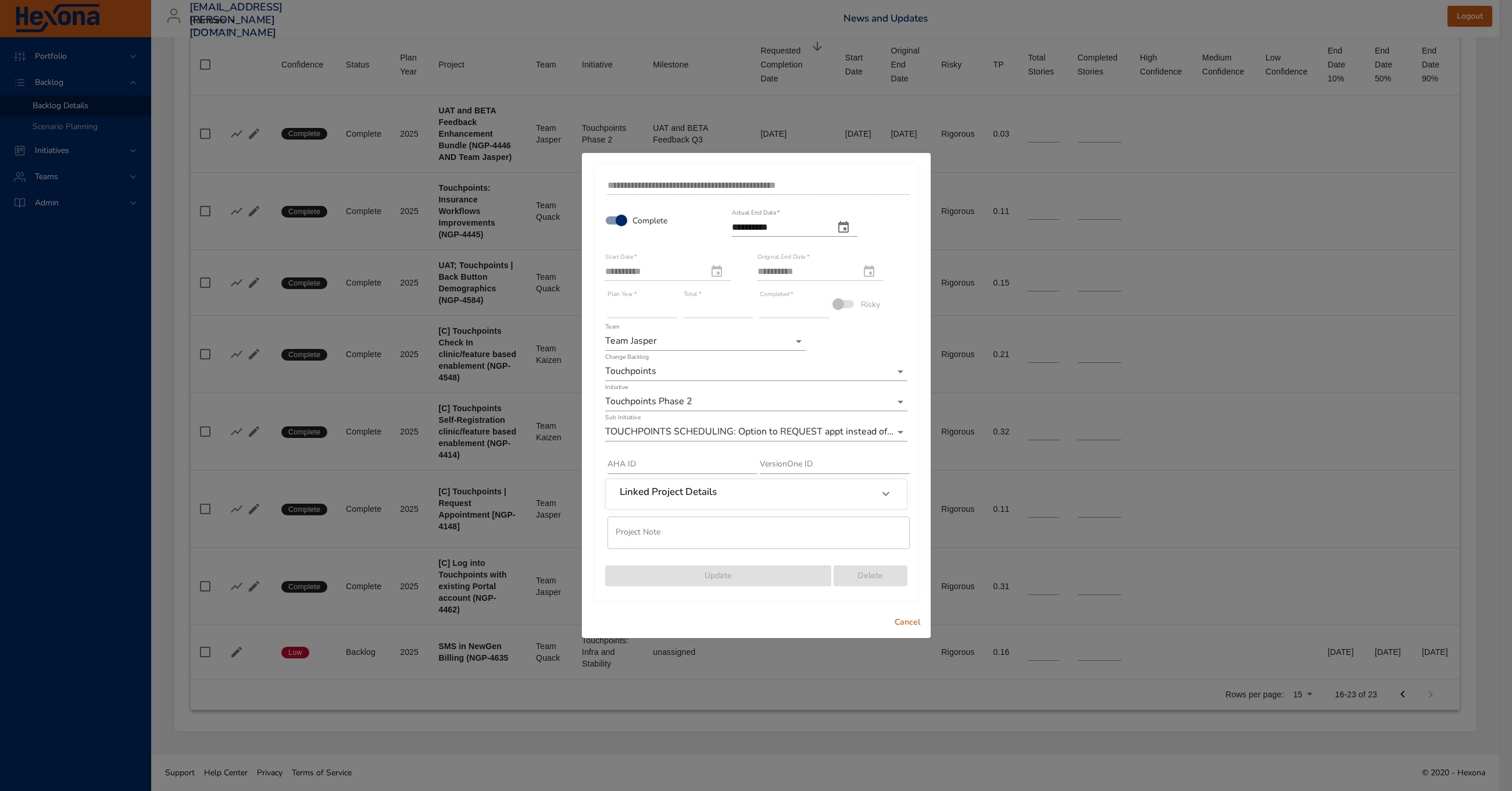
click at [908, 628] on span "Cancel" at bounding box center [908, 623] width 28 height 15
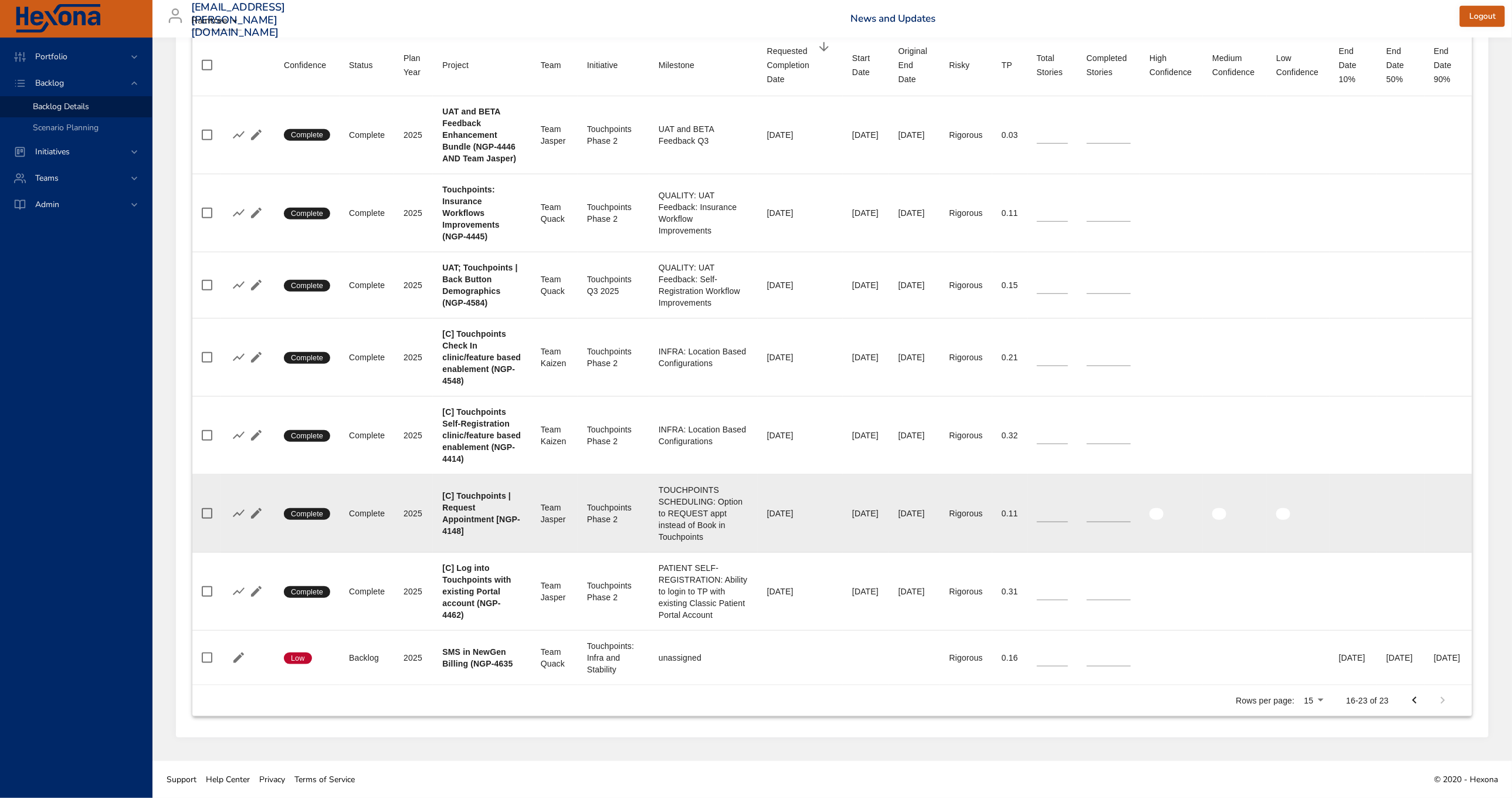
scroll to position [601, 0]
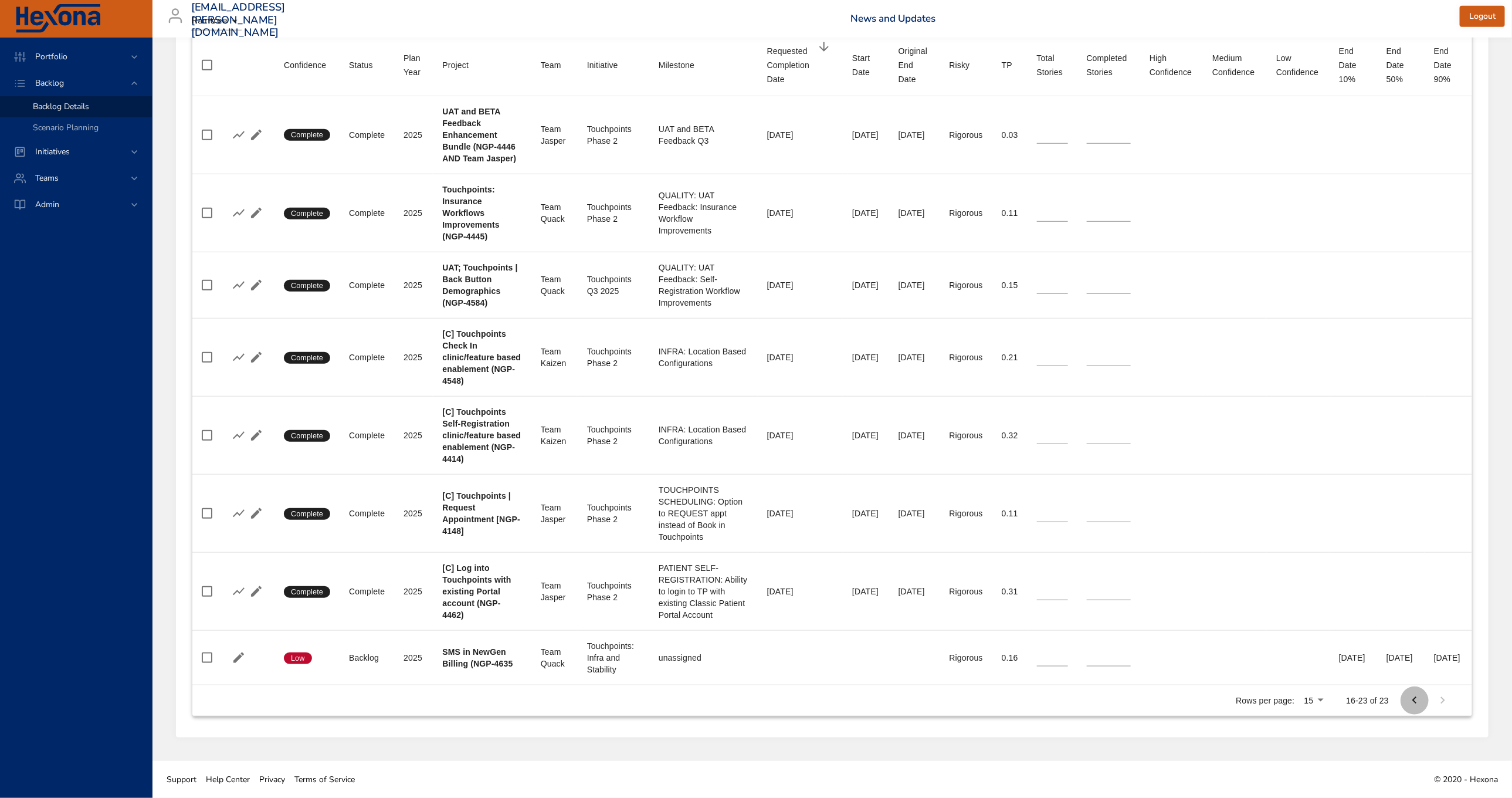
click at [1422, 694] on icon "Previous Page" at bounding box center [1415, 701] width 14 height 14
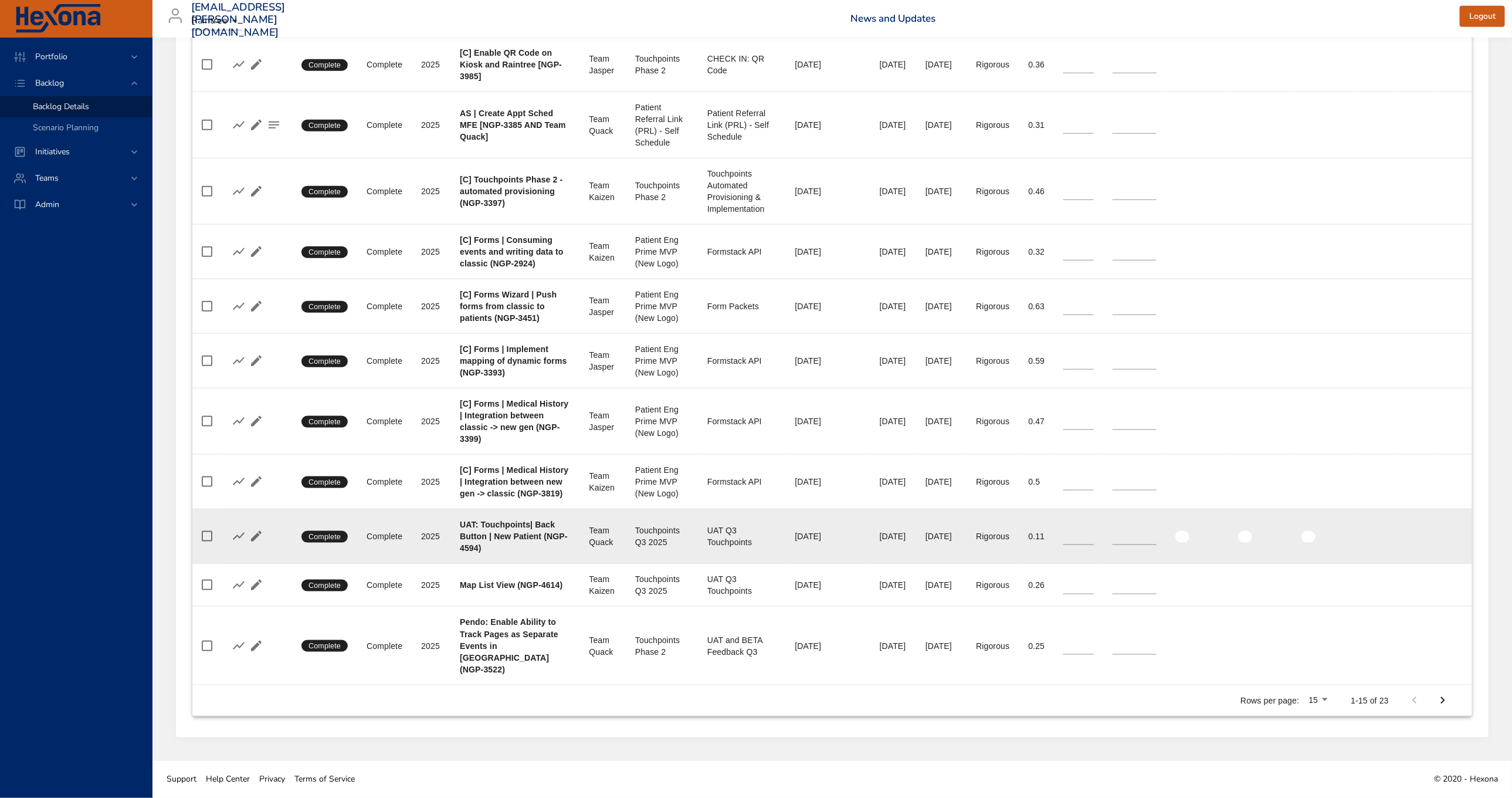
scroll to position [850, 0]
click at [1132, 564] on td "Completed Stories *" at bounding box center [1135, 536] width 63 height 55
drag, startPoint x: 1121, startPoint y: 551, endPoint x: 1098, endPoint y: 551, distance: 23.0
click at [1098, 551] on tr "Confidence Complete Status Complete Plan Year 2025 Project UAT: Touchpoints| Ba…" at bounding box center [832, 536] width 1280 height 55
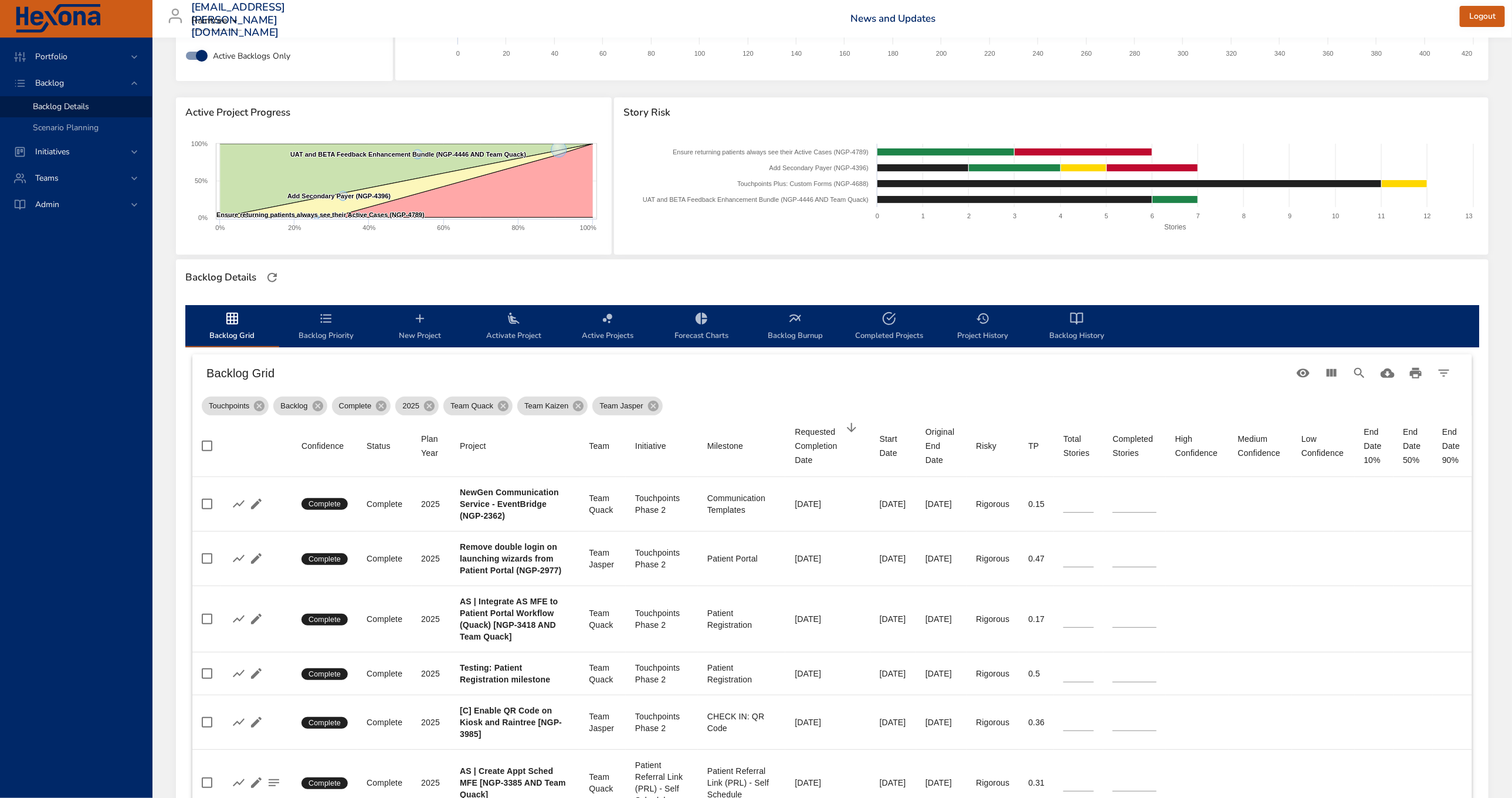
scroll to position [0, 0]
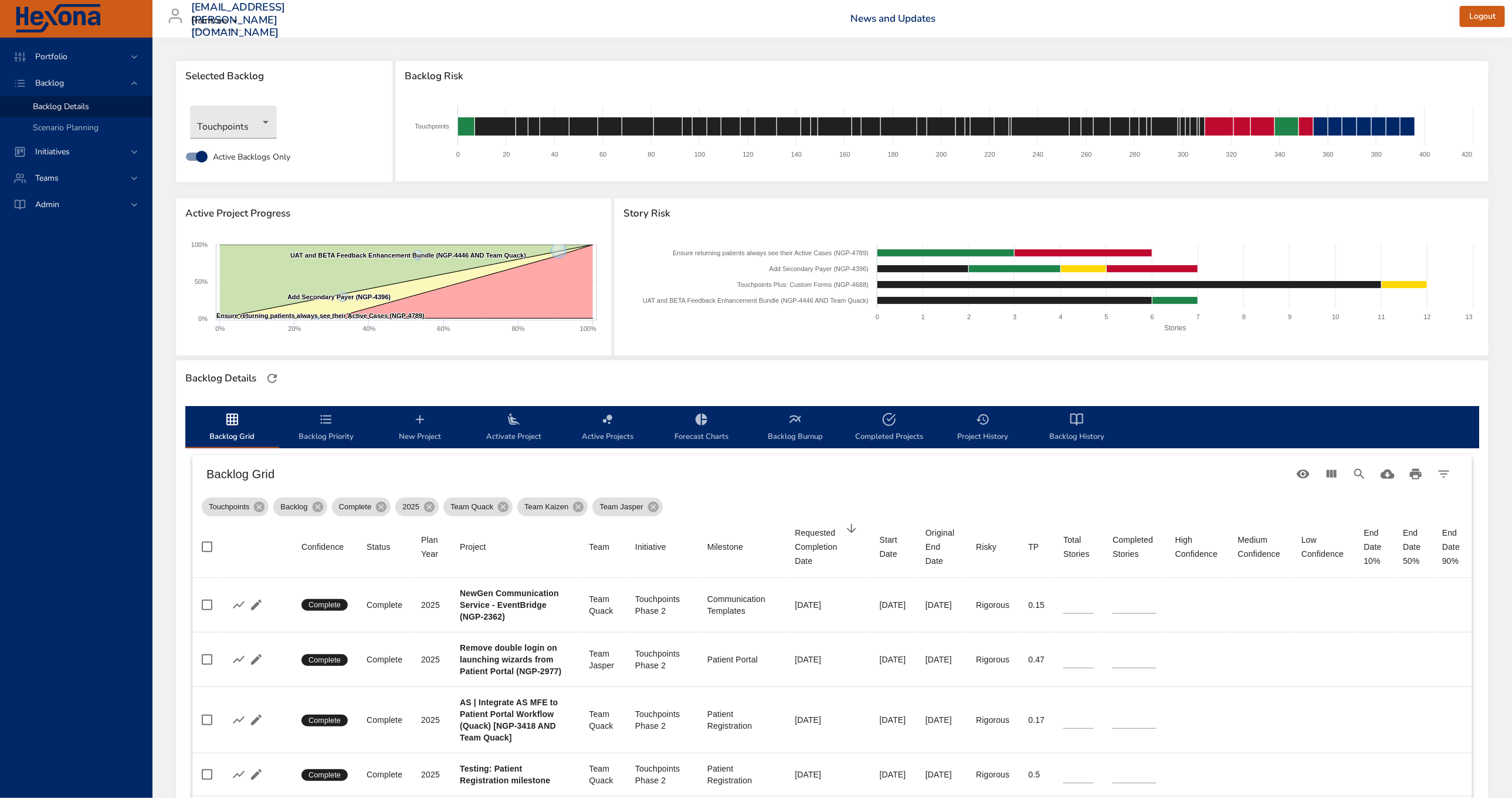
click at [231, 431] on span "Backlog Grid" at bounding box center [232, 429] width 80 height 31
click at [360, 420] on span "Backlog Priority" at bounding box center [326, 429] width 80 height 31
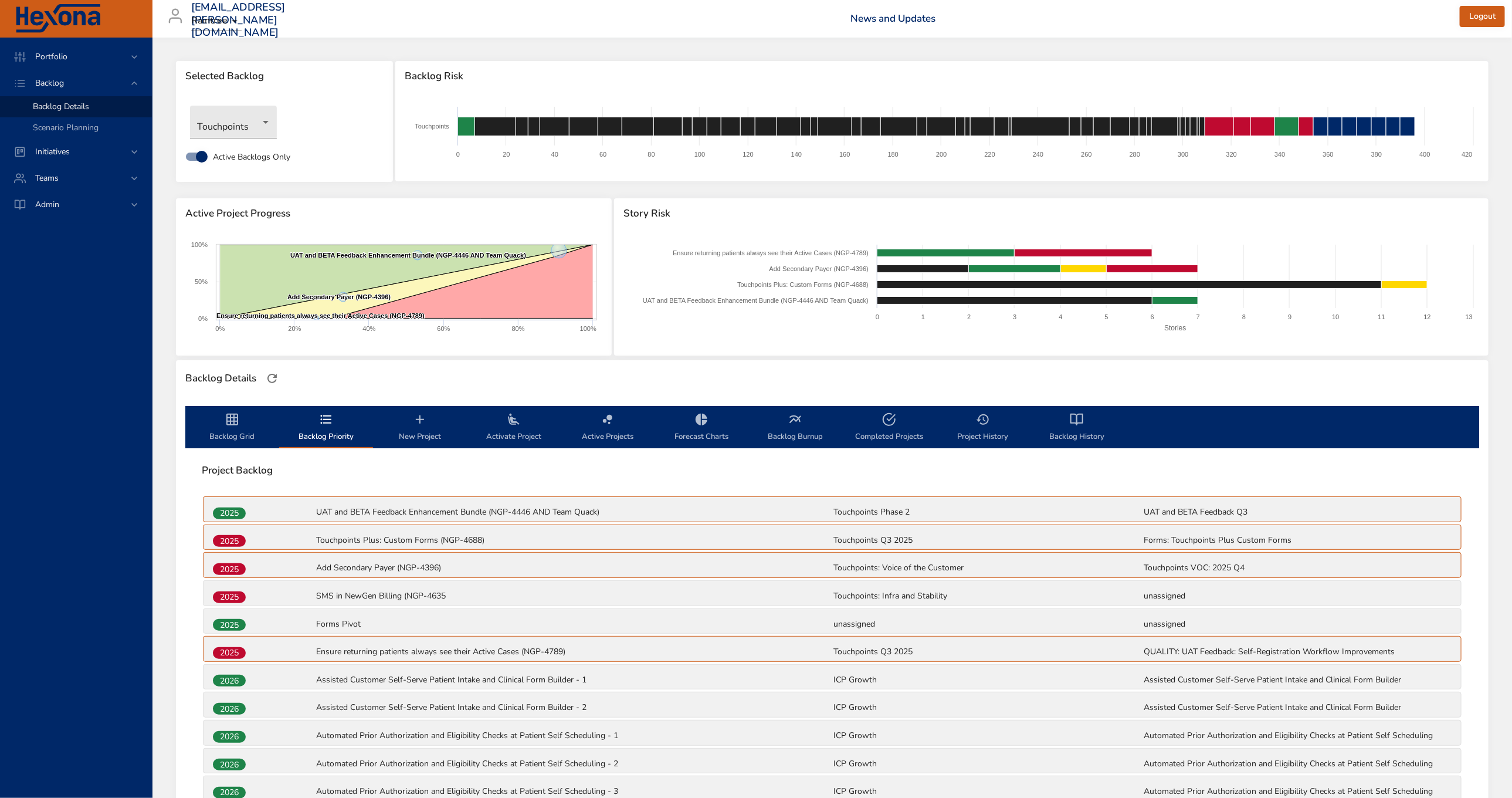
click at [238, 424] on icon "backlog-tab" at bounding box center [232, 420] width 14 height 14
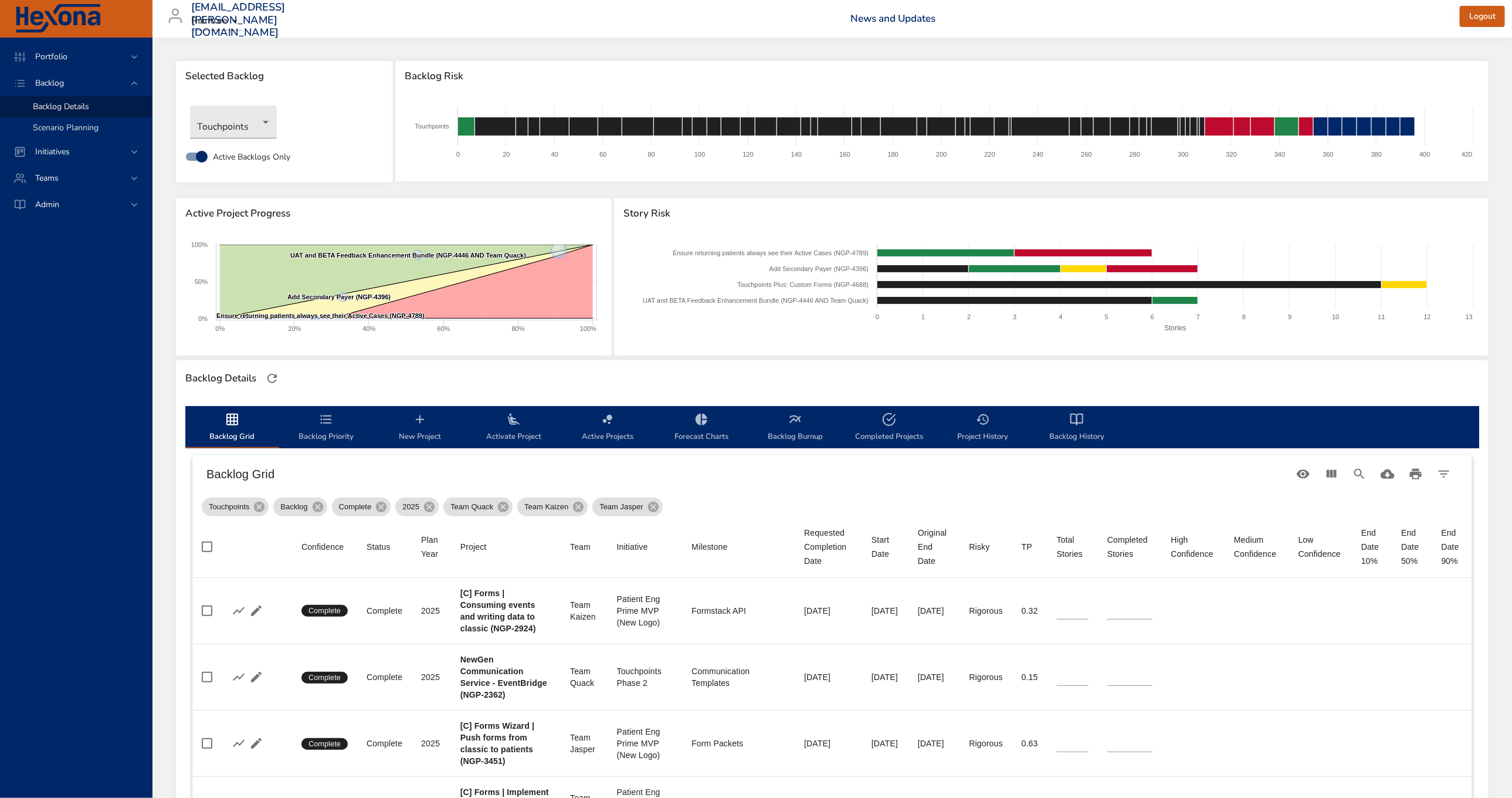
click at [64, 129] on span "Scenario Planning" at bounding box center [66, 127] width 66 height 11
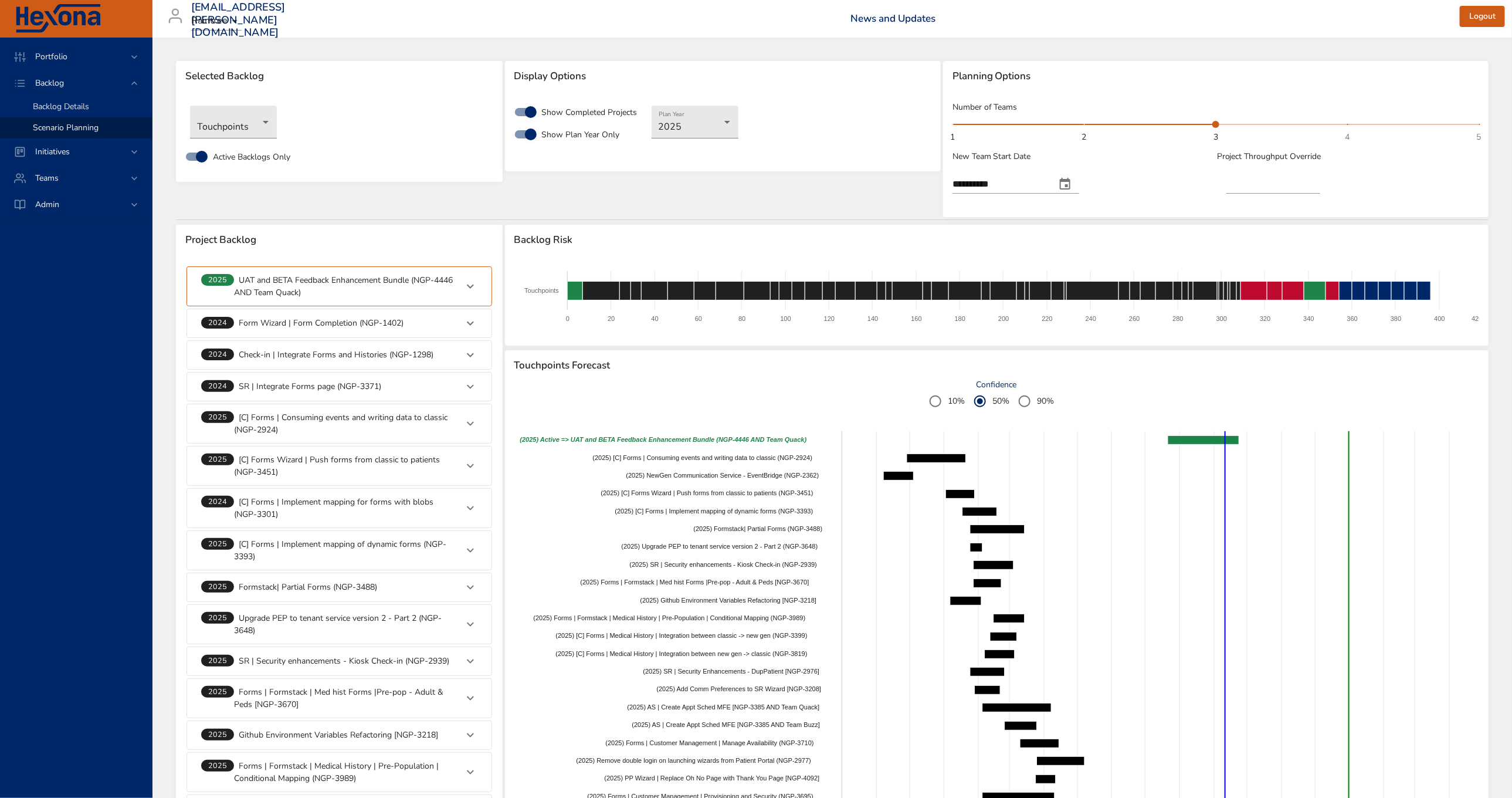
click at [46, 101] on span "Backlog Details" at bounding box center [61, 106] width 56 height 11
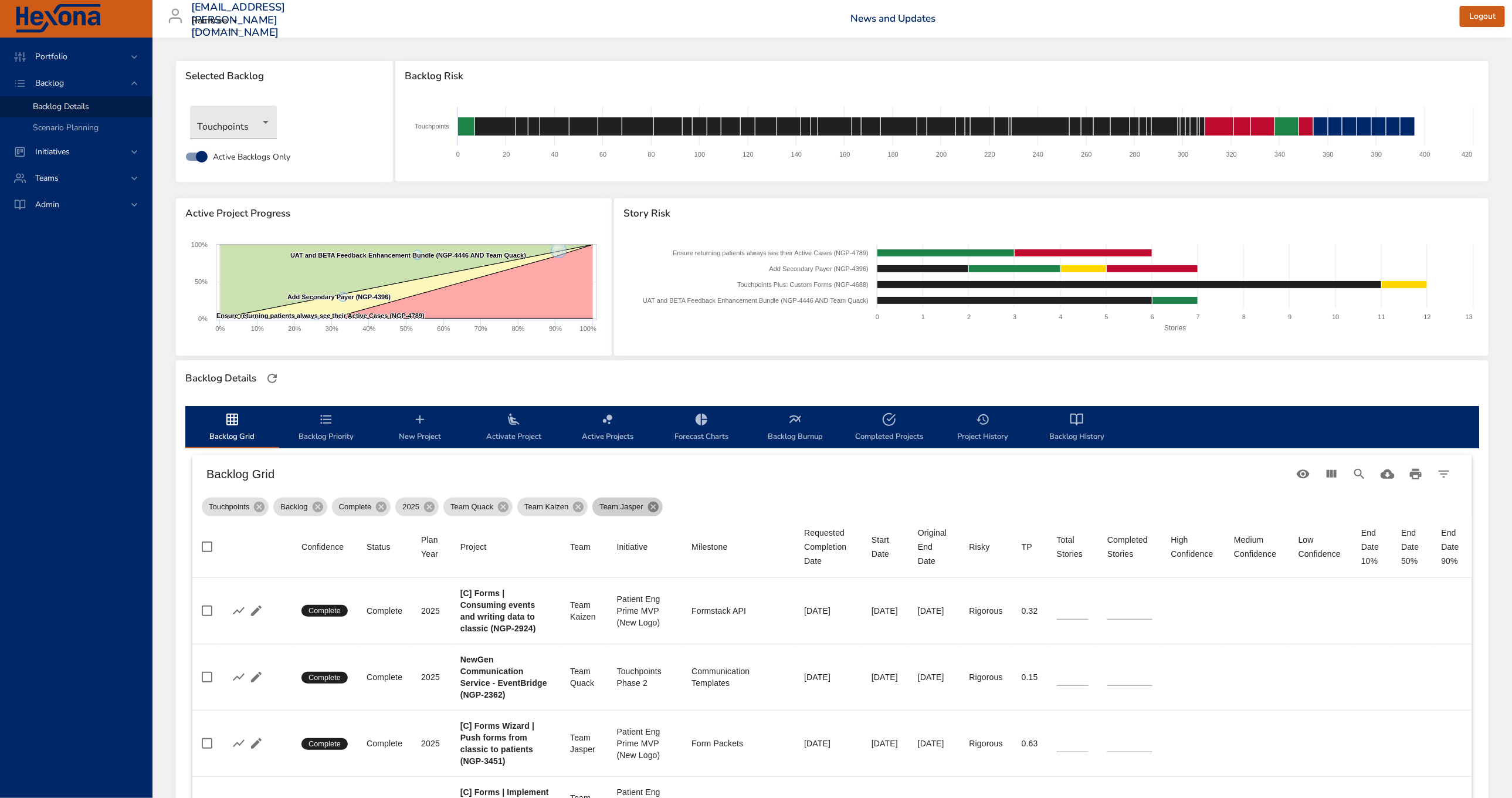
click at [658, 508] on icon at bounding box center [654, 507] width 10 height 10
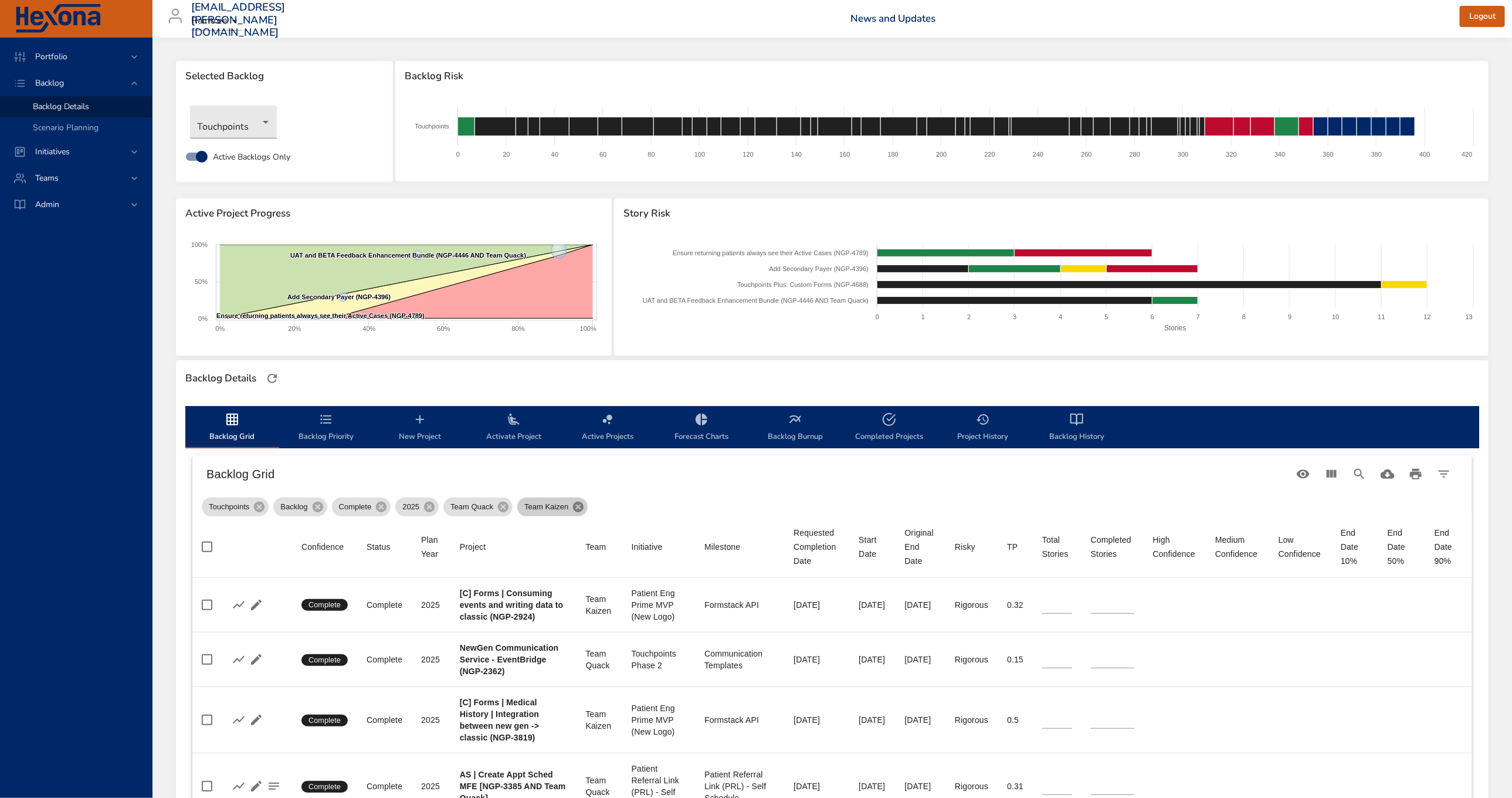
click at [583, 509] on icon at bounding box center [578, 507] width 10 height 10
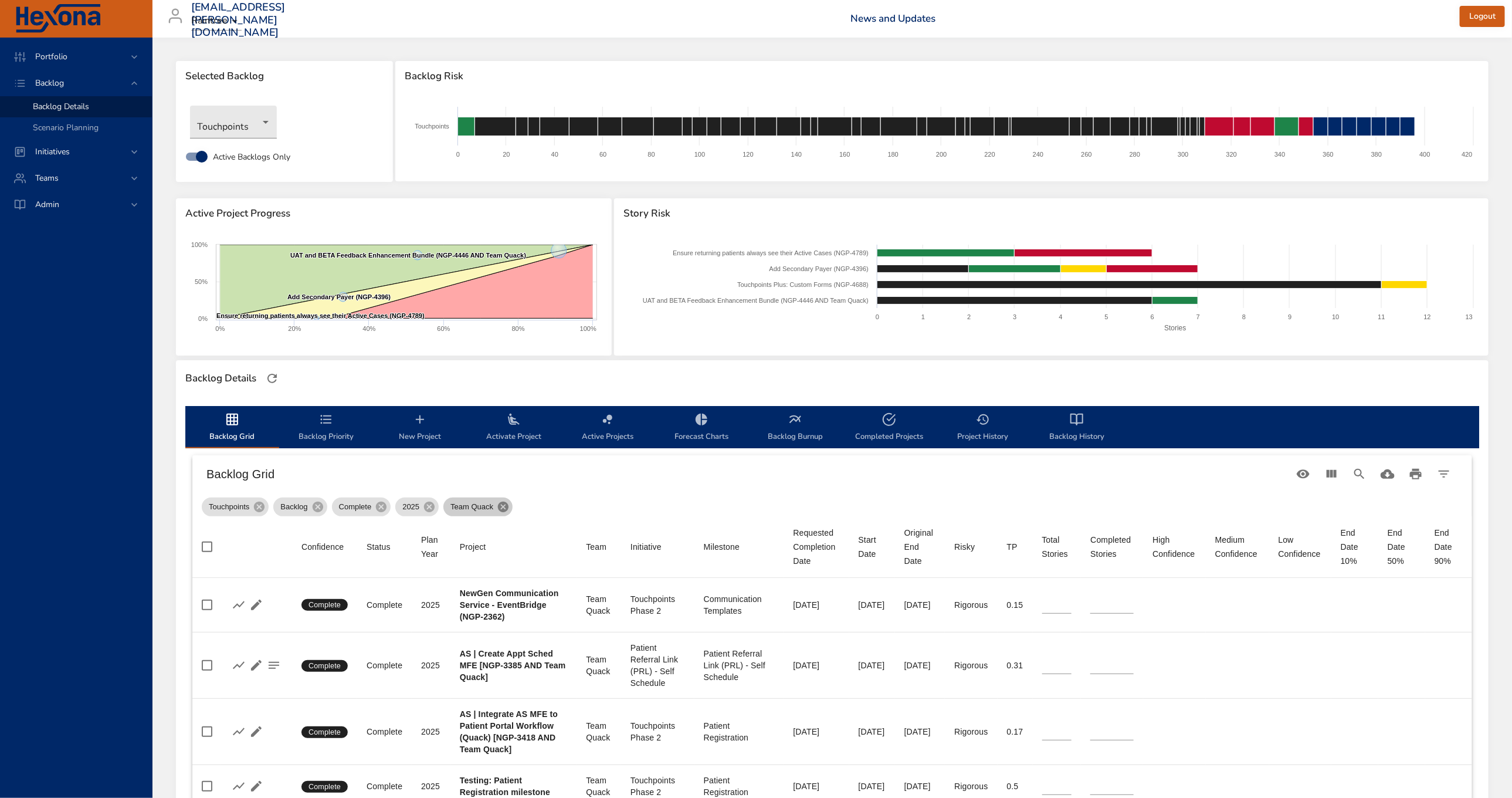
click at [503, 507] on icon at bounding box center [503, 507] width 13 height 13
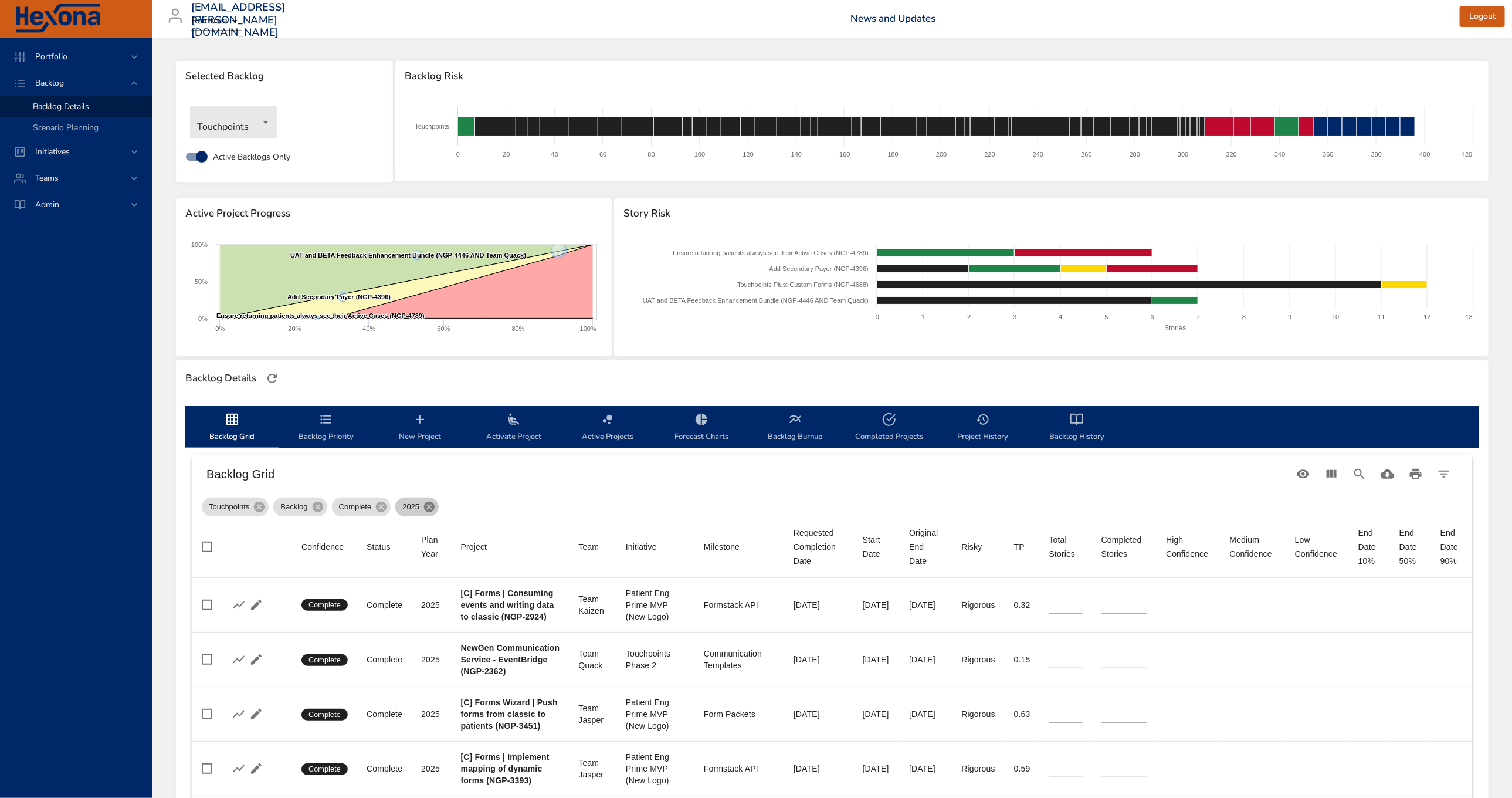
click at [435, 510] on icon at bounding box center [429, 507] width 13 height 13
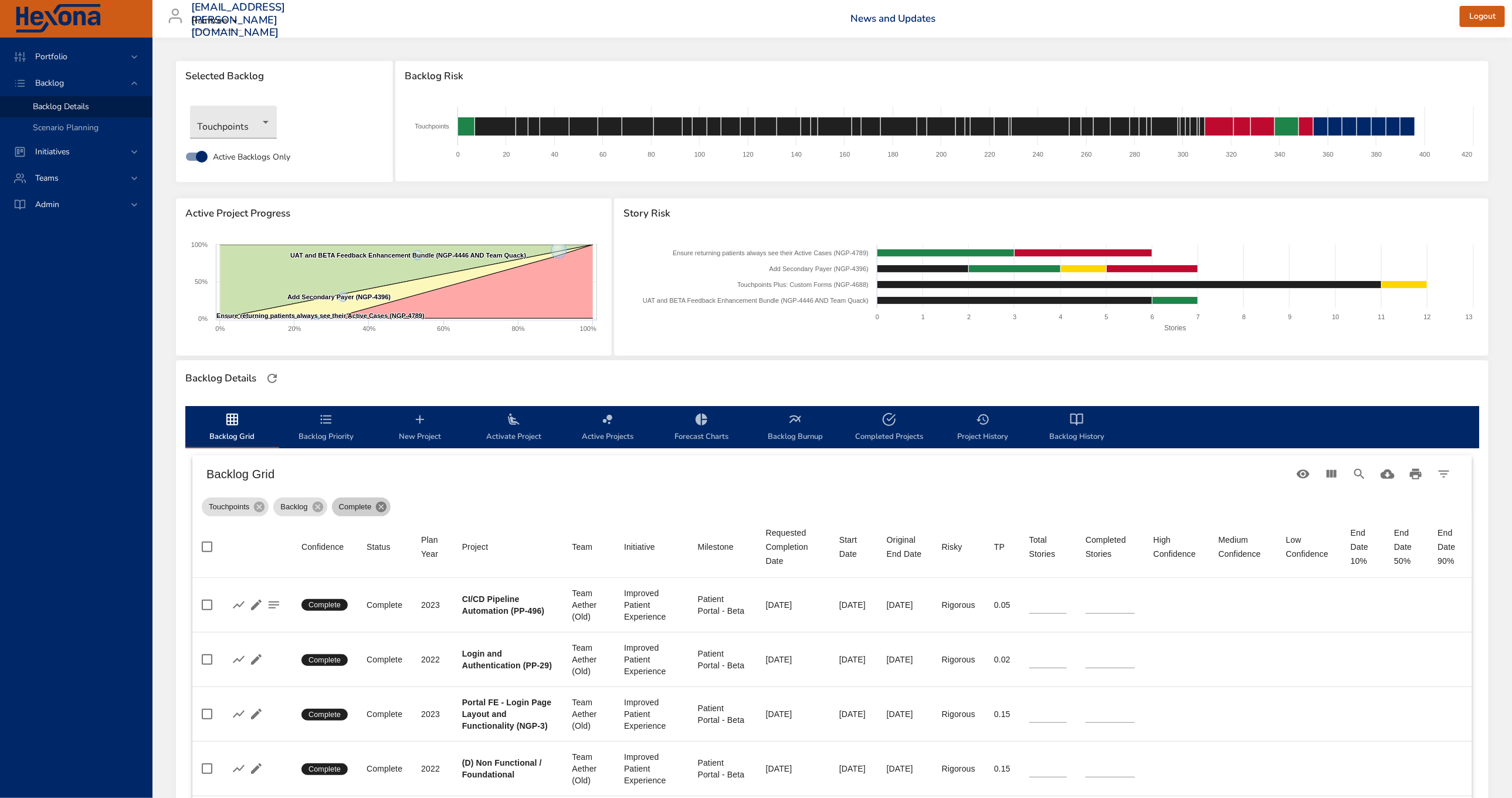
click at [382, 507] on icon at bounding box center [381, 507] width 13 height 13
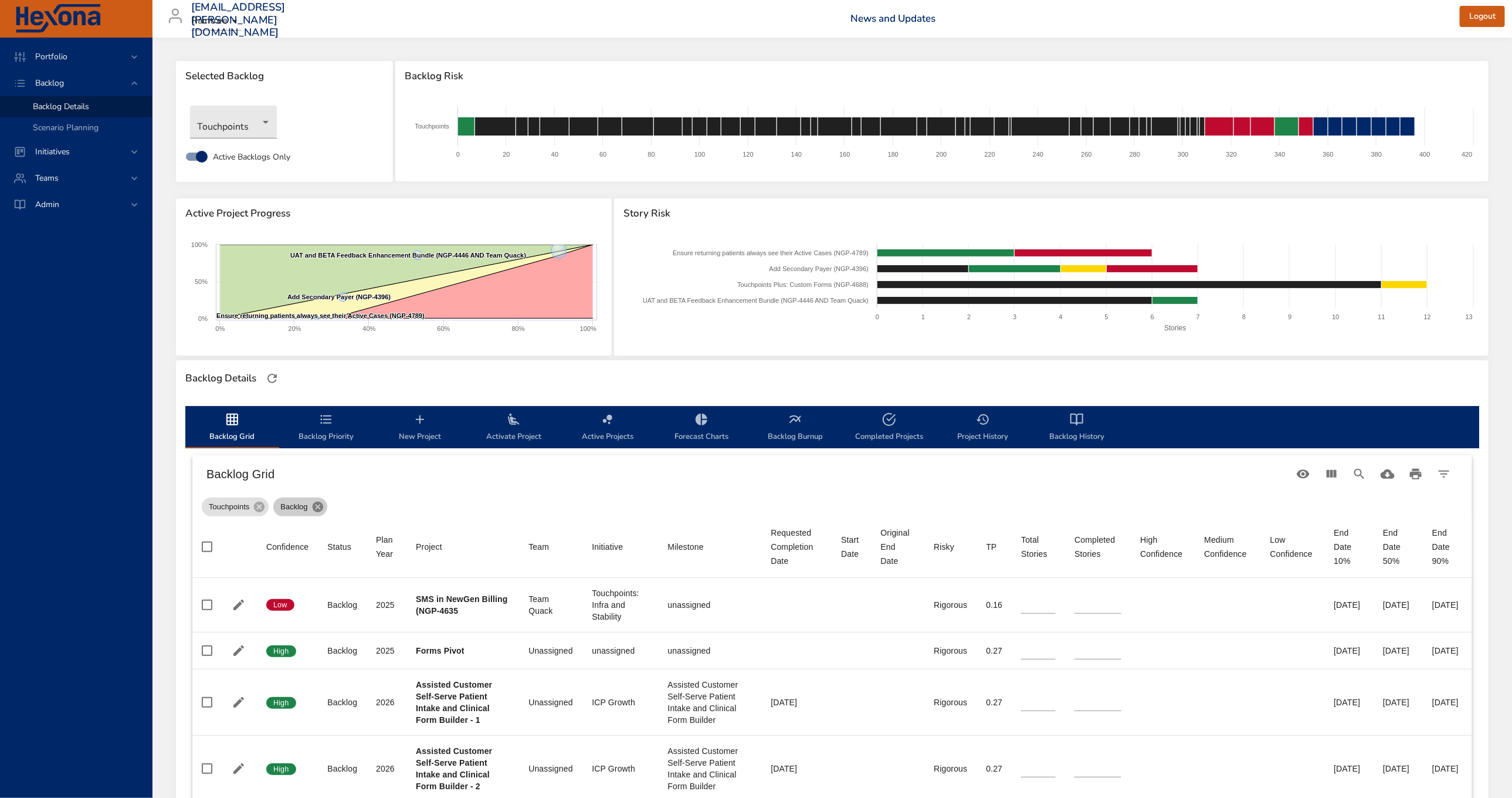
click at [312, 507] on icon at bounding box center [318, 507] width 10 height 10
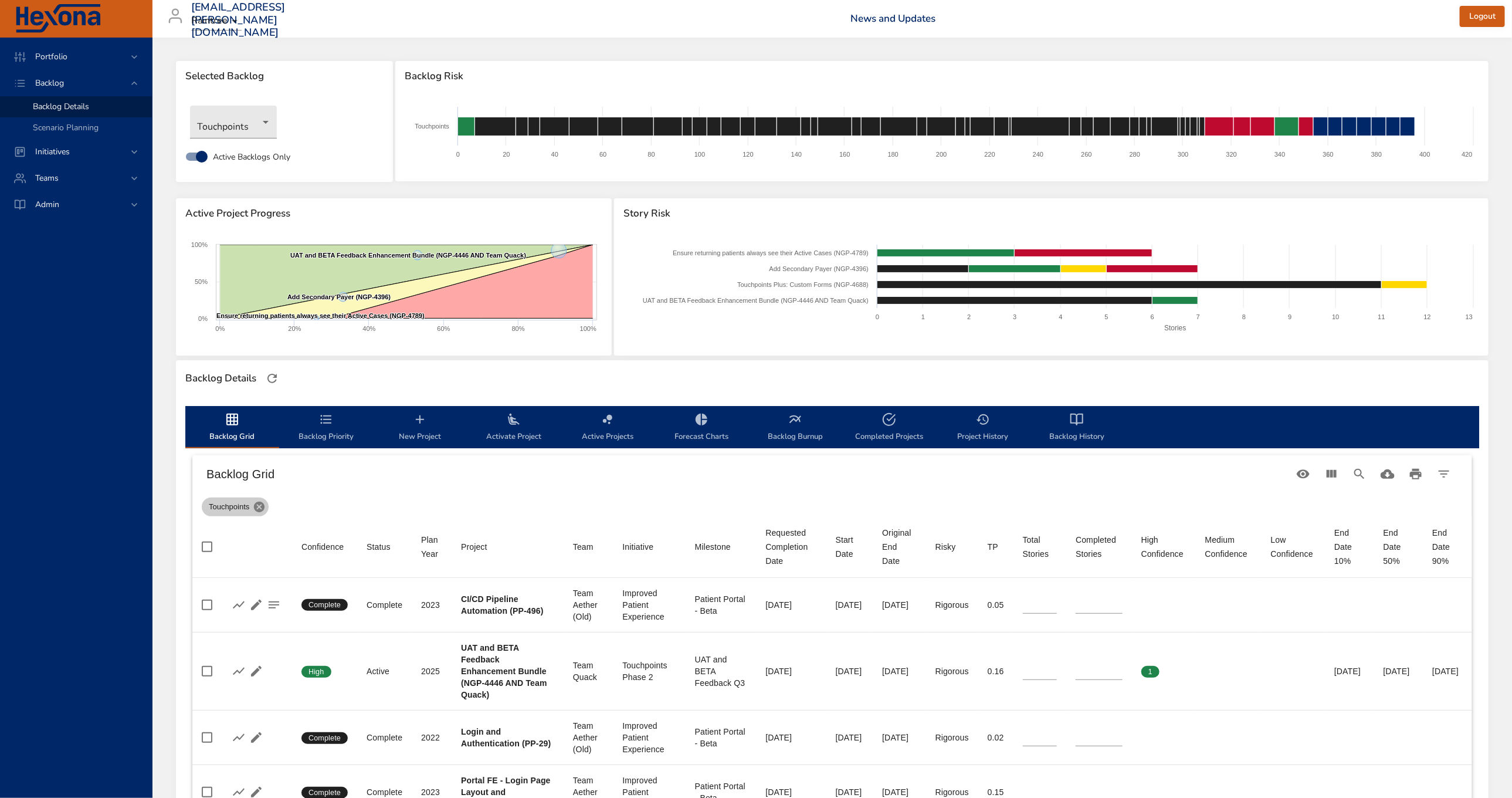
click at [258, 507] on icon at bounding box center [259, 507] width 10 height 10
drag, startPoint x: 693, startPoint y: 498, endPoint x: 1209, endPoint y: 478, distance: 516.4
click at [702, 497] on div "Touchpoints" at bounding box center [832, 504] width 1261 height 23
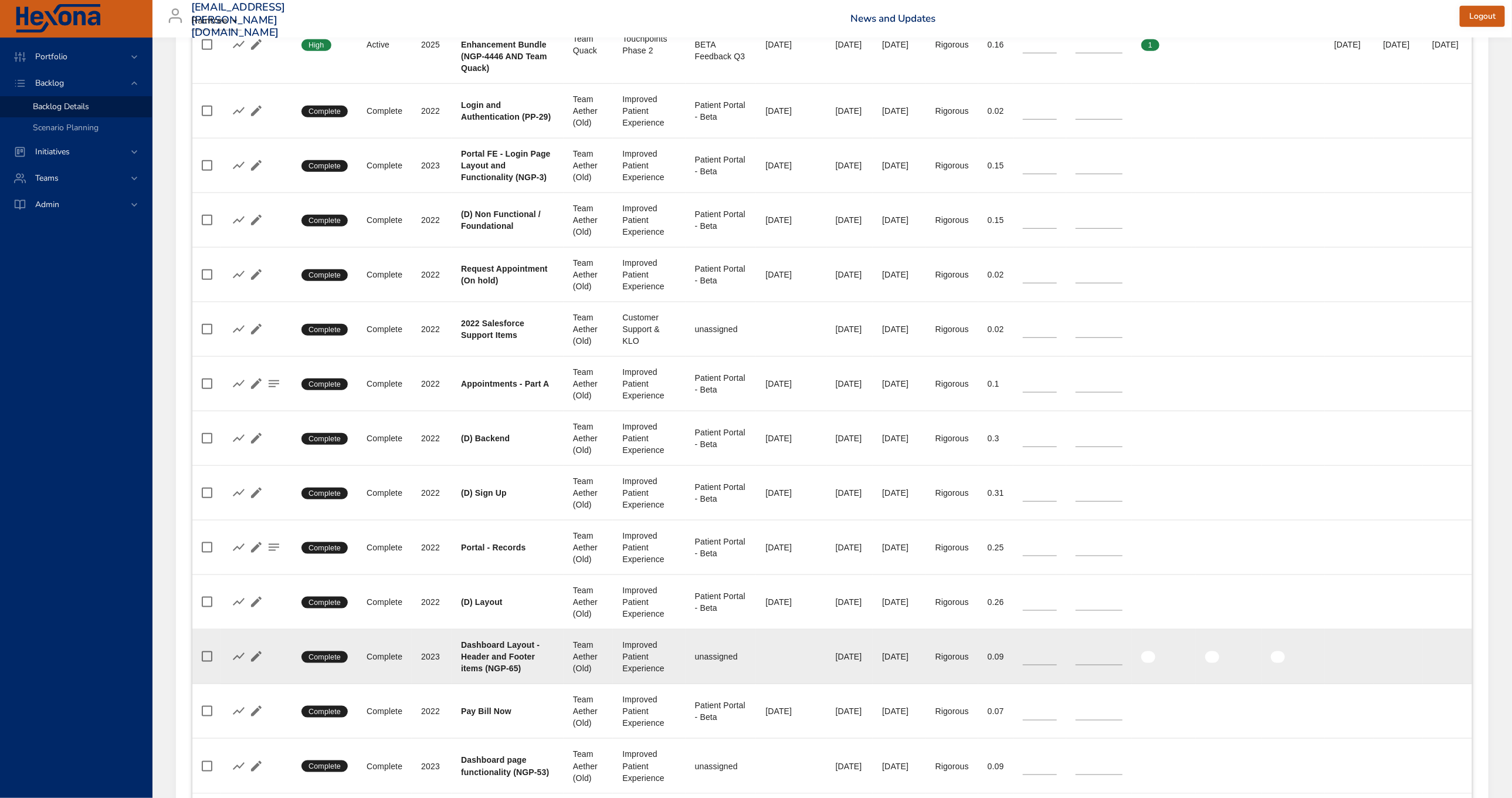
scroll to position [435, 0]
